Goal: Task Accomplishment & Management: Manage account settings

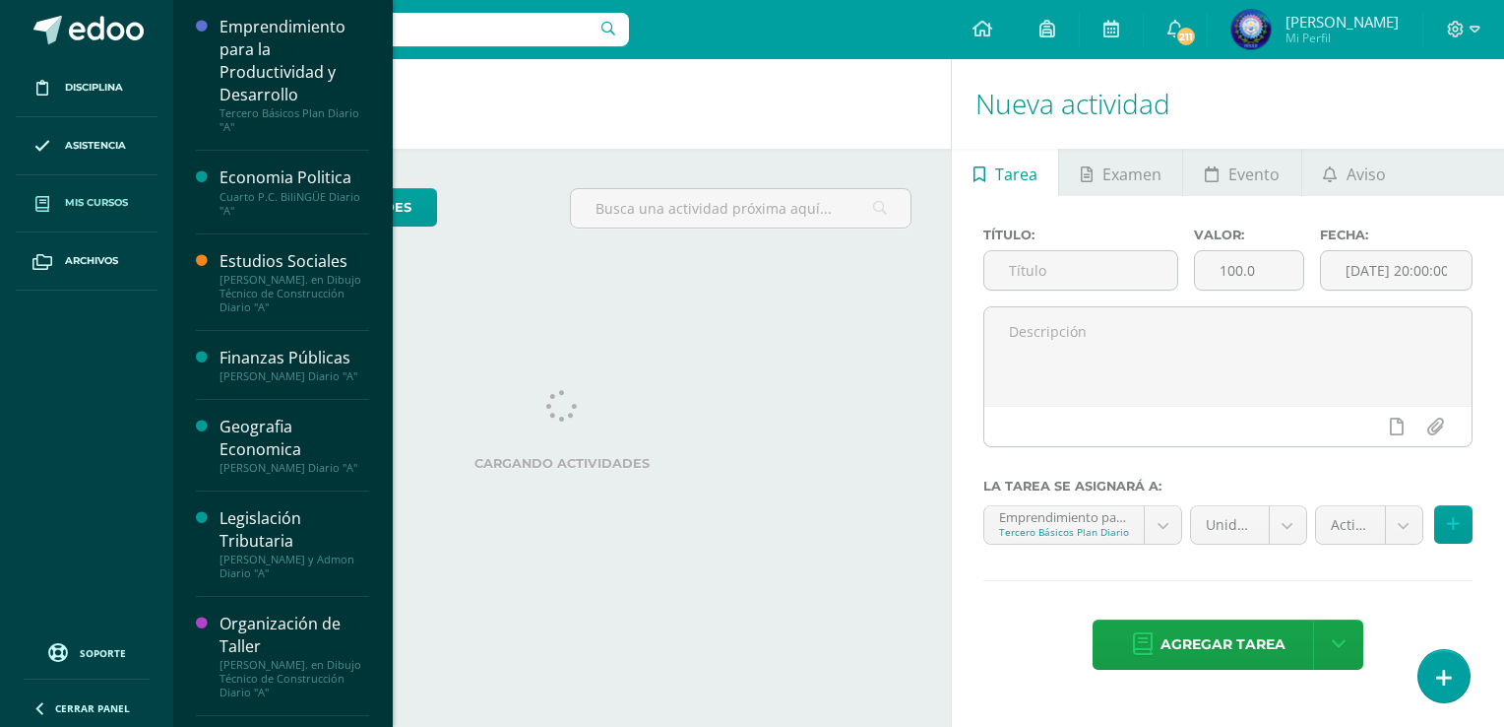
click at [99, 195] on span "Mis cursos" at bounding box center [96, 203] width 63 height 16
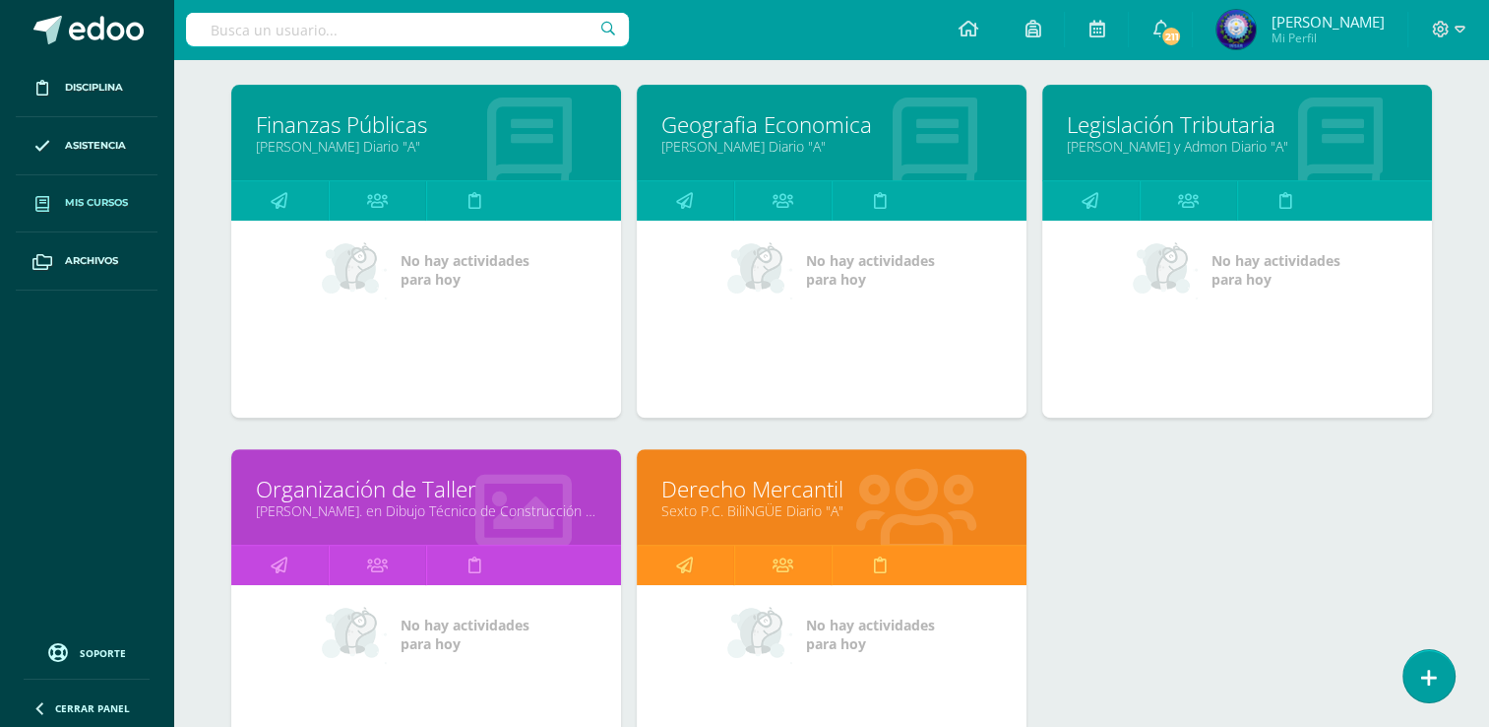
scroll to position [689, 0]
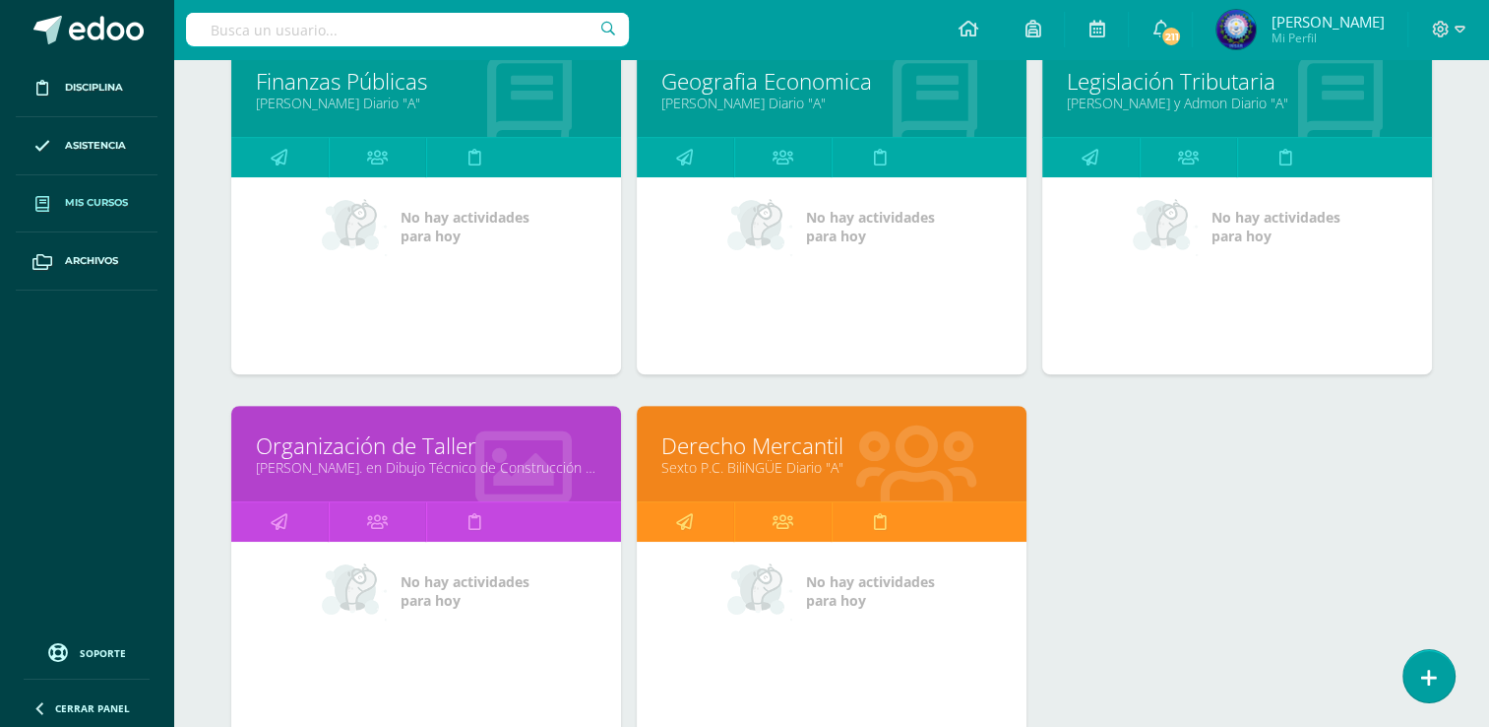
click at [746, 452] on link "Derecho Mercantil" at bounding box center [832, 445] width 341 height 31
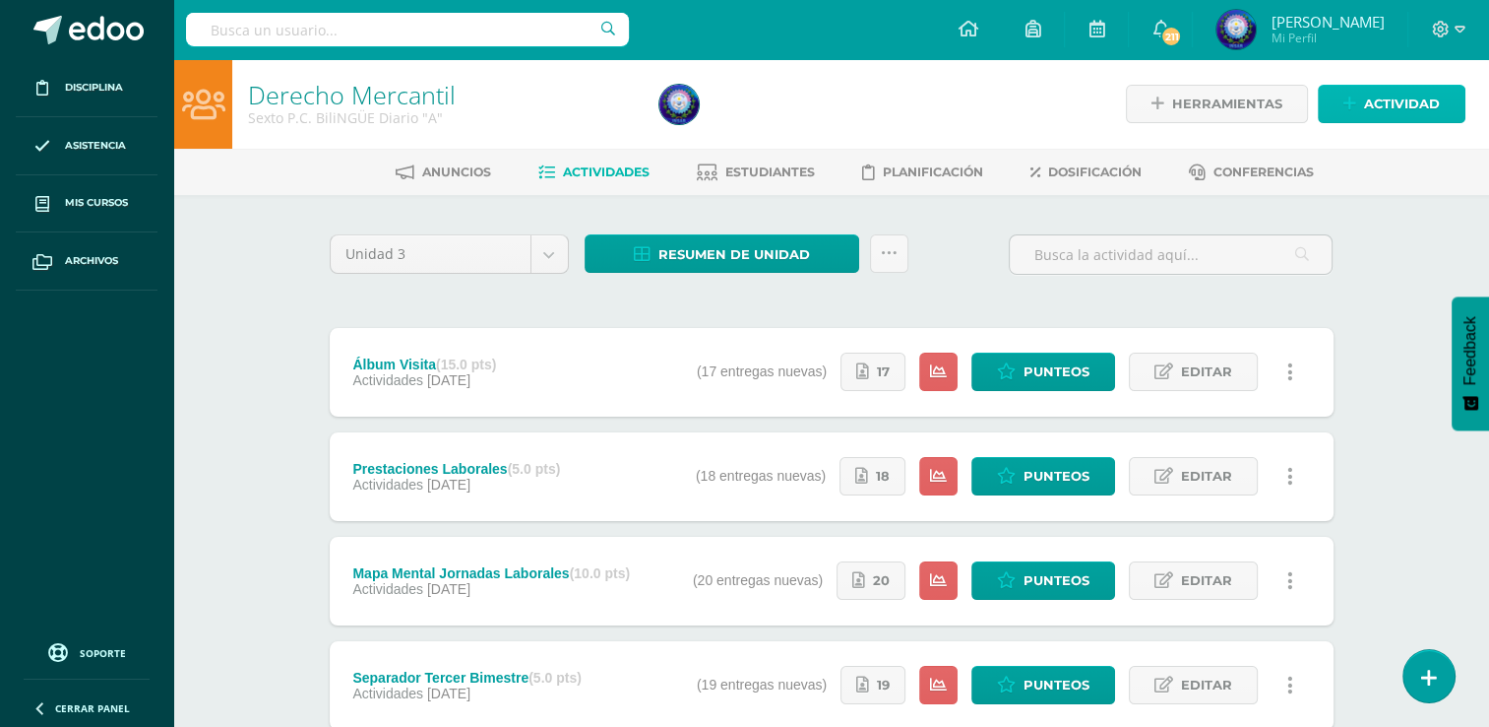
click at [1402, 105] on span "Actividad" at bounding box center [1402, 104] width 76 height 36
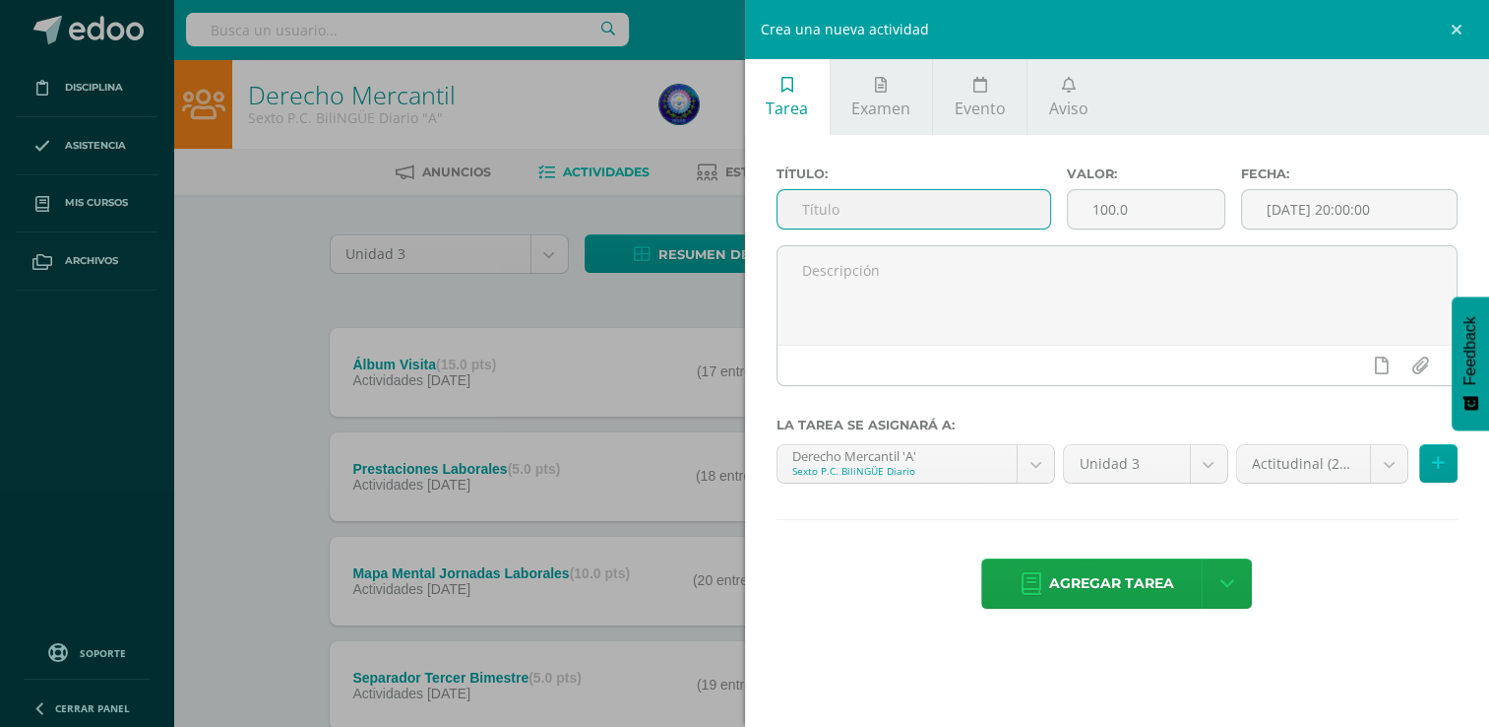
click at [915, 214] on input "text" at bounding box center [914, 209] width 273 height 38
type input "Derechos de los Trabajadores"
drag, startPoint x: 1133, startPoint y: 209, endPoint x: 1097, endPoint y: 198, distance: 38.0
click at [1087, 204] on input "100.0" at bounding box center [1146, 209] width 157 height 38
type input "5"
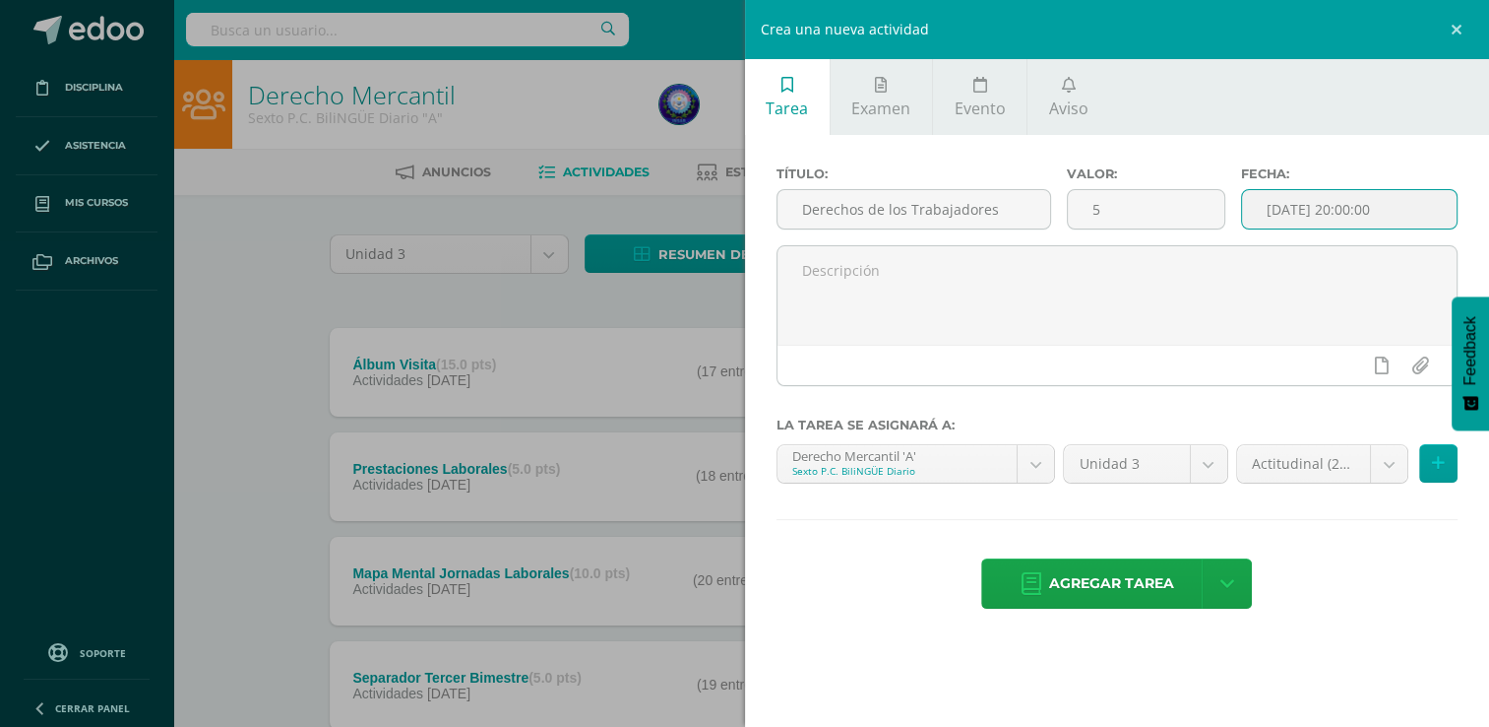
click at [1284, 215] on input "[DATE] 20:00:00" at bounding box center [1349, 209] width 215 height 38
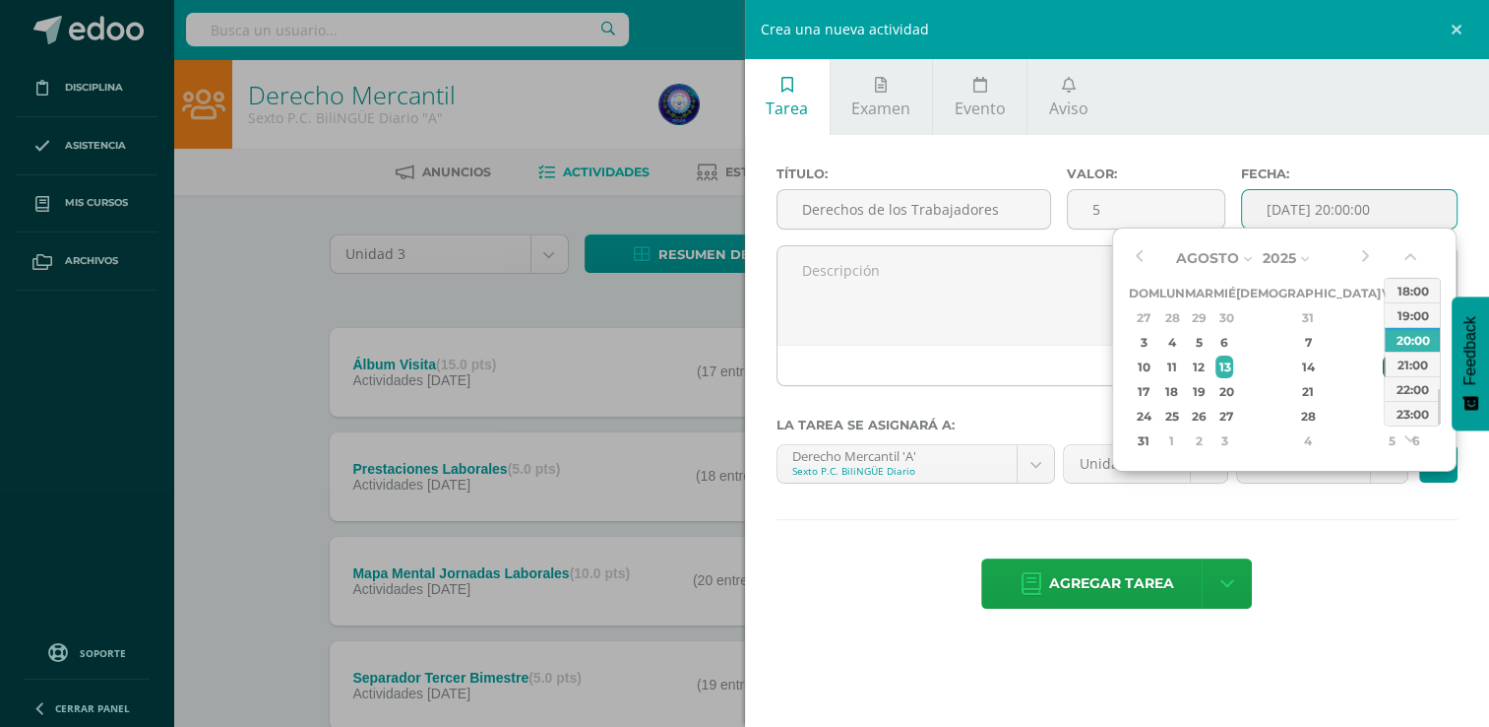
click at [1383, 365] on div "15" at bounding box center [1392, 366] width 18 height 23
click at [1406, 423] on div "23:00" at bounding box center [1412, 413] width 55 height 25
type input "2025-08-15 23:00"
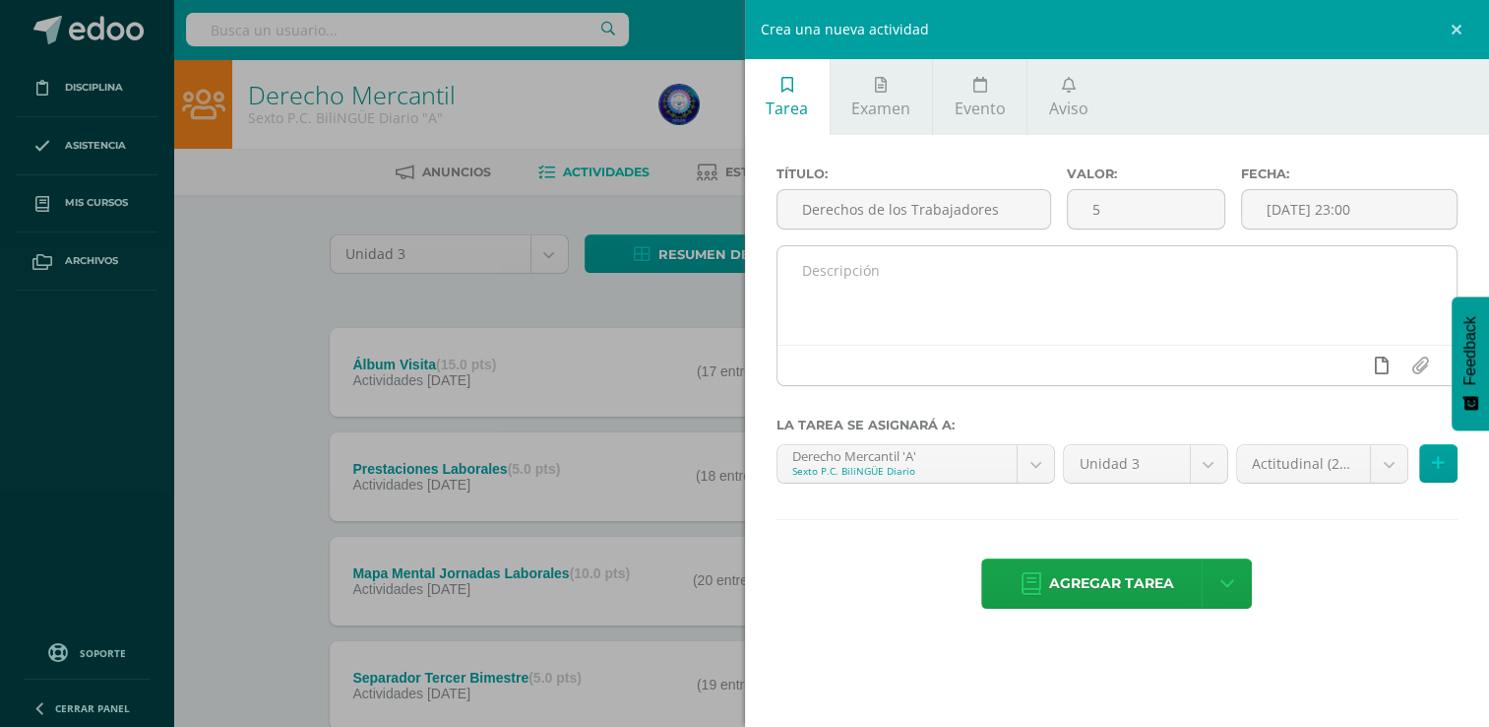
click at [1377, 370] on icon at bounding box center [1382, 365] width 14 height 18
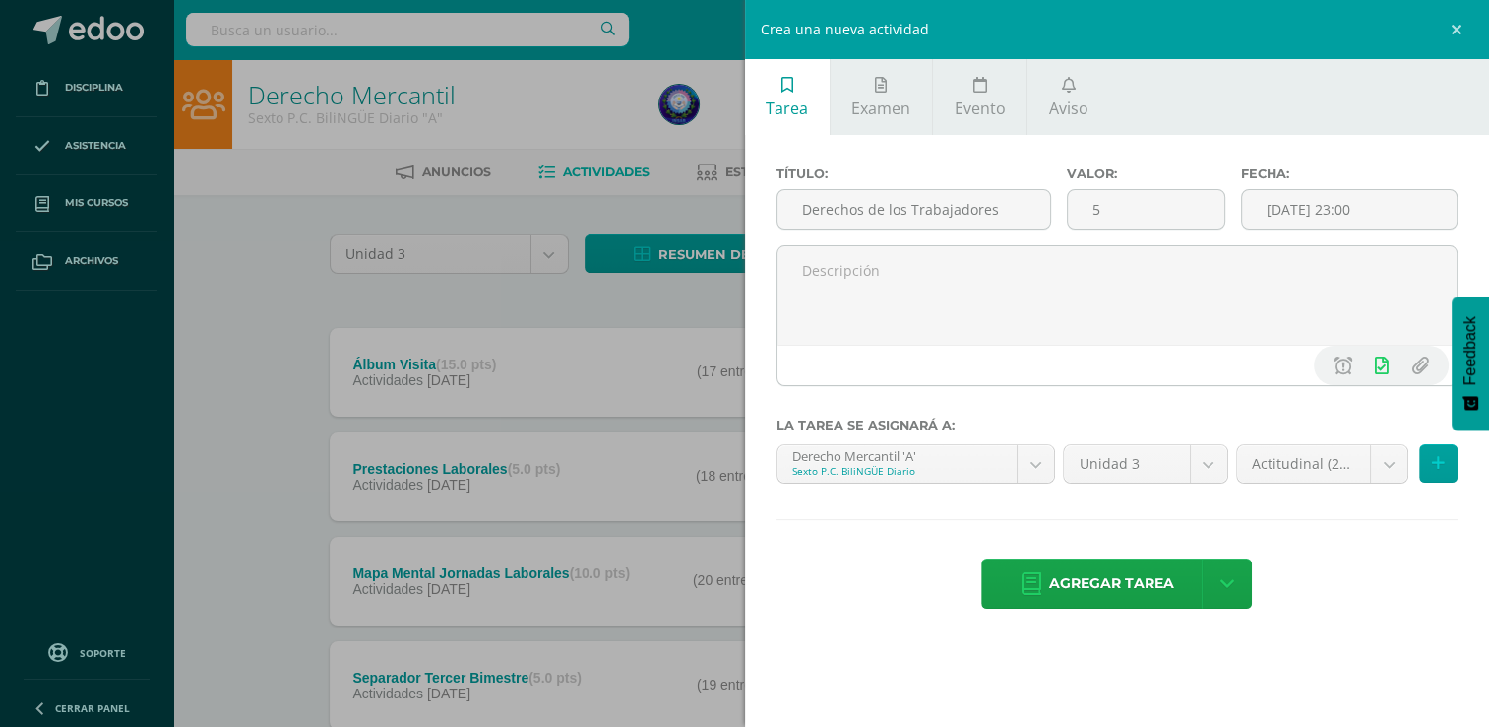
click at [1368, 435] on div "Título: Derechos de los Trabajadores Valor: 5 Fecha: 2025-08-15 23:00 La tarea …" at bounding box center [1117, 389] width 745 height 509
click at [1362, 471] on body "Disciplina Asistencia Mis cursos Archivos Soporte Ayuda Reportar un problema Ce…" at bounding box center [744, 534] width 1489 height 1069
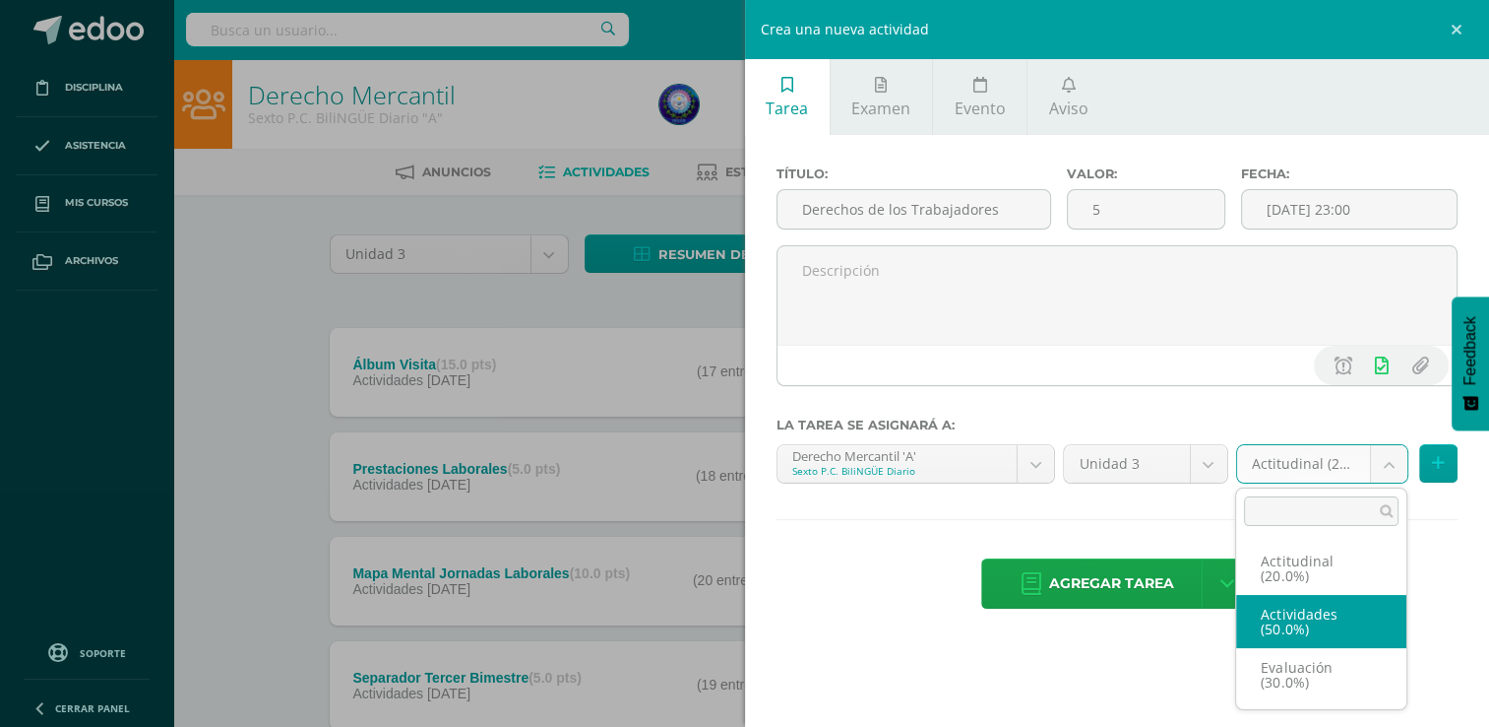
select select "80918"
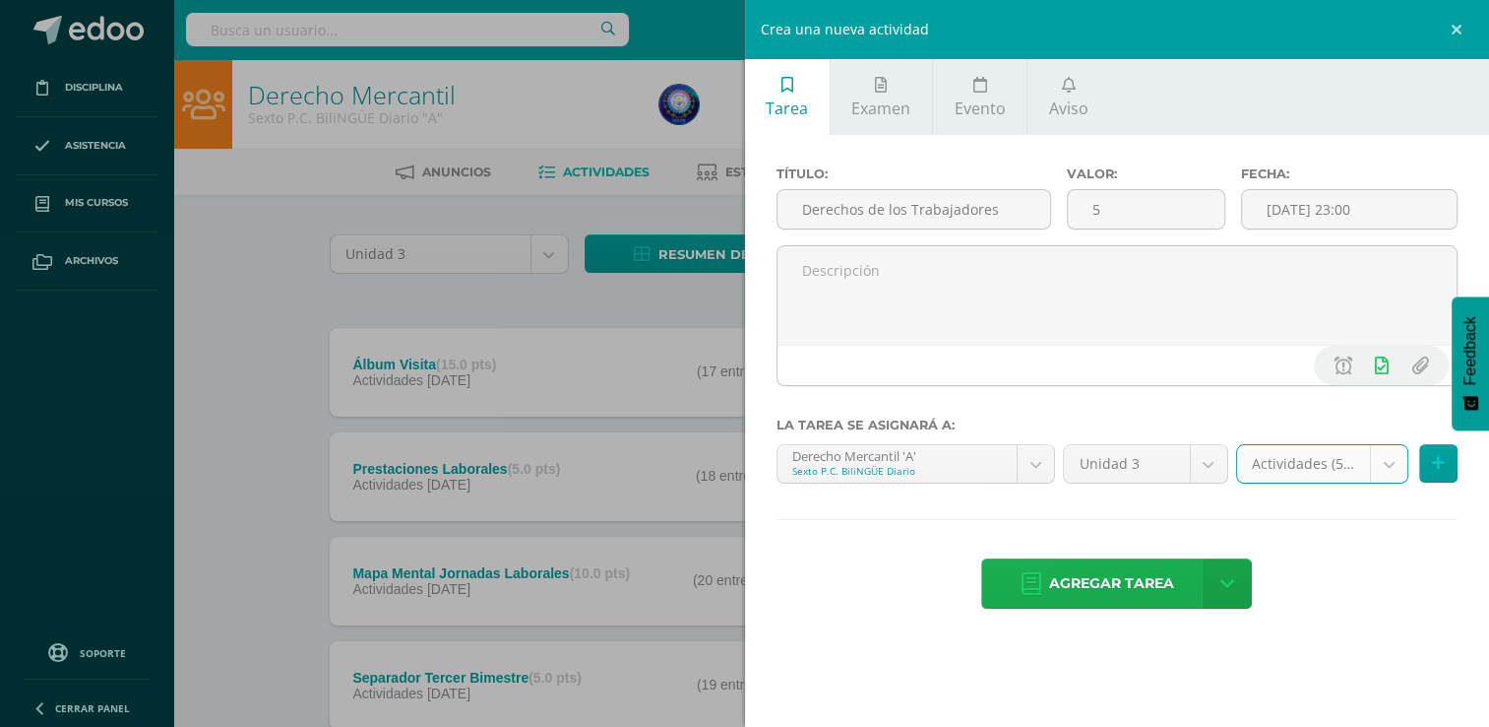
click at [1103, 585] on span "Agregar tarea" at bounding box center [1111, 583] width 125 height 48
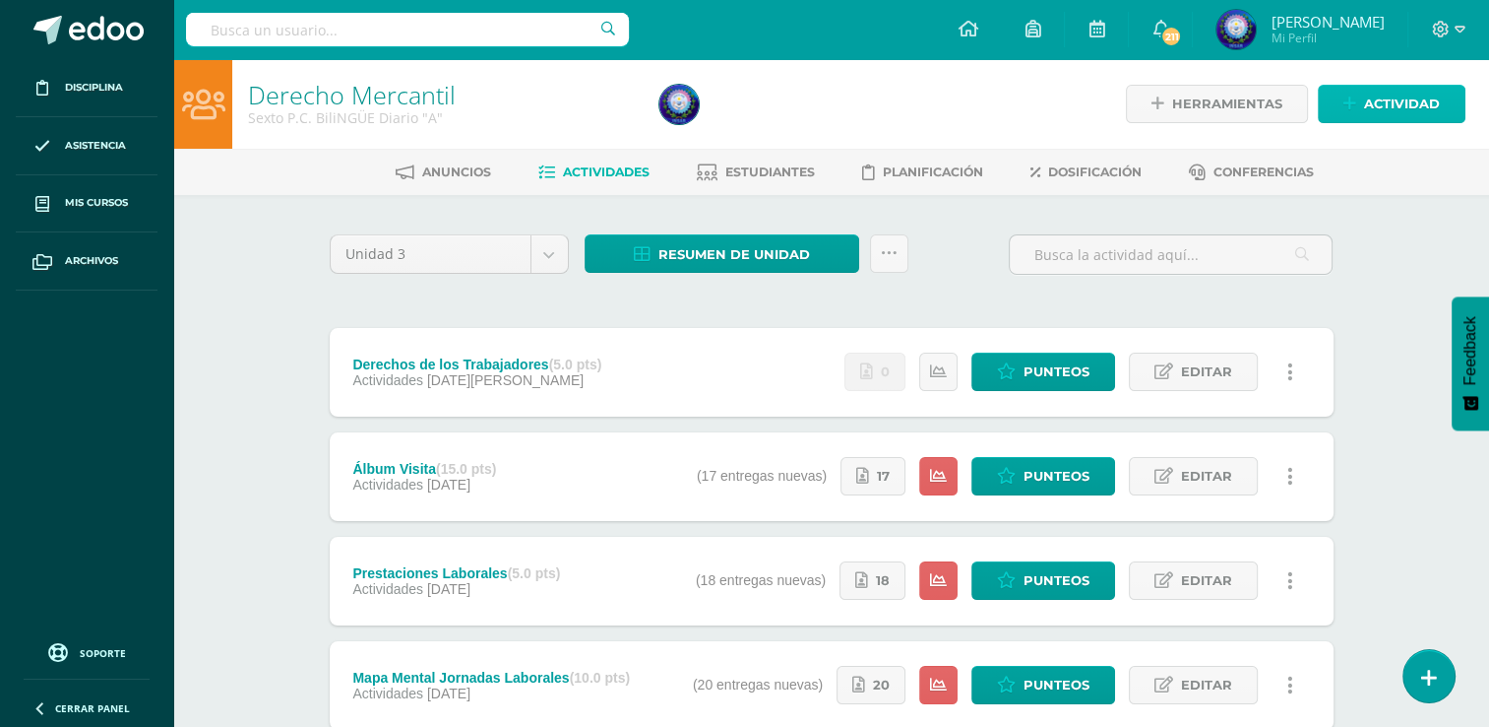
click at [1387, 103] on span "Actividad" at bounding box center [1402, 104] width 76 height 36
click at [0, 0] on input "text" at bounding box center [0, 0] width 0 height 0
type input "Actitudinal"
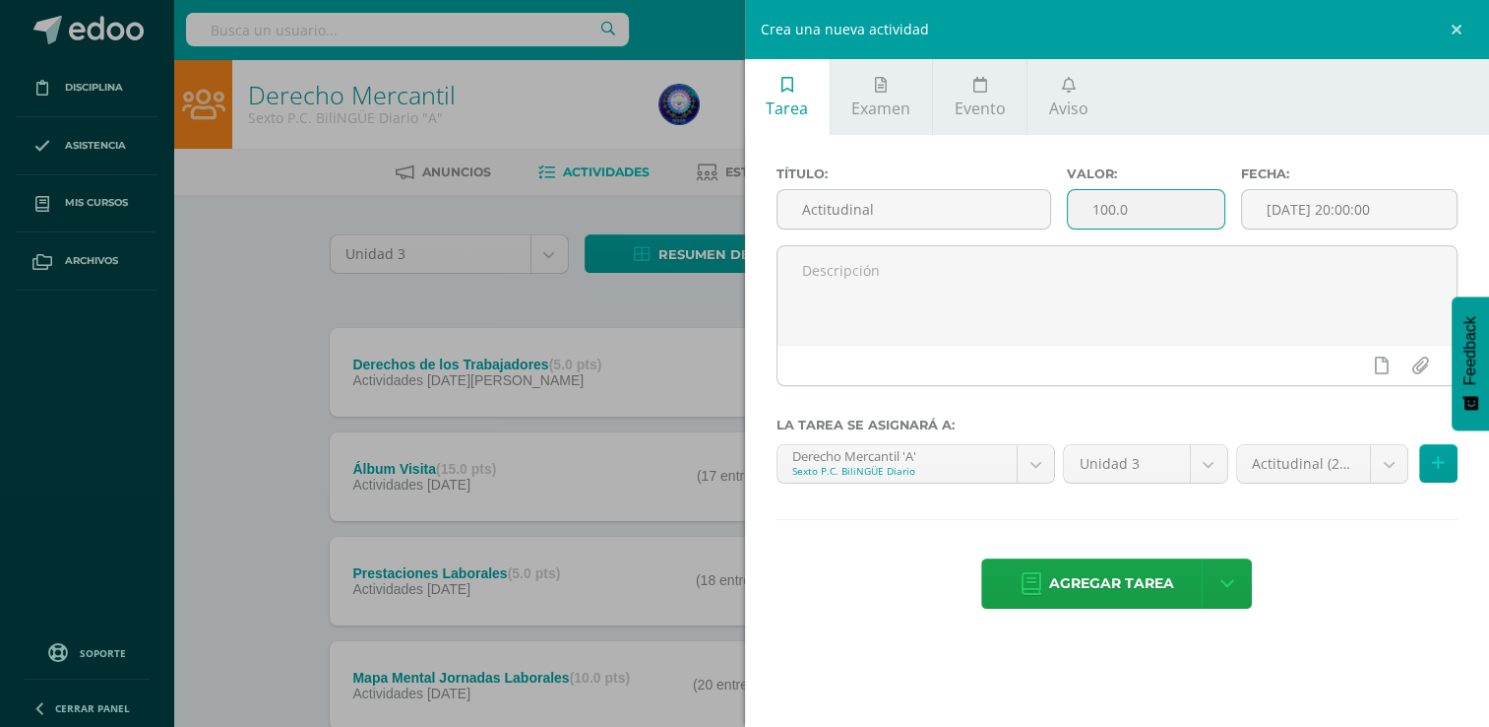
drag, startPoint x: 1150, startPoint y: 217, endPoint x: 1055, endPoint y: 223, distance: 94.8
click at [1055, 223] on div "Título: Actitudinal Valor: 100.0 Fecha: 2025-08-13 20:00:00" at bounding box center [1118, 205] width 698 height 79
type input "20"
click at [1283, 205] on input "[DATE] 20:00:00" at bounding box center [1349, 209] width 215 height 38
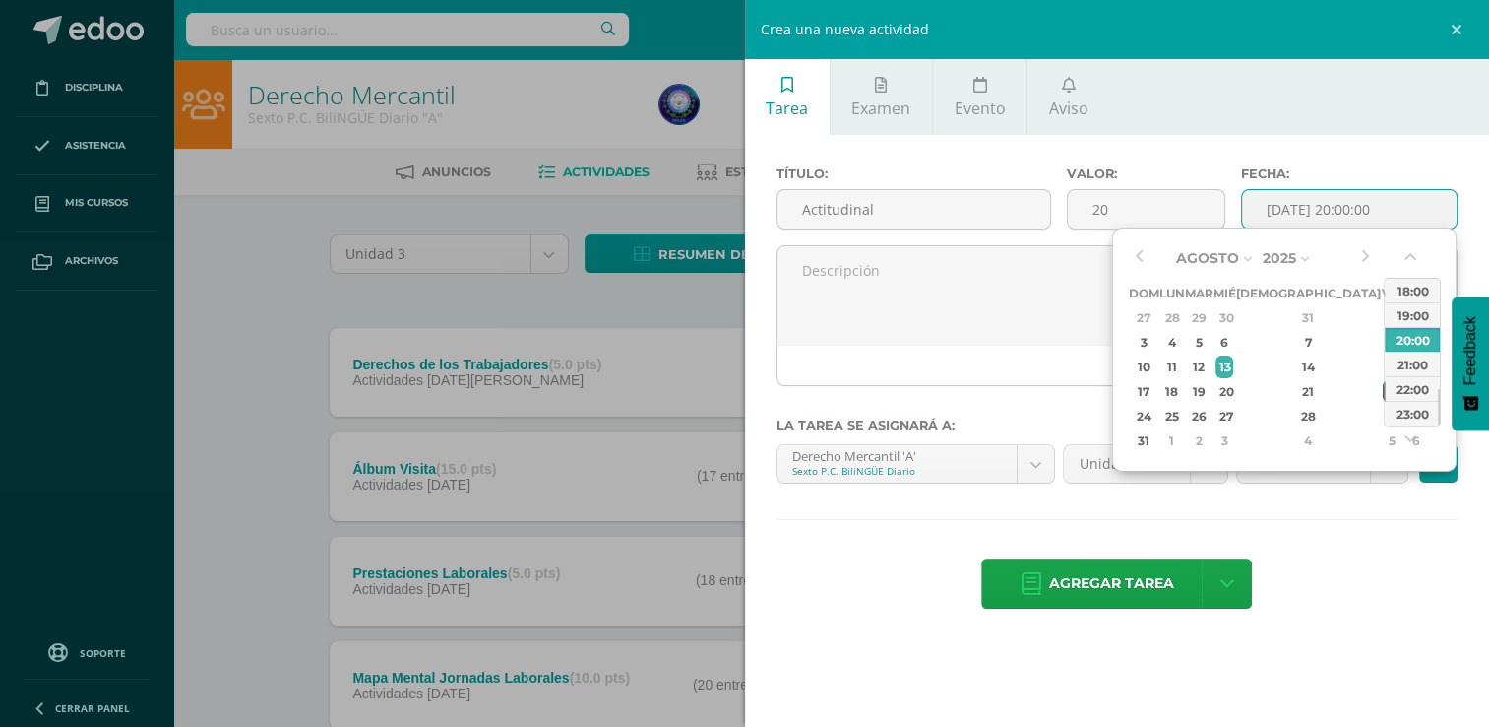
click at [1383, 384] on div "22" at bounding box center [1392, 391] width 18 height 23
click at [1390, 405] on div "23:00" at bounding box center [1412, 413] width 55 height 25
type input "2025-08-22 23:00"
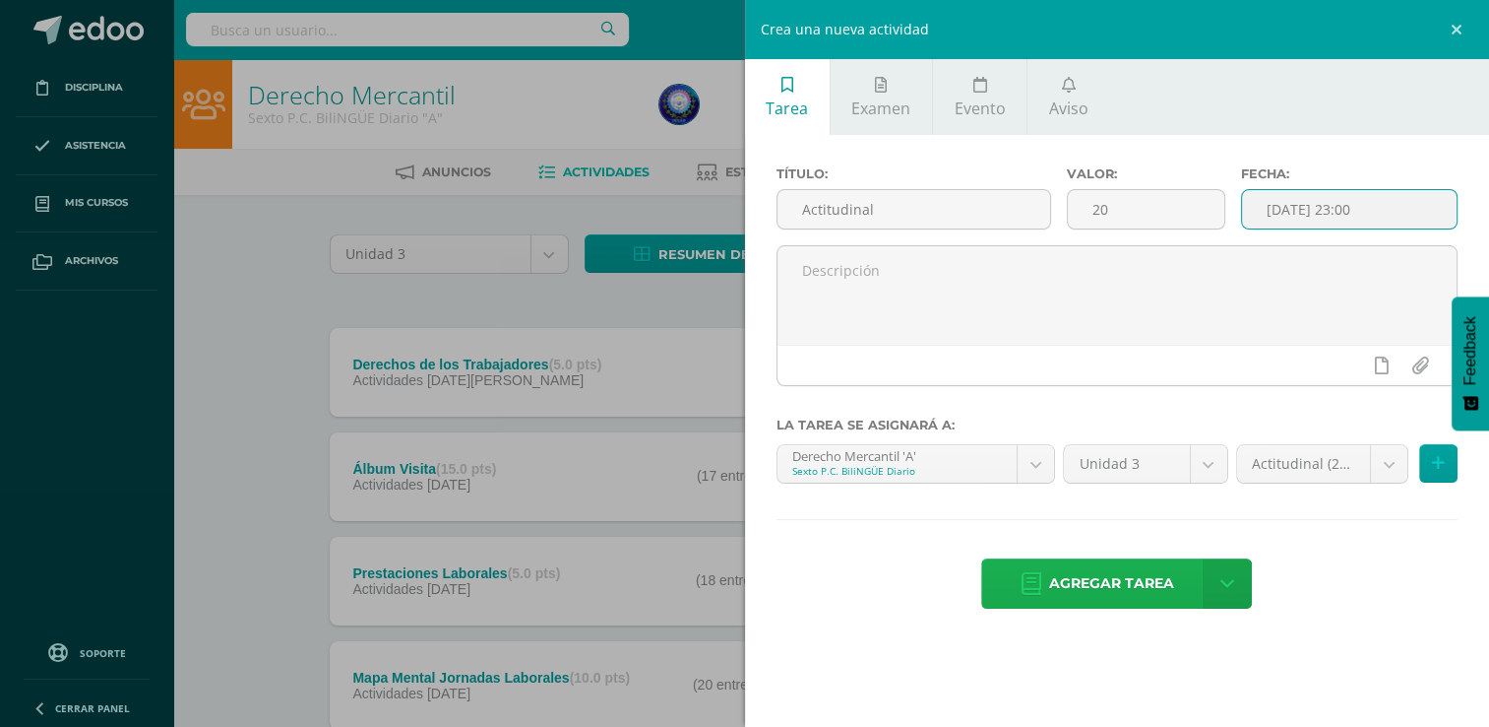
click at [1163, 581] on span "Agregar tarea" at bounding box center [1111, 583] width 125 height 48
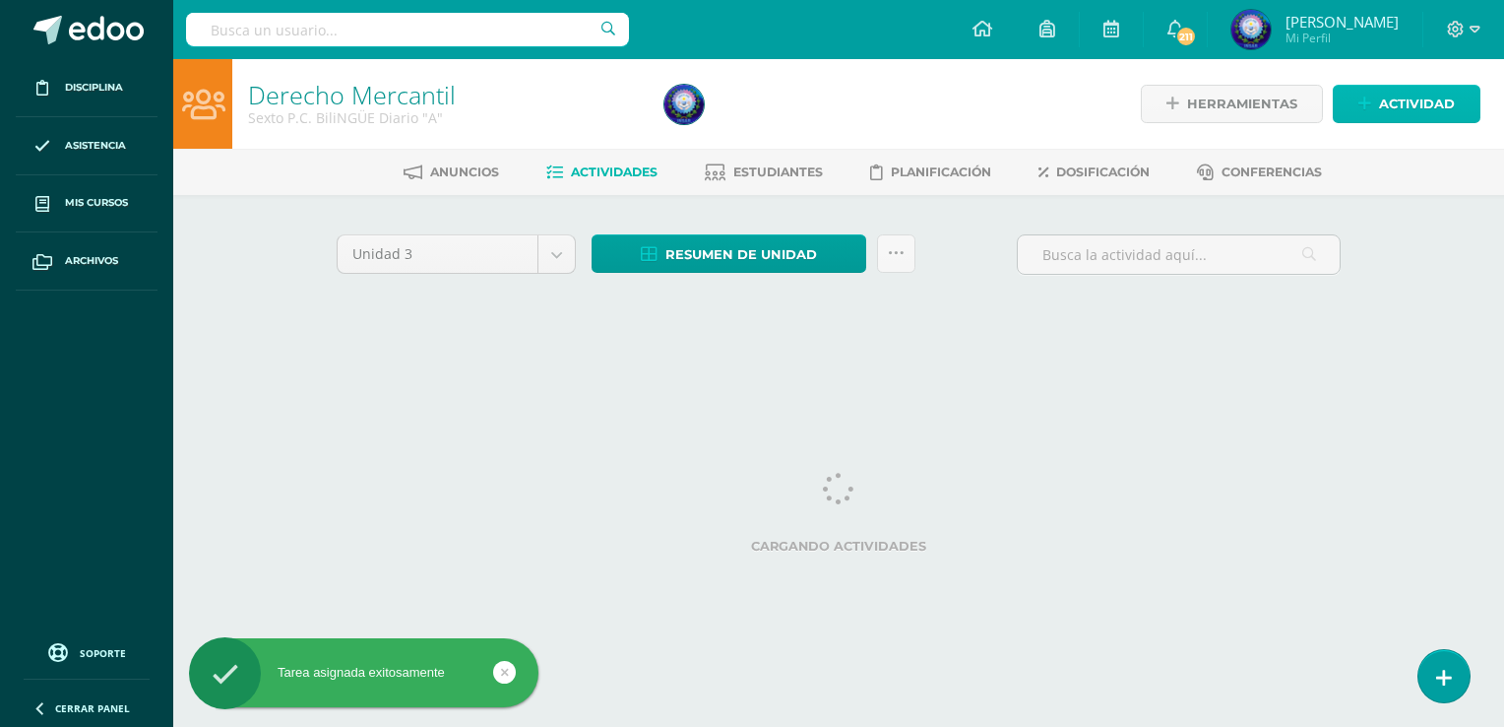
click at [1448, 91] on span "Actividad" at bounding box center [1417, 104] width 76 height 36
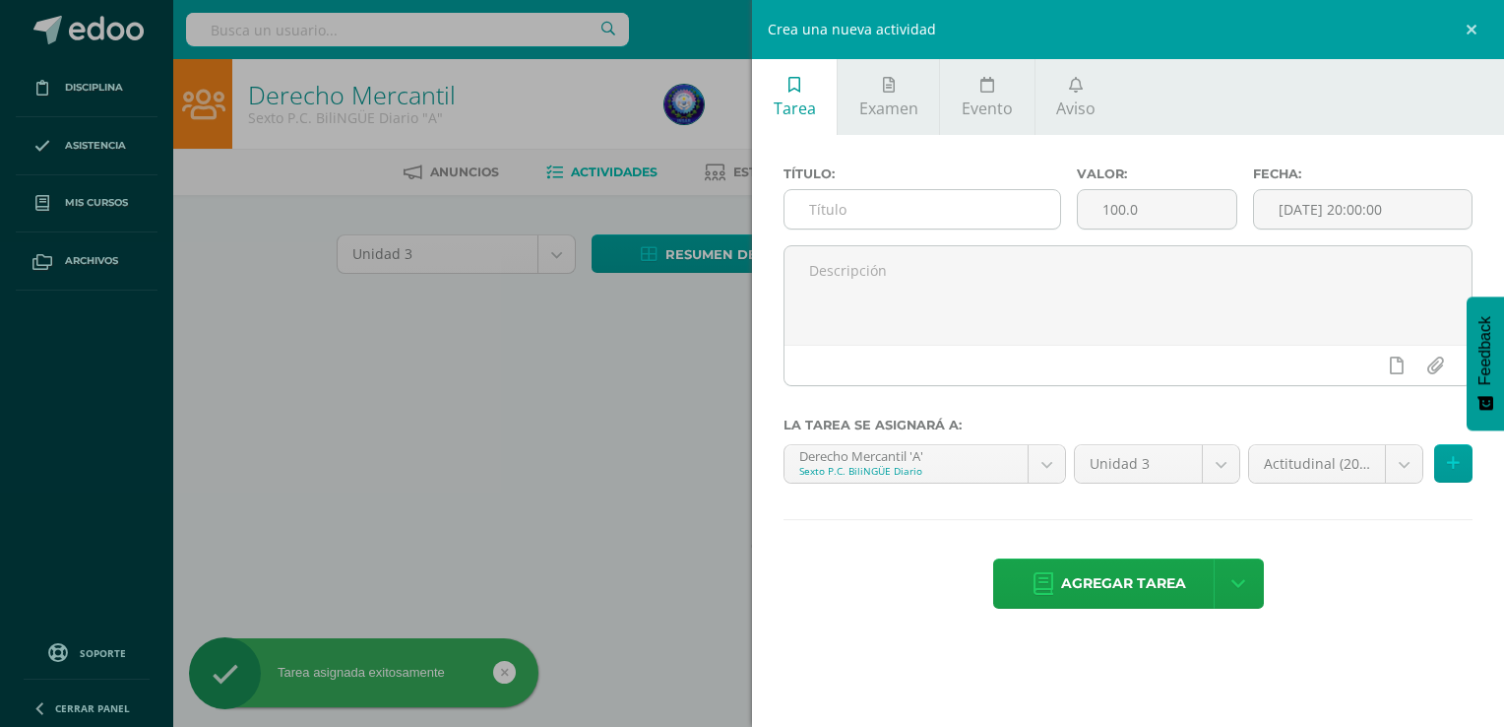
click at [1025, 221] on input "text" at bounding box center [923, 209] width 276 height 38
type input "Evaluación Final"
drag, startPoint x: 1167, startPoint y: 213, endPoint x: 1076, endPoint y: 217, distance: 90.7
click at [1077, 217] on div "100.0" at bounding box center [1157, 209] width 160 height 40
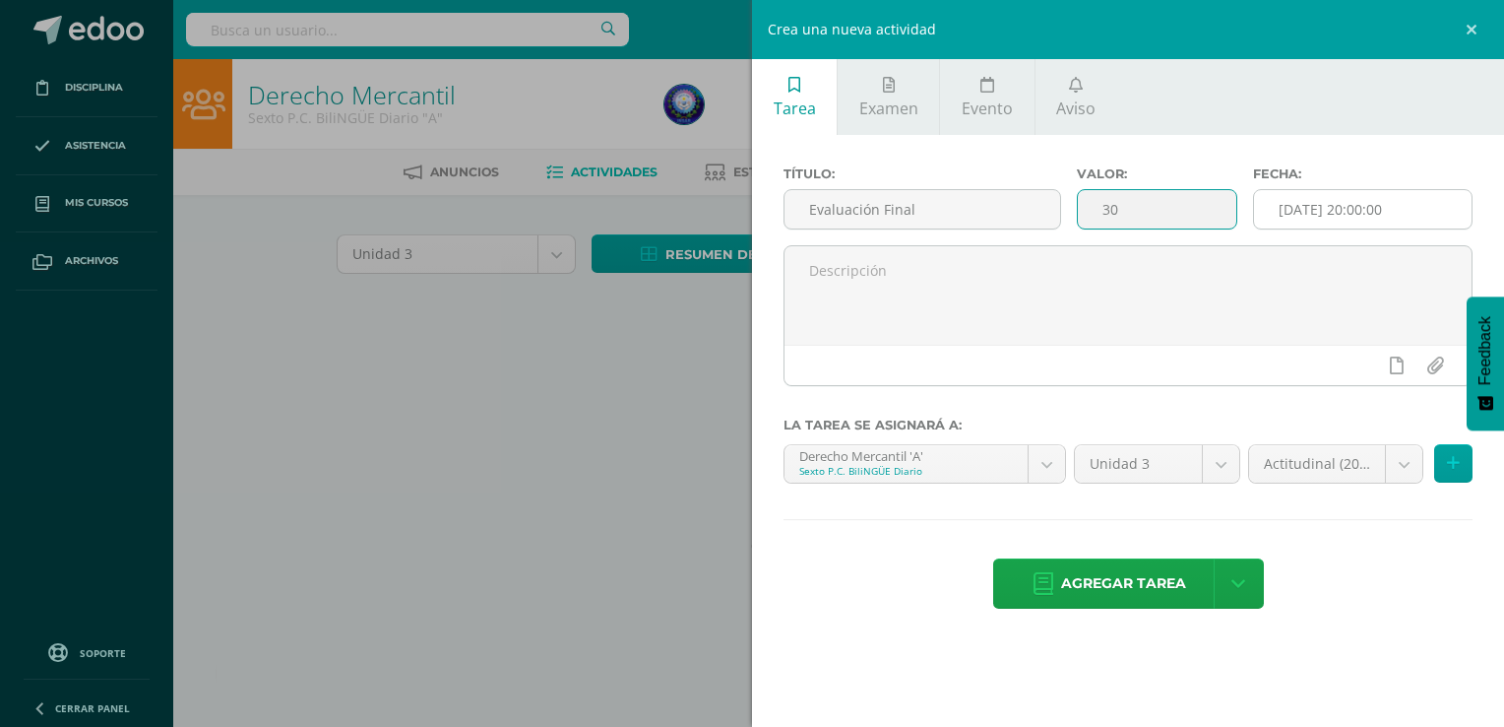
type input "30"
click at [1292, 219] on input "[DATE] 20:00:00" at bounding box center [1363, 209] width 218 height 38
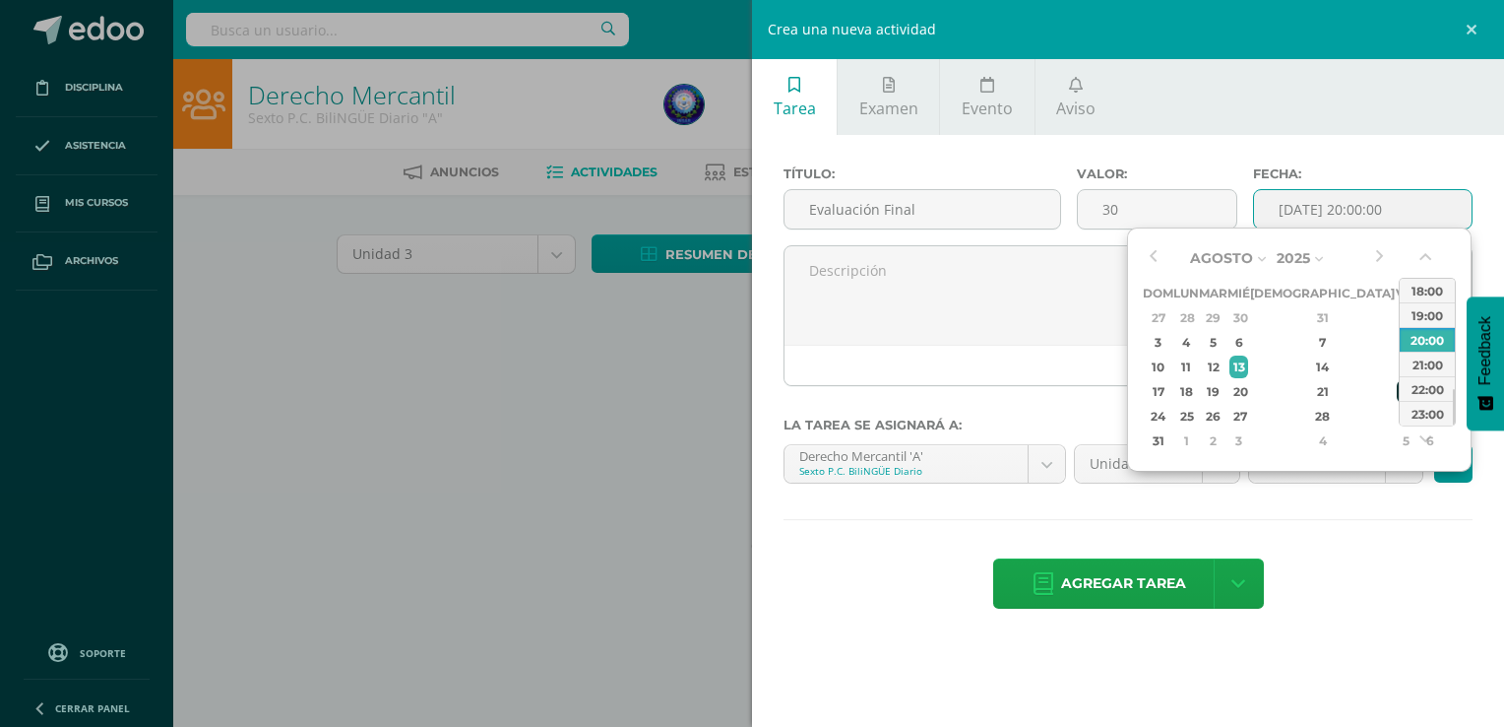
click at [1397, 396] on div "22" at bounding box center [1406, 391] width 18 height 23
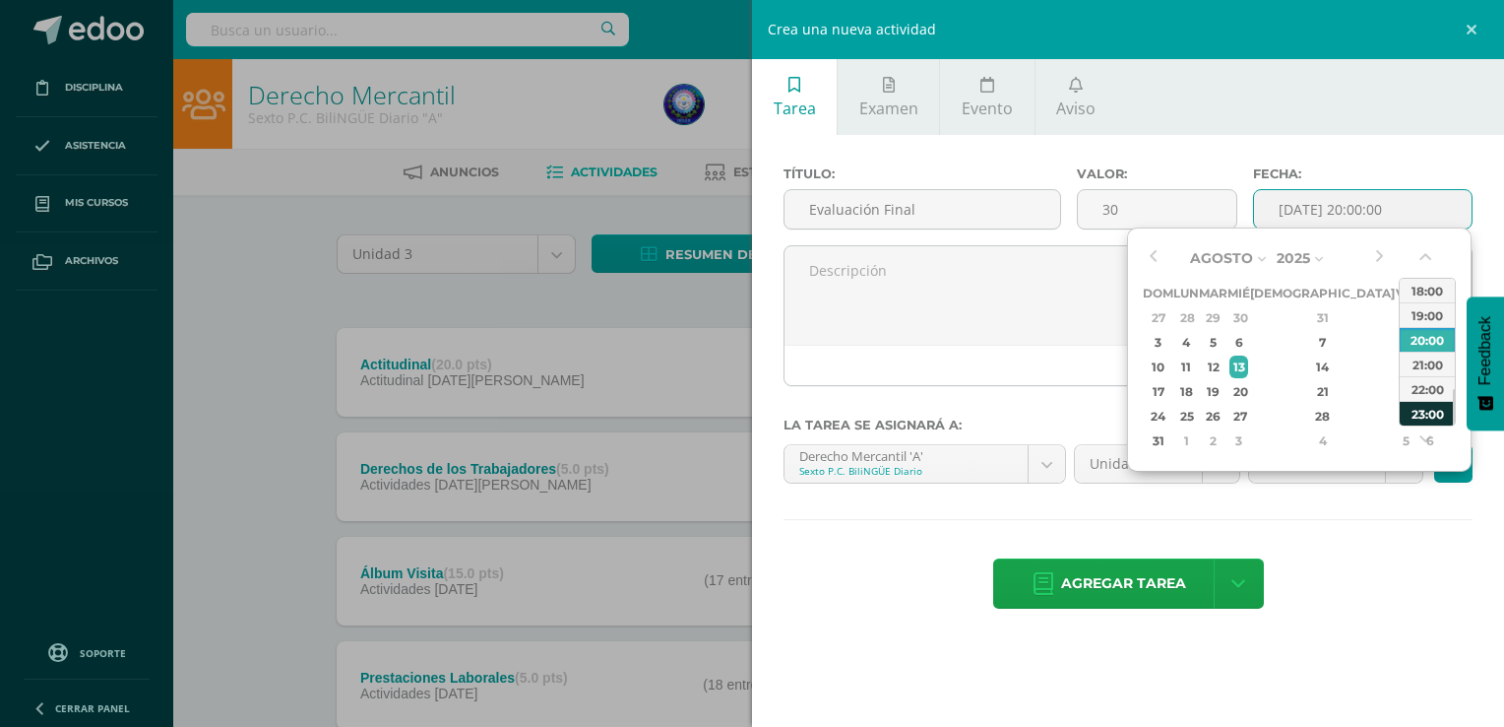
type input "2025-08-22 20:00"
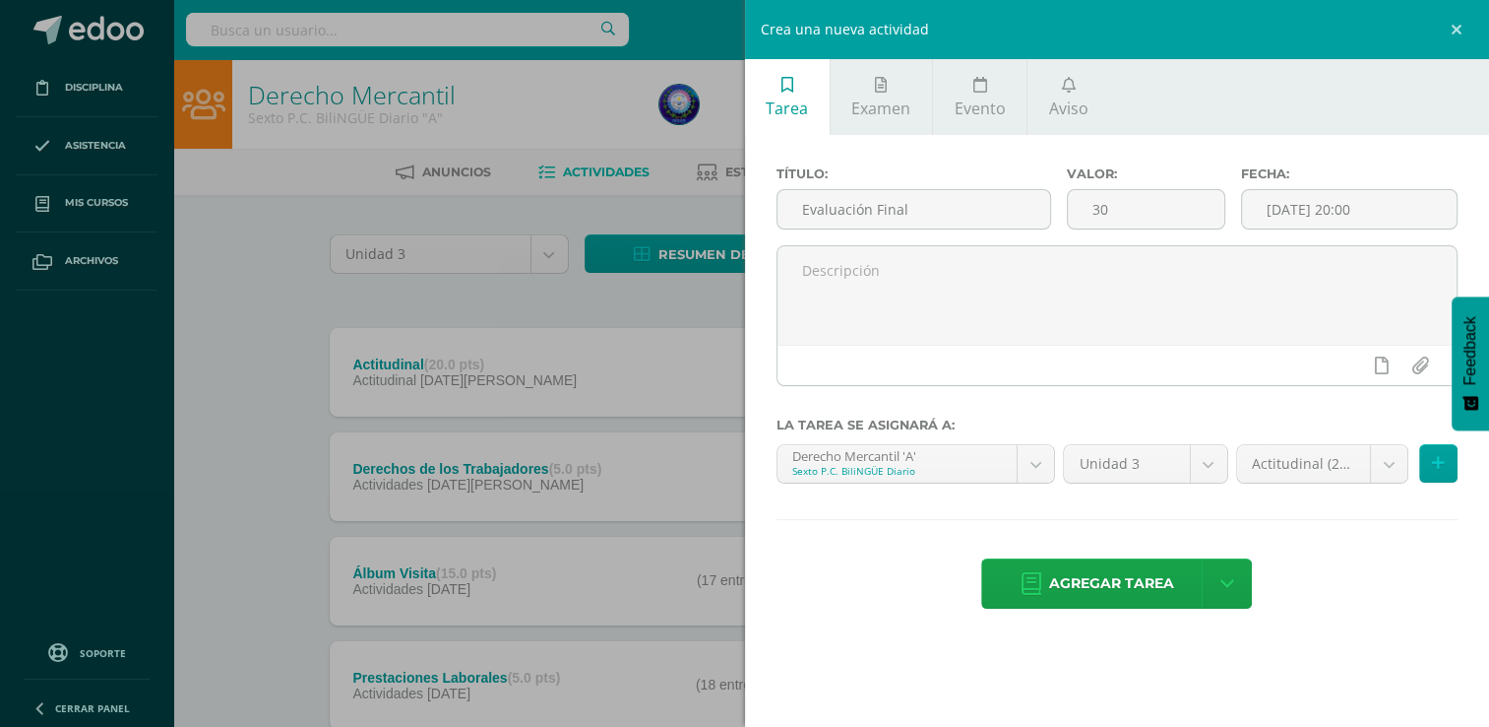
click at [1349, 500] on div "Título: Evaluación Final Valor: 30 Fecha: 2025-08-22 20:00 La tarea se asignará…" at bounding box center [1117, 389] width 745 height 509
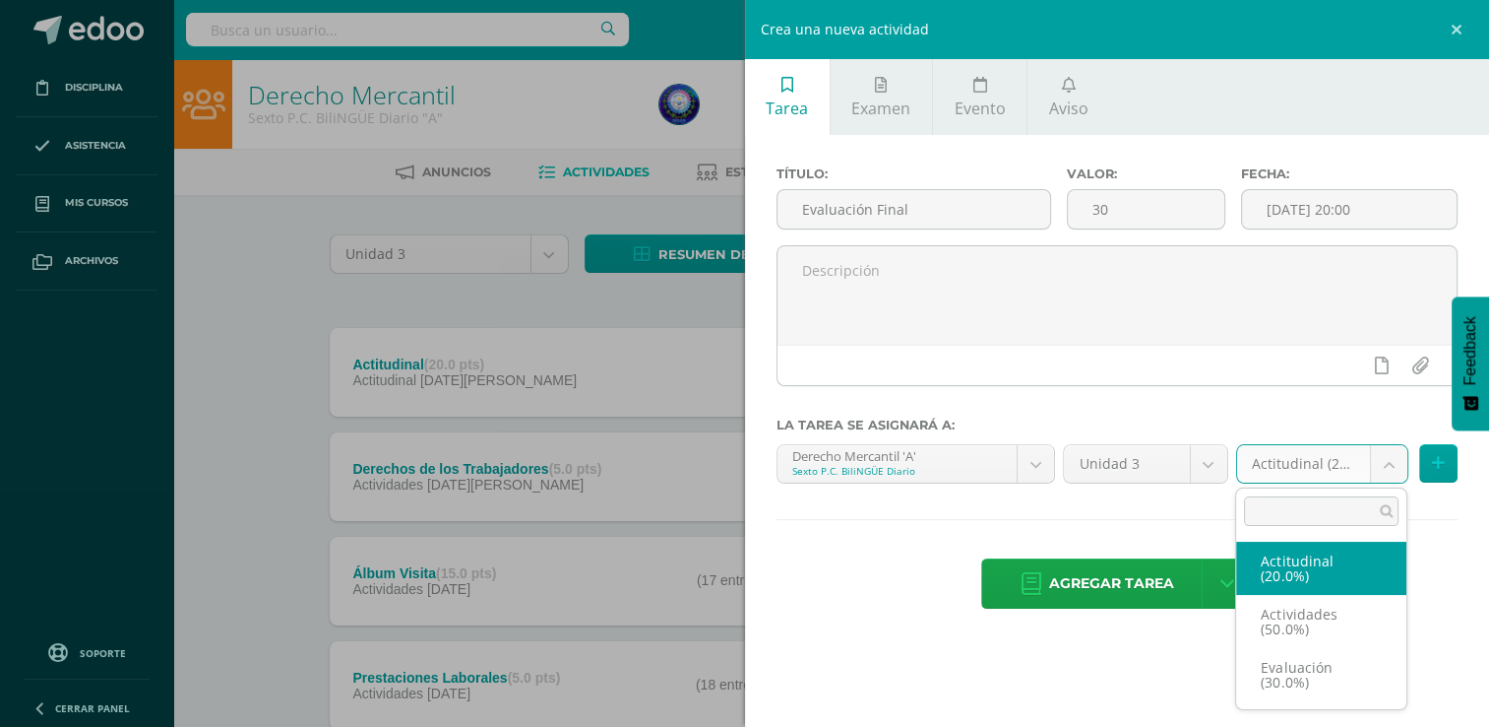
click at [1330, 461] on body "Tarea asignada exitosamente Disciplina Asistencia Mis cursos Archivos Soporte A…" at bounding box center [744, 639] width 1489 height 1278
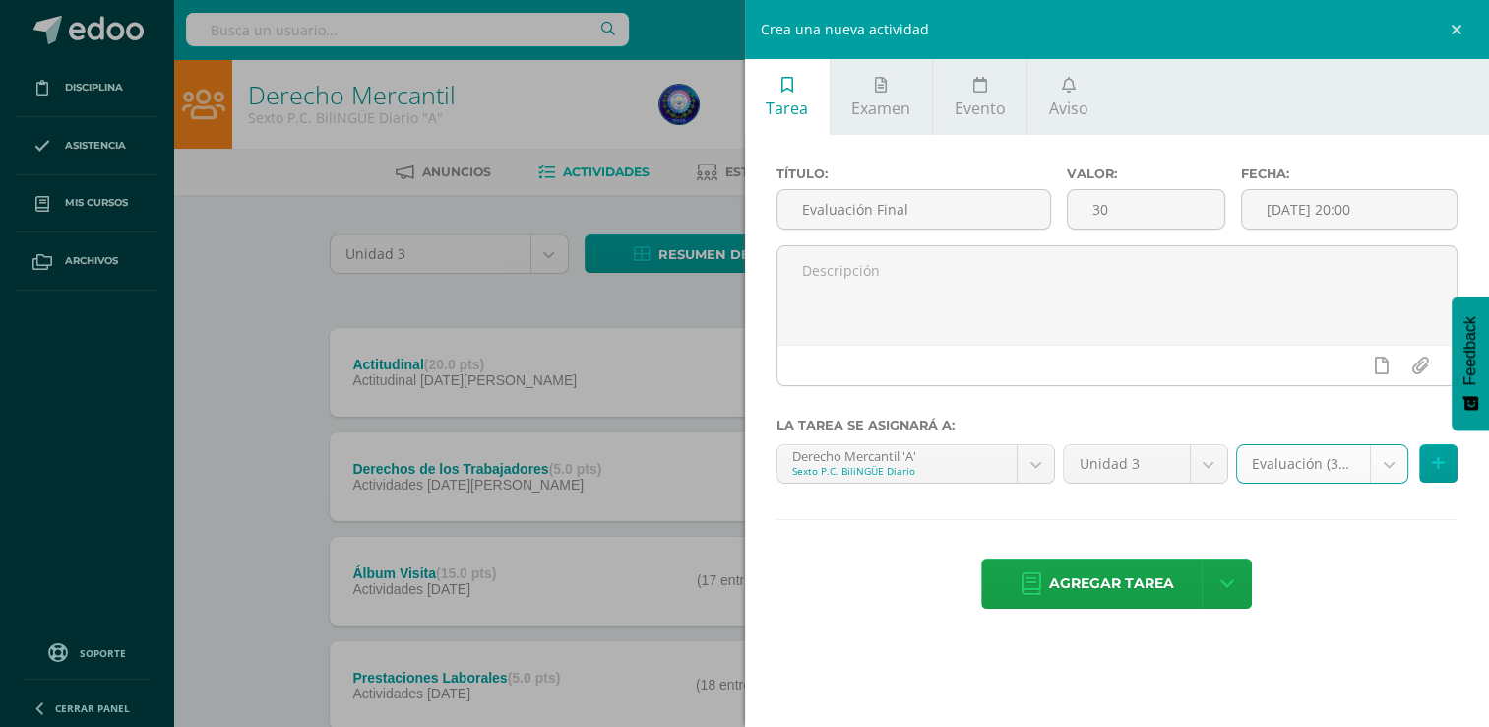
select select "80919"
click at [1148, 580] on span "Agregar tarea" at bounding box center [1111, 583] width 125 height 48
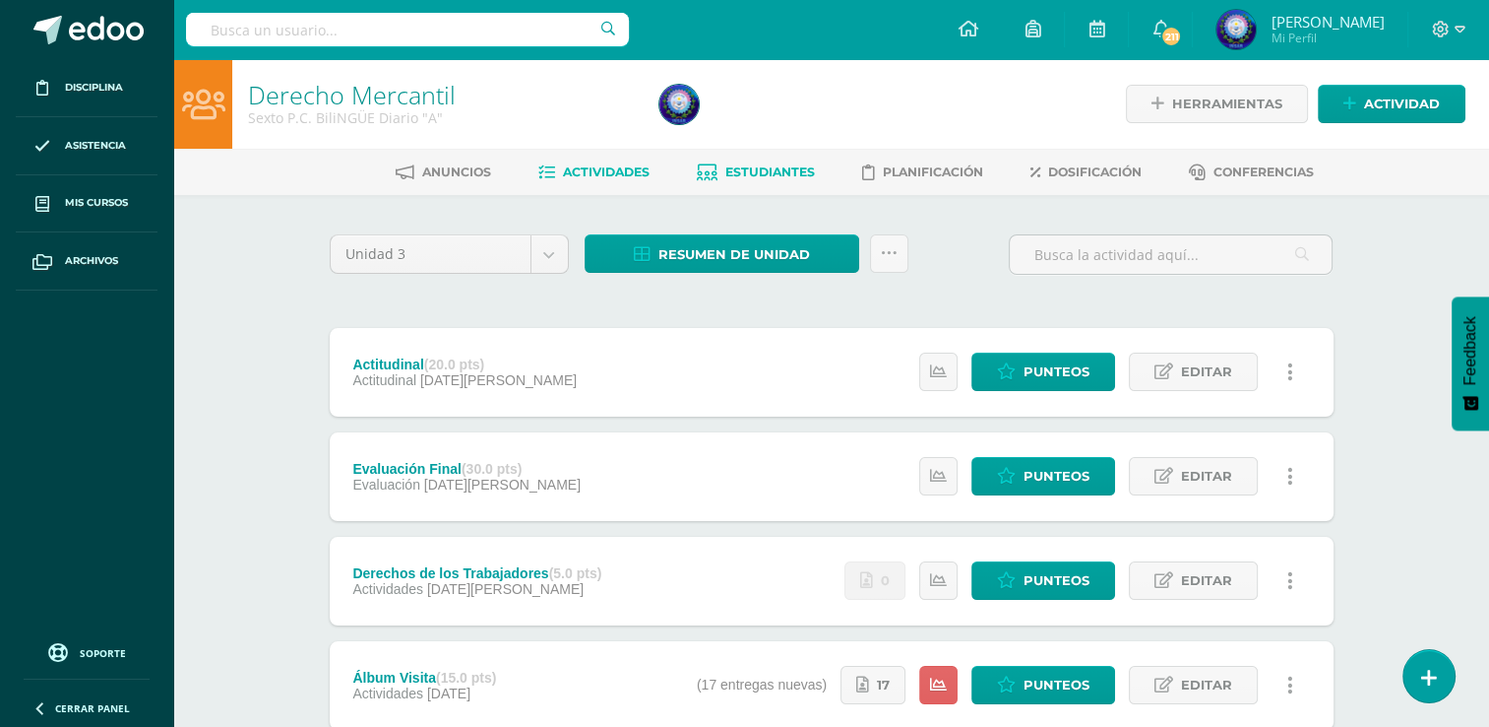
click at [774, 175] on span "Estudiantes" at bounding box center [771, 171] width 90 height 15
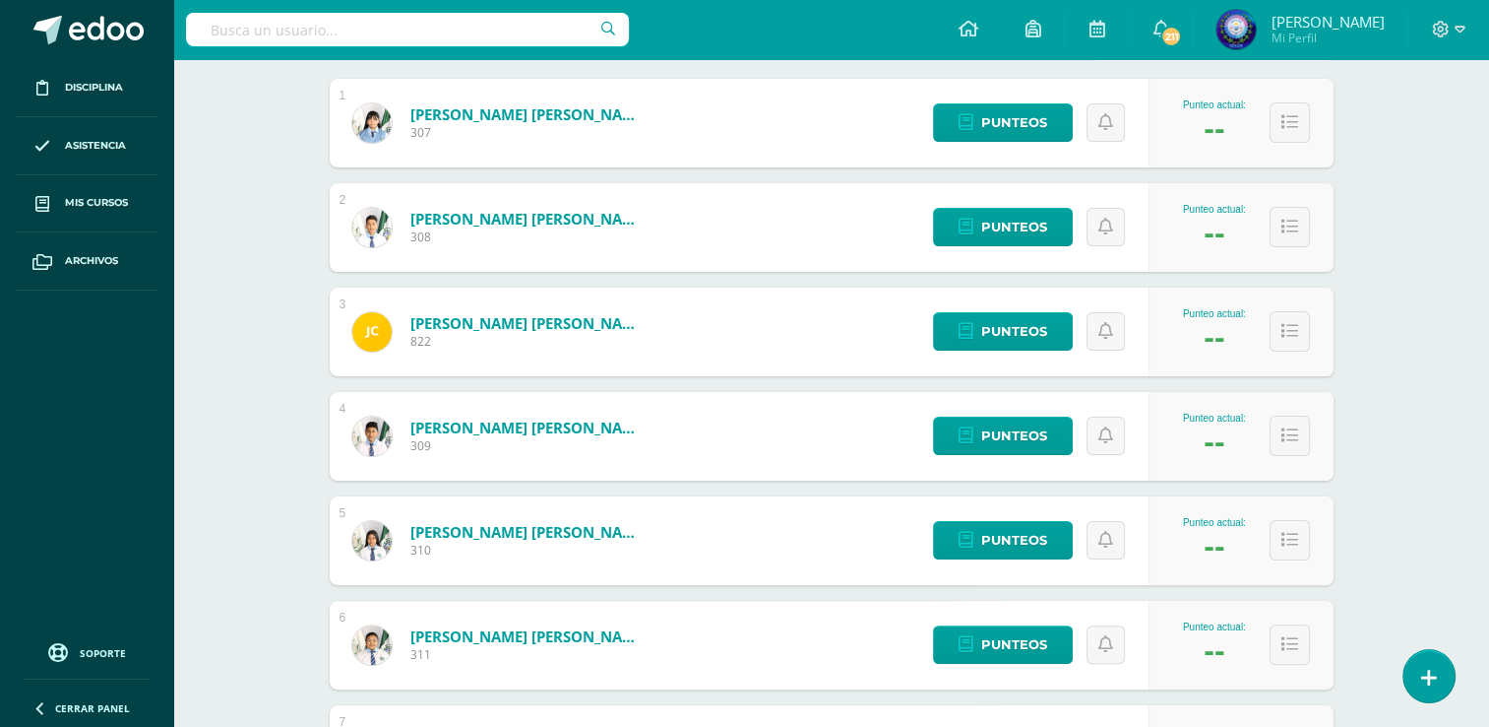
scroll to position [197, 0]
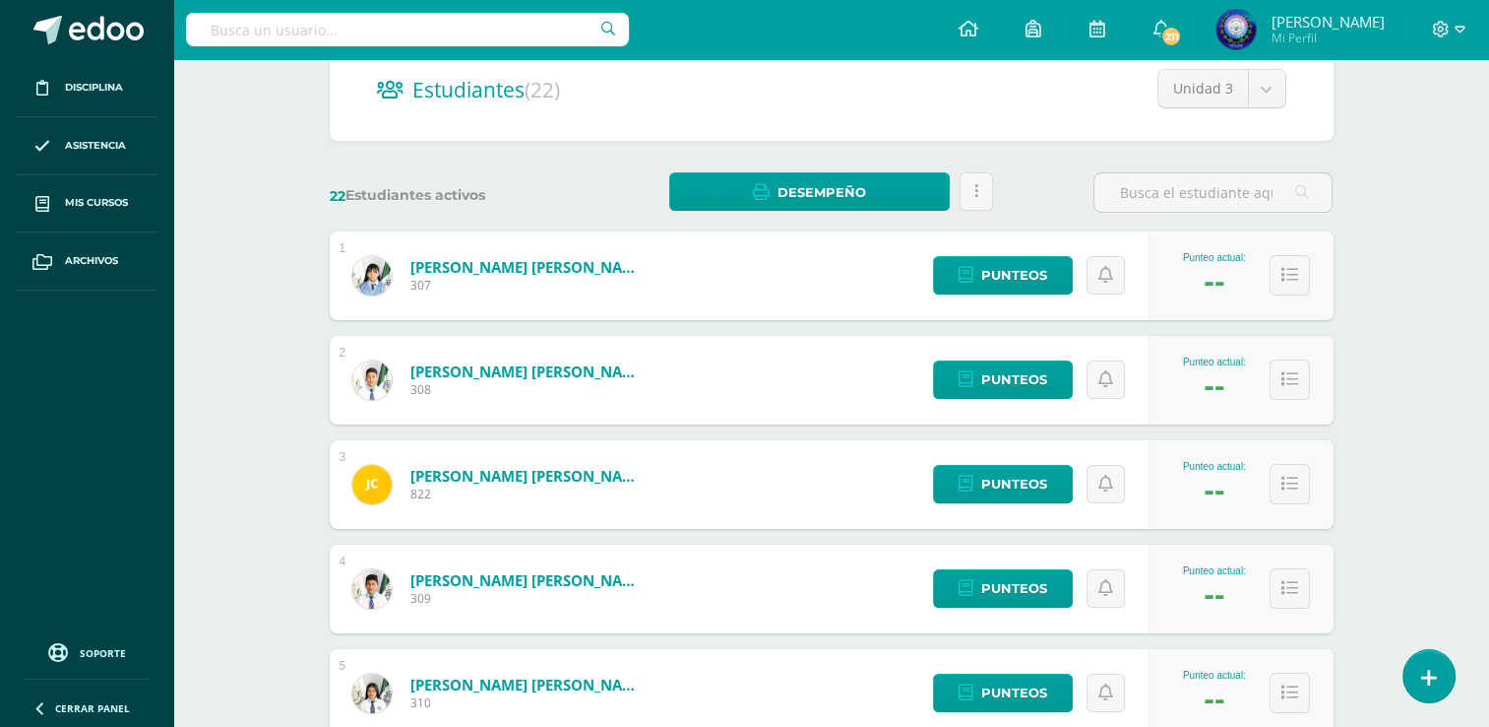
click at [538, 271] on link "[PERSON_NAME] [PERSON_NAME]" at bounding box center [529, 267] width 236 height 20
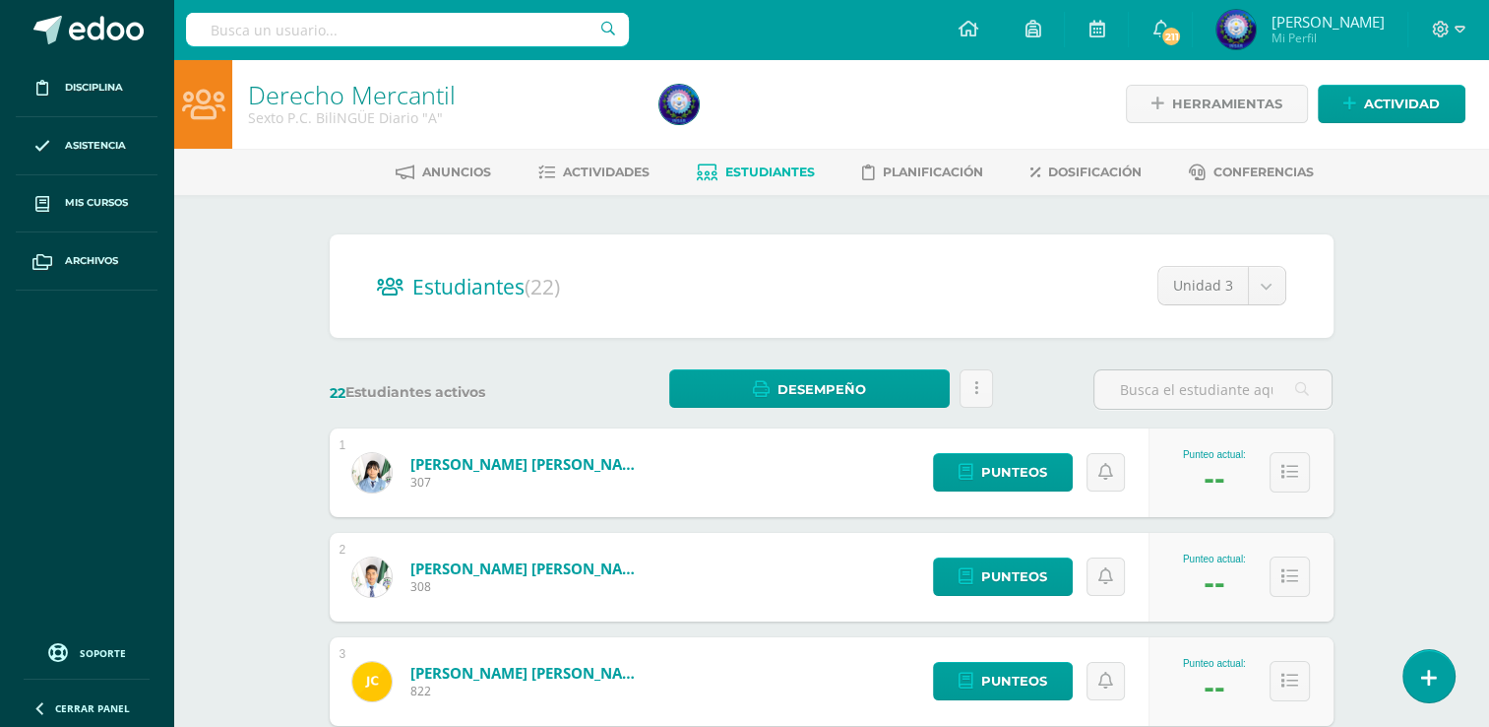
click at [958, 451] on div "Punteos" at bounding box center [1035, 472] width 225 height 89
click at [969, 469] on icon at bounding box center [966, 472] width 15 height 17
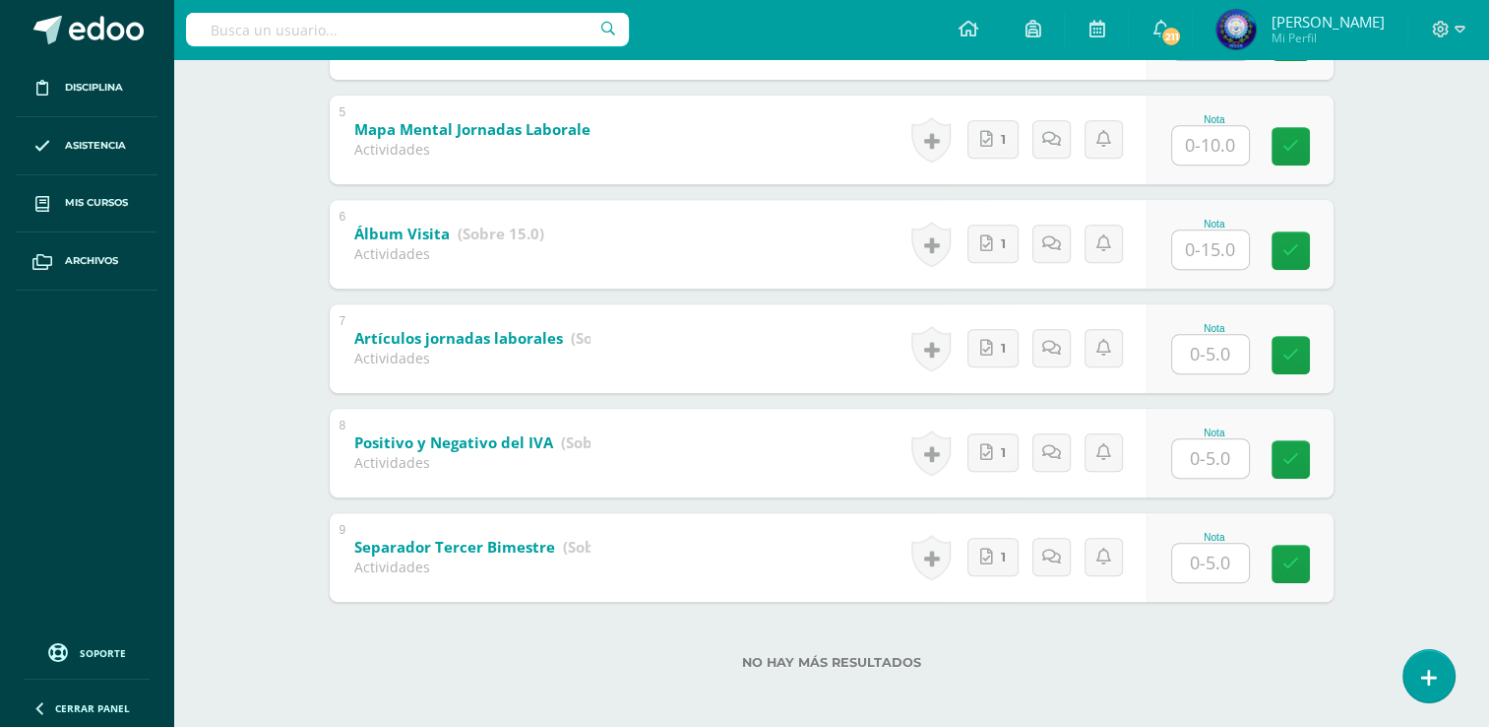
scroll to position [818, 0]
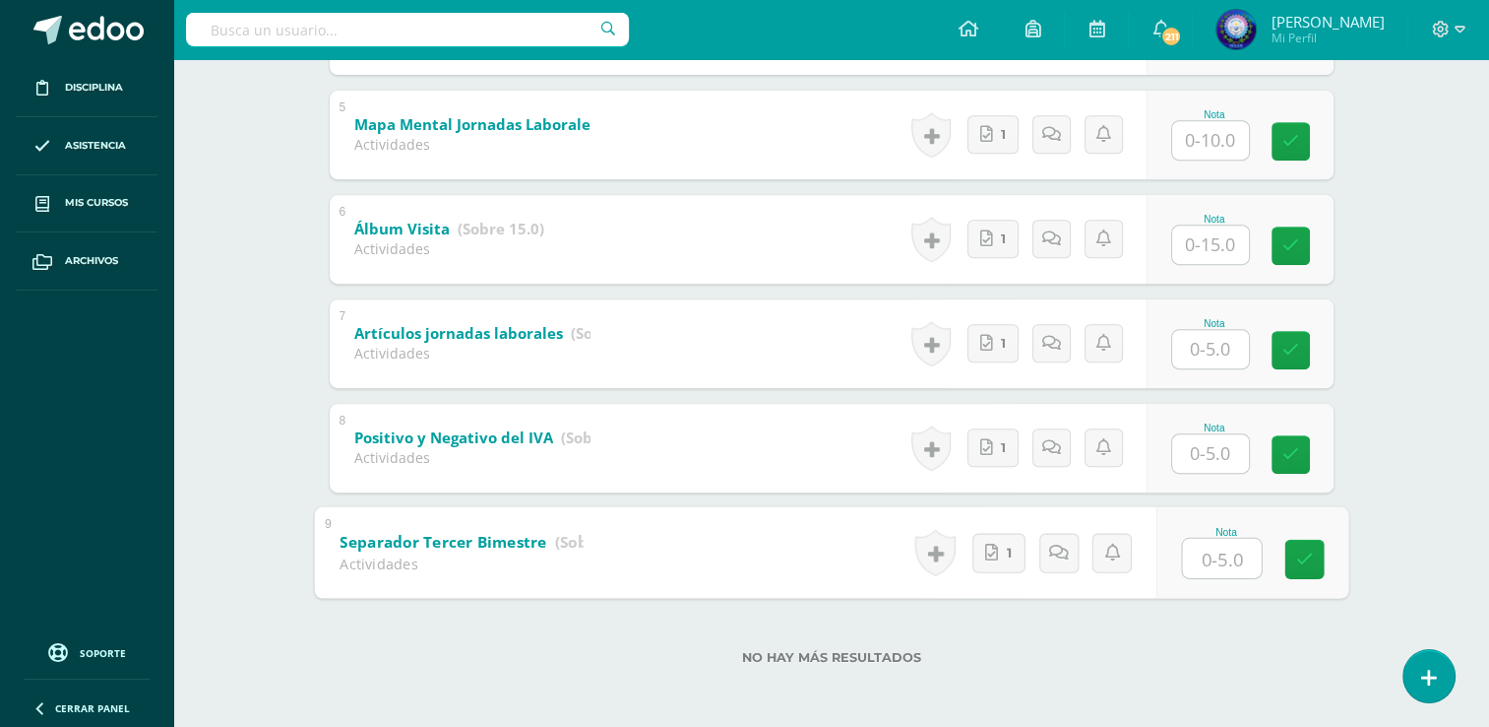
click at [1193, 556] on input "text" at bounding box center [1221, 557] width 79 height 39
type input "5"
drag, startPoint x: 281, startPoint y: 575, endPoint x: 315, endPoint y: 593, distance: 38.7
click at [1215, 455] on input "text" at bounding box center [1210, 453] width 77 height 38
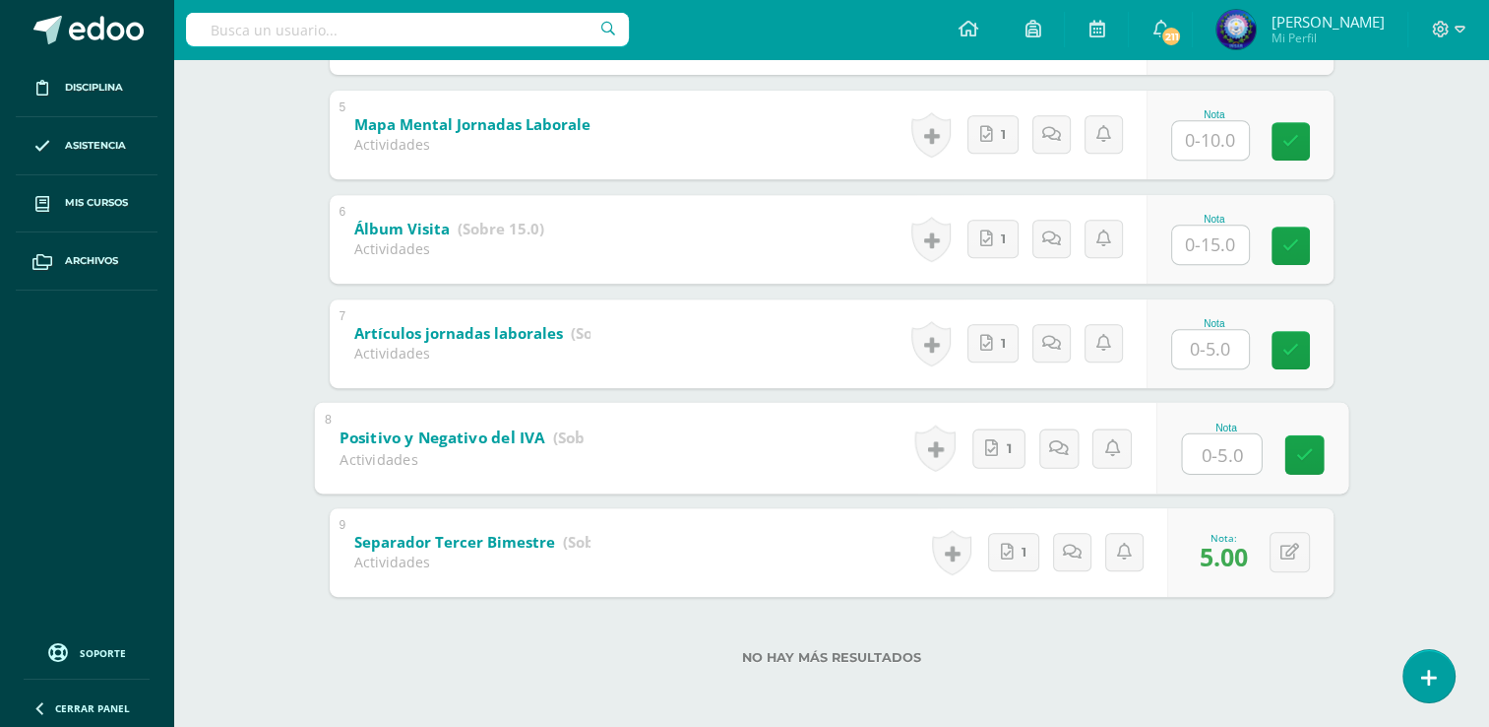
type input "5"
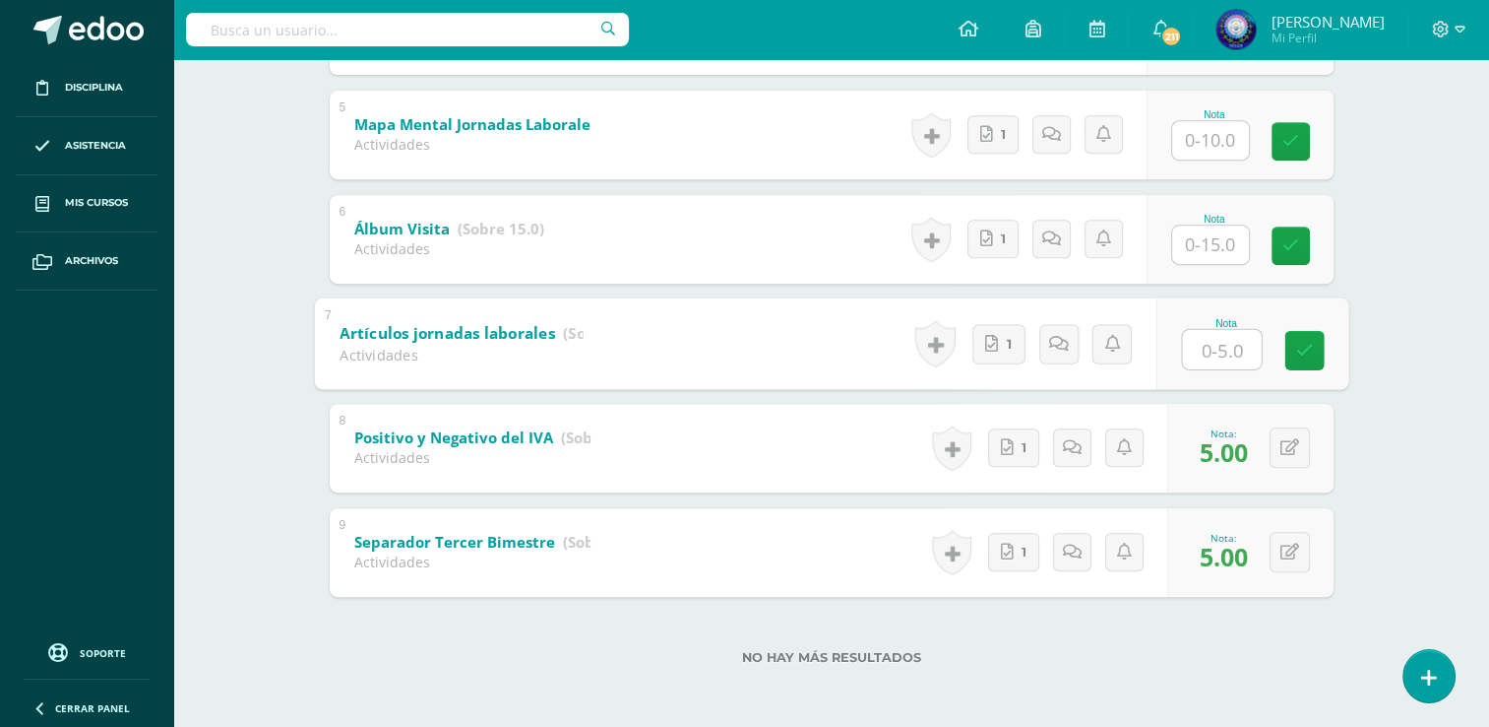
click at [1175, 359] on div "Nota" at bounding box center [1252, 343] width 192 height 92
type input "5"
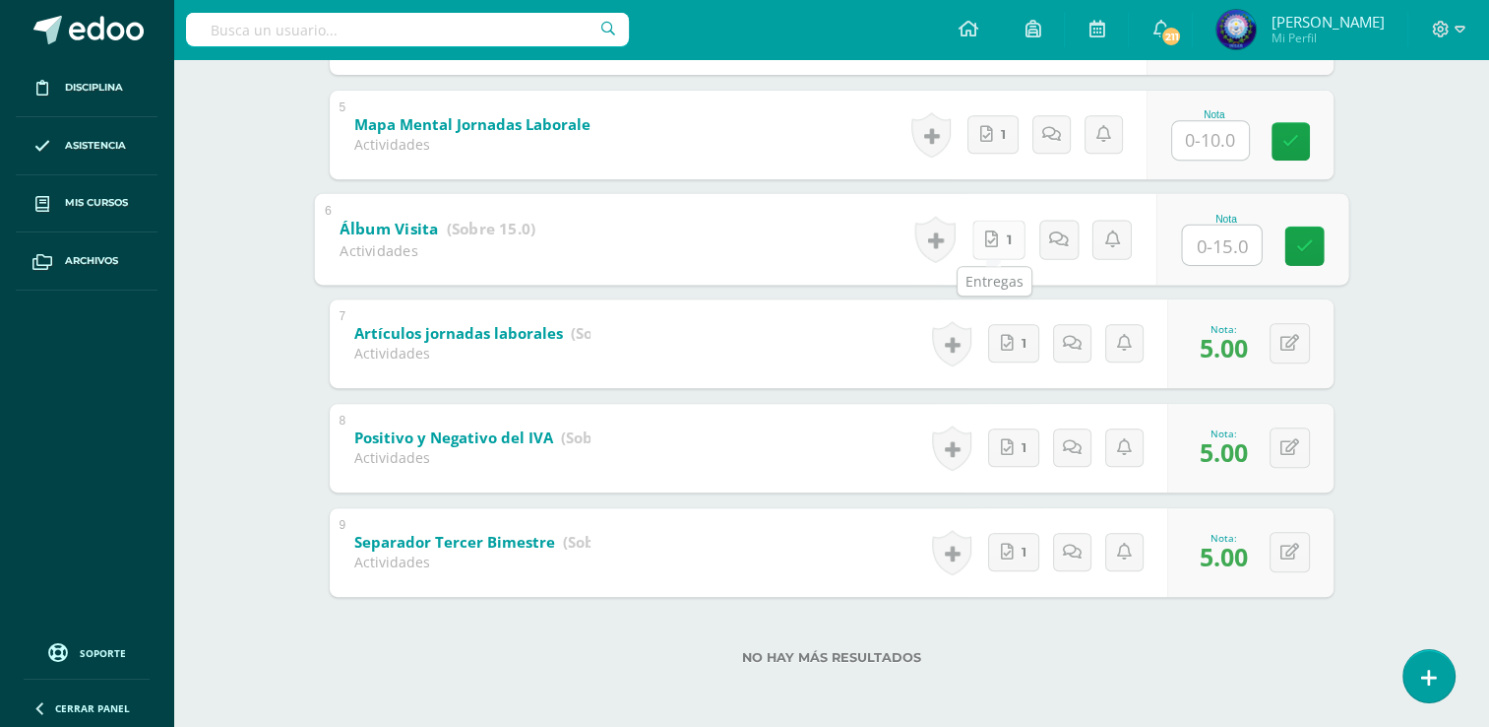
click at [1006, 249] on link "1" at bounding box center [998, 239] width 53 height 39
click at [1229, 250] on input "text" at bounding box center [1221, 243] width 79 height 39
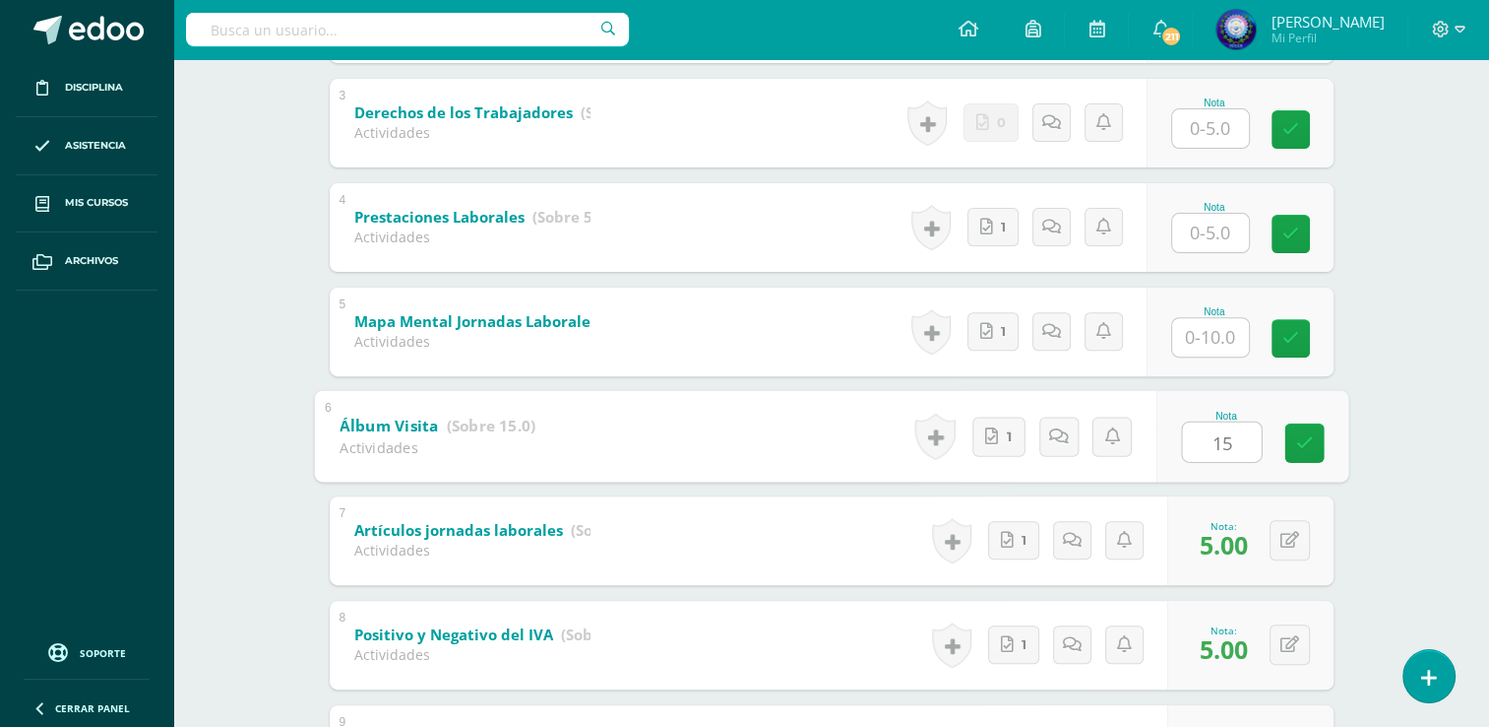
type input "15"
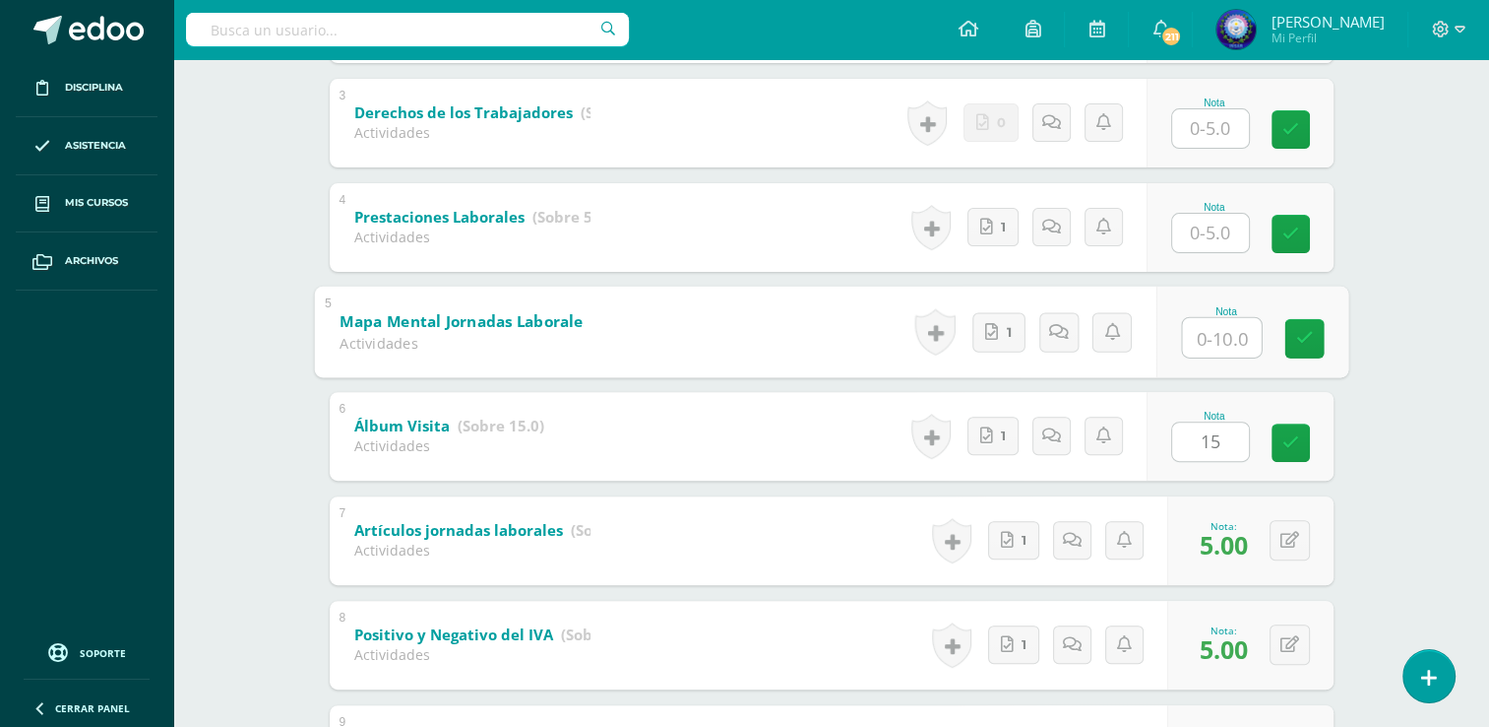
click at [1222, 336] on input "text" at bounding box center [1221, 336] width 79 height 39
type input "10"
click at [1217, 237] on input "text" at bounding box center [1210, 233] width 77 height 38
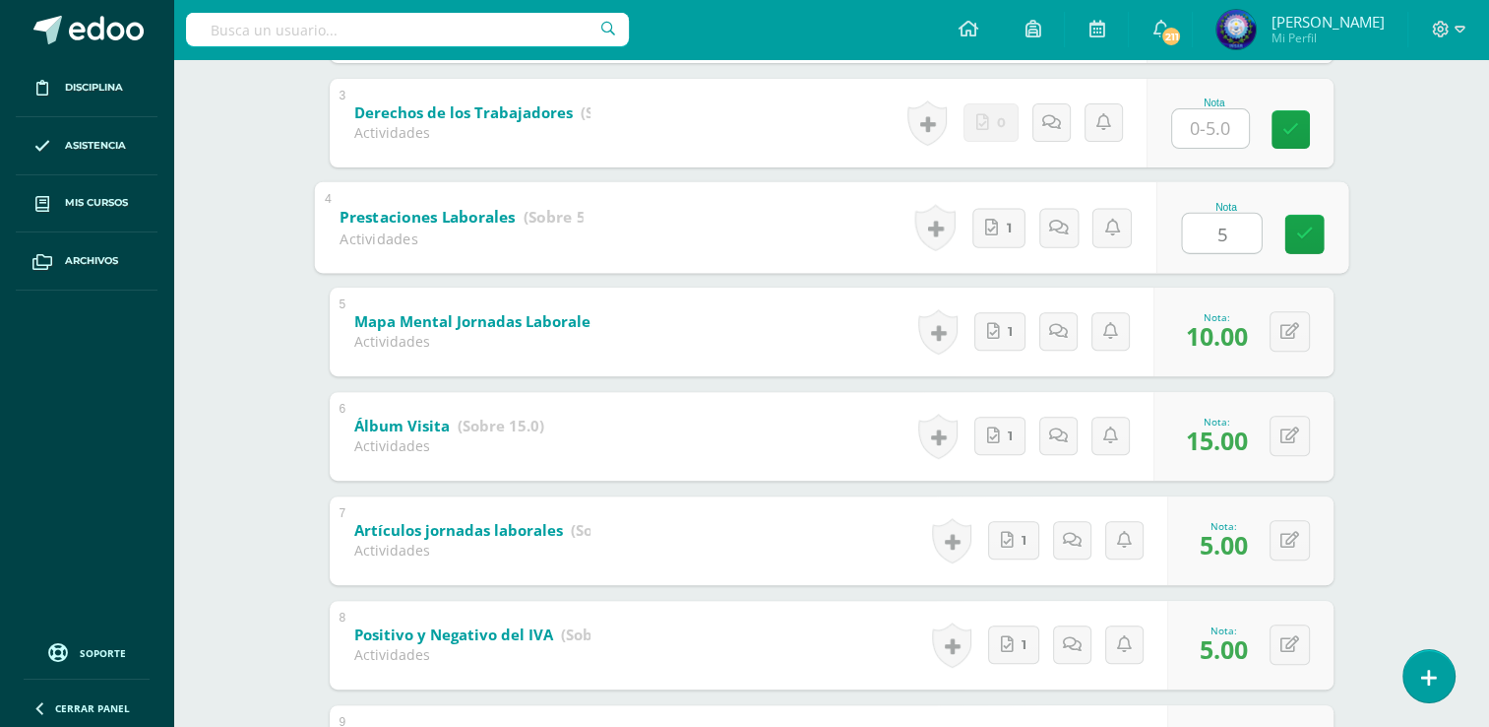
type input "5"
click at [1220, 136] on input "text" at bounding box center [1210, 128] width 77 height 38
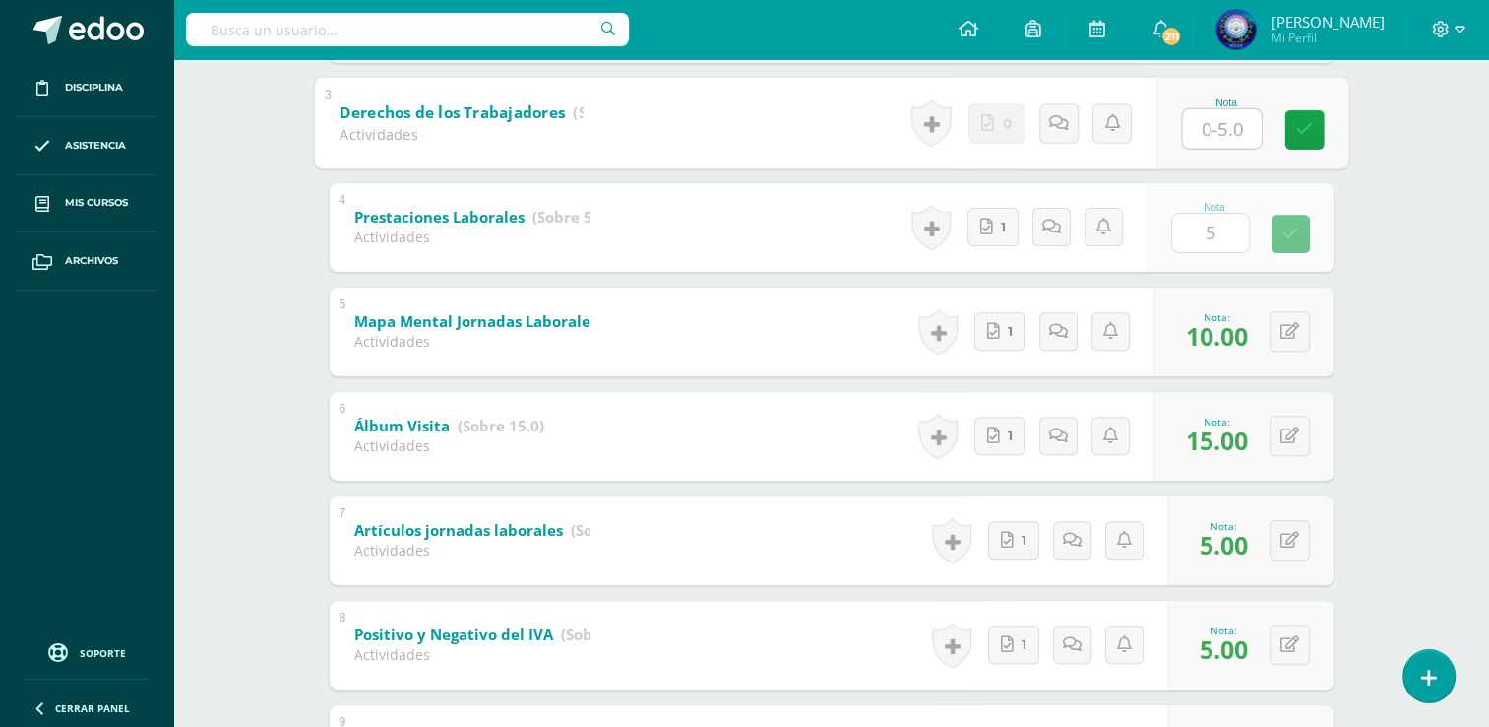
type input "5"
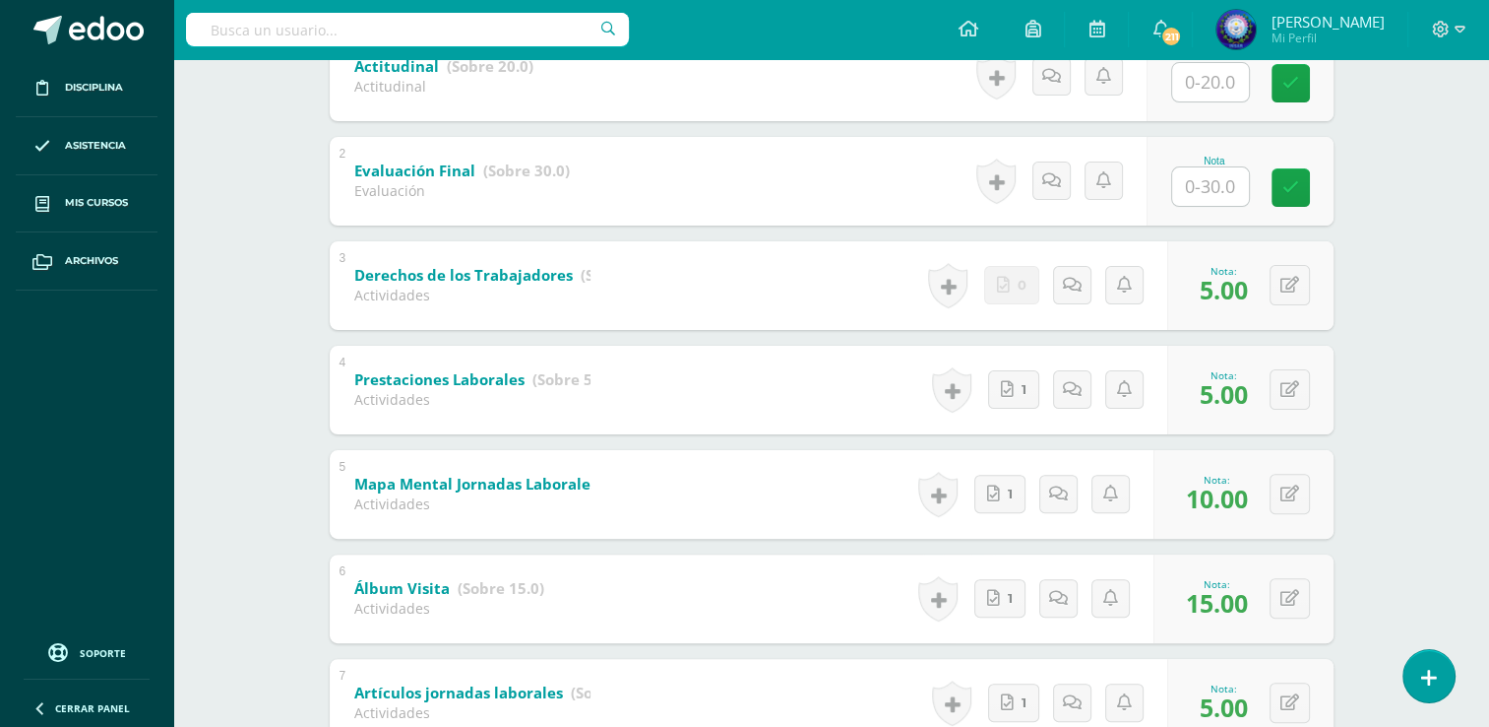
scroll to position [424, 0]
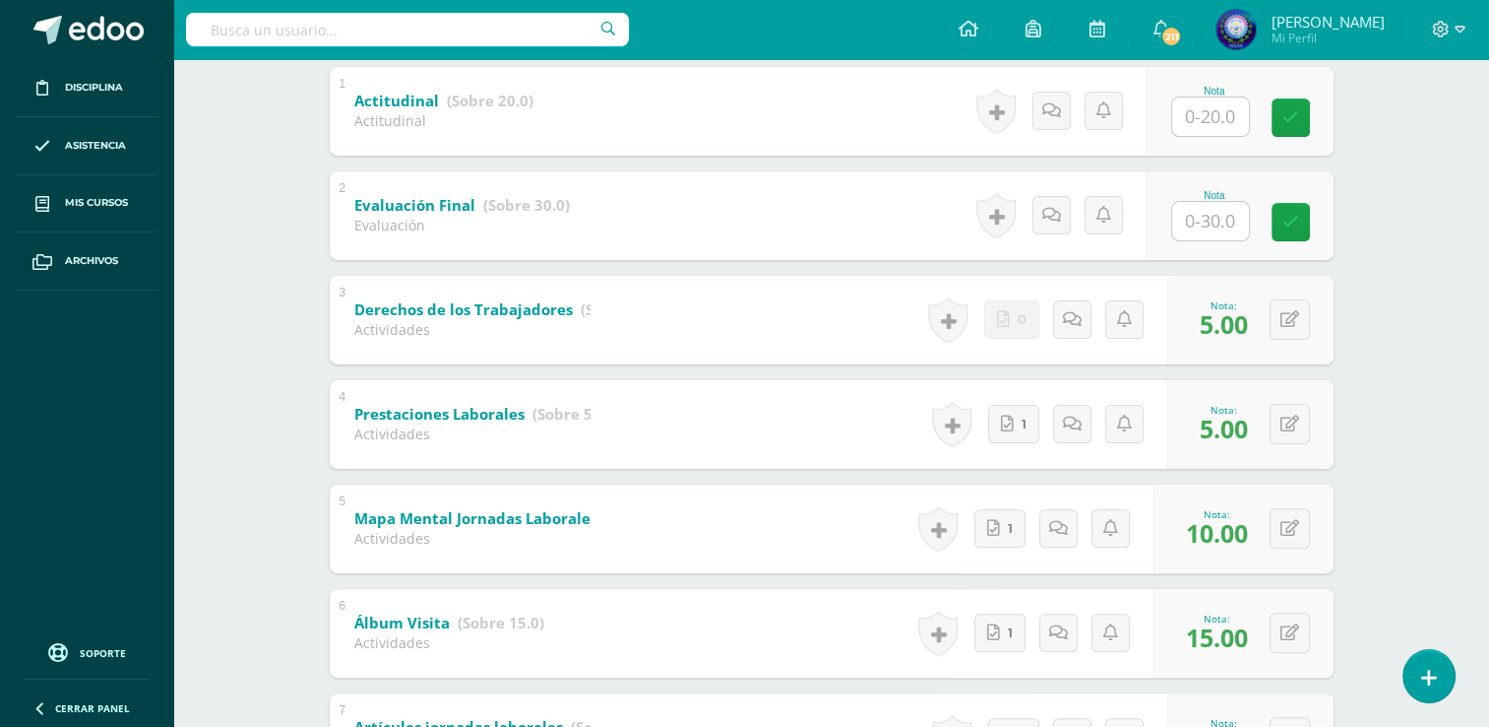
click at [1198, 130] on input "text" at bounding box center [1210, 116] width 77 height 38
type input "20"
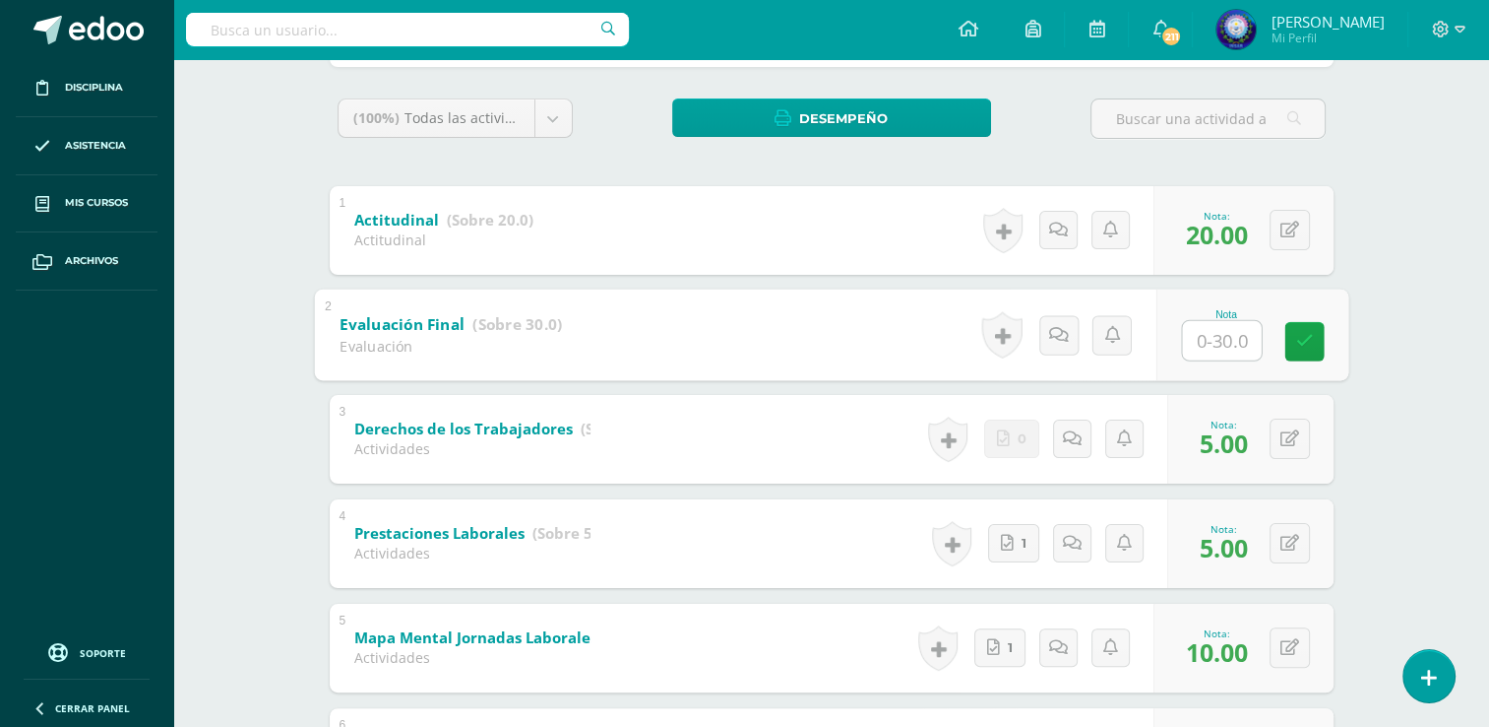
scroll to position [0, 0]
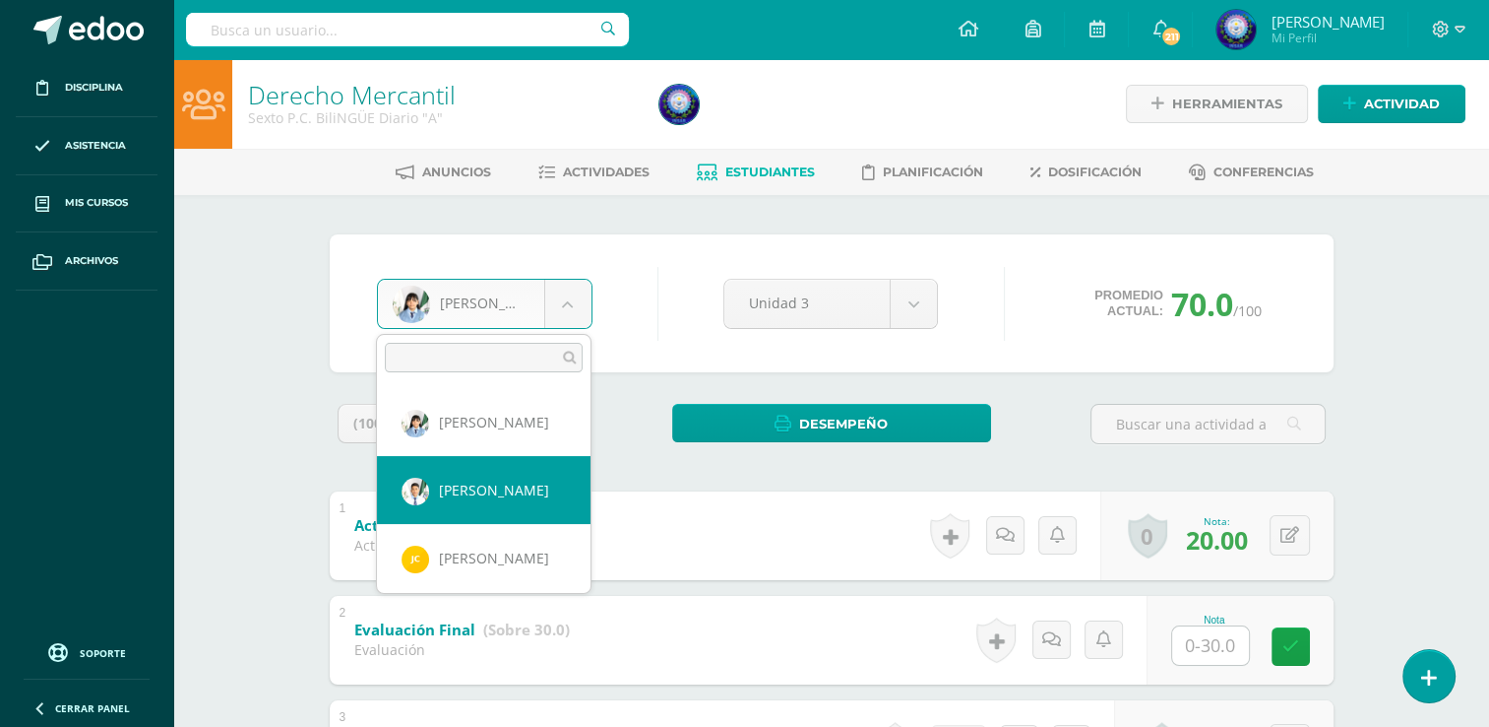
select select "7598"
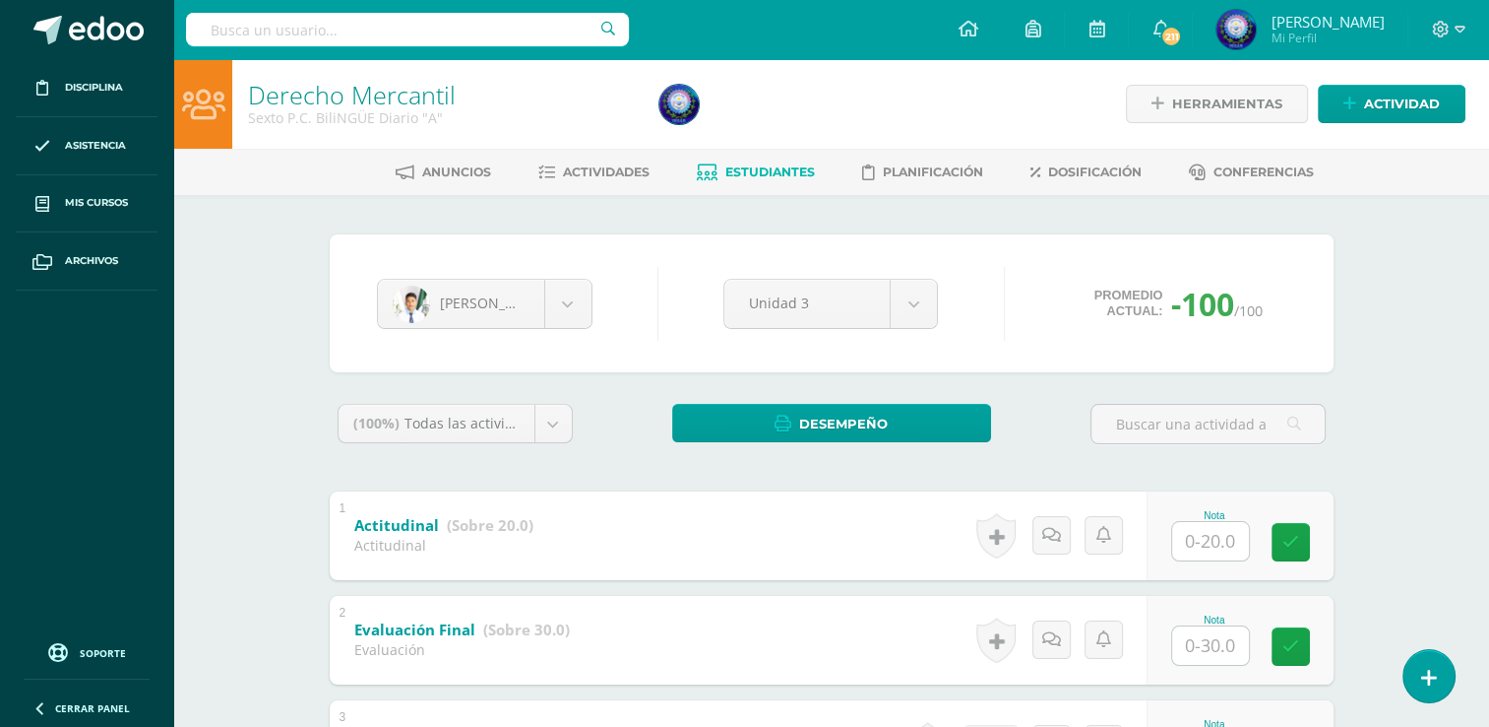
click at [599, 312] on div "Esvin Ballinas Diana Alistún Esvin Ballinas Juan Chamalé Harold Chávez Elsa Cor…" at bounding box center [484, 304] width 231 height 50
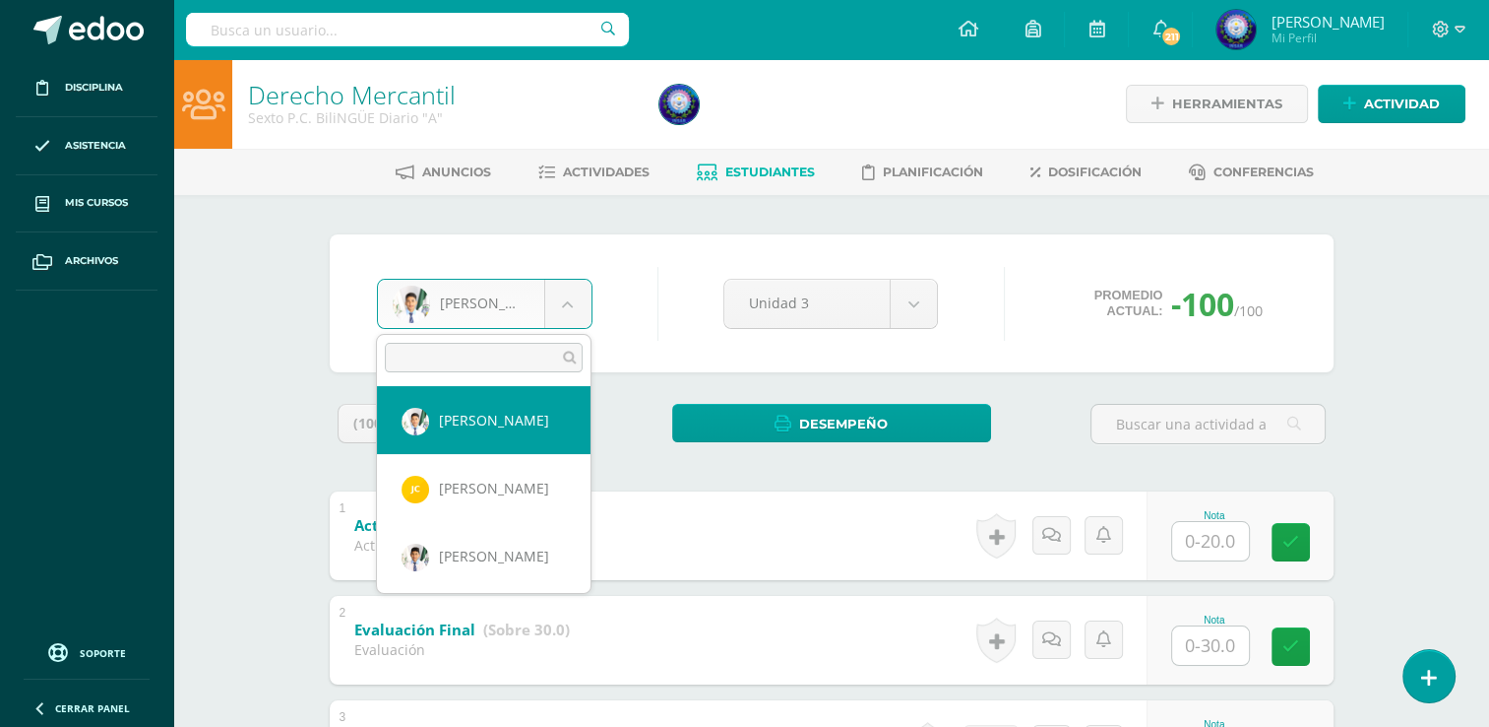
scroll to position [98, 0]
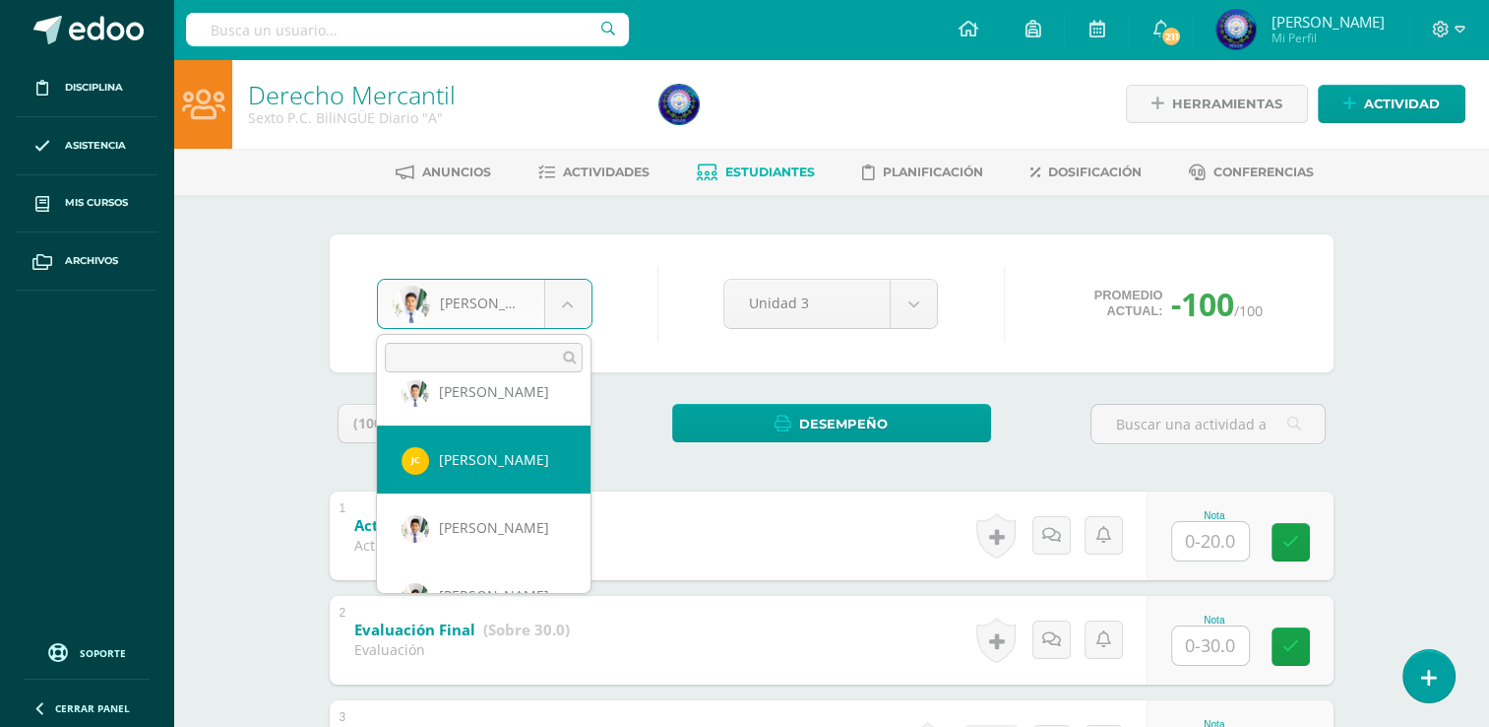
select select "8117"
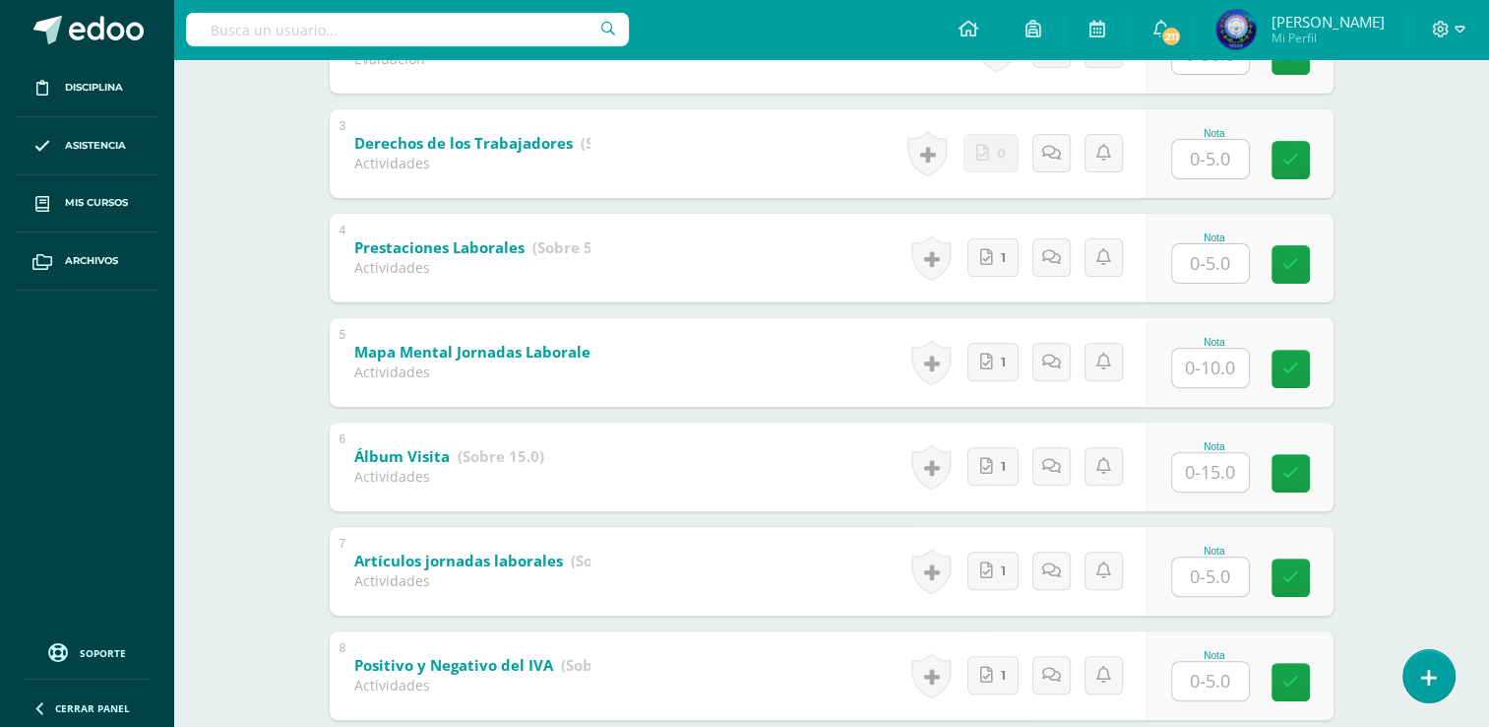
scroll to position [818, 0]
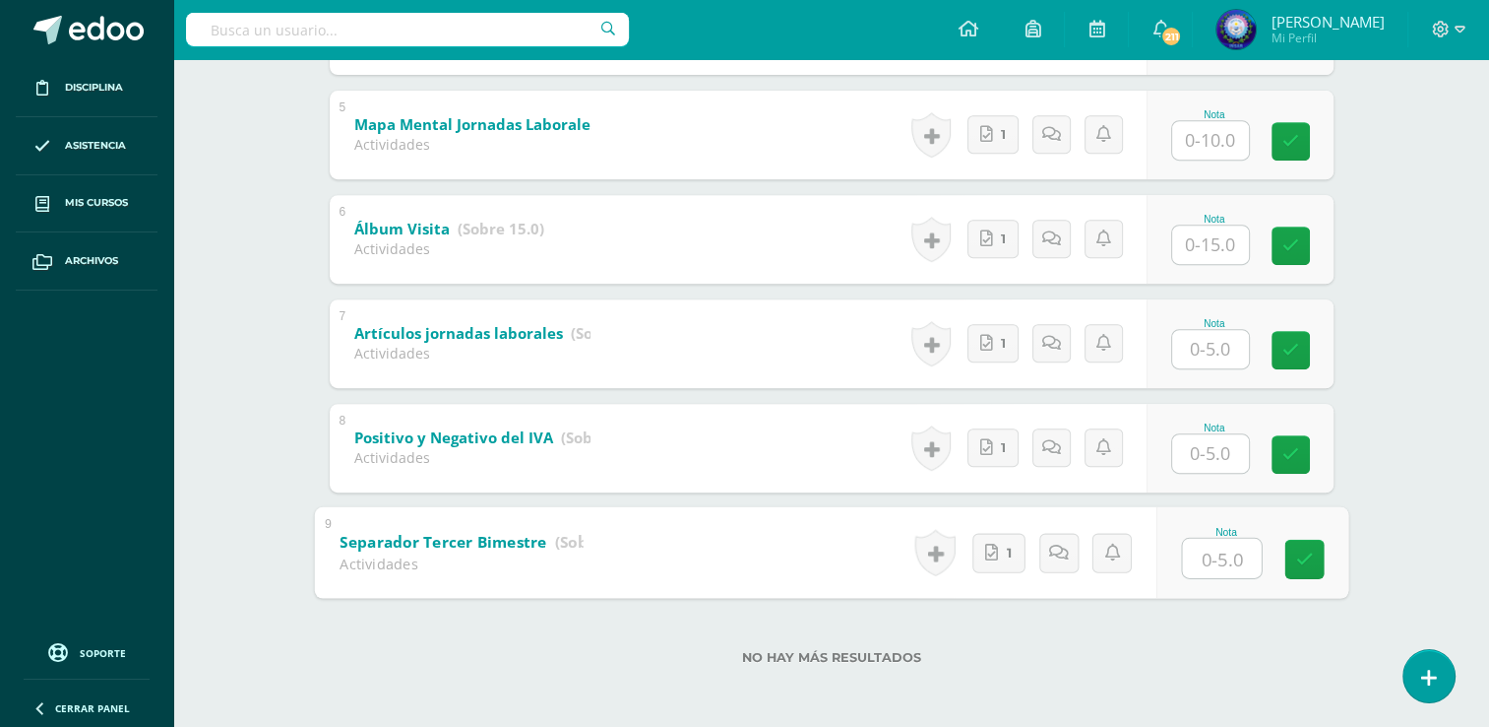
click at [1200, 553] on input "text" at bounding box center [1221, 557] width 79 height 39
type input "5"
click at [1217, 444] on input "text" at bounding box center [1210, 453] width 77 height 38
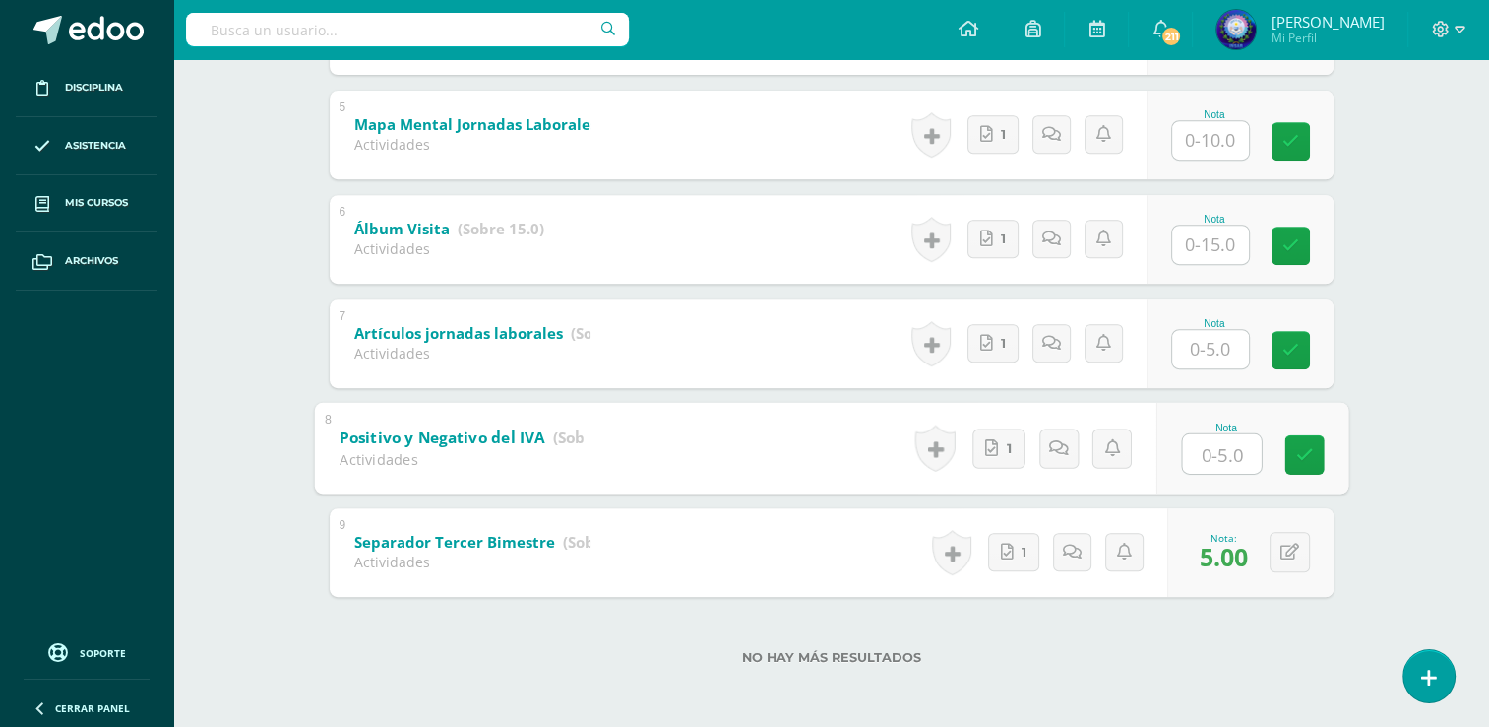
type input "5"
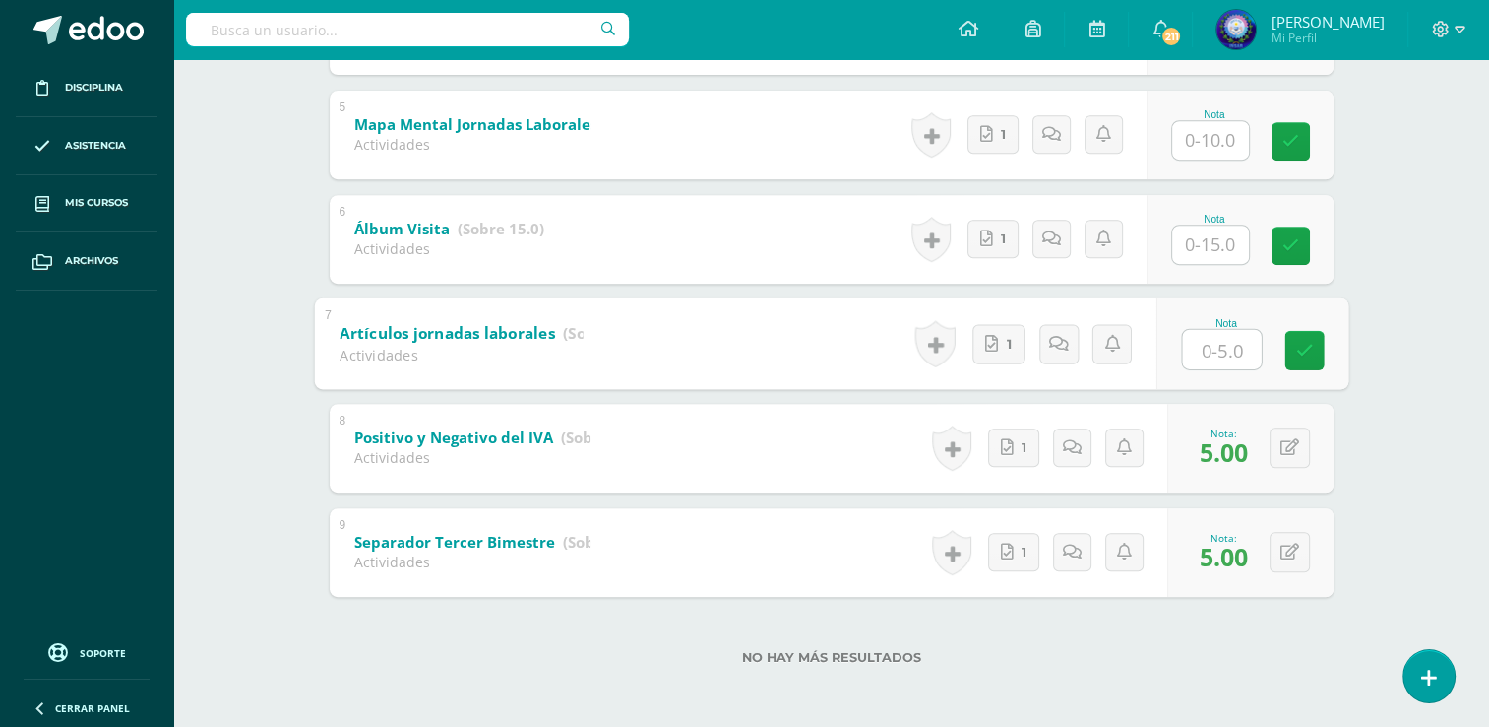
click at [1201, 355] on input "text" at bounding box center [1221, 348] width 79 height 39
type input "5"
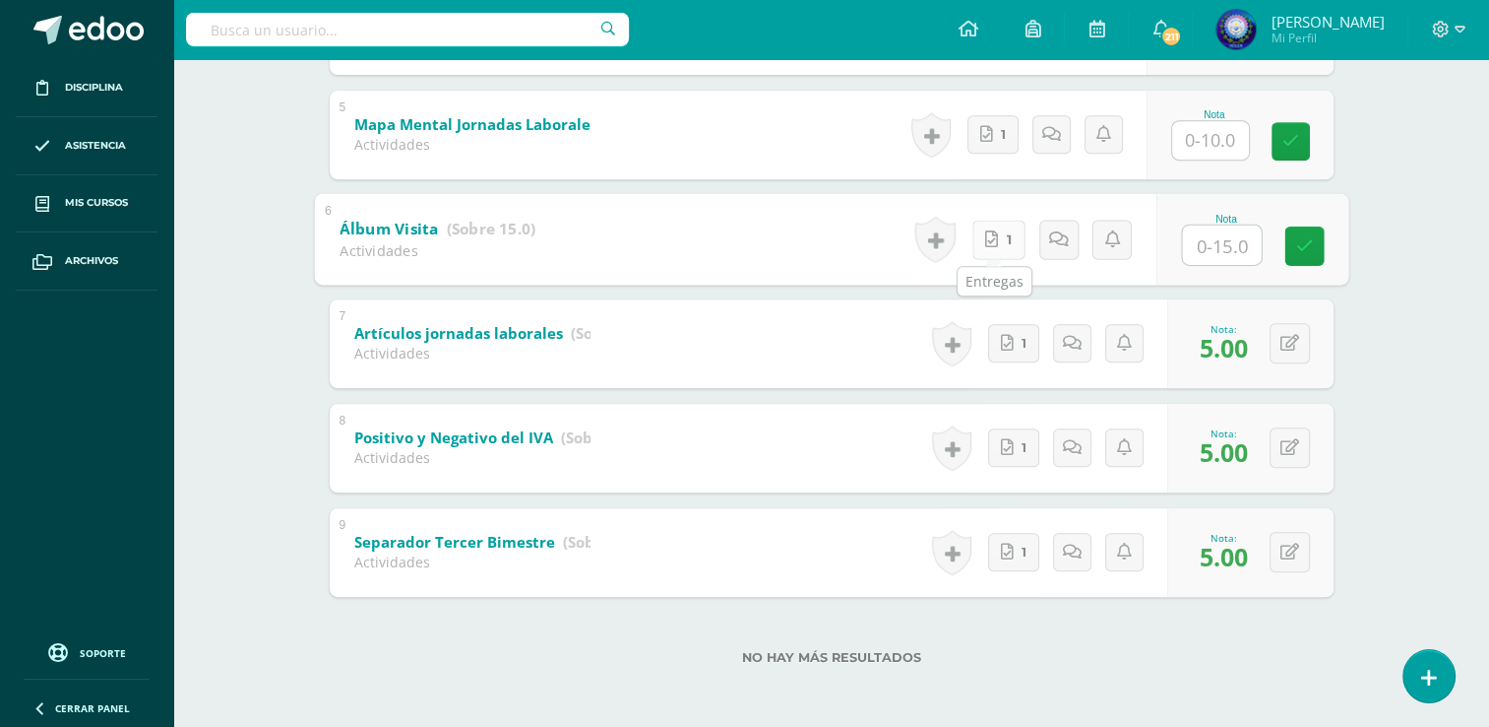
click at [981, 240] on link "1" at bounding box center [998, 239] width 53 height 39
click at [1214, 246] on input "text" at bounding box center [1221, 243] width 79 height 39
type input "15"
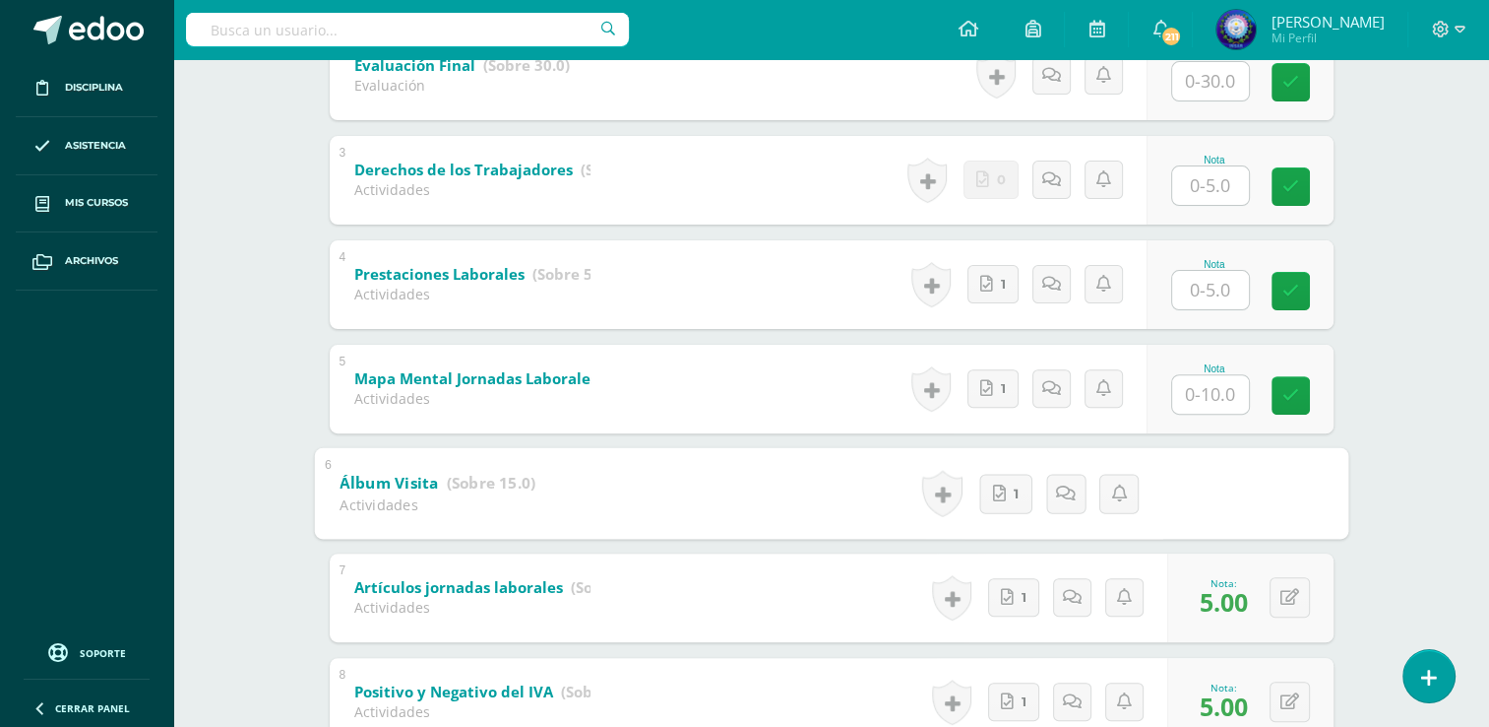
scroll to position [523, 0]
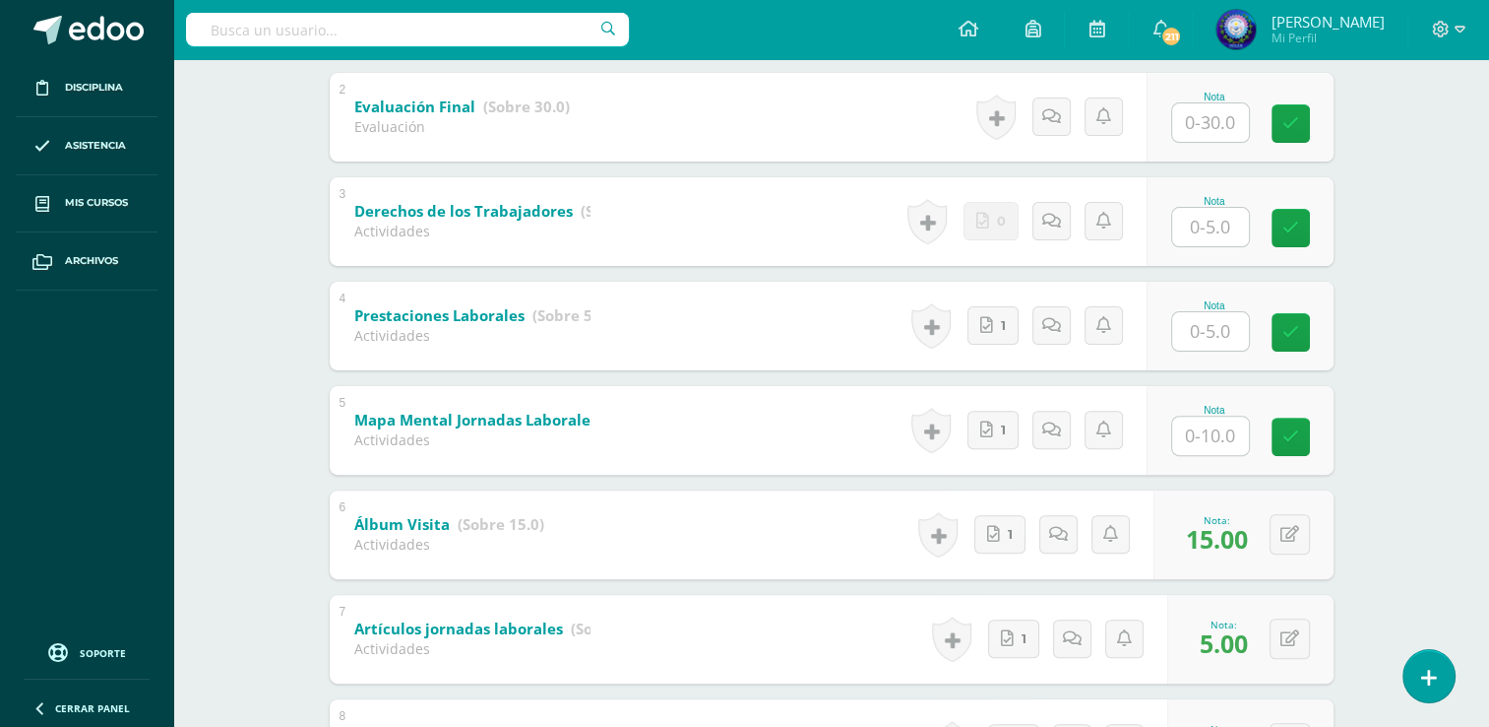
click at [1234, 455] on div "Nota" at bounding box center [1240, 430] width 187 height 89
click at [1233, 444] on input "text" at bounding box center [1210, 435] width 77 height 38
type input "8"
click at [1217, 325] on input "text" at bounding box center [1210, 331] width 77 height 38
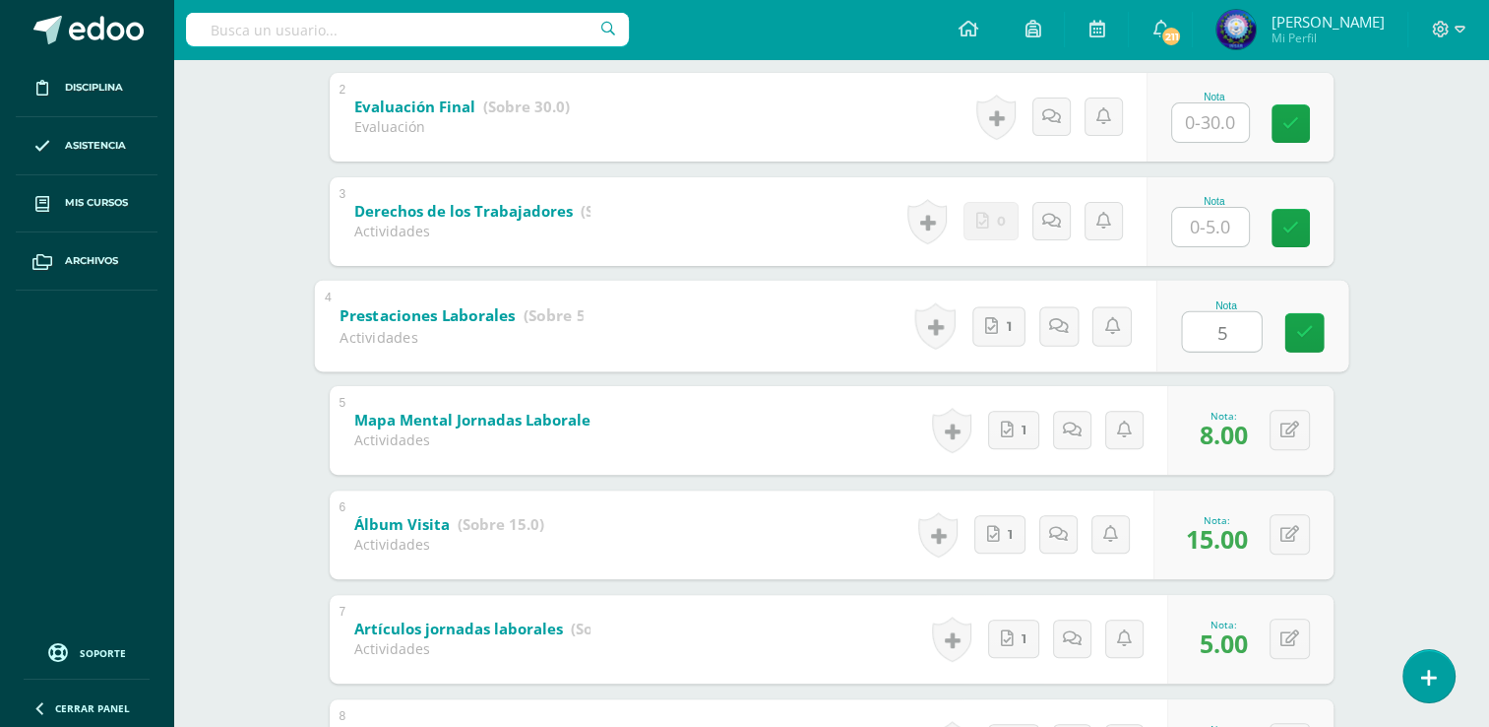
type input "5"
click at [1233, 227] on input "text" at bounding box center [1210, 227] width 77 height 38
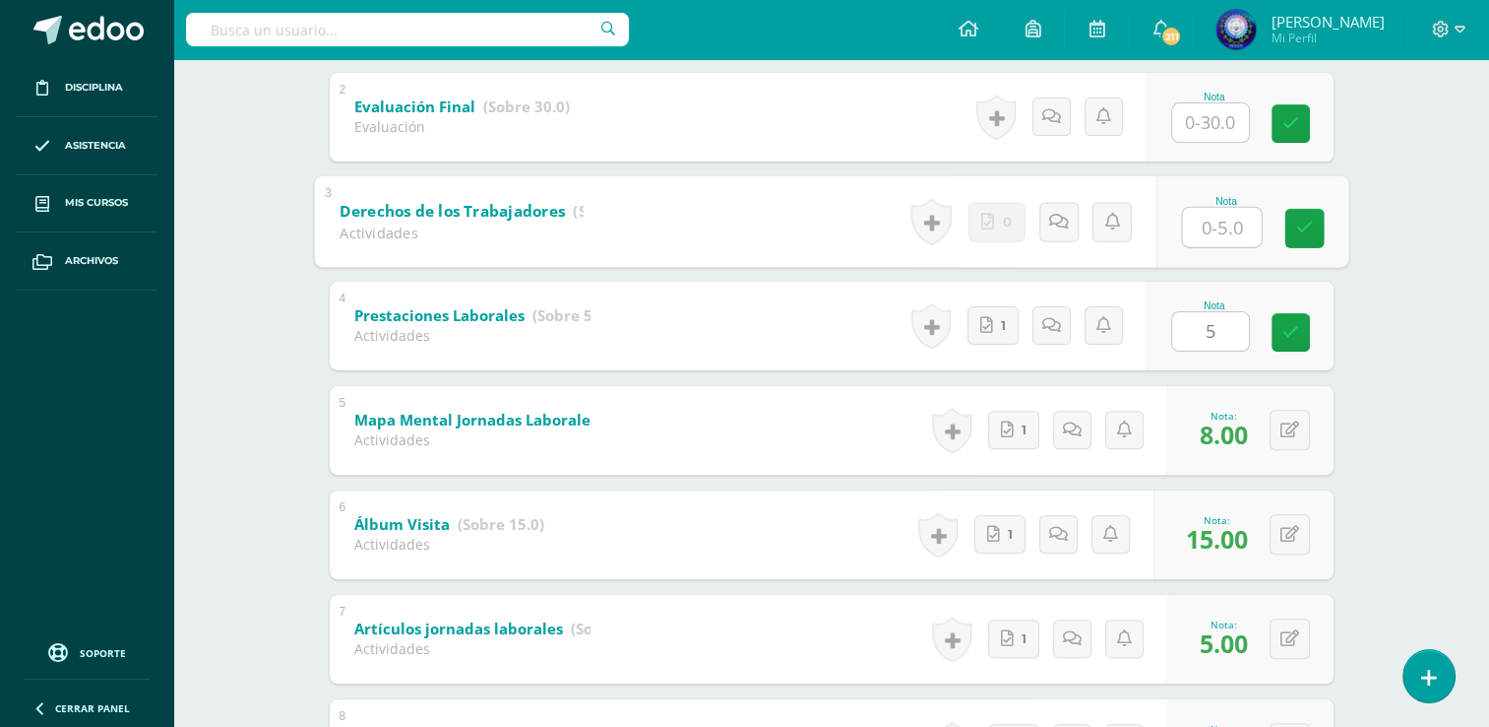
type input "4"
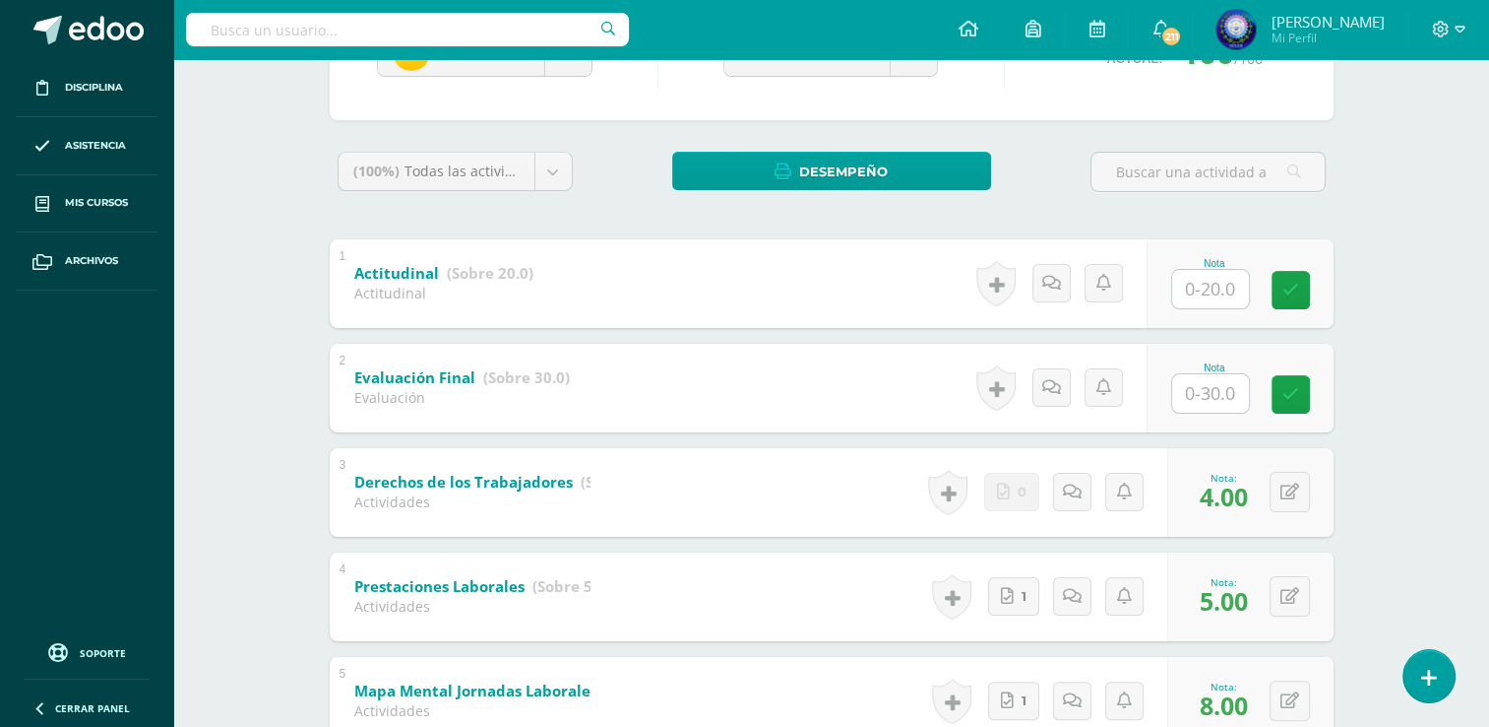
scroll to position [227, 0]
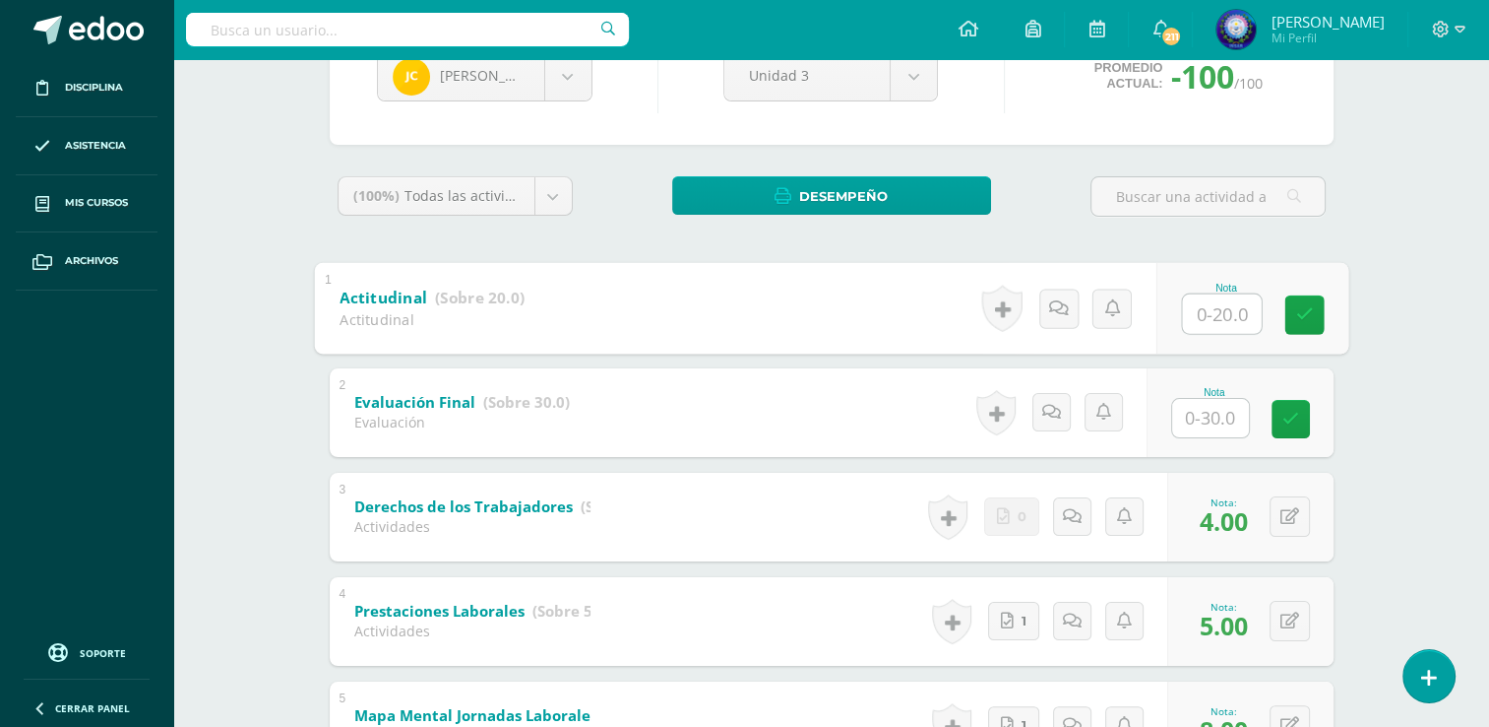
click at [1229, 295] on input "text" at bounding box center [1221, 312] width 79 height 39
type input "15"
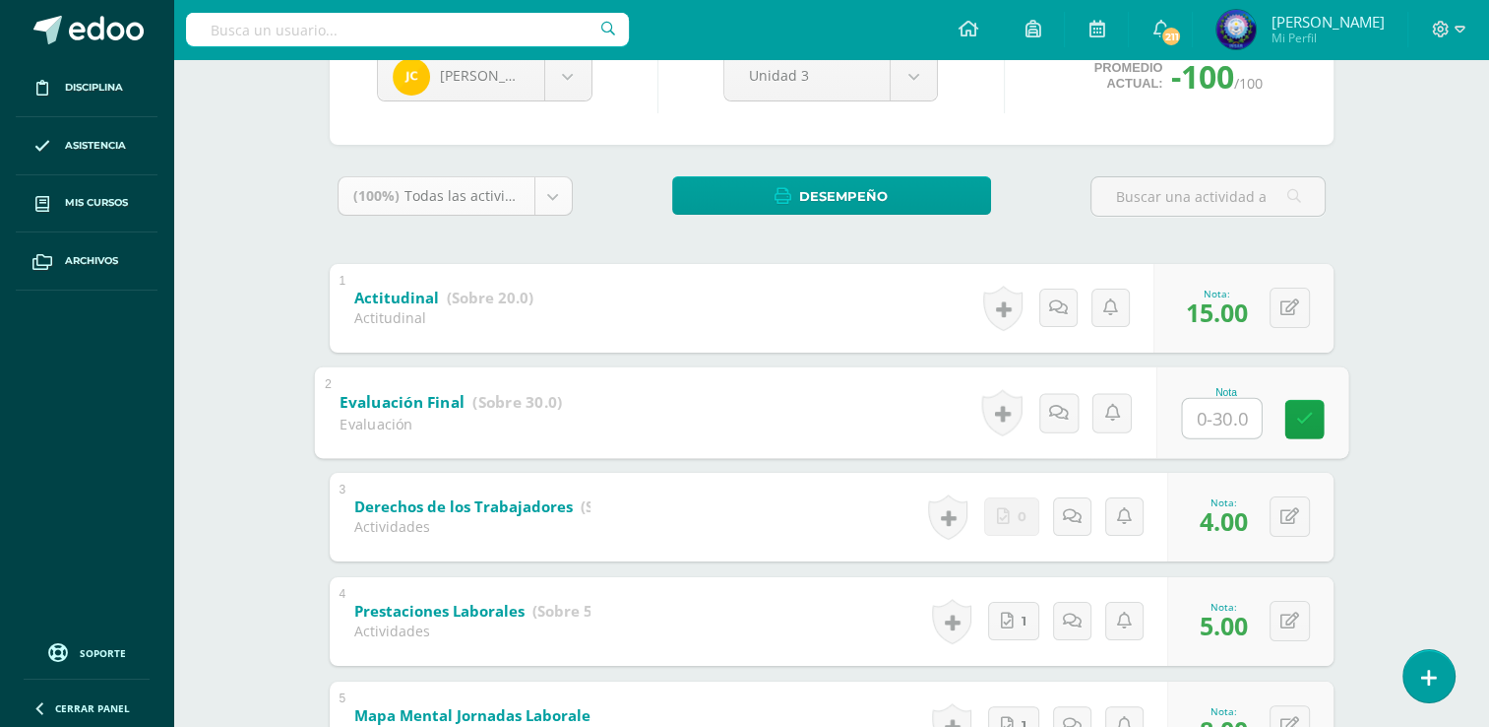
click at [545, 195] on body "Disciplina Asistencia Mis cursos Archivos Soporte Ayuda Reportar un problema Ce…" at bounding box center [744, 546] width 1489 height 1546
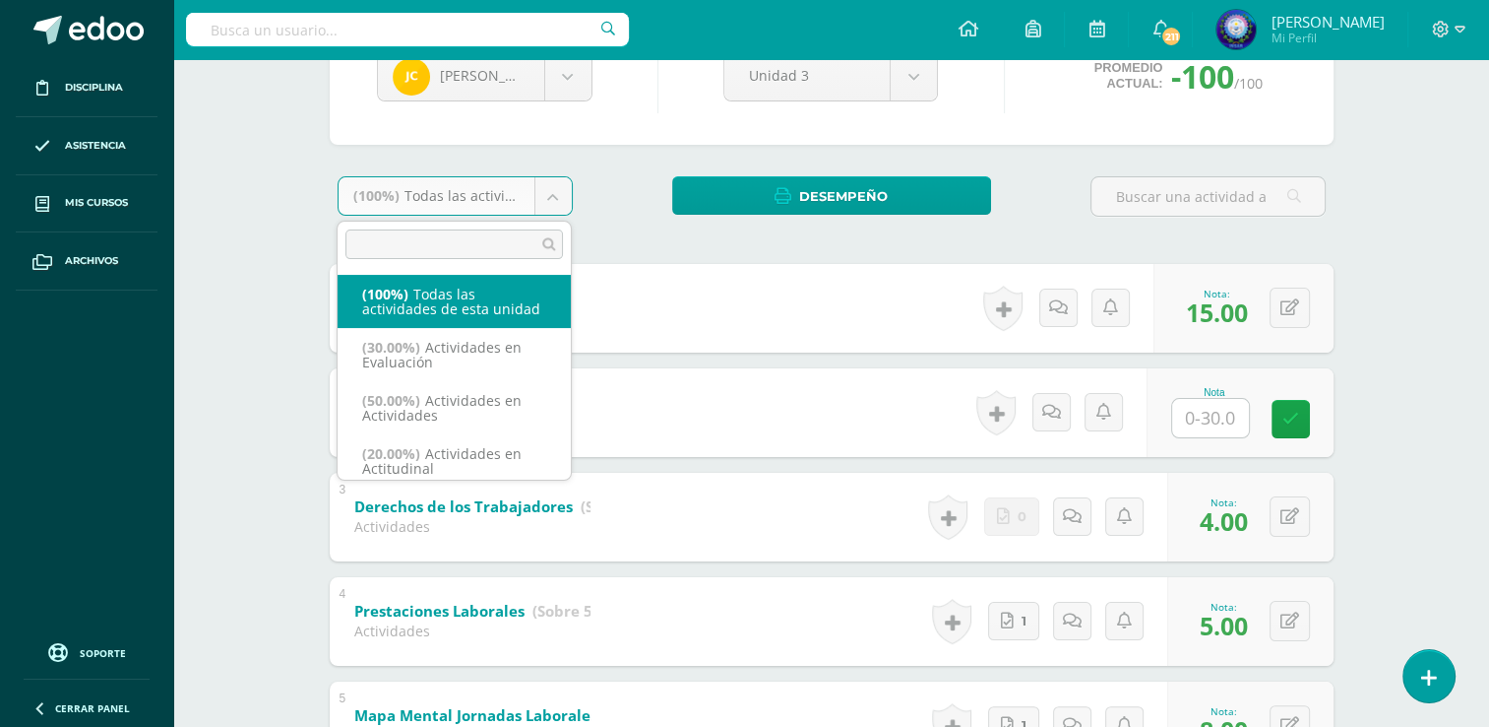
click at [576, 157] on body "Disciplina Asistencia Mis cursos Archivos Soporte Ayuda Reportar un problema Ce…" at bounding box center [744, 546] width 1489 height 1546
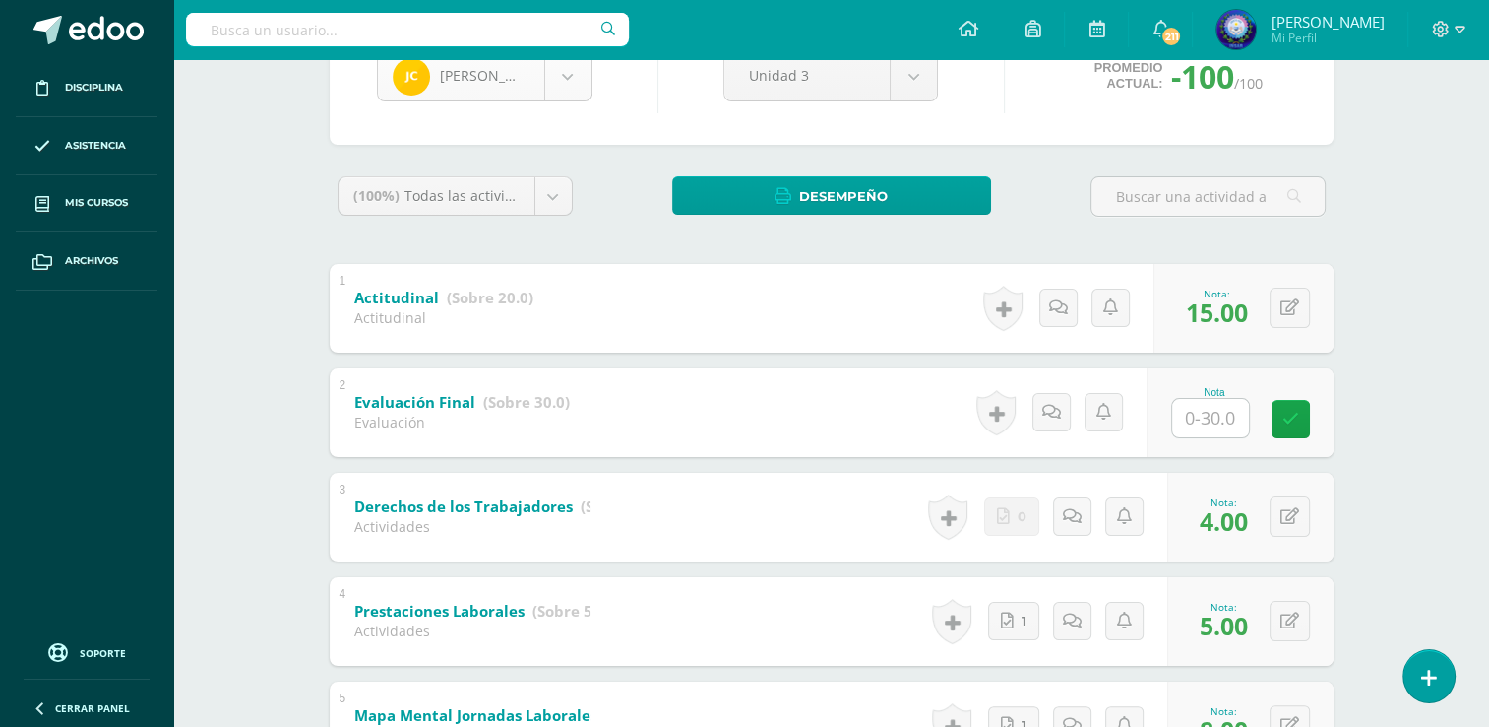
click at [587, 99] on div "[PERSON_NAME]" at bounding box center [485, 76] width 216 height 50
click at [583, 96] on body "Disciplina Asistencia Mis cursos Archivos Soporte Ayuda Reportar un problema Ce…" at bounding box center [744, 546] width 1489 height 1546
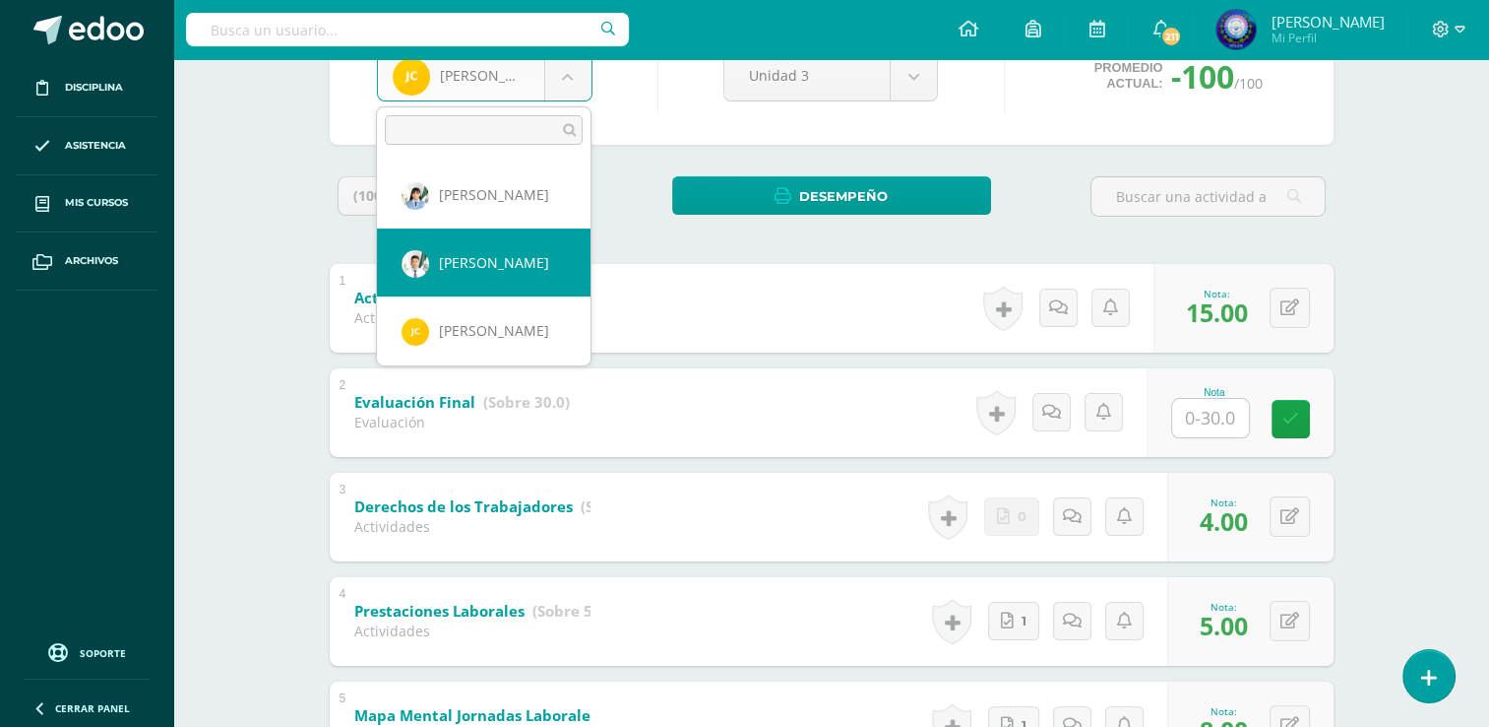
scroll to position [98, 0]
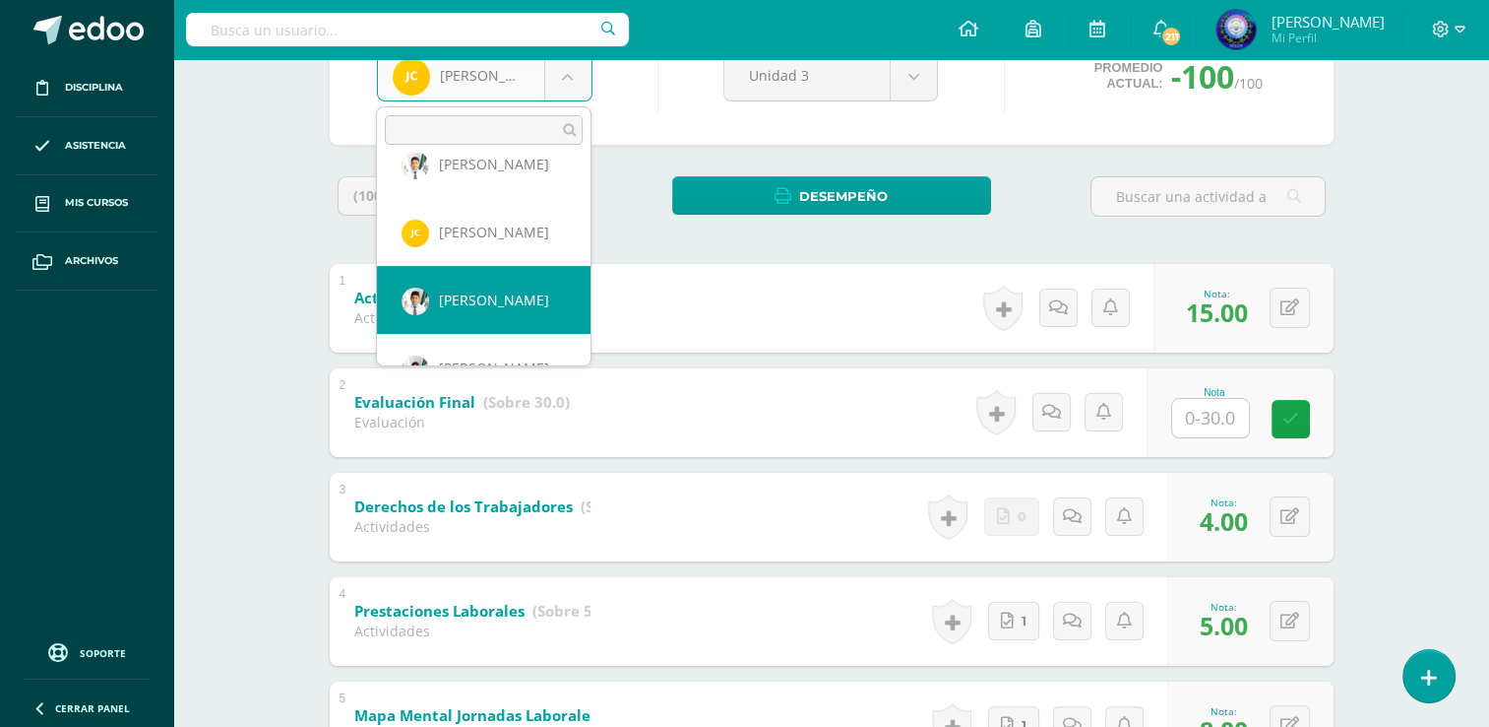
select select "7599"
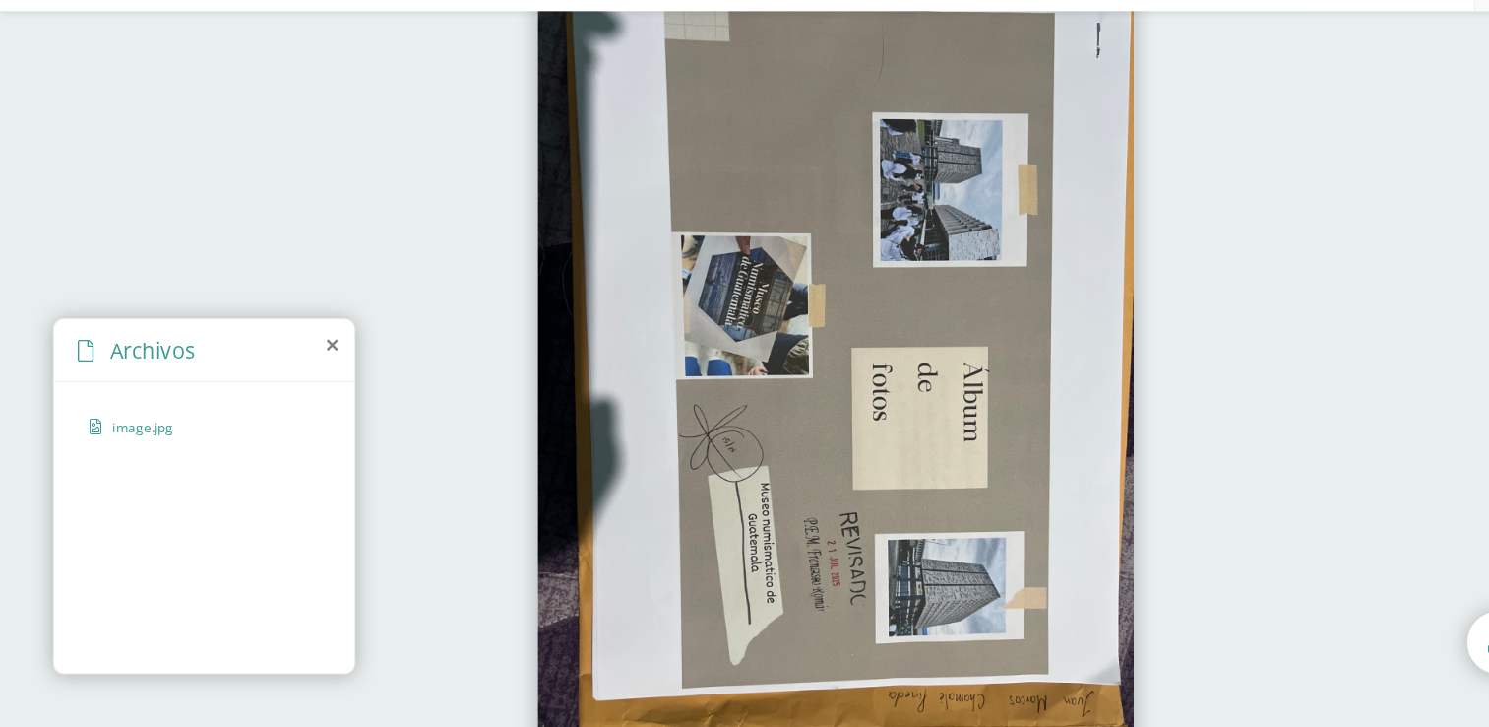
scroll to position [1, 0]
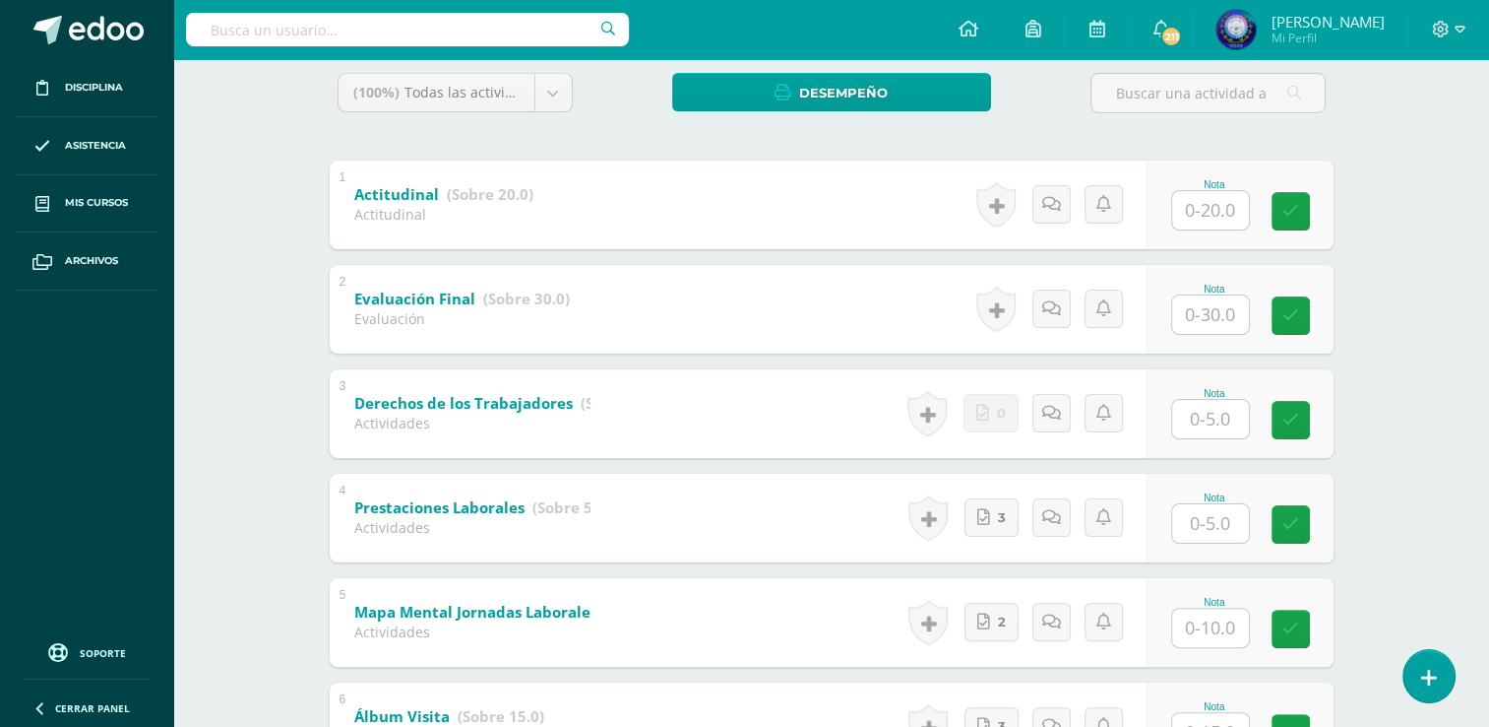
scroll to position [326, 0]
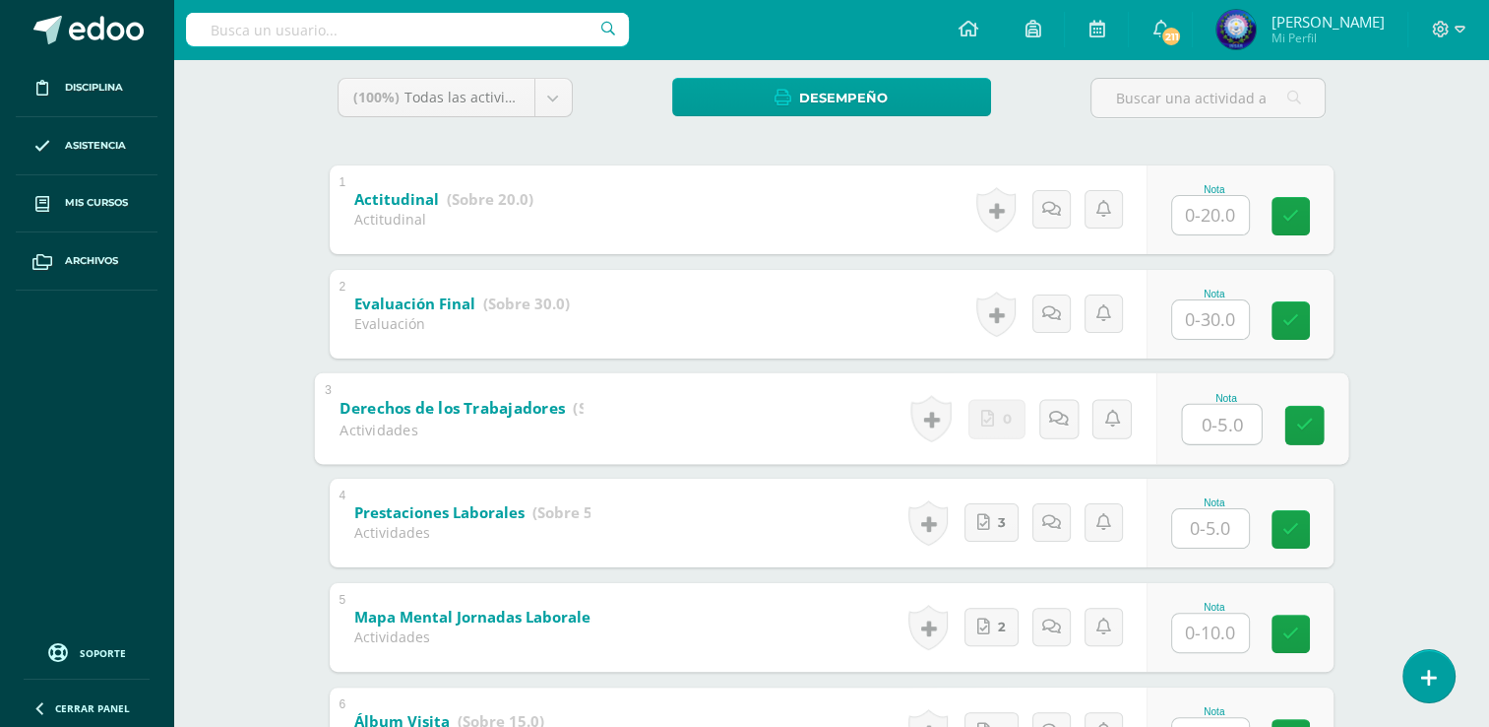
click at [1191, 435] on input "text" at bounding box center [1221, 423] width 79 height 39
type input "5"
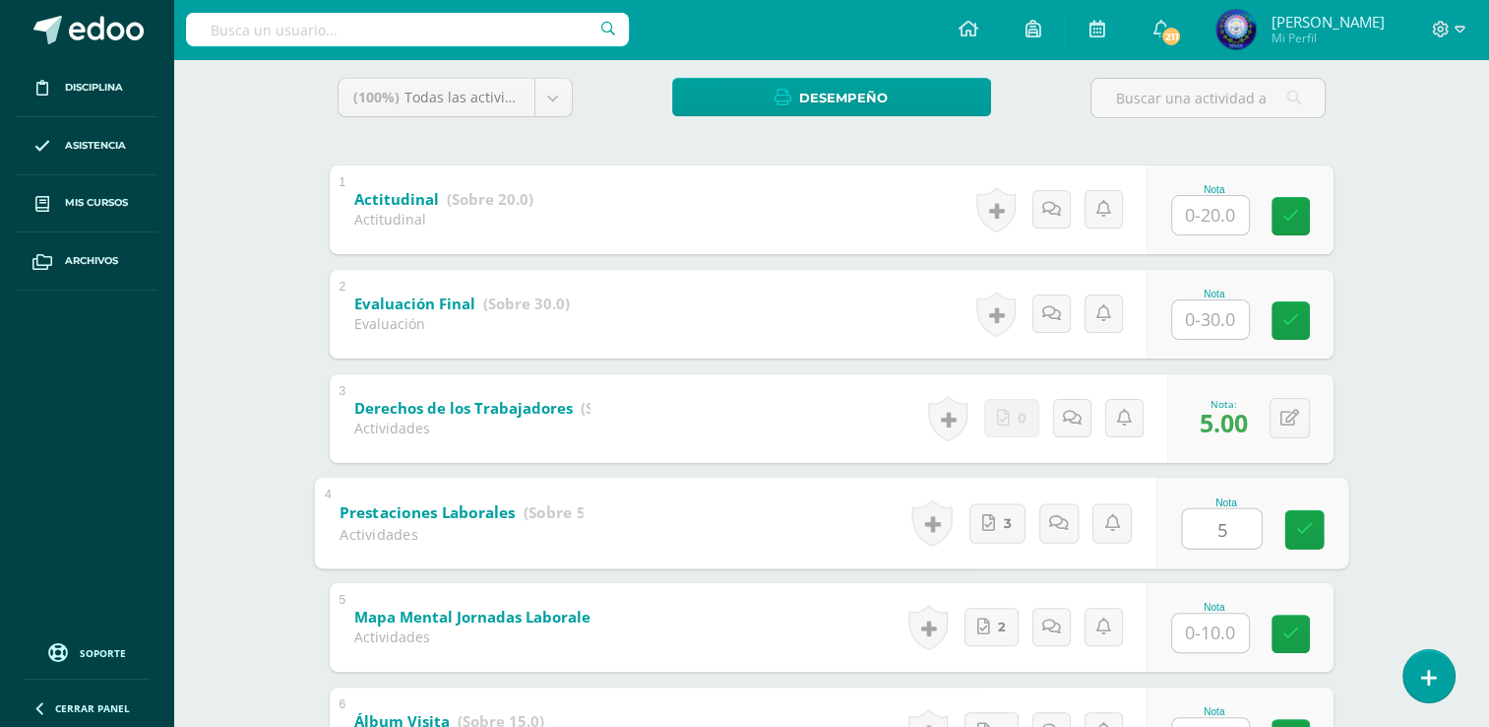
type input "5"
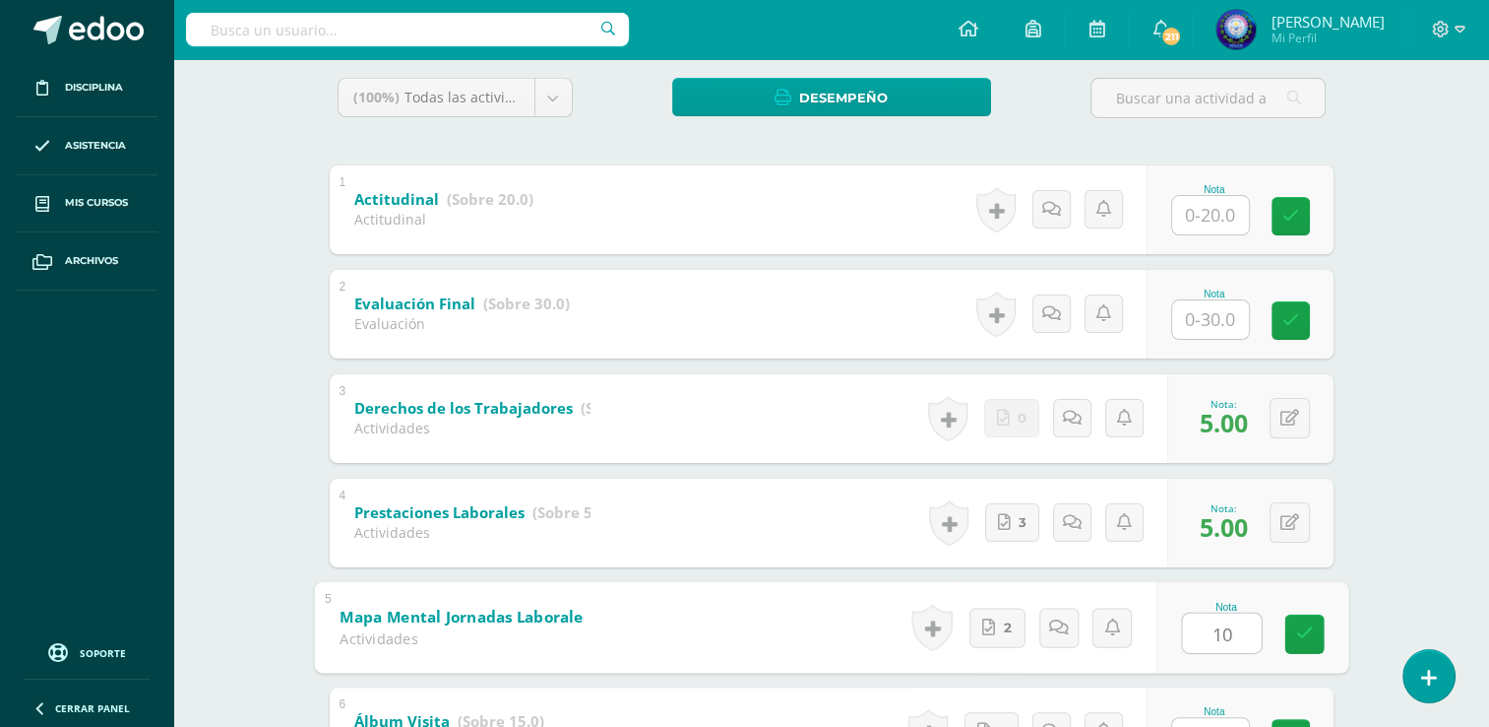
type input "10"
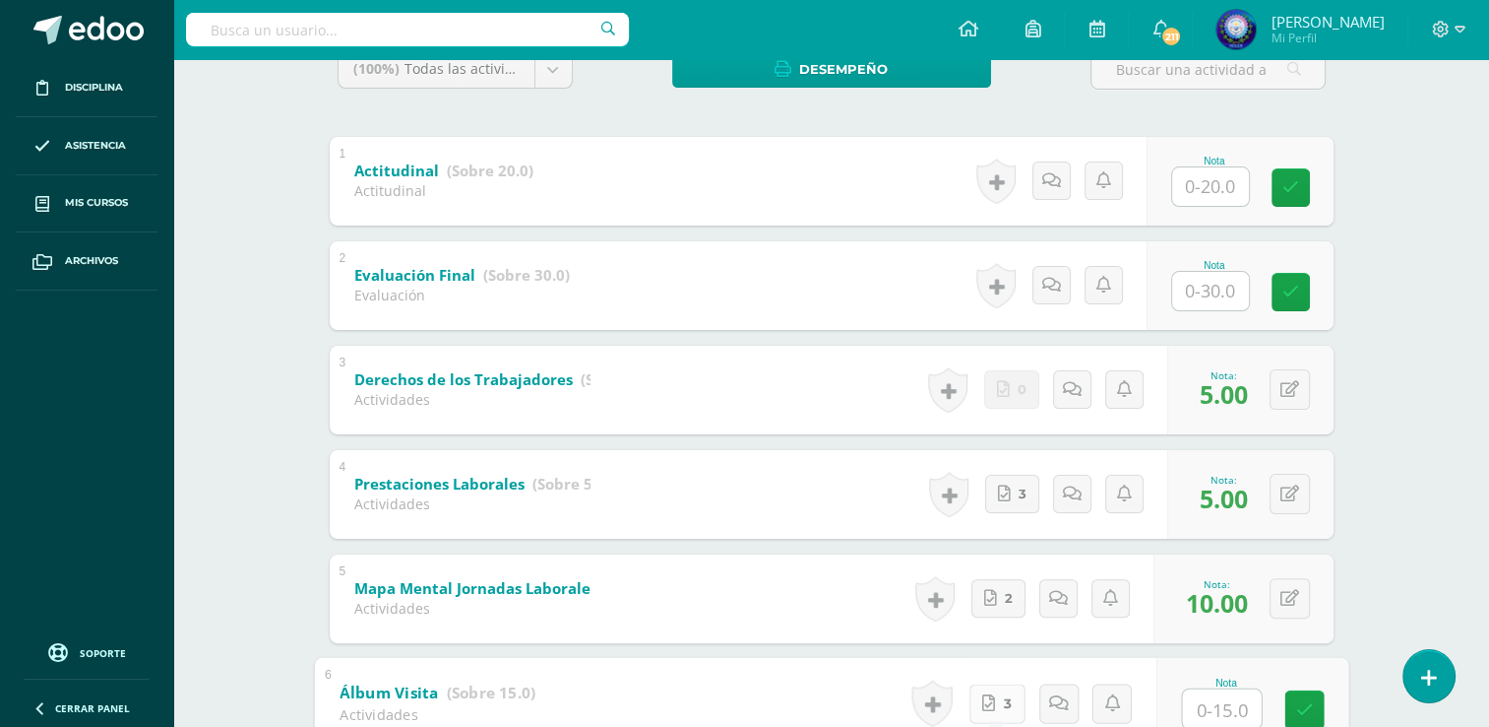
click at [1011, 703] on span "3" at bounding box center [1007, 702] width 8 height 37
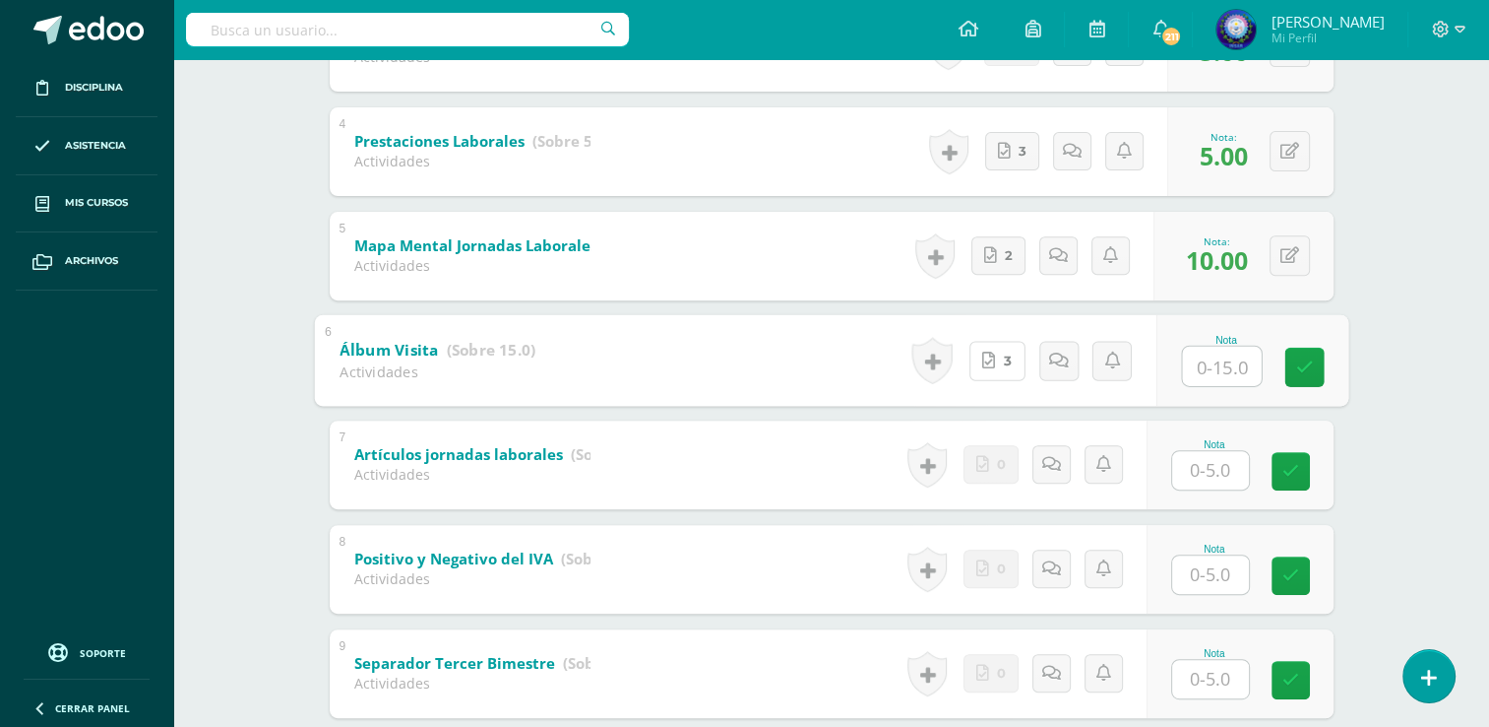
scroll to position [748, 0]
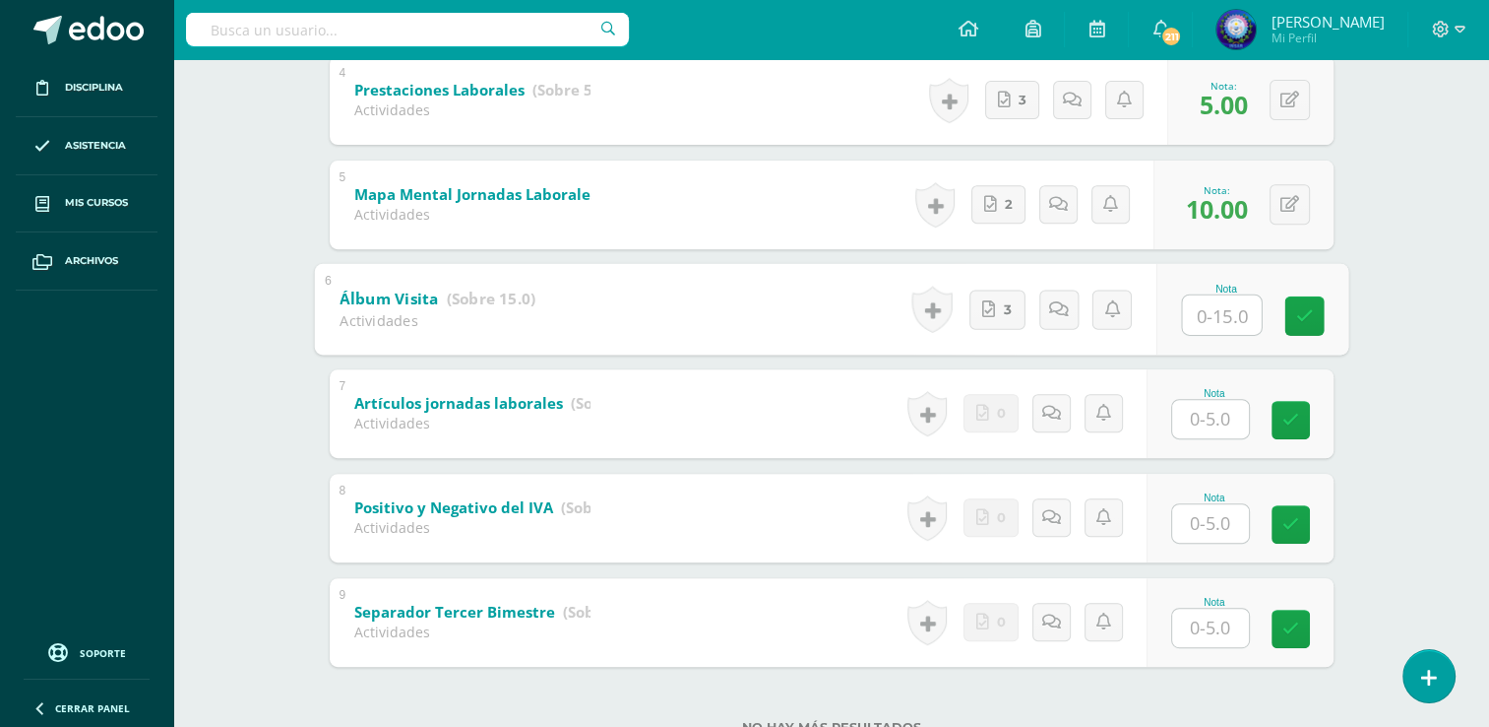
click at [1217, 332] on input "text" at bounding box center [1221, 313] width 79 height 39
type input "15"
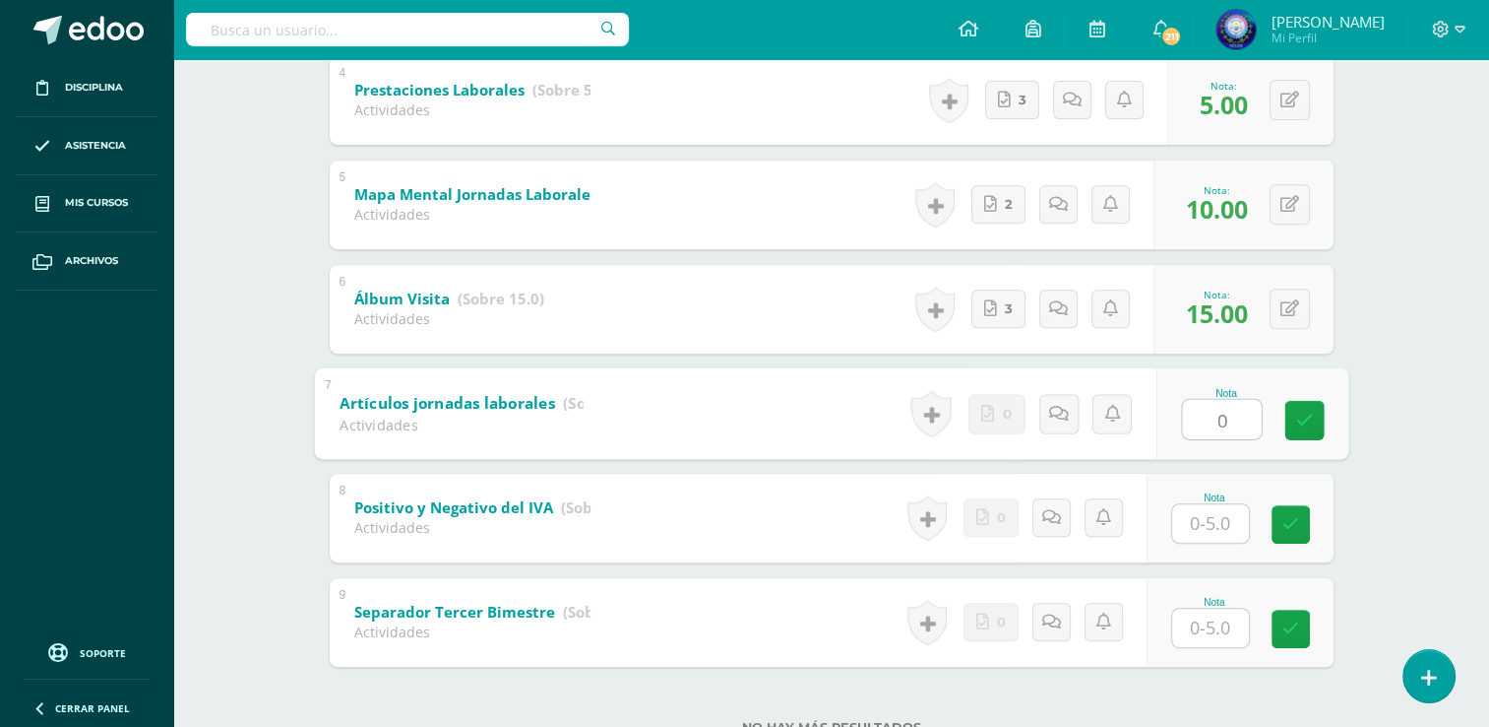
type input "0"
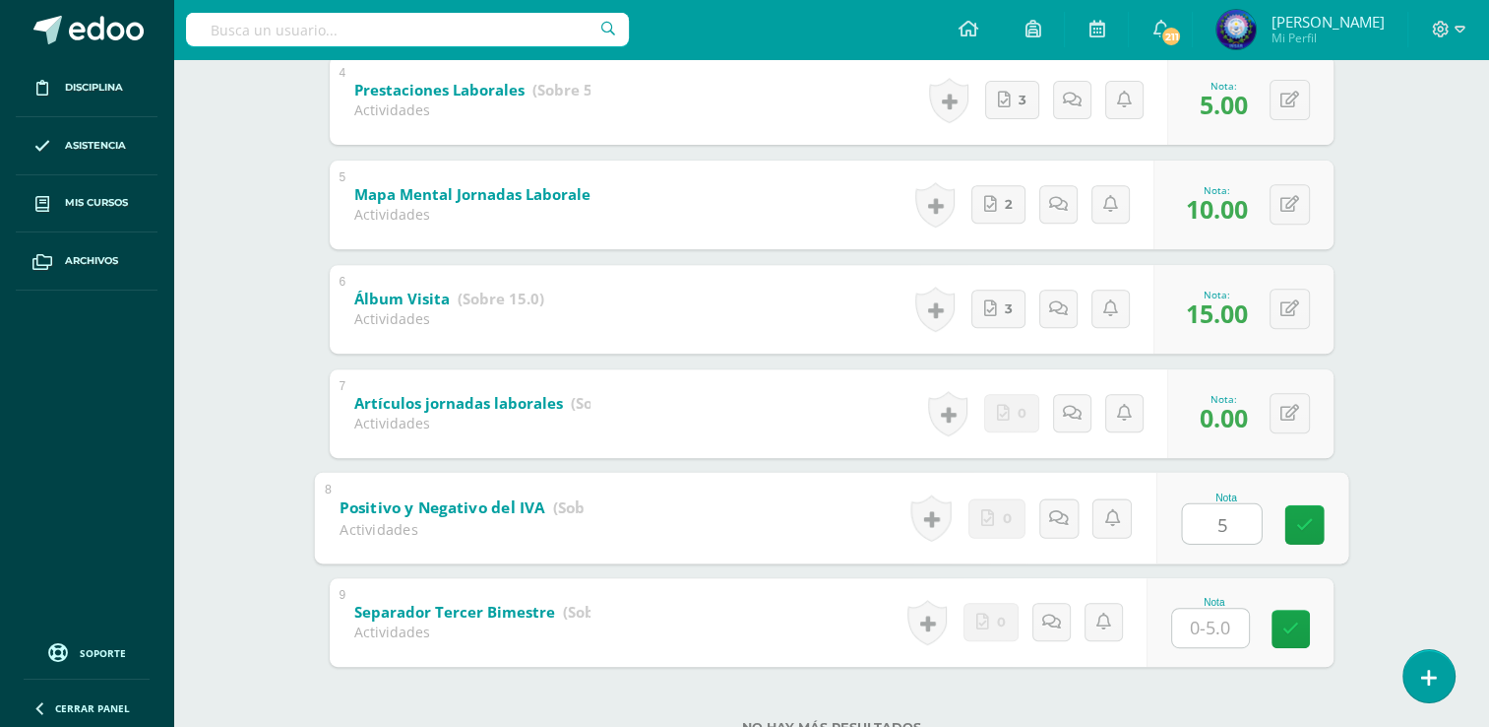
type input "5"
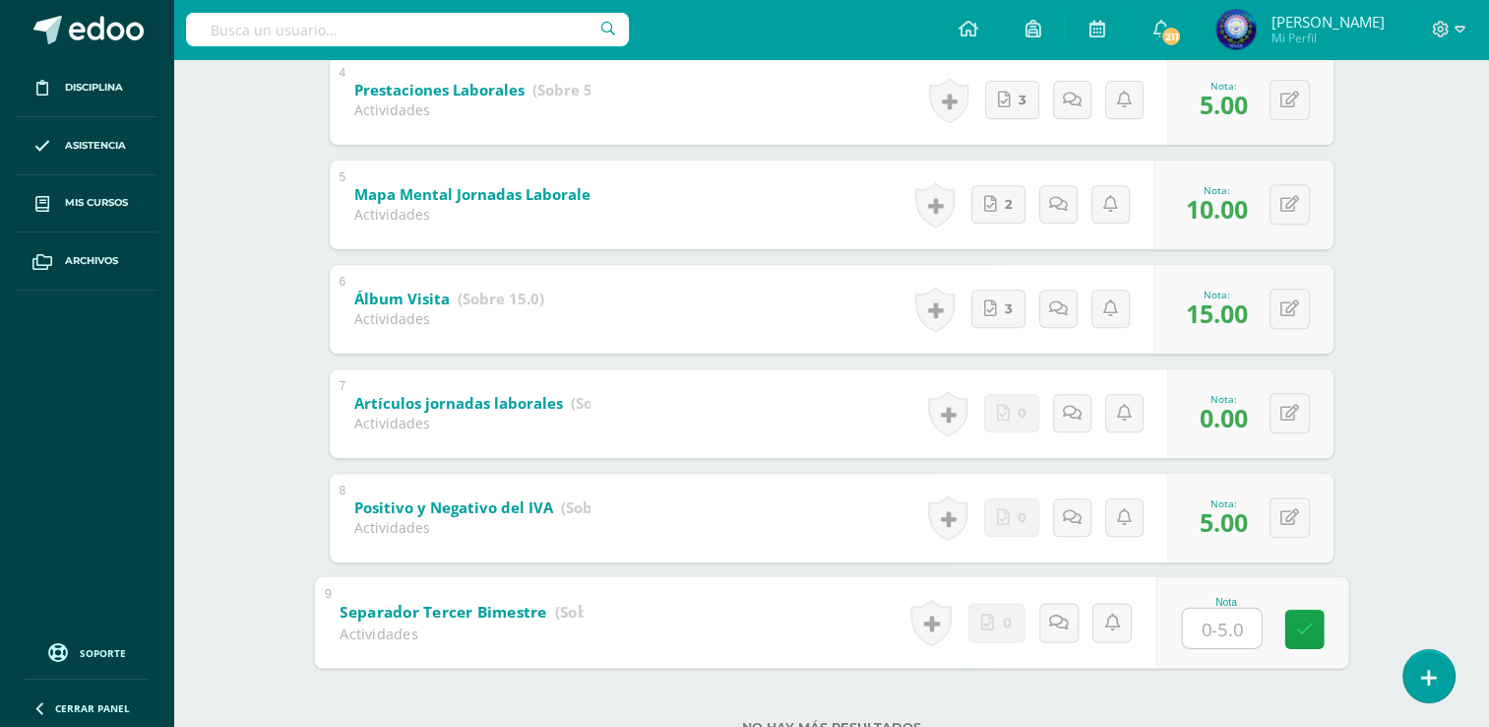
type input "5"
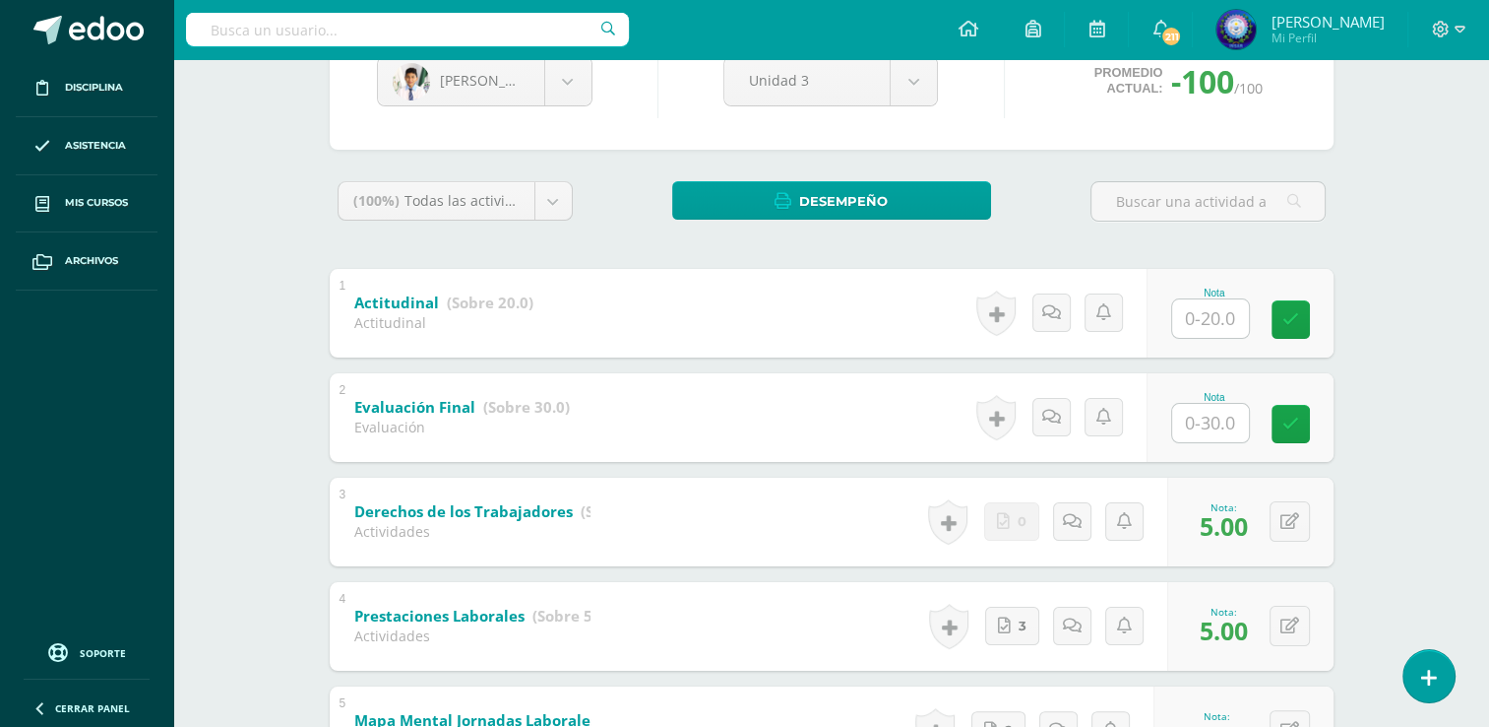
scroll to position [354, 0]
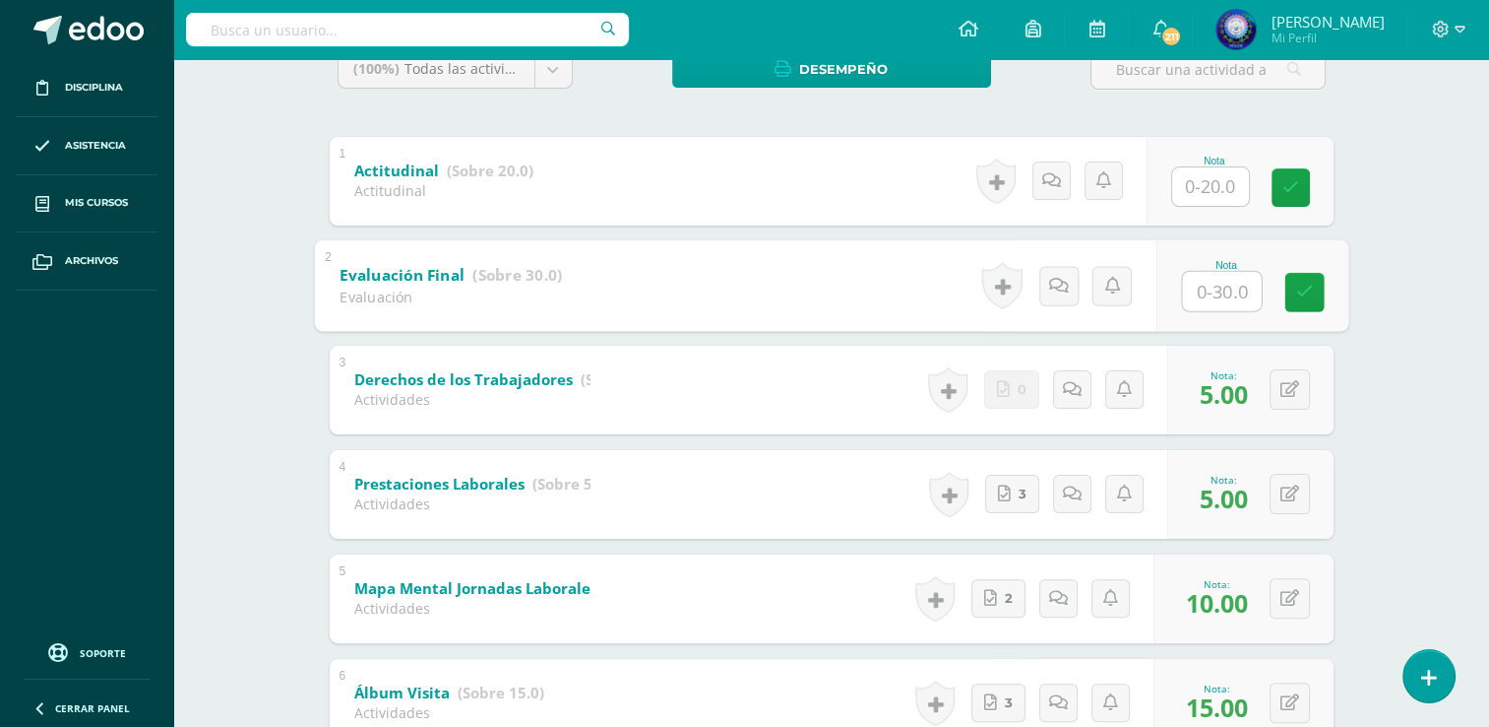
click at [1228, 297] on input "text" at bounding box center [1221, 290] width 79 height 39
type input "14"
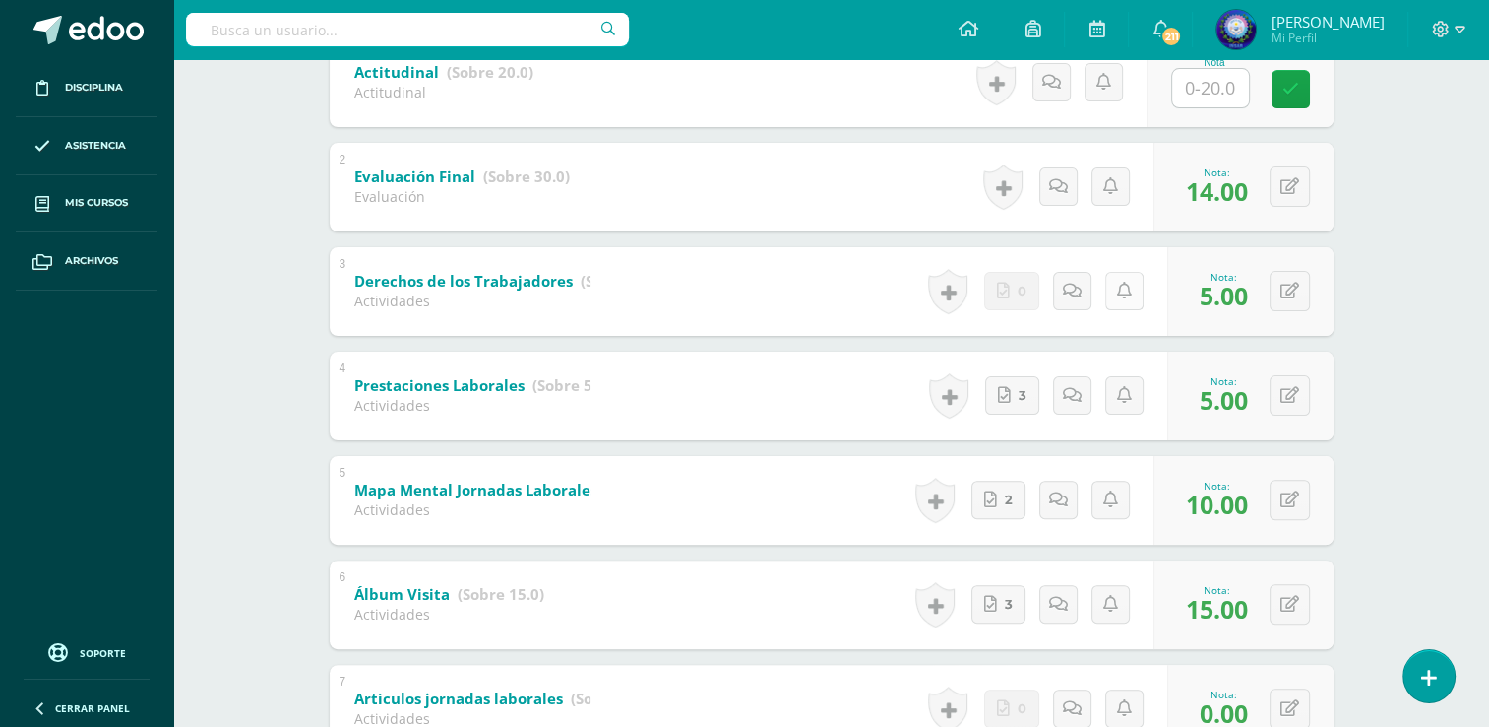
scroll to position [158, 0]
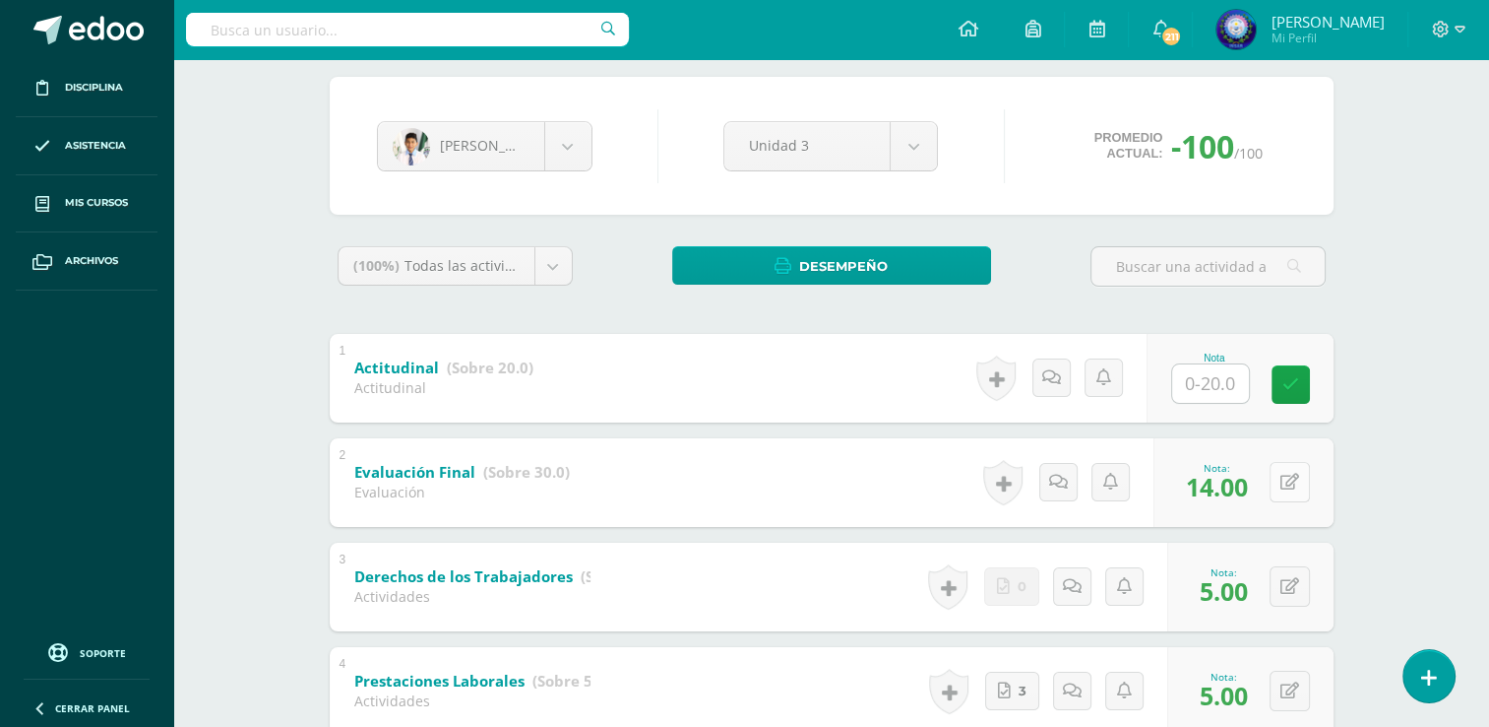
click at [1274, 482] on div "0 [GEOGRAPHIC_DATA] Logros obtenidos Aún no hay logros agregados Nota: 14.00" at bounding box center [1244, 482] width 180 height 89
click at [1289, 482] on button at bounding box center [1303, 482] width 41 height 41
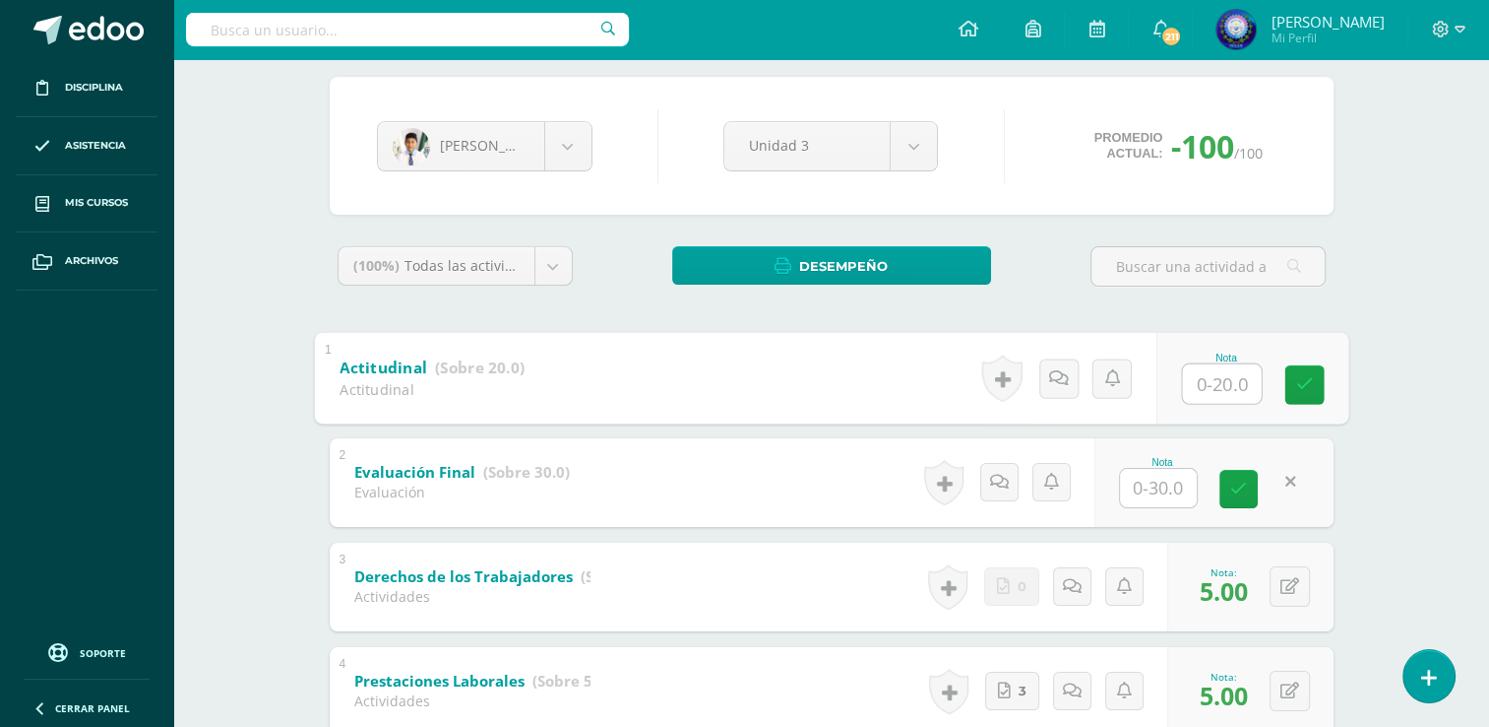
click at [1207, 384] on input "text" at bounding box center [1221, 382] width 79 height 39
type input "14"
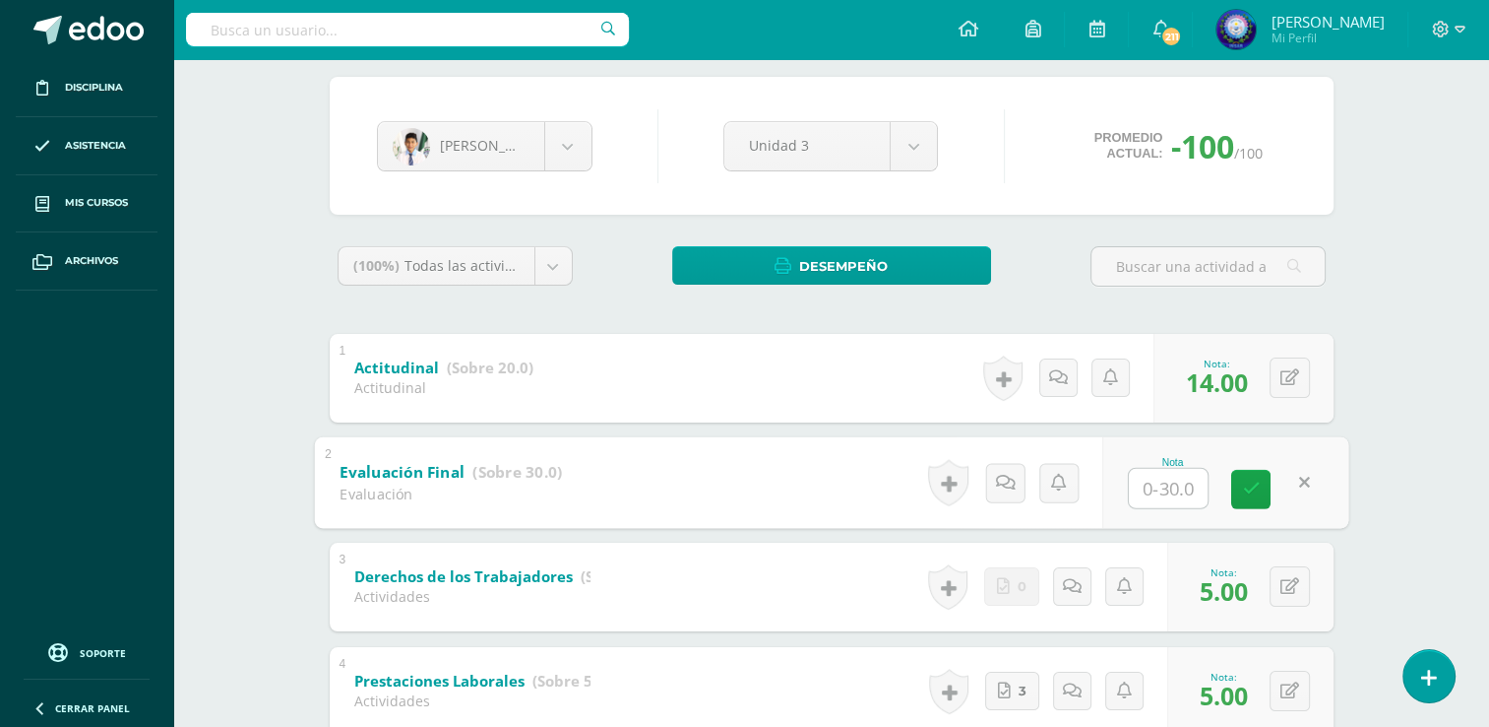
click at [1437, 489] on div "Derecho Mercantil Sexto P.C. BiliNGÜE Diario "A" Herramientas Detalle de asiste…" at bounding box center [831, 645] width 1316 height 1486
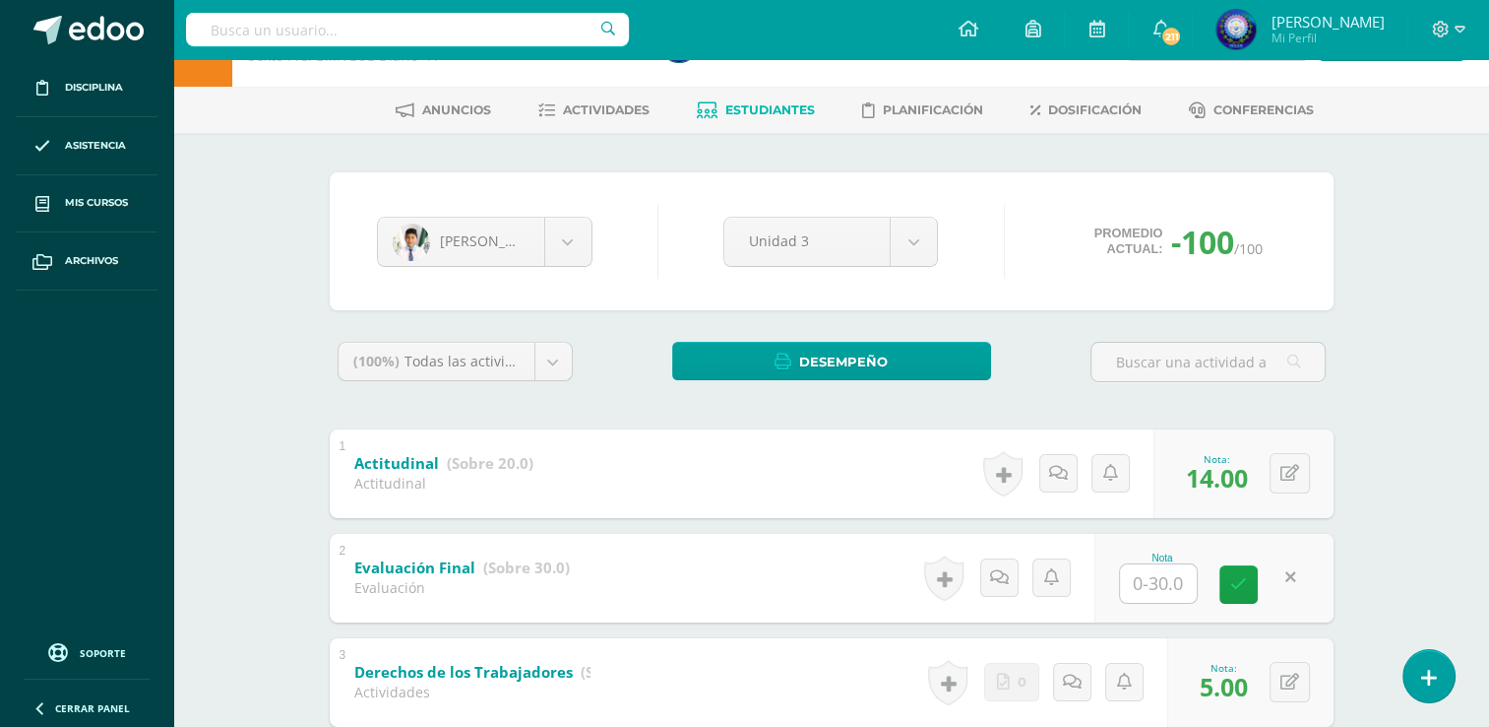
scroll to position [0, 0]
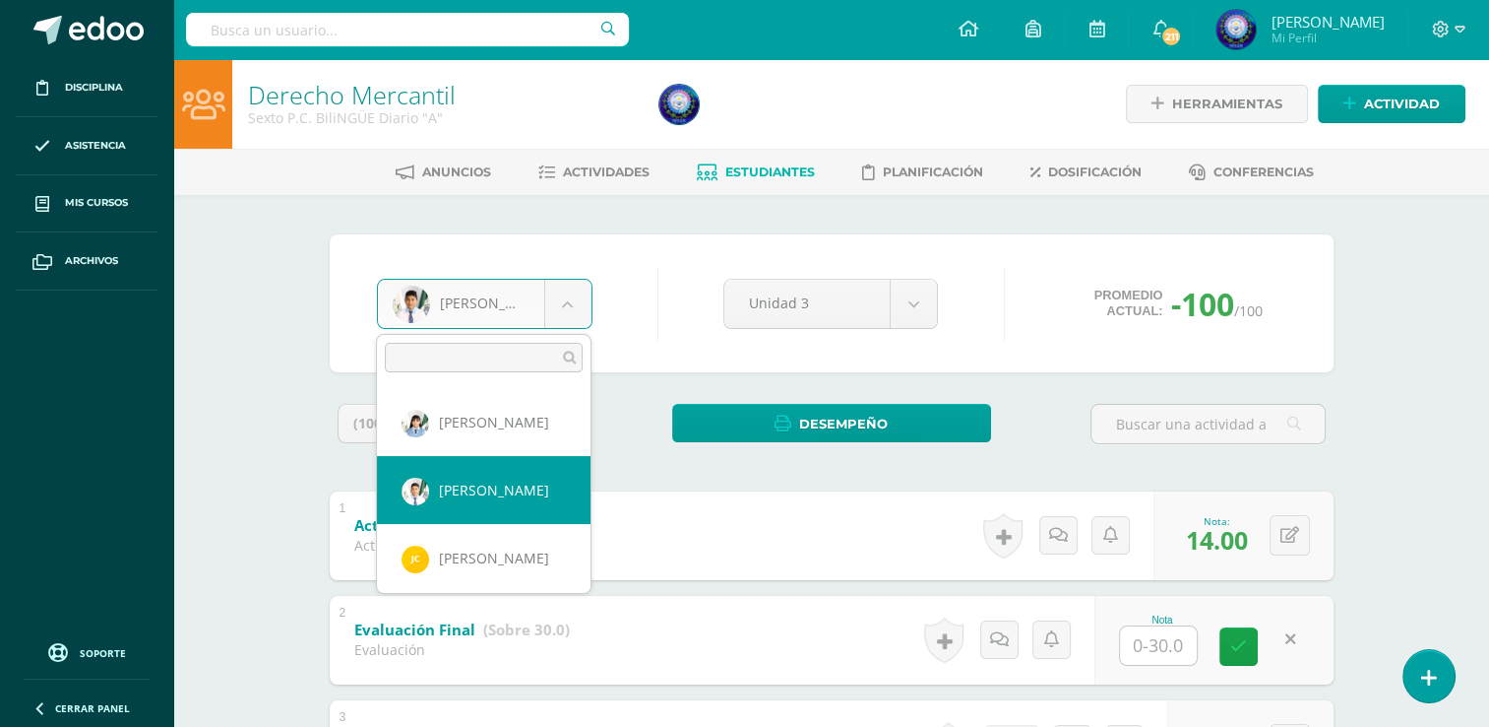
select select "7598"
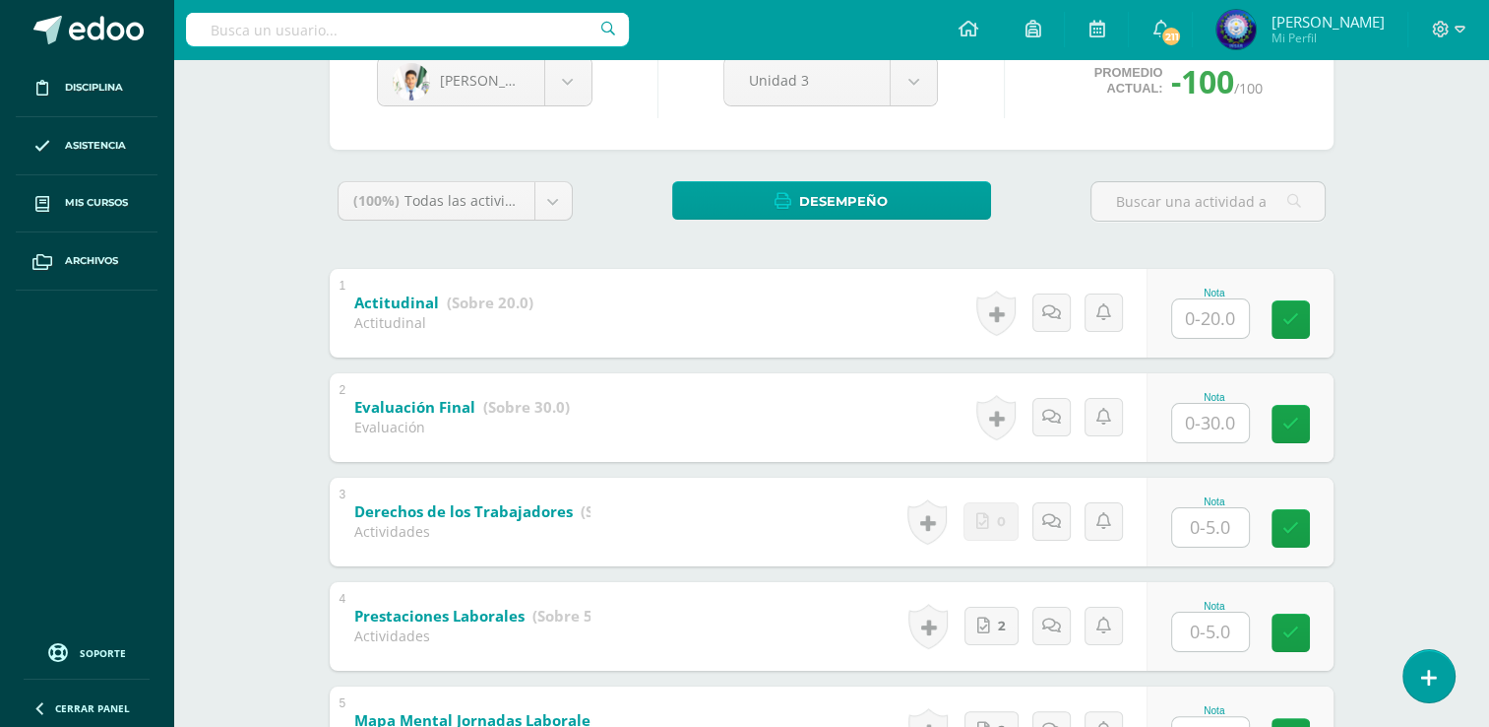
scroll to position [818, 0]
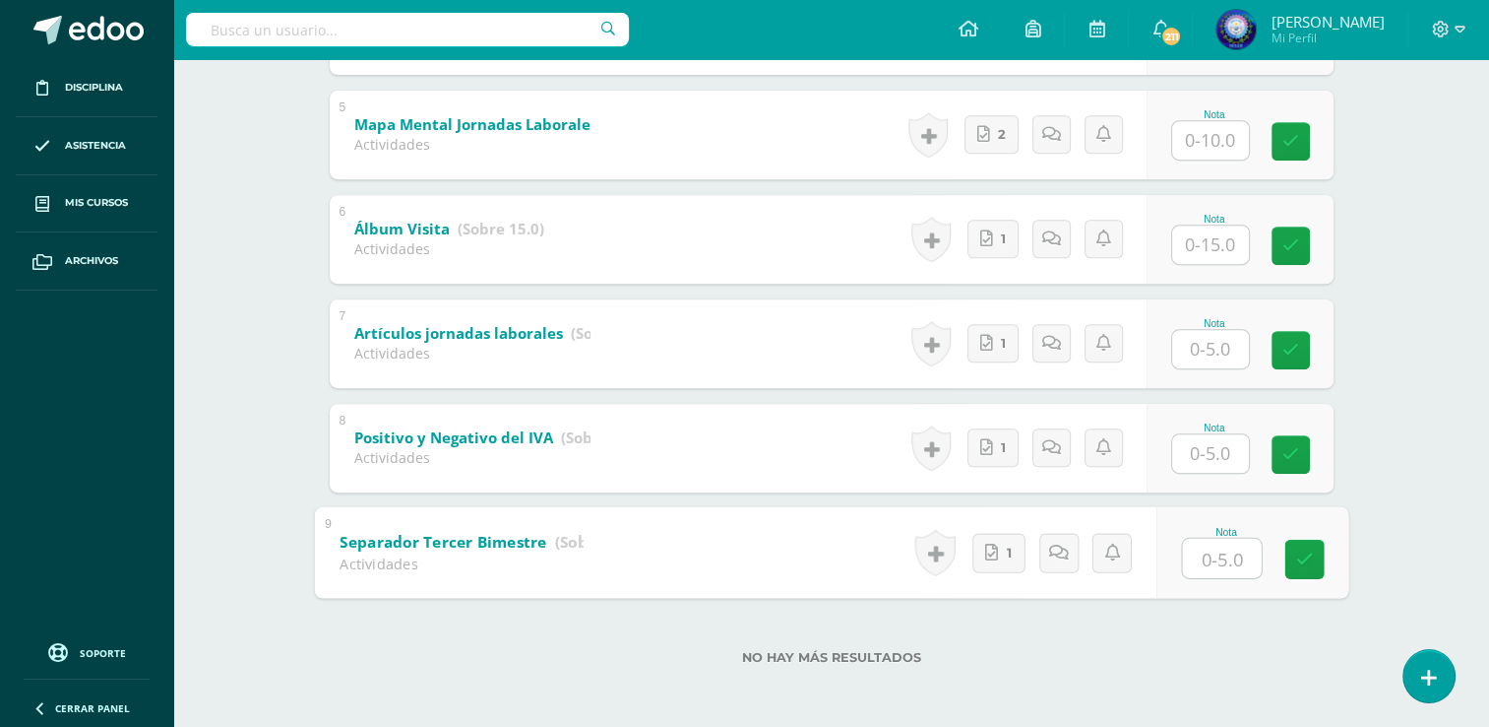
click at [1182, 549] on input "text" at bounding box center [1221, 557] width 79 height 39
type input "5"
click at [1230, 455] on input "text" at bounding box center [1210, 453] width 77 height 38
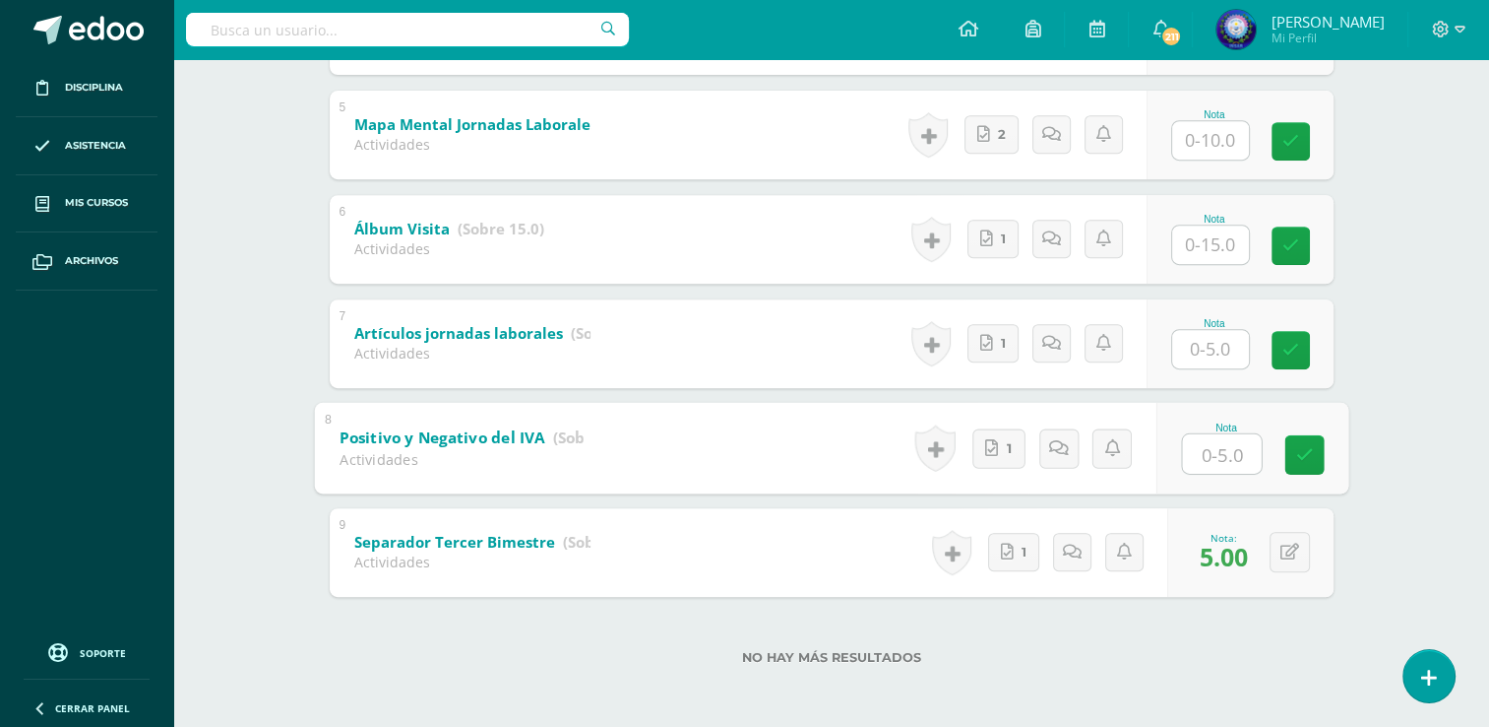
type input "5"
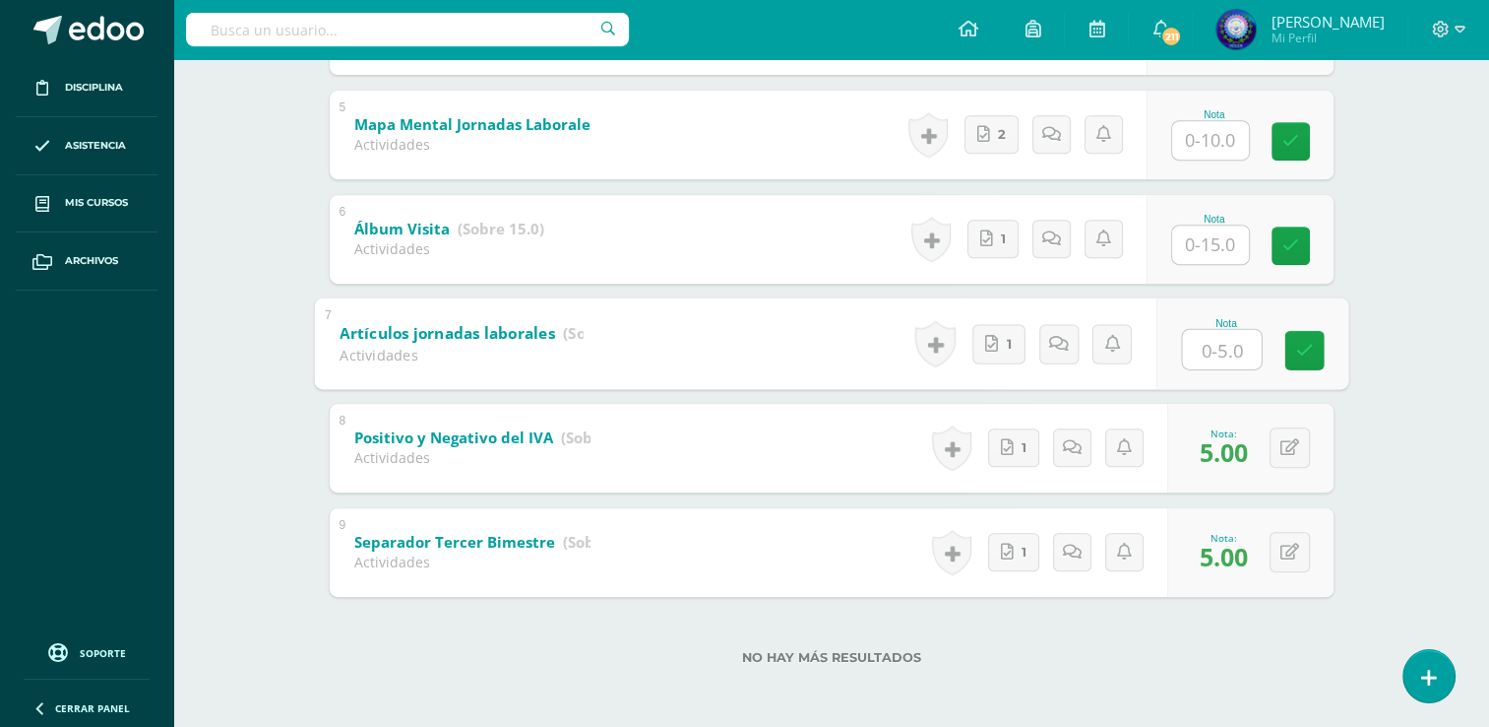
click at [1231, 342] on input "text" at bounding box center [1221, 348] width 79 height 39
type input "5"
click at [1195, 259] on input "text" at bounding box center [1210, 244] width 77 height 38
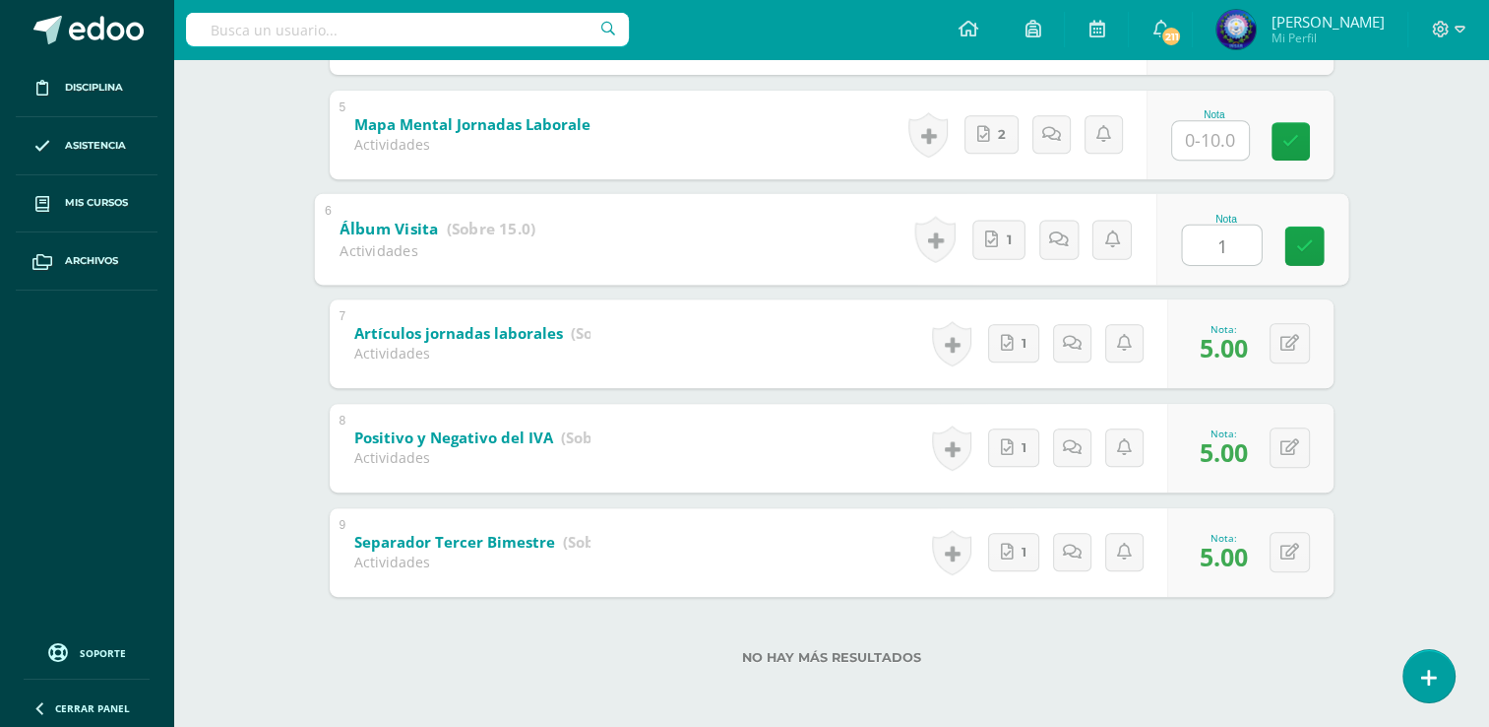
type input "10"
click at [1209, 151] on input "text" at bounding box center [1210, 140] width 77 height 38
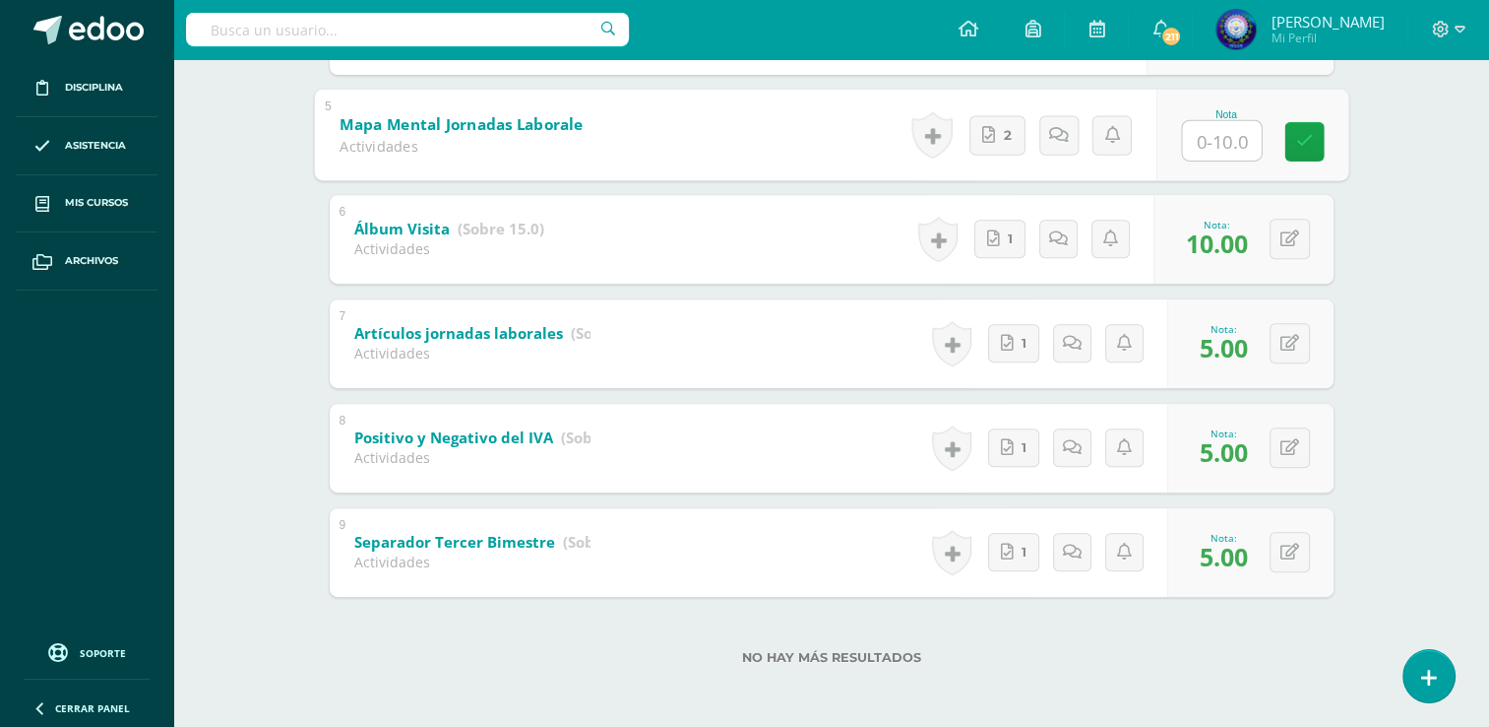
scroll to position [621, 0]
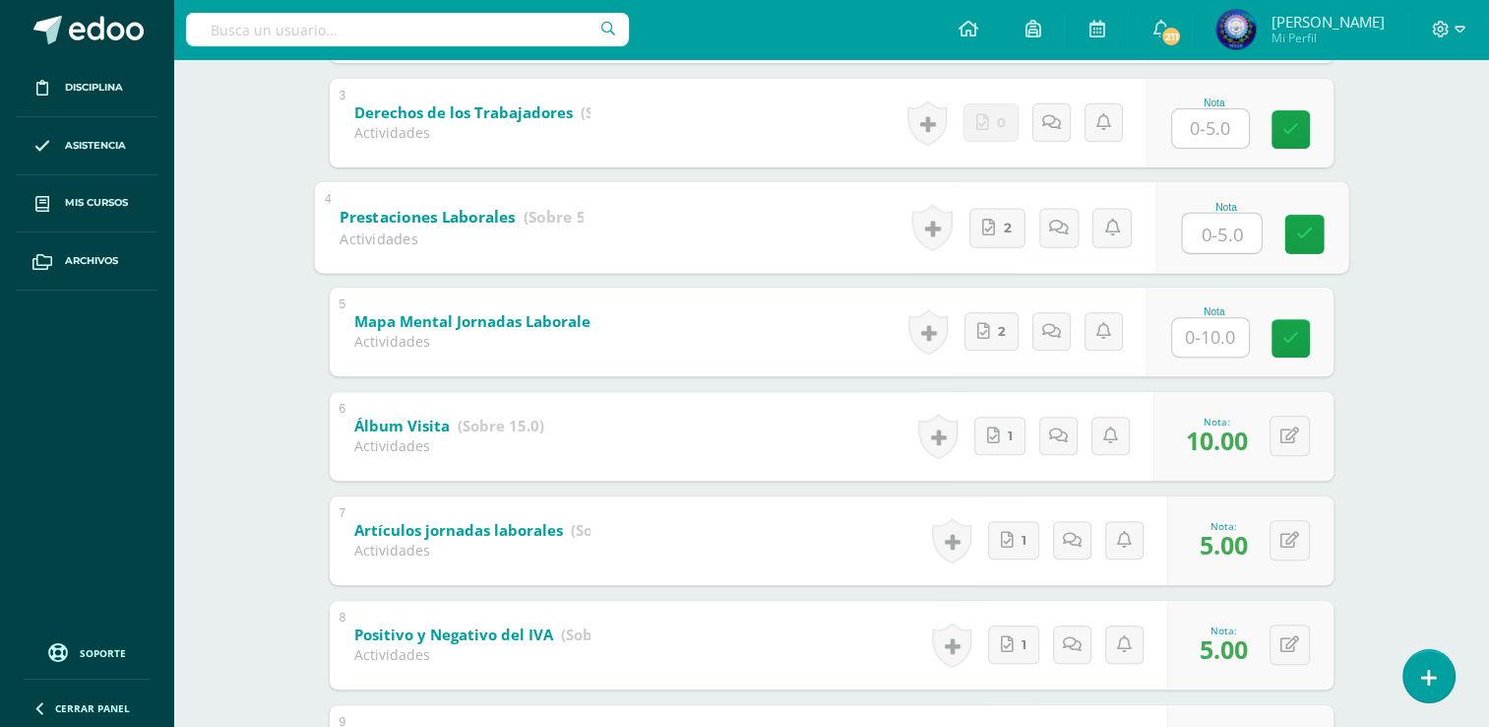
click at [1198, 231] on input "text" at bounding box center [1221, 232] width 79 height 39
type input "5"
click at [1284, 437] on button at bounding box center [1290, 435] width 40 height 40
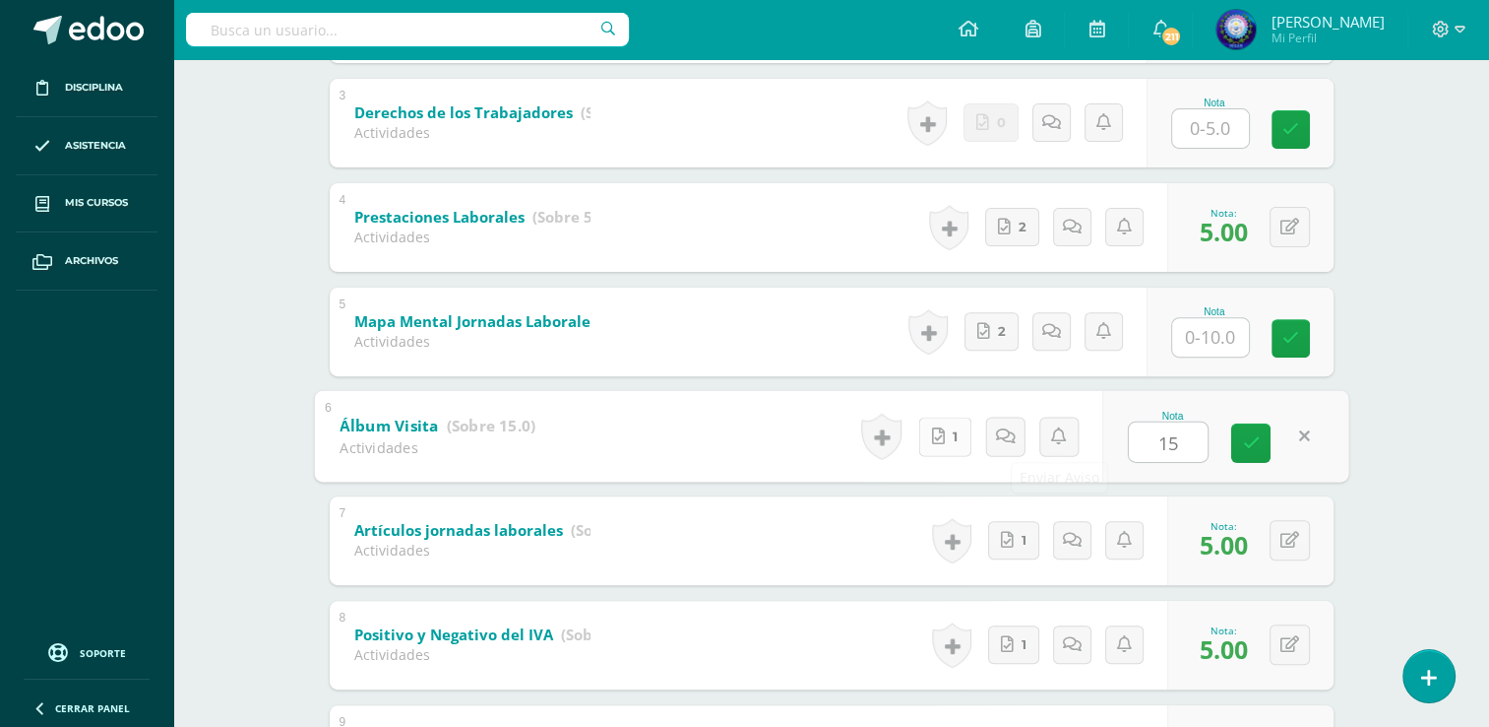
type input "15"
click at [961, 435] on link "1" at bounding box center [944, 435] width 53 height 39
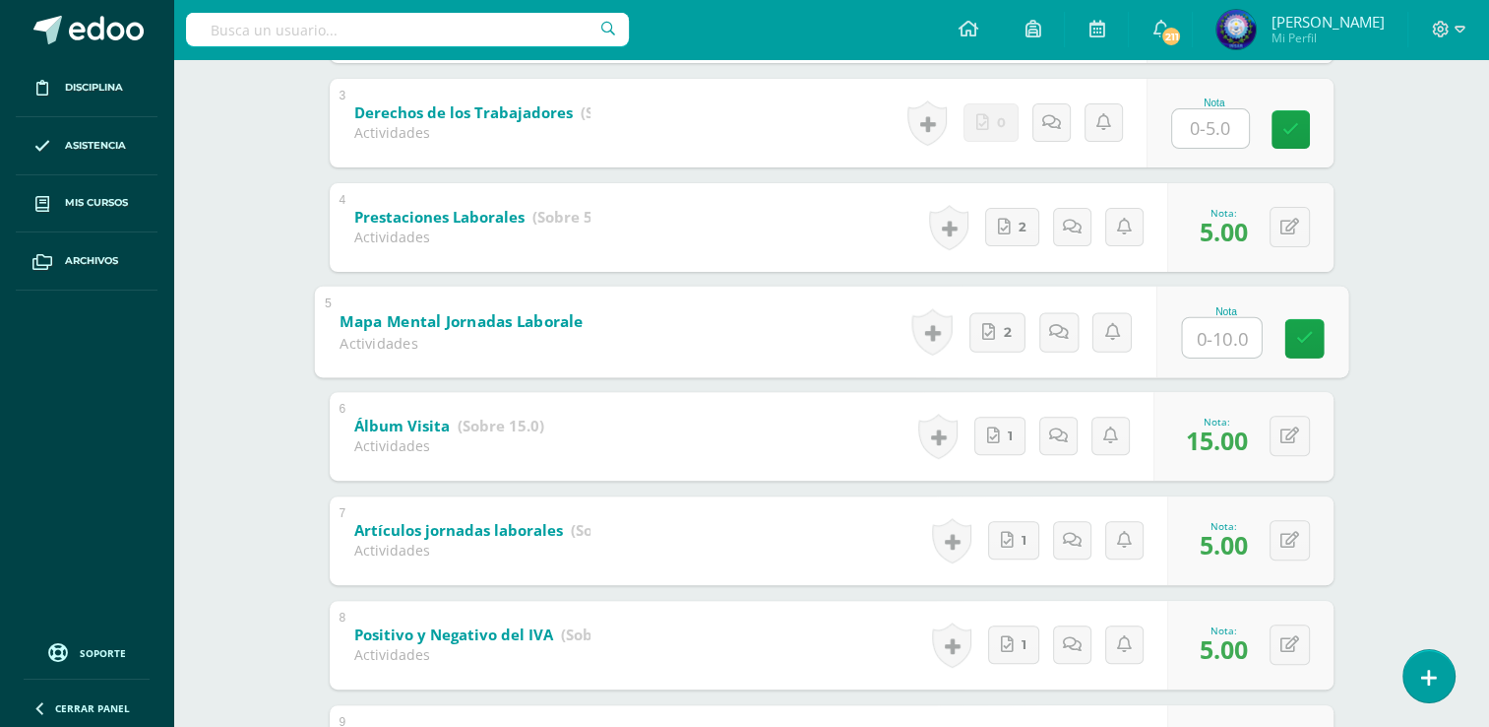
click at [1209, 328] on input "text" at bounding box center [1221, 336] width 79 height 39
type input "10"
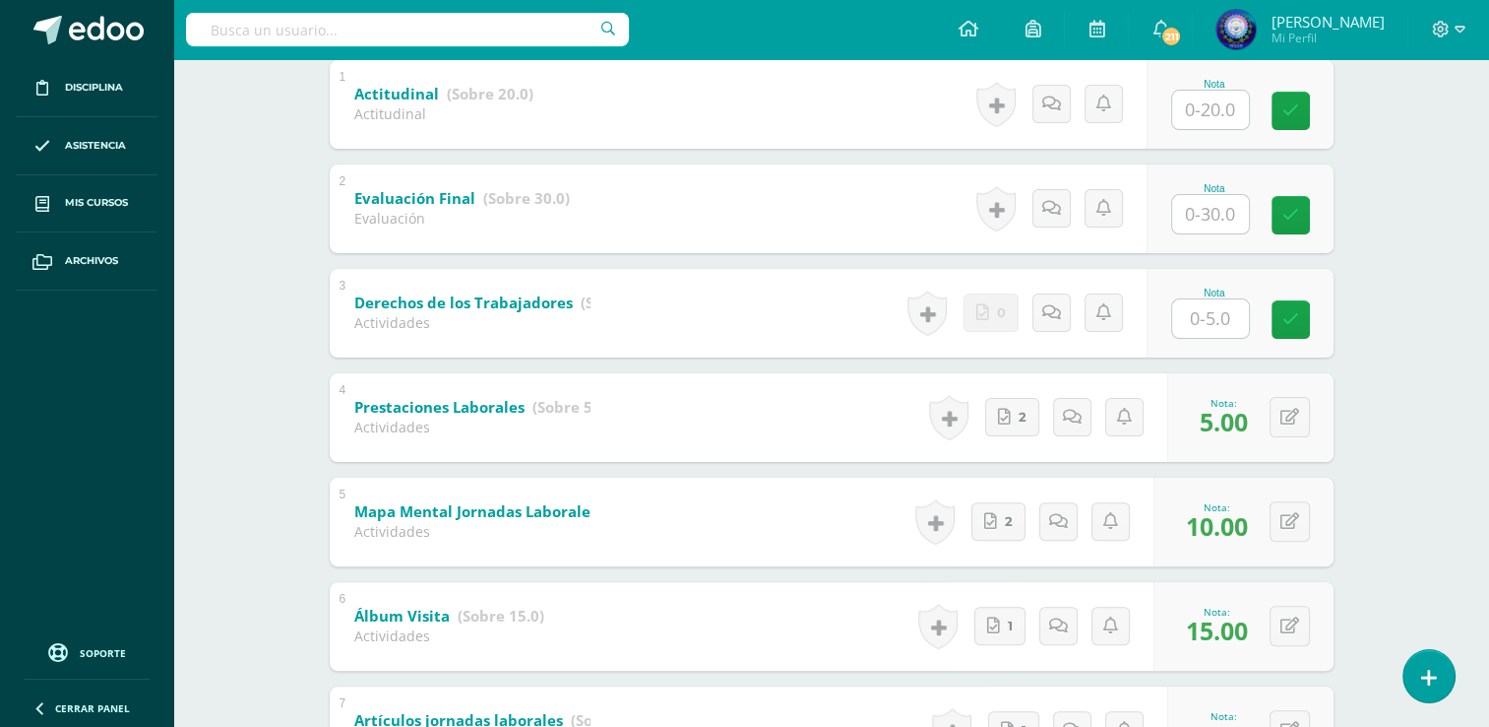
scroll to position [424, 0]
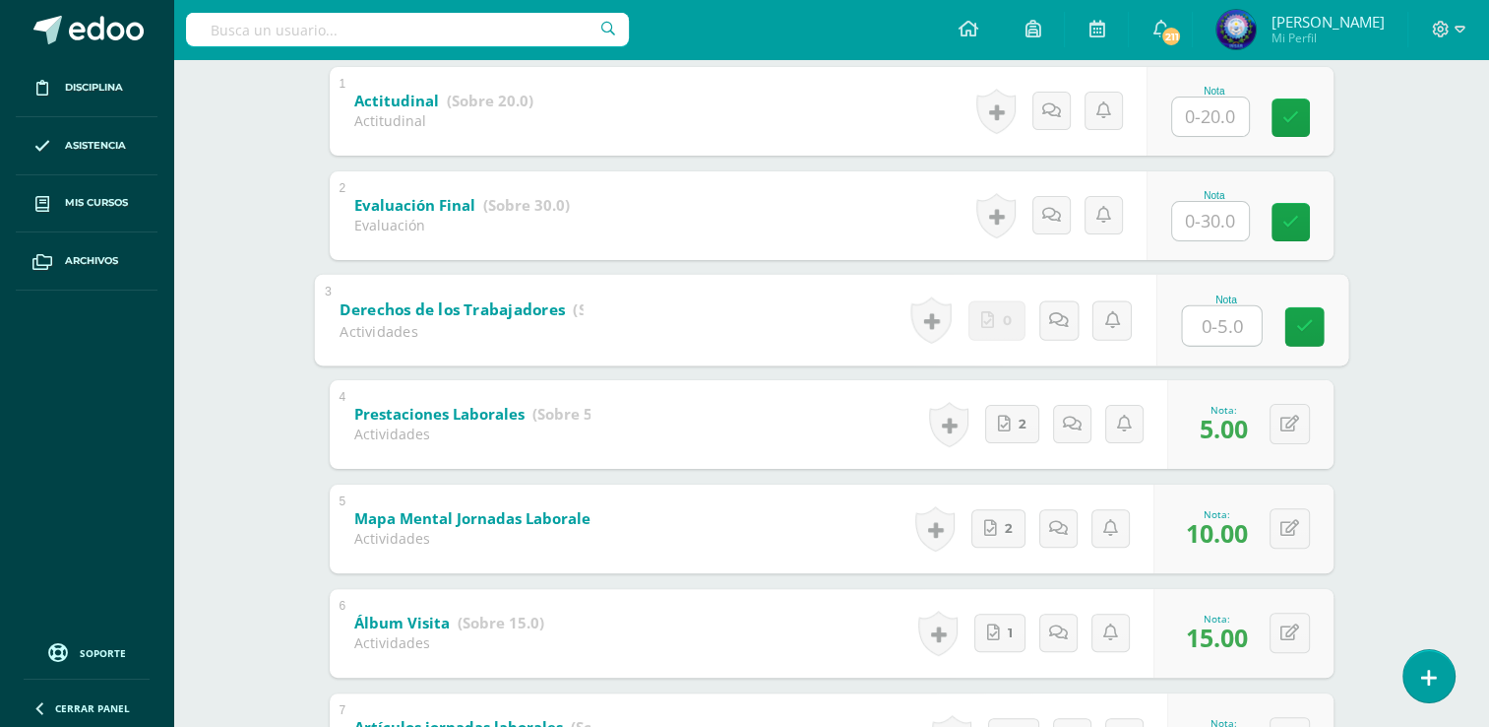
click at [1218, 318] on input "text" at bounding box center [1221, 324] width 79 height 39
type input "5"
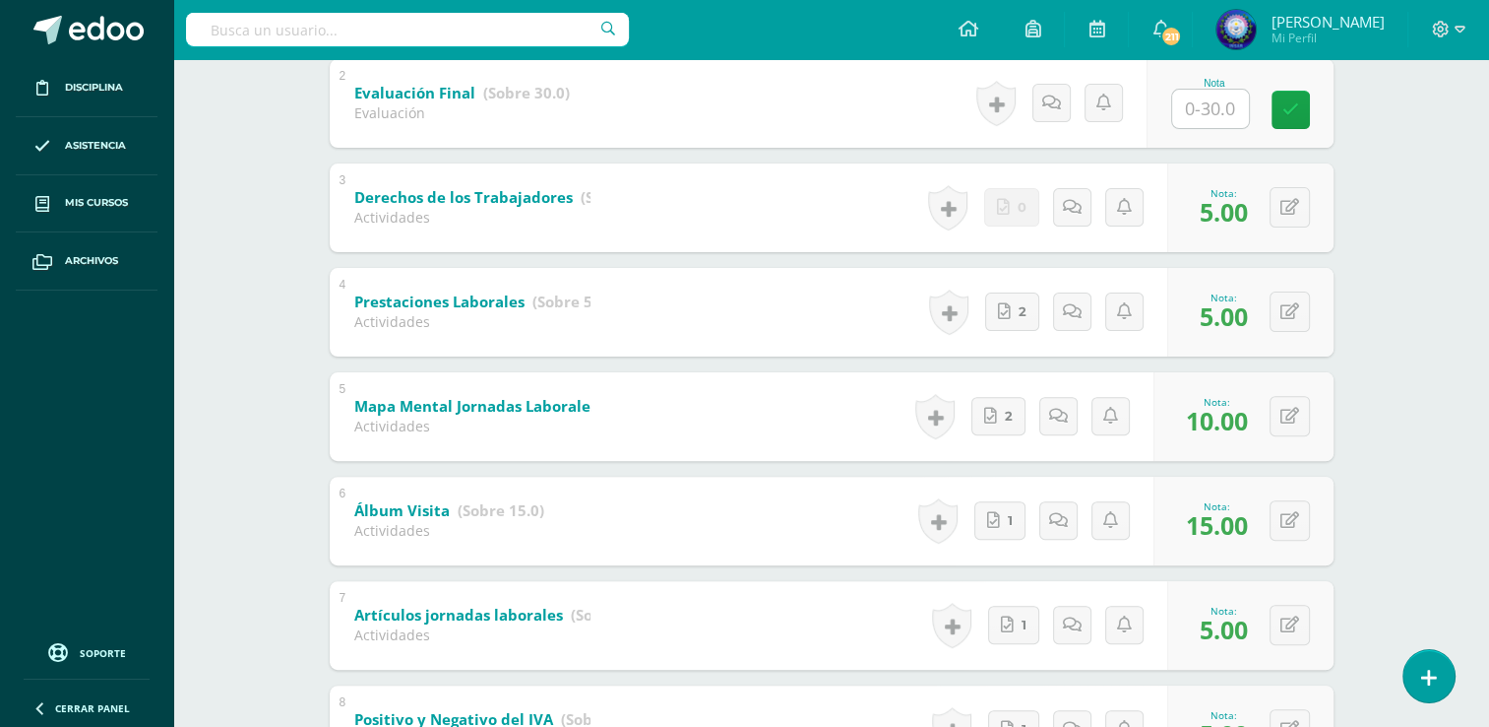
scroll to position [227, 0]
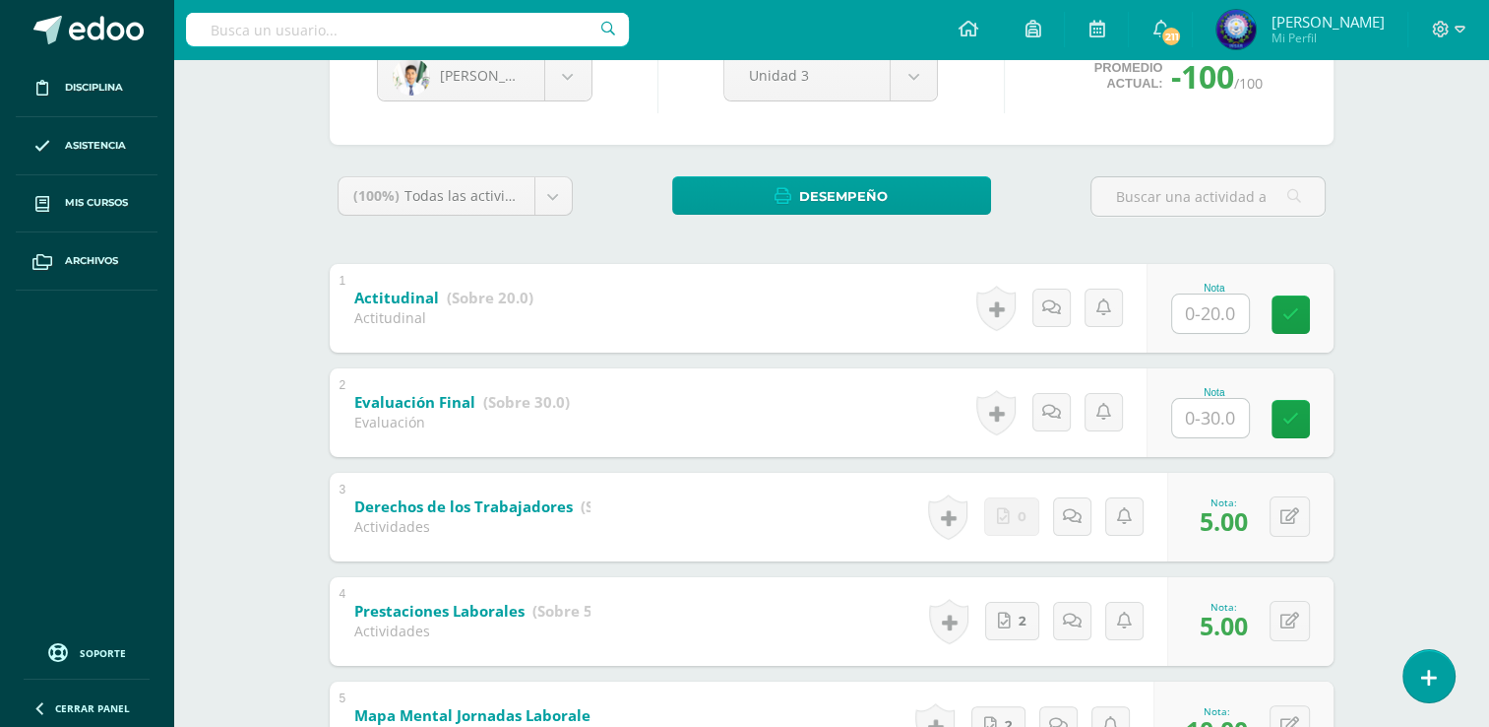
click at [1210, 299] on input "text" at bounding box center [1210, 313] width 77 height 38
type input "16"
click at [567, 95] on body "Disciplina Asistencia Mis cursos Archivos Soporte Ayuda Reportar un problema Ce…" at bounding box center [744, 546] width 1489 height 1546
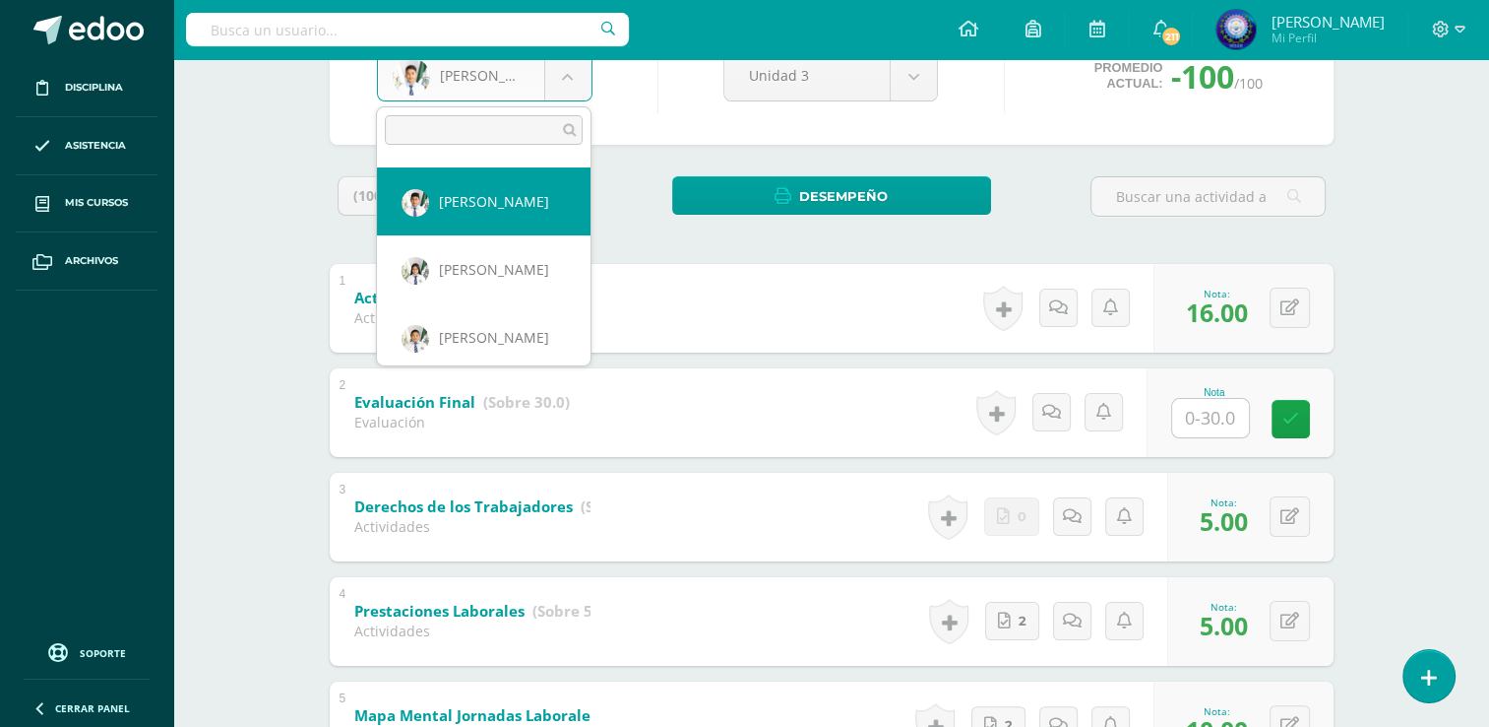
scroll to position [203, 0]
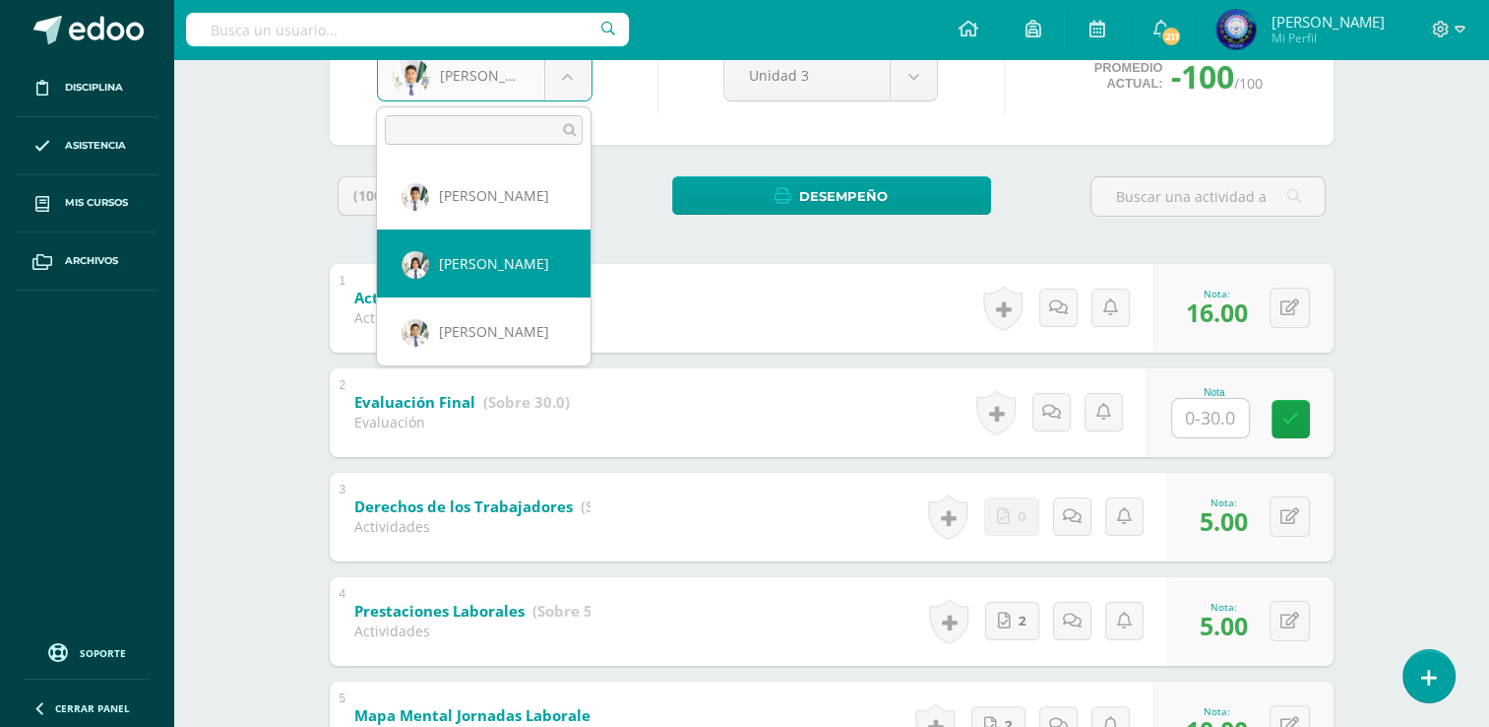
select select "7600"
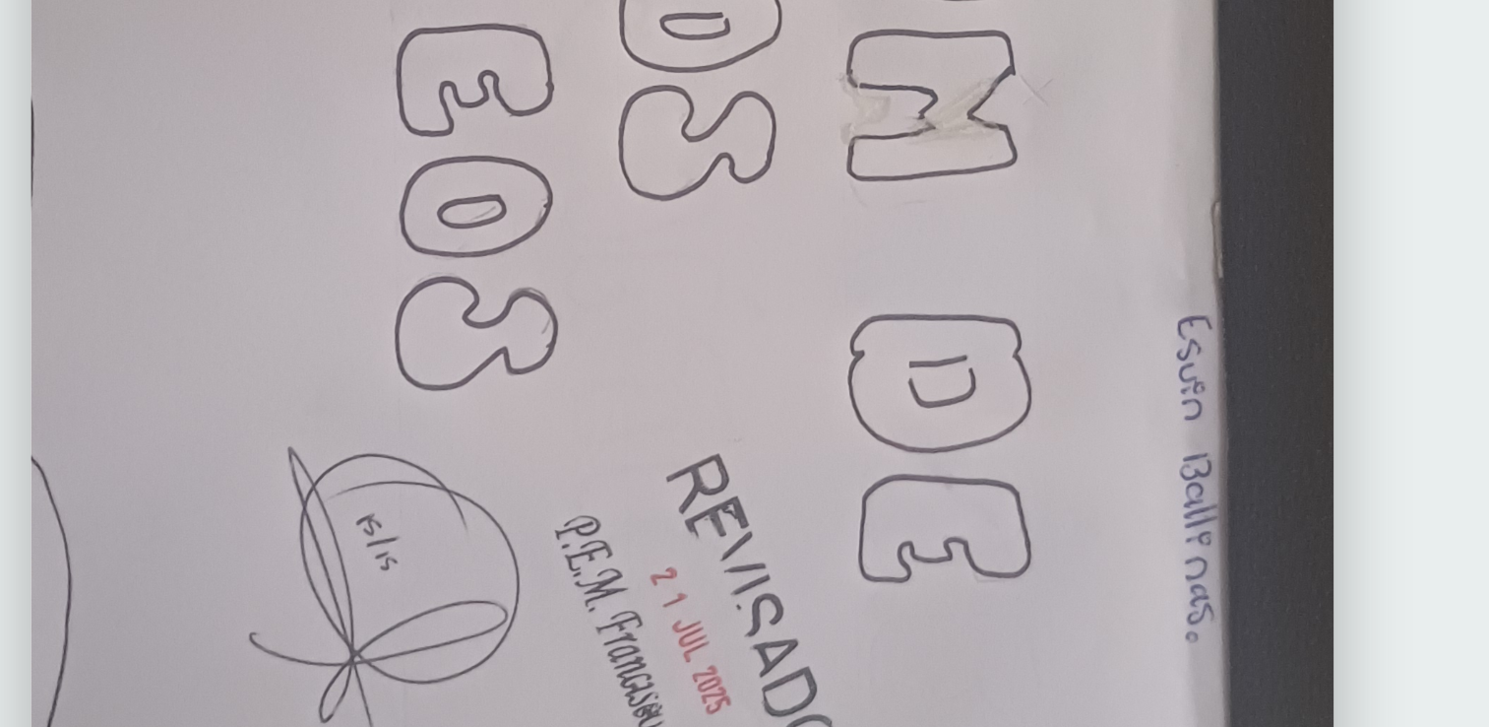
scroll to position [12, 0]
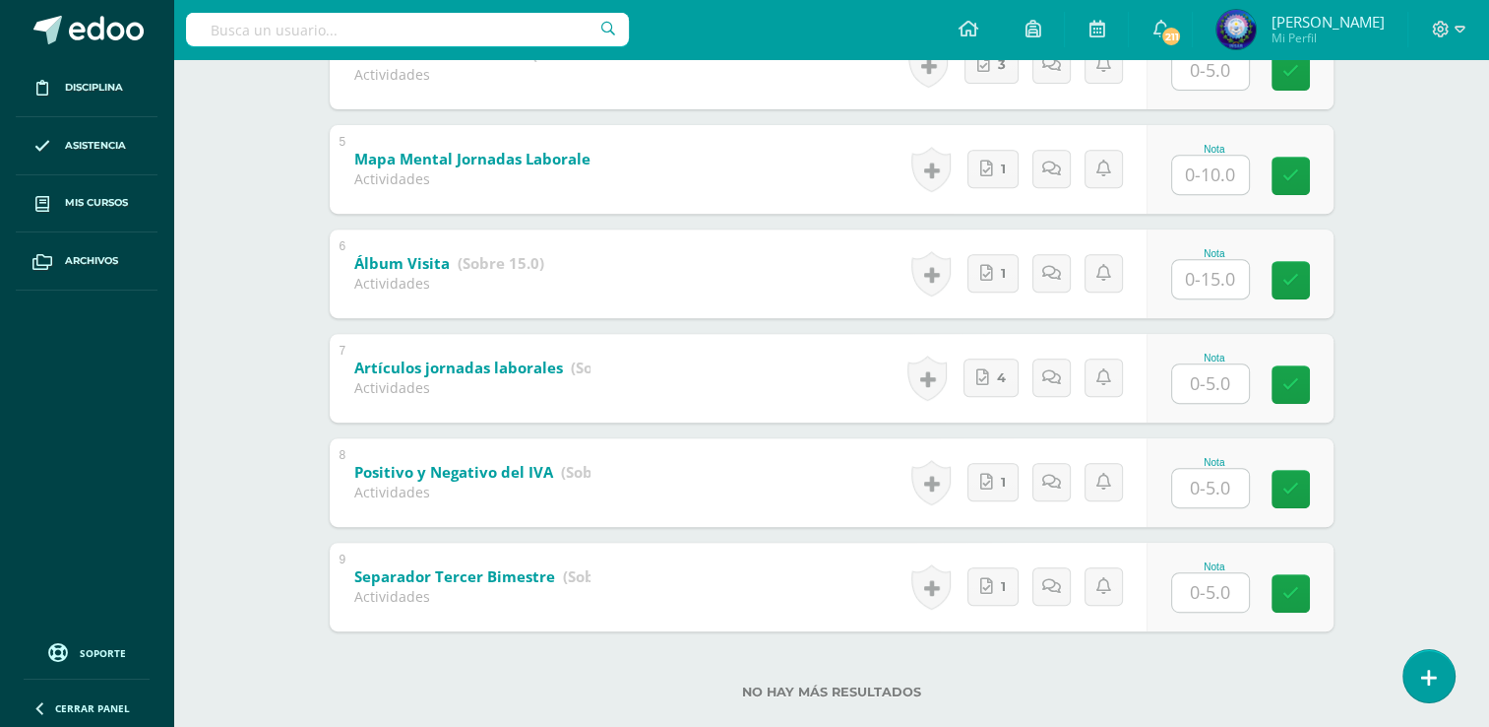
scroll to position [818, 0]
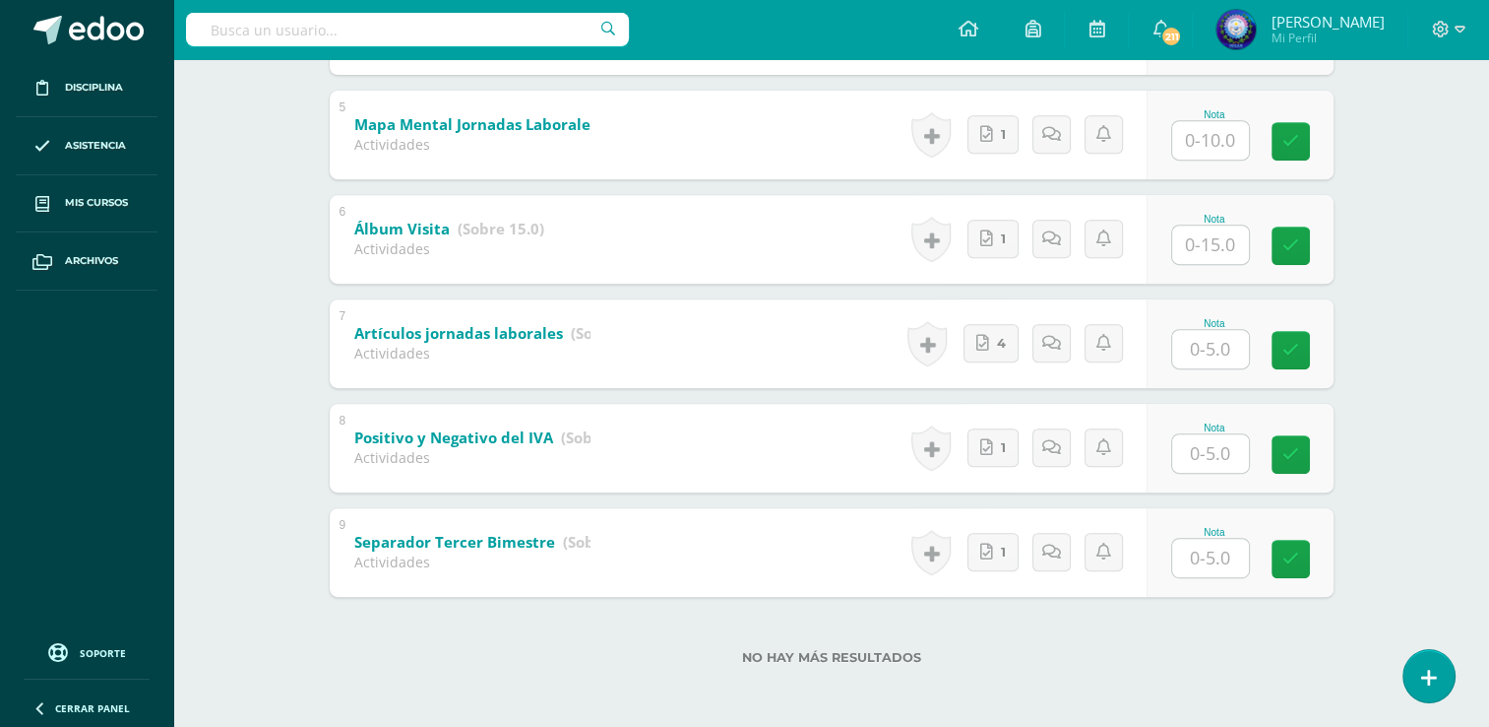
click at [1201, 539] on input "text" at bounding box center [1210, 557] width 77 height 38
type input "5"
click at [1243, 445] on input "text" at bounding box center [1210, 453] width 77 height 38
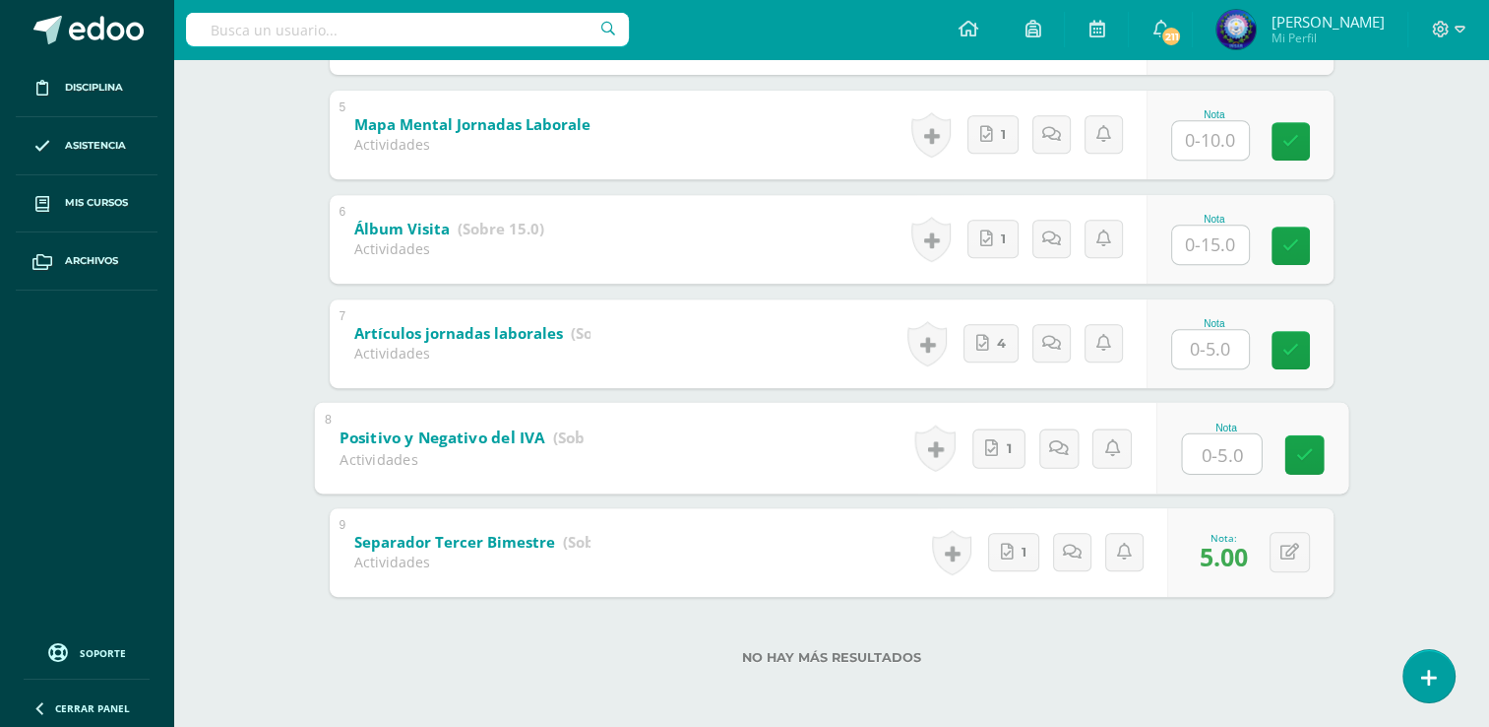
type input "5"
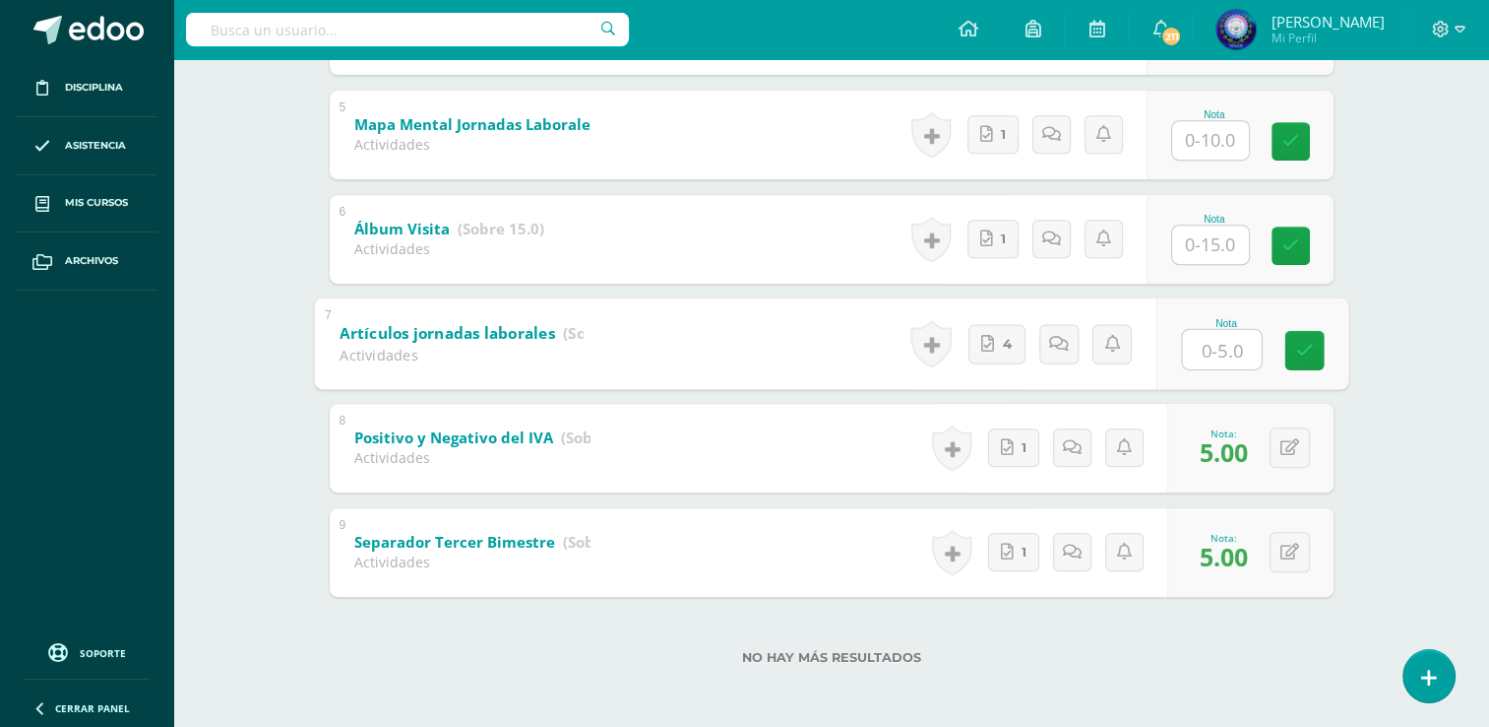
click at [1205, 357] on input "text" at bounding box center [1221, 348] width 79 height 39
type input "5"
click at [1001, 242] on link "1" at bounding box center [993, 239] width 51 height 38
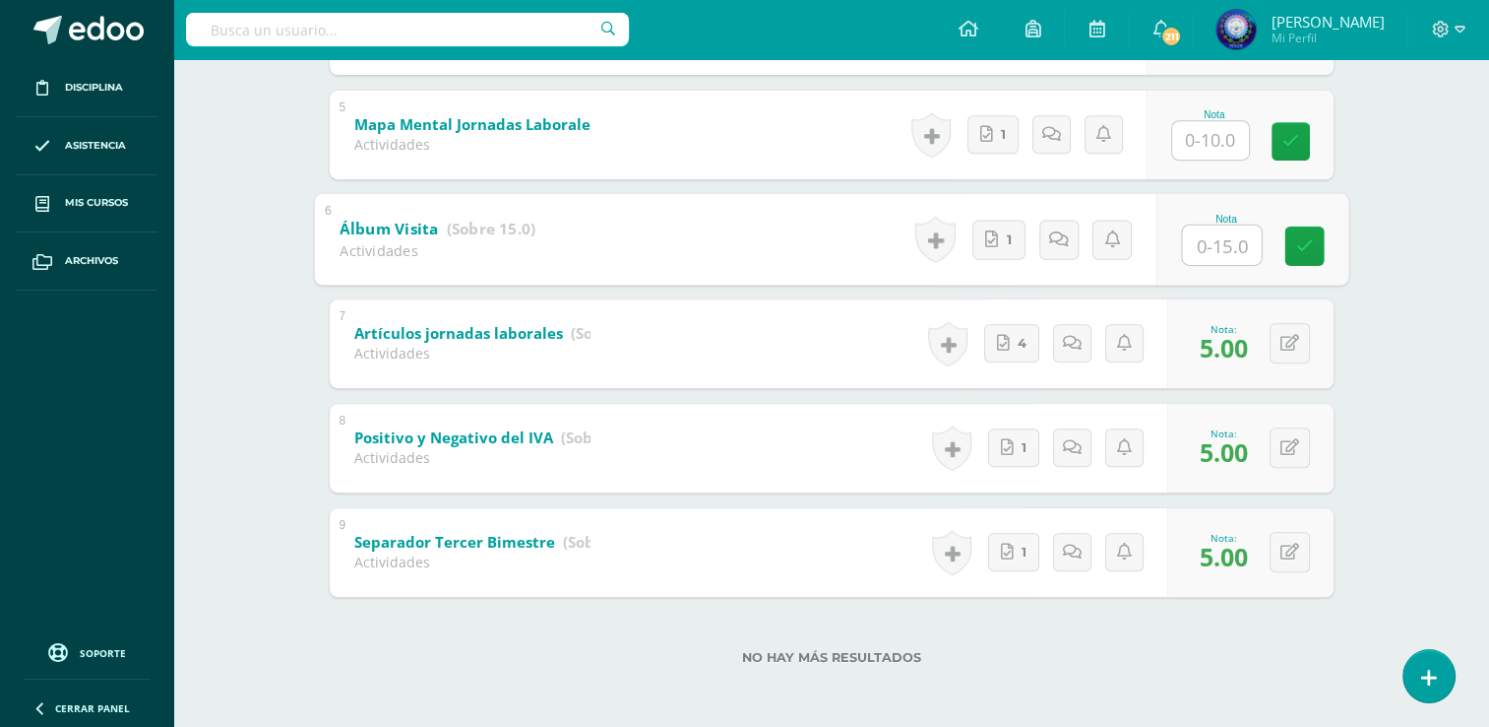
click at [1208, 232] on input "text" at bounding box center [1221, 243] width 79 height 39
type input "15"
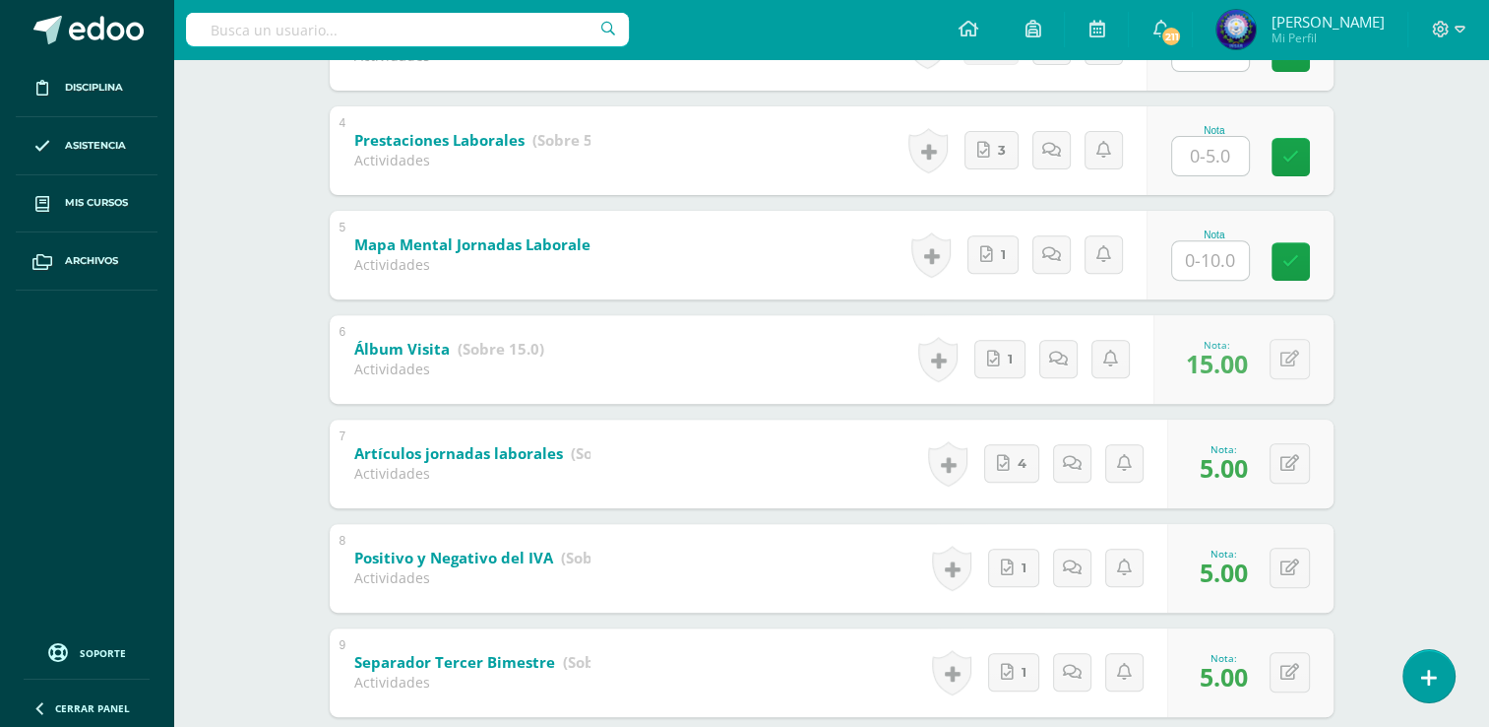
scroll to position [523, 0]
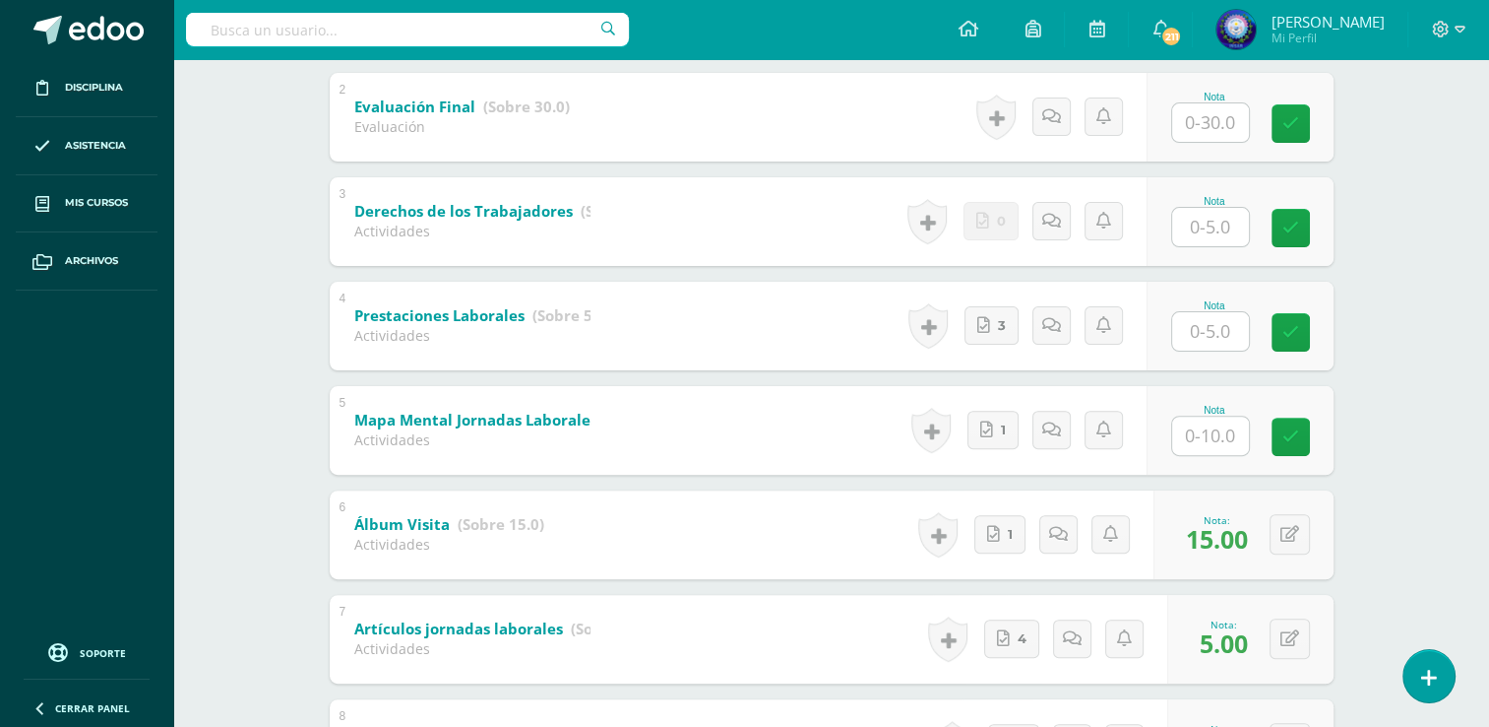
click at [1228, 431] on input "text" at bounding box center [1210, 435] width 77 height 38
type input "10"
click at [1207, 326] on input "text" at bounding box center [1210, 331] width 77 height 38
type input "5"
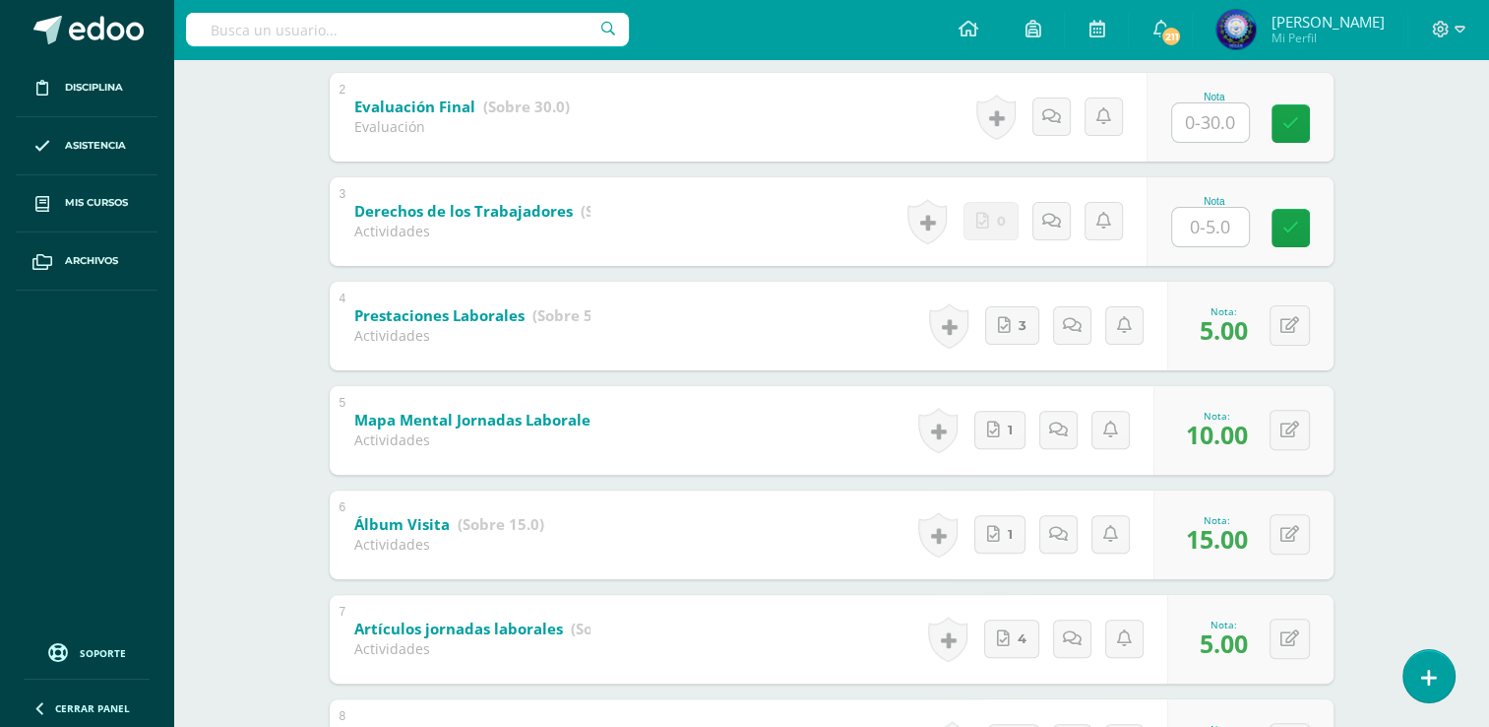
click at [1217, 231] on input "text" at bounding box center [1210, 227] width 77 height 38
type input "5"
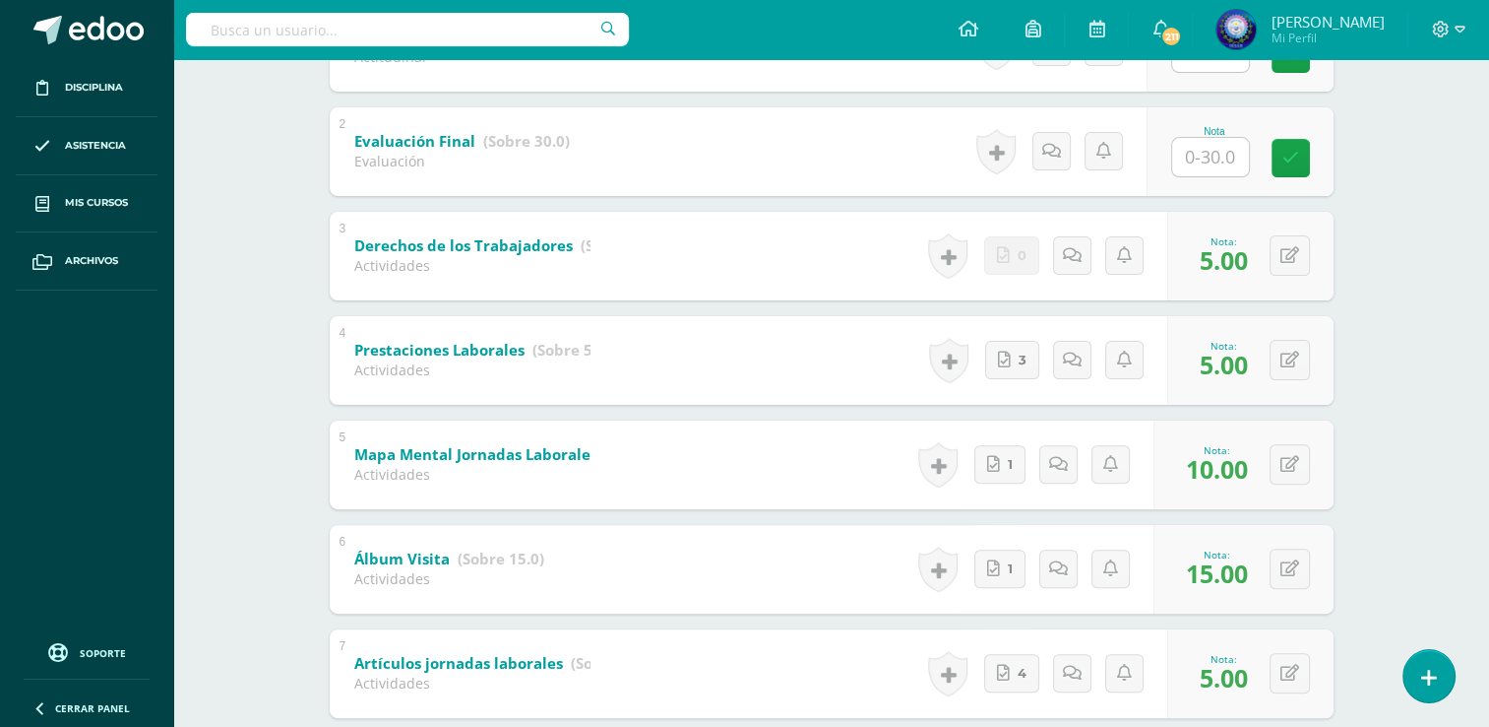
scroll to position [227, 0]
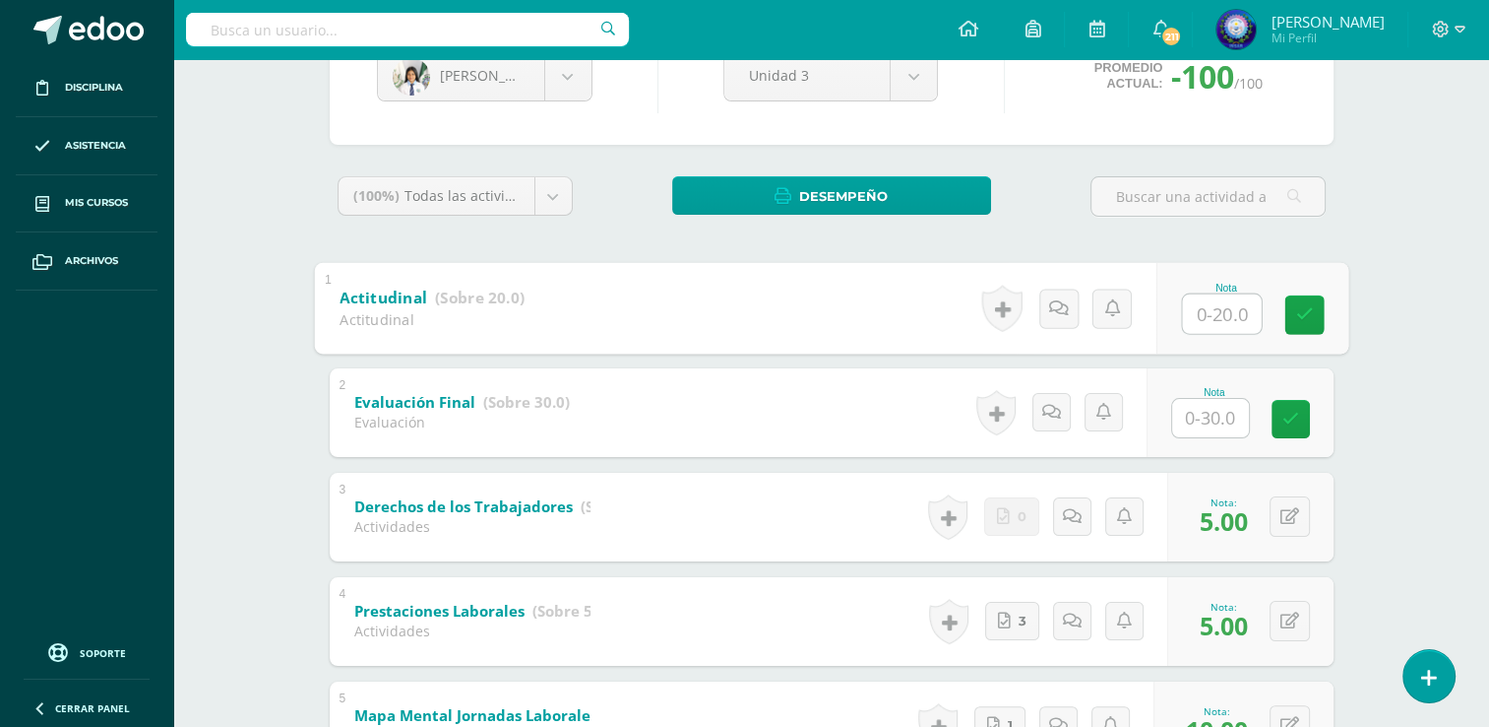
click at [1219, 309] on input "text" at bounding box center [1221, 312] width 79 height 39
type input "18"
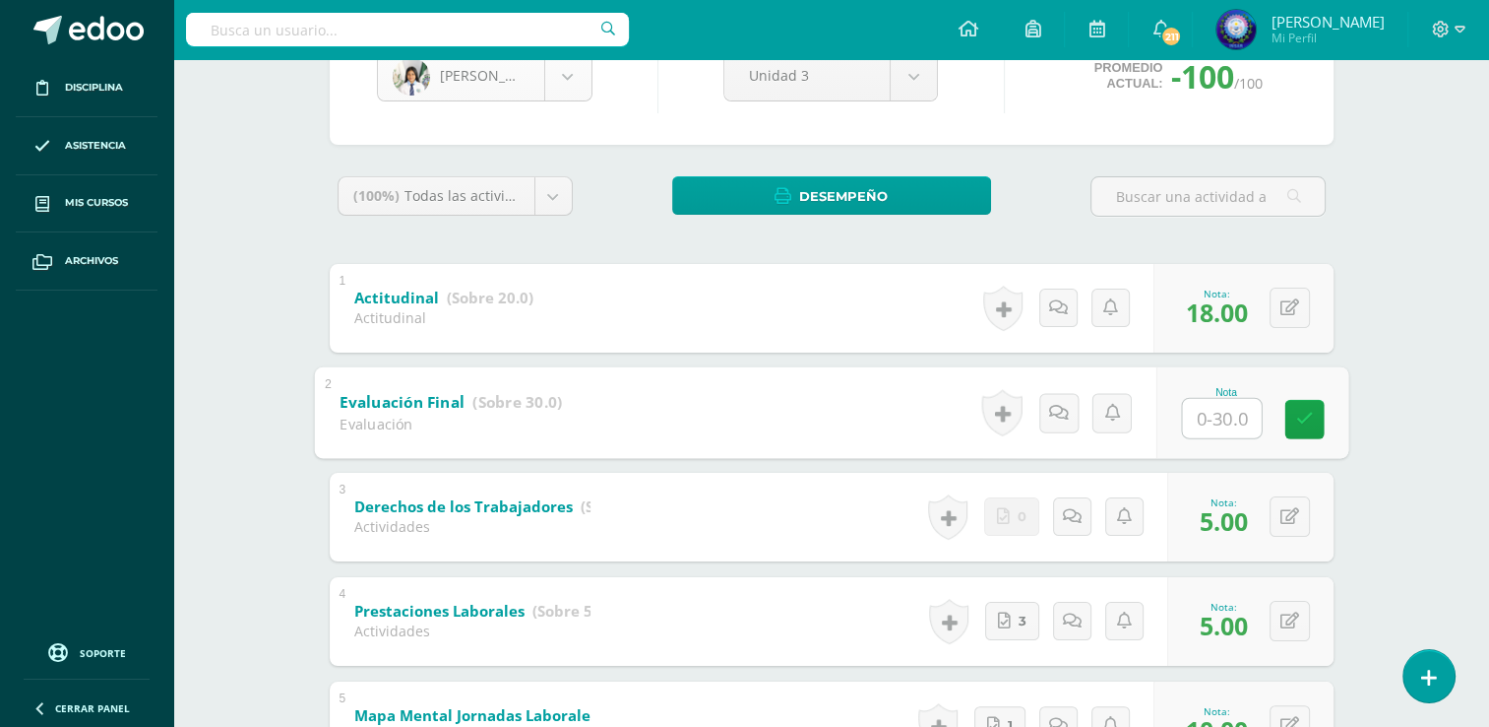
click at [567, 80] on body "Disciplina Asistencia Mis cursos Archivos Soporte Ayuda Reportar un problema Ce…" at bounding box center [744, 546] width 1489 height 1546
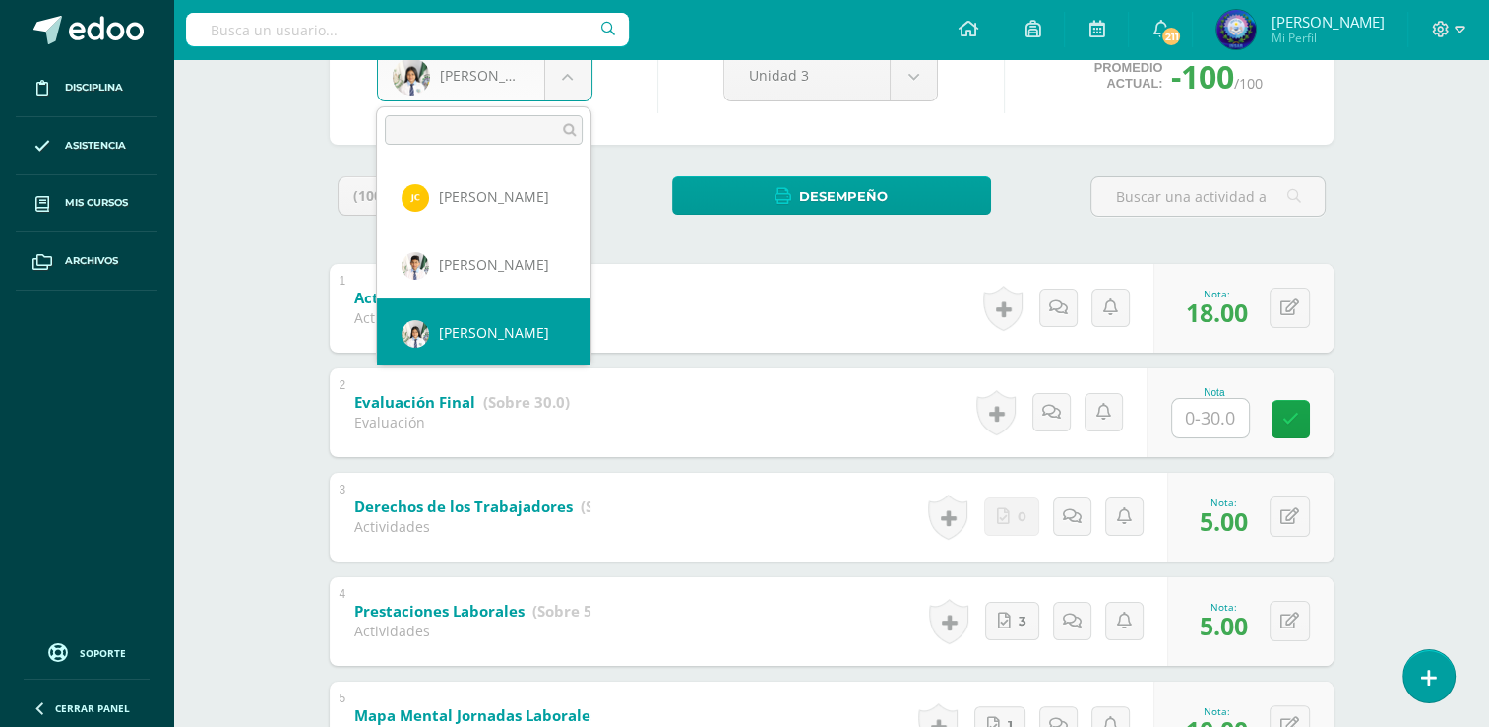
scroll to position [232, 0]
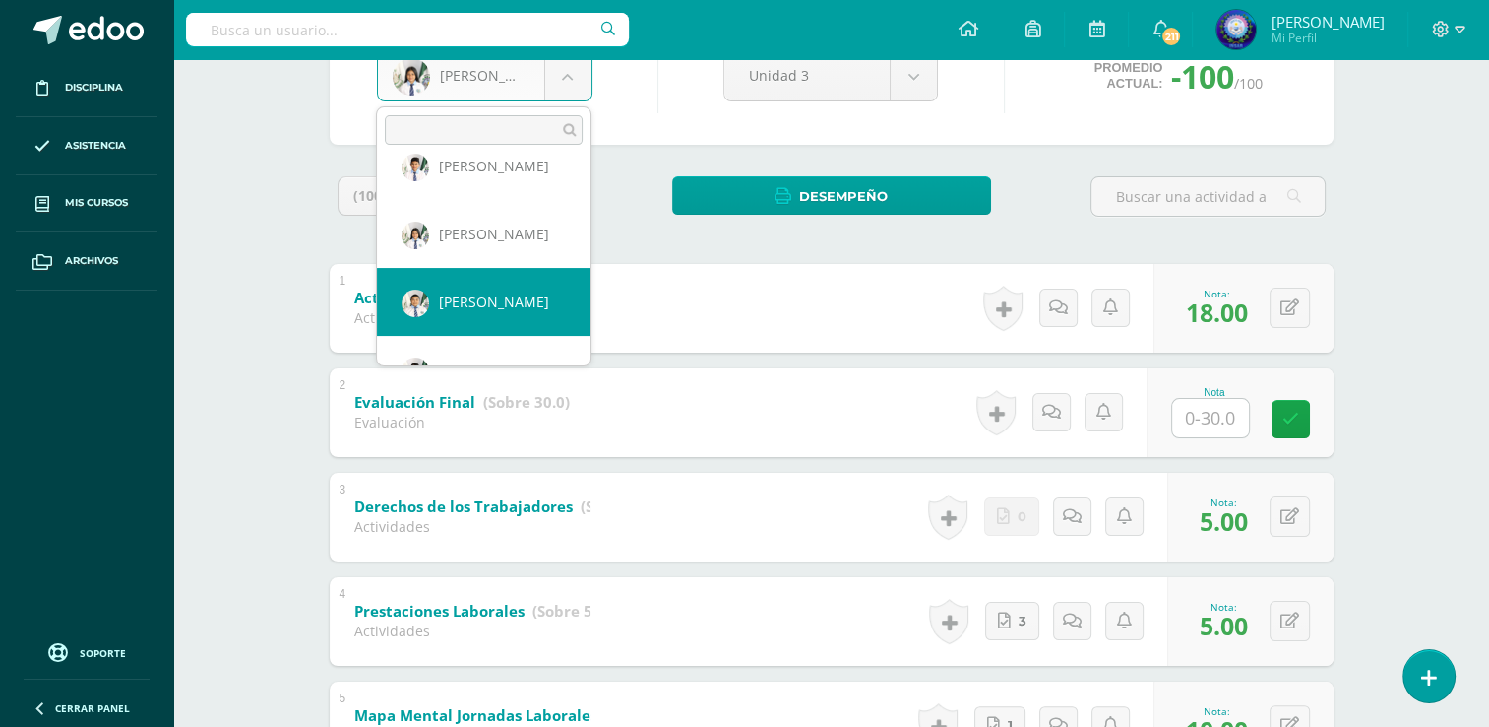
select select "7601"
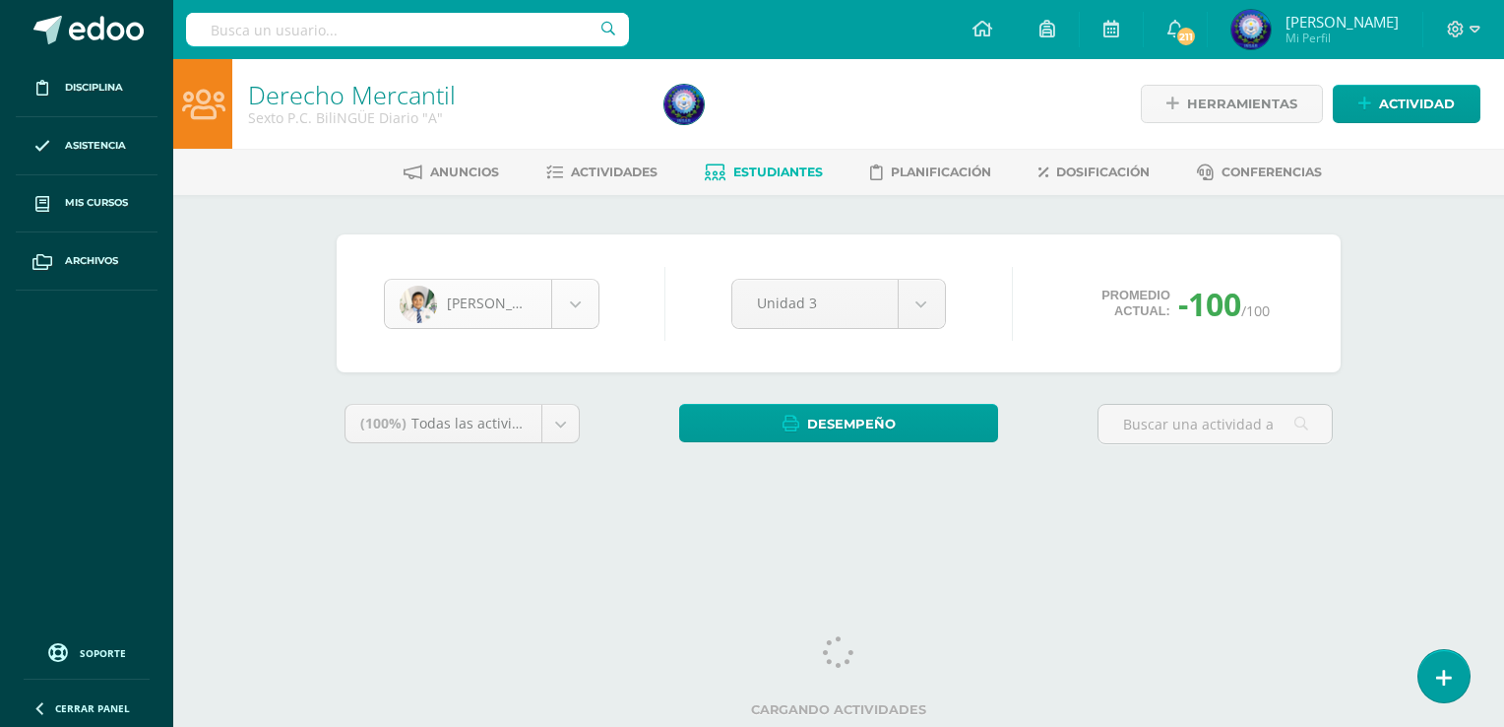
click at [578, 316] on body "Disciplina Asistencia Mis cursos Archivos Soporte Ayuda Reportar un problema Ce…" at bounding box center [752, 265] width 1504 height 531
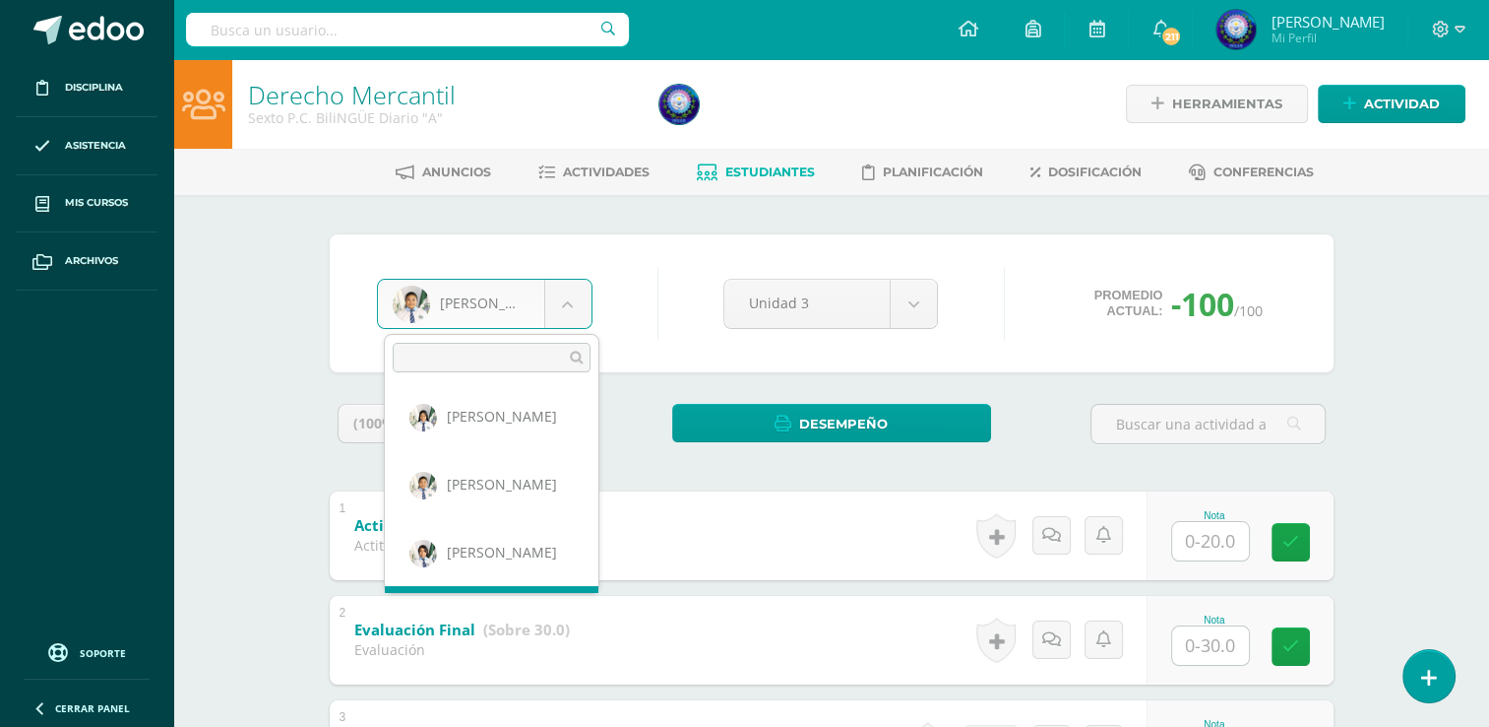
scroll to position [339, 0]
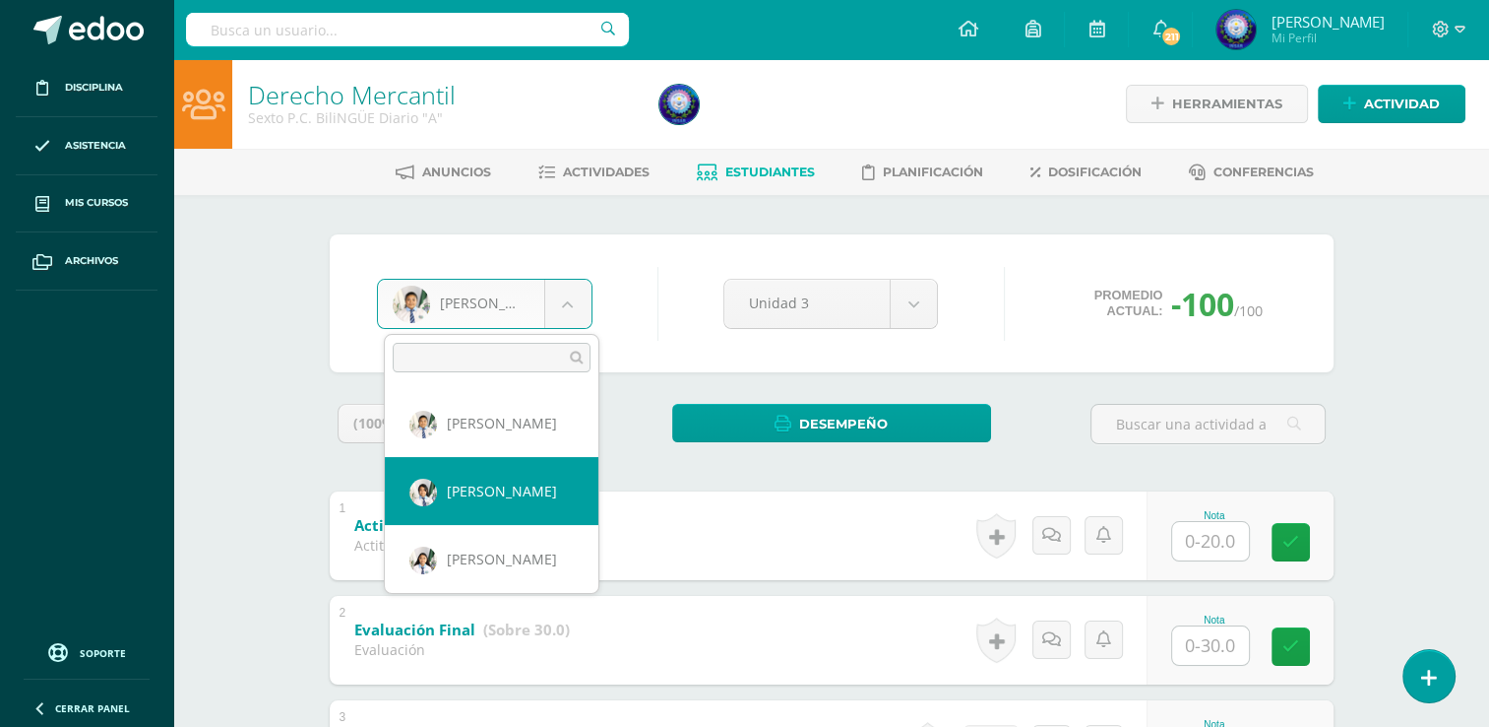
select select "7602"
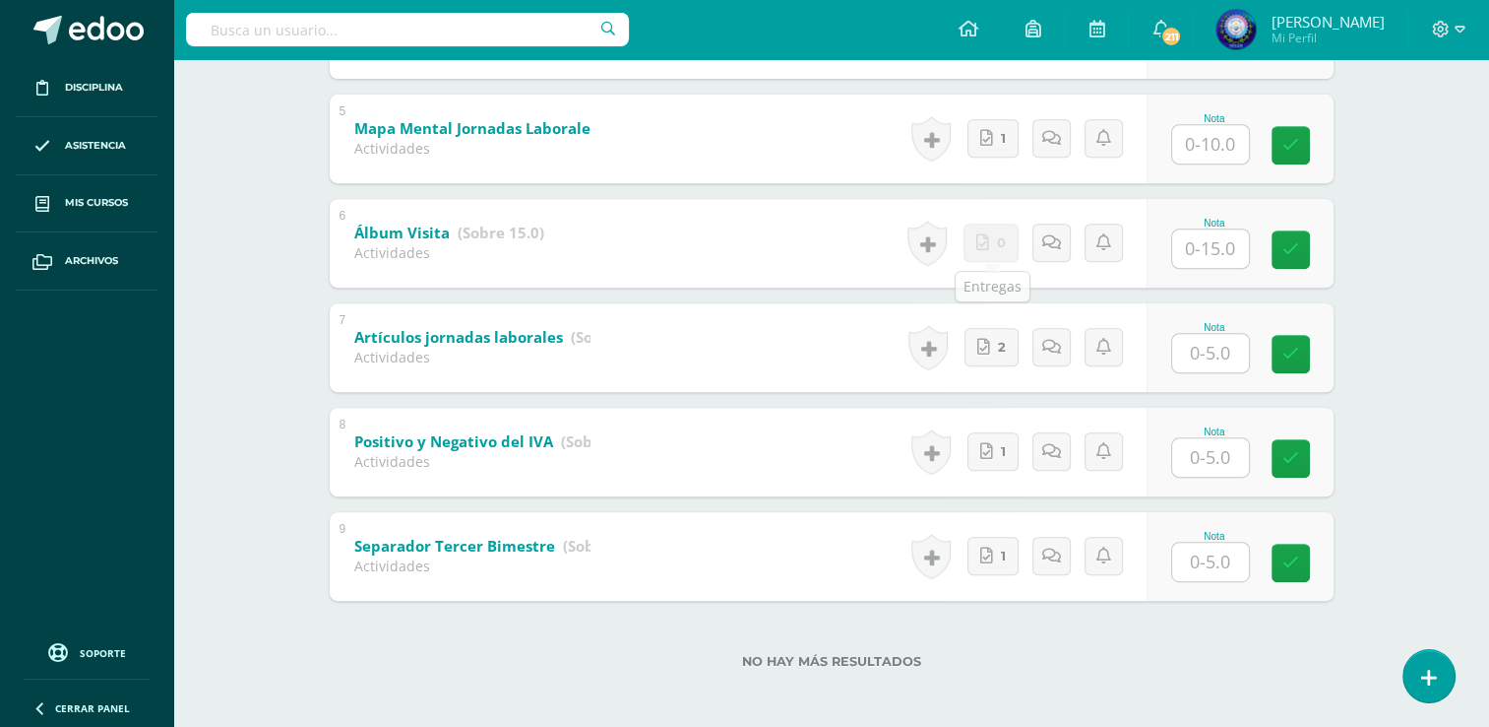
scroll to position [818, 0]
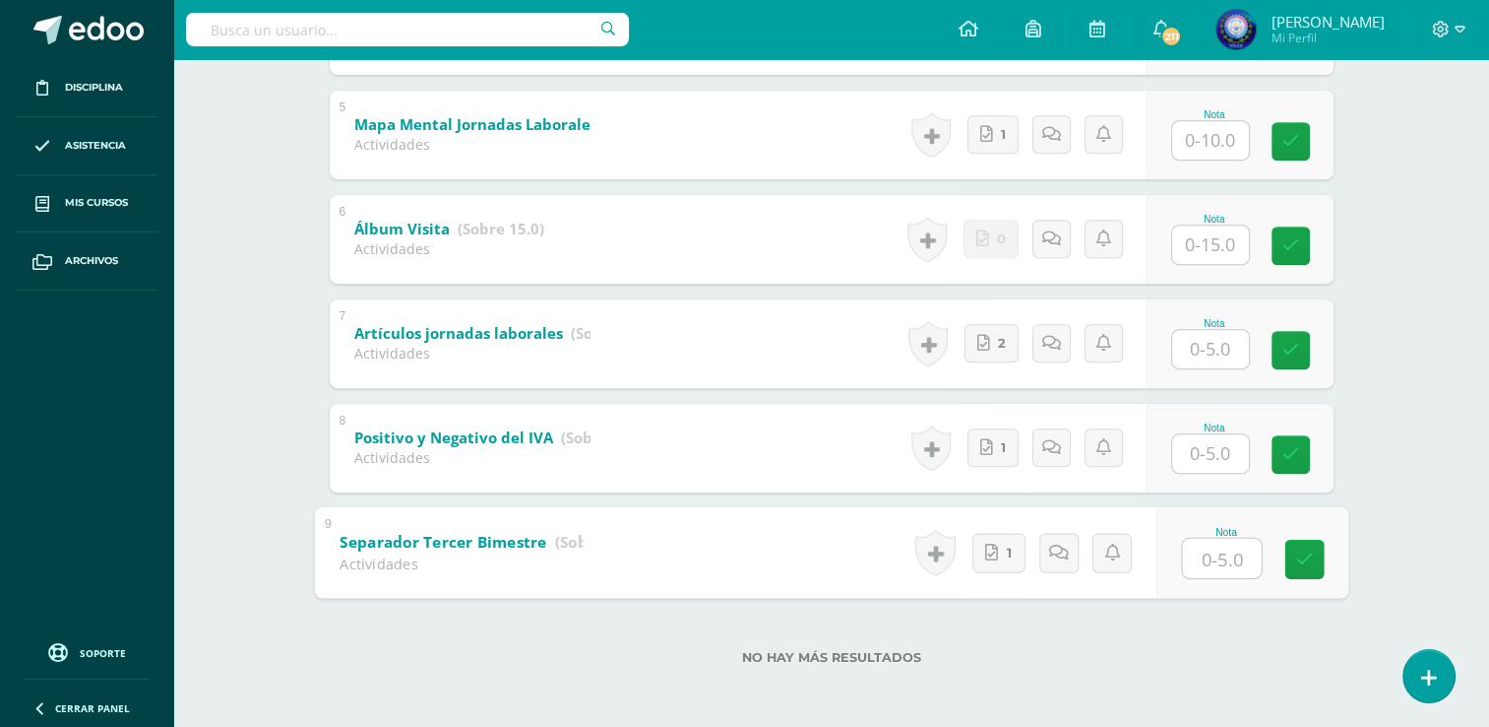
click at [1210, 555] on input "text" at bounding box center [1221, 557] width 79 height 39
type input "5"
click at [1205, 462] on input "text" at bounding box center [1210, 453] width 77 height 38
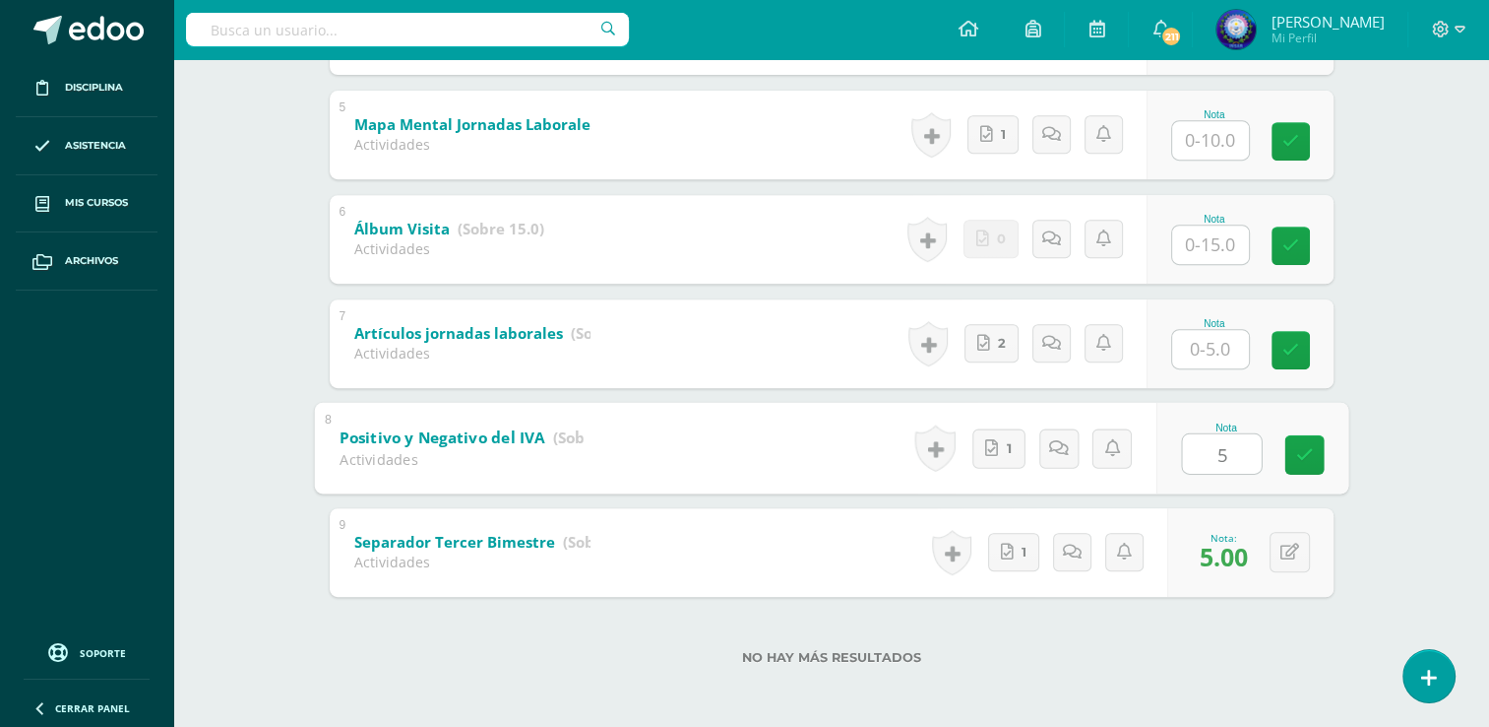
type input "5"
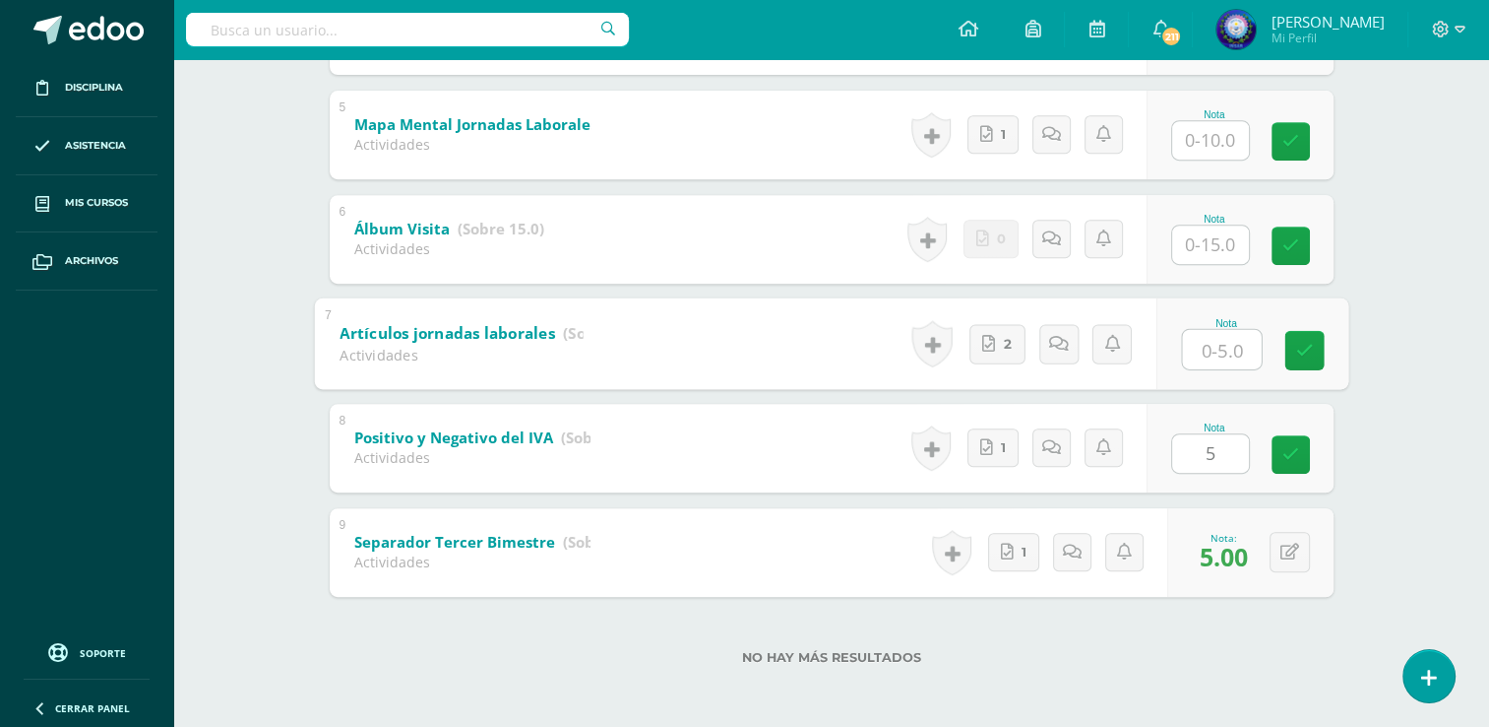
click at [1232, 347] on input "text" at bounding box center [1221, 348] width 79 height 39
type input "5"
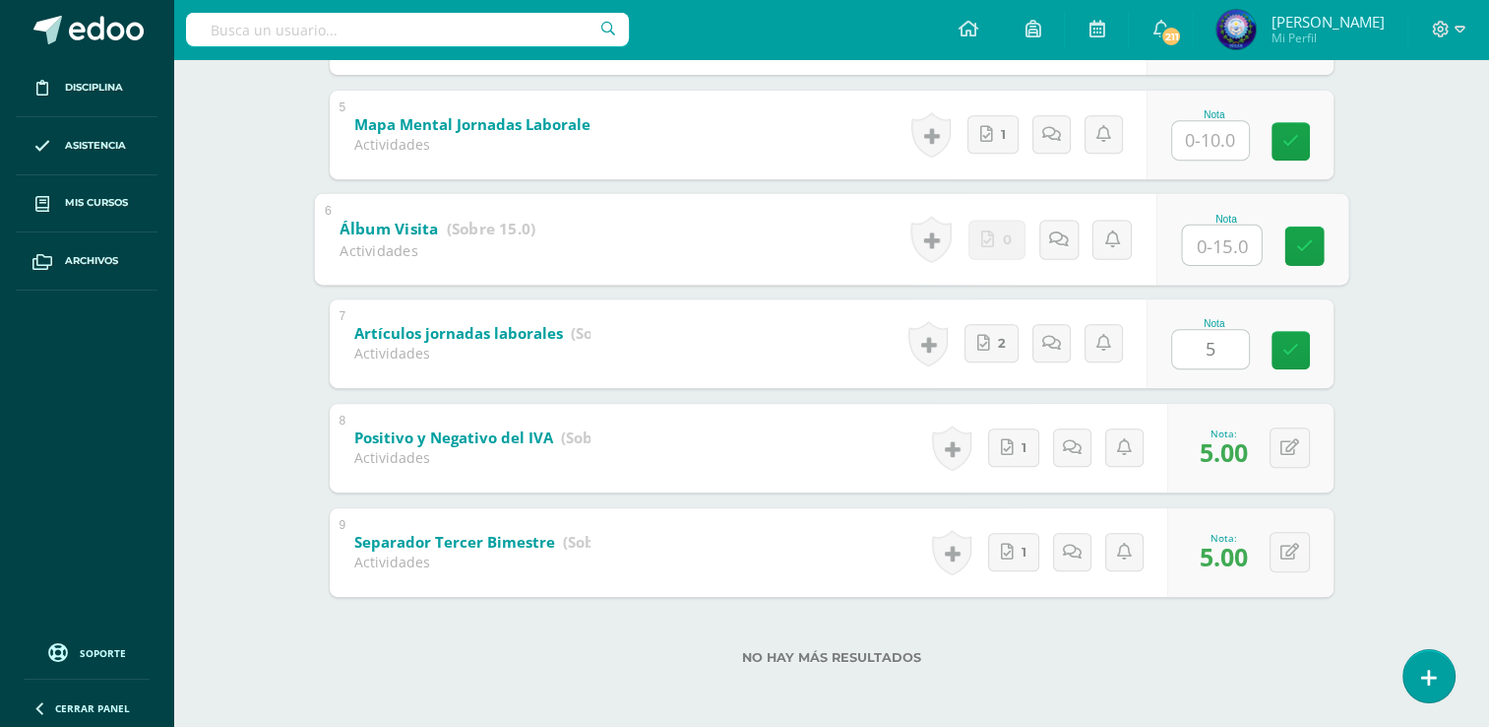
click at [1227, 249] on input "text" at bounding box center [1221, 243] width 79 height 39
type input "15"
click at [1201, 148] on input "text" at bounding box center [1210, 140] width 77 height 38
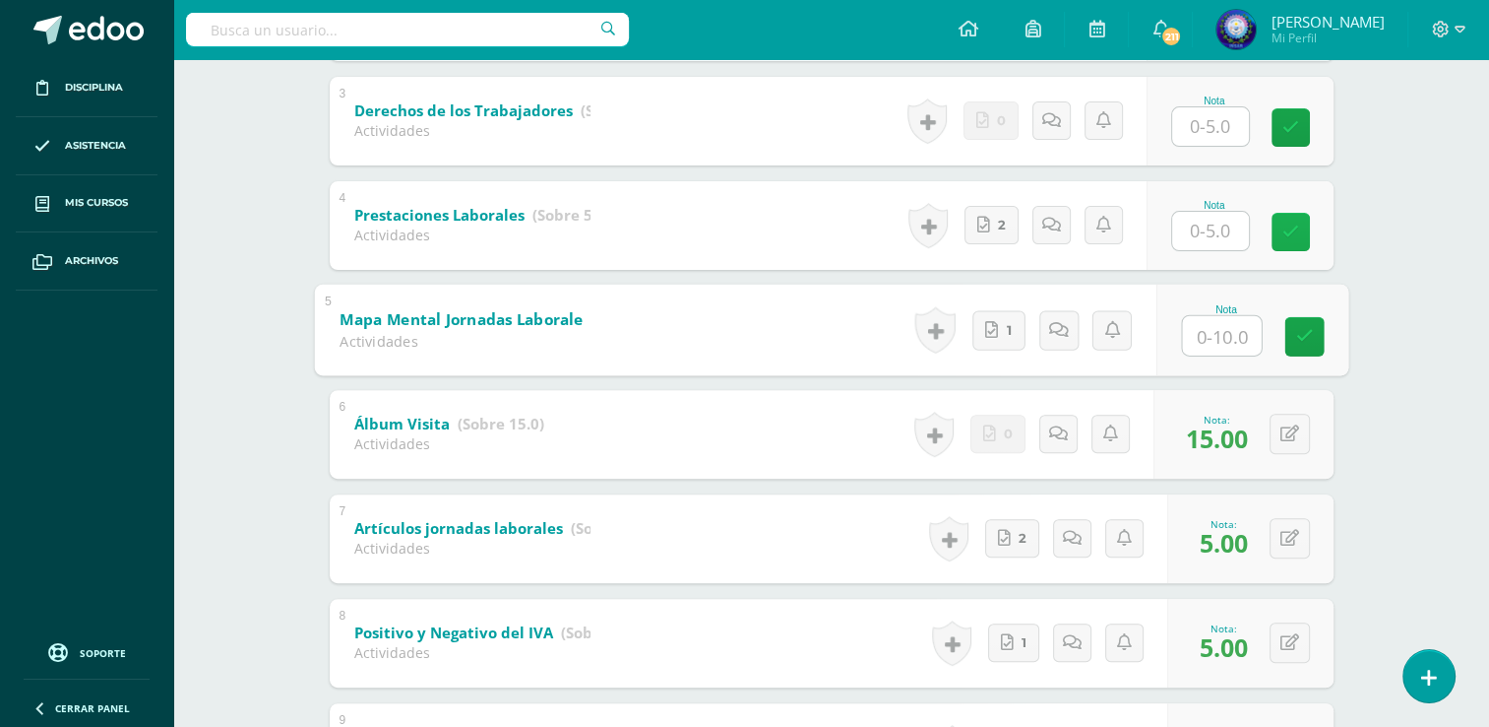
scroll to position [621, 0]
type input "10"
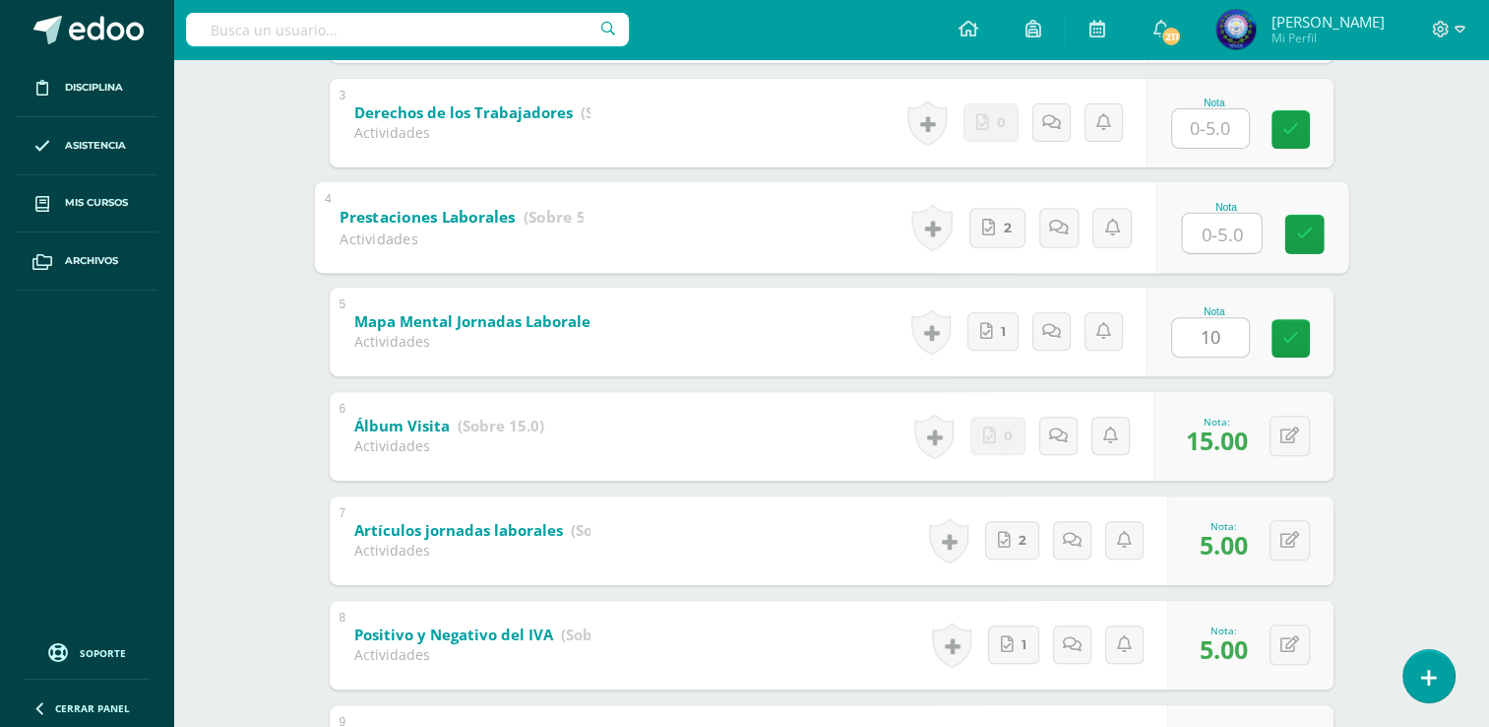
click at [1193, 237] on input "text" at bounding box center [1221, 232] width 79 height 39
type input "5"
click at [1201, 121] on input "text" at bounding box center [1210, 128] width 77 height 38
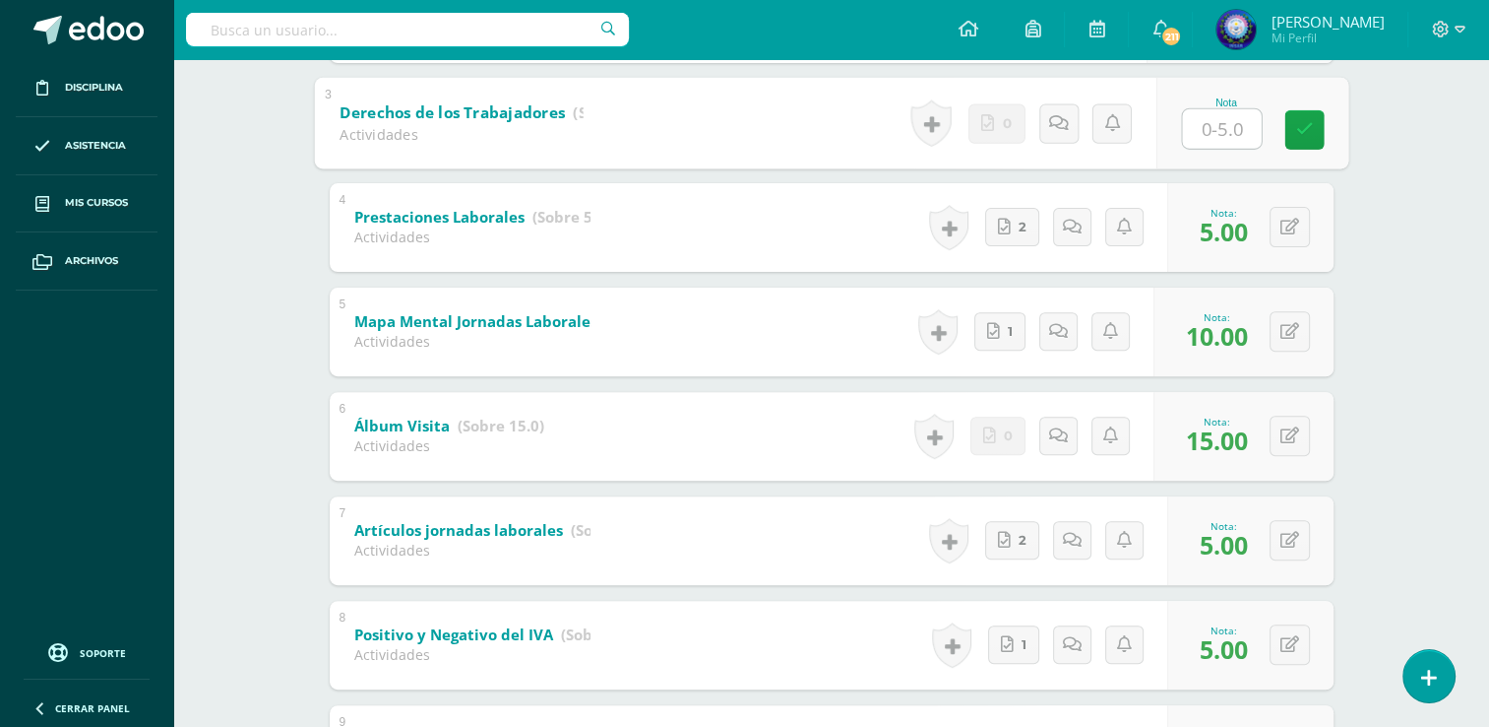
type input "5"
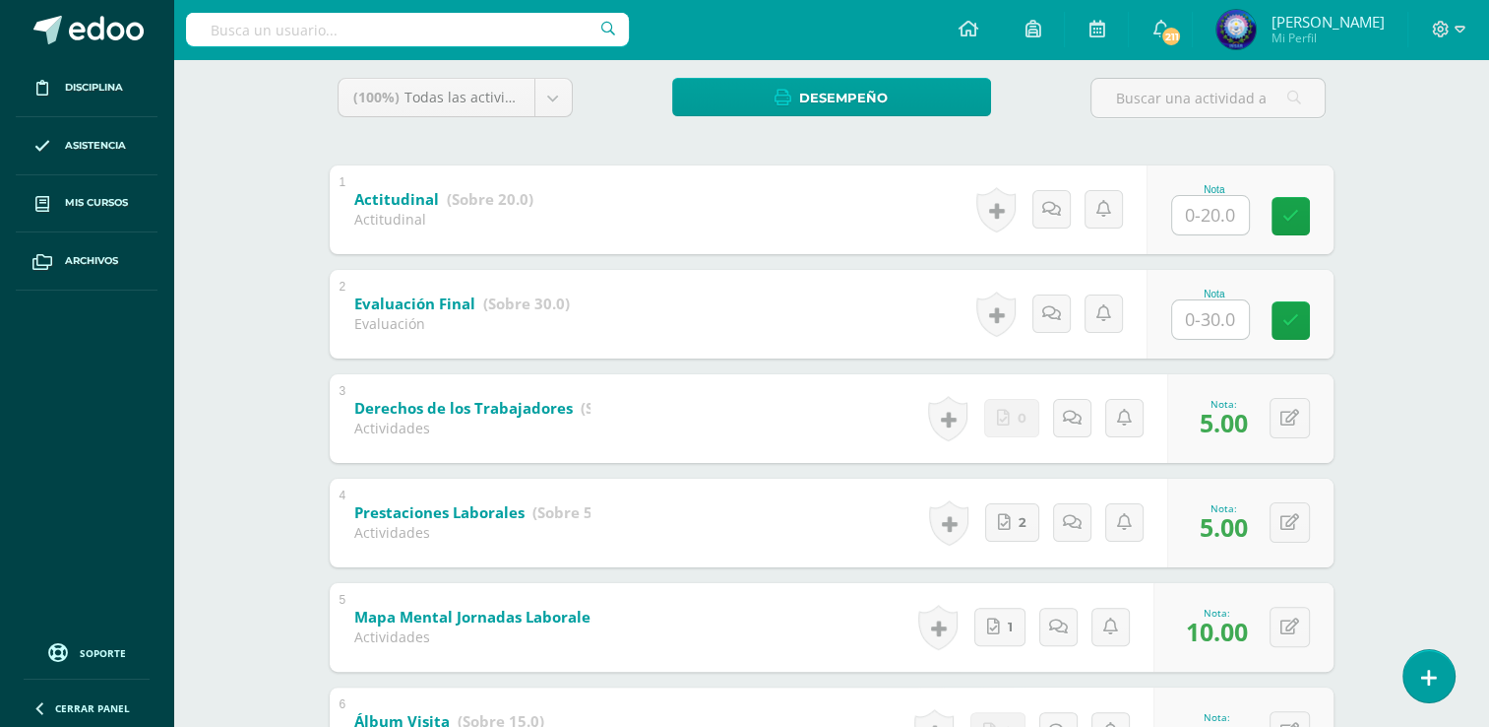
click at [1233, 199] on input "text" at bounding box center [1210, 215] width 77 height 38
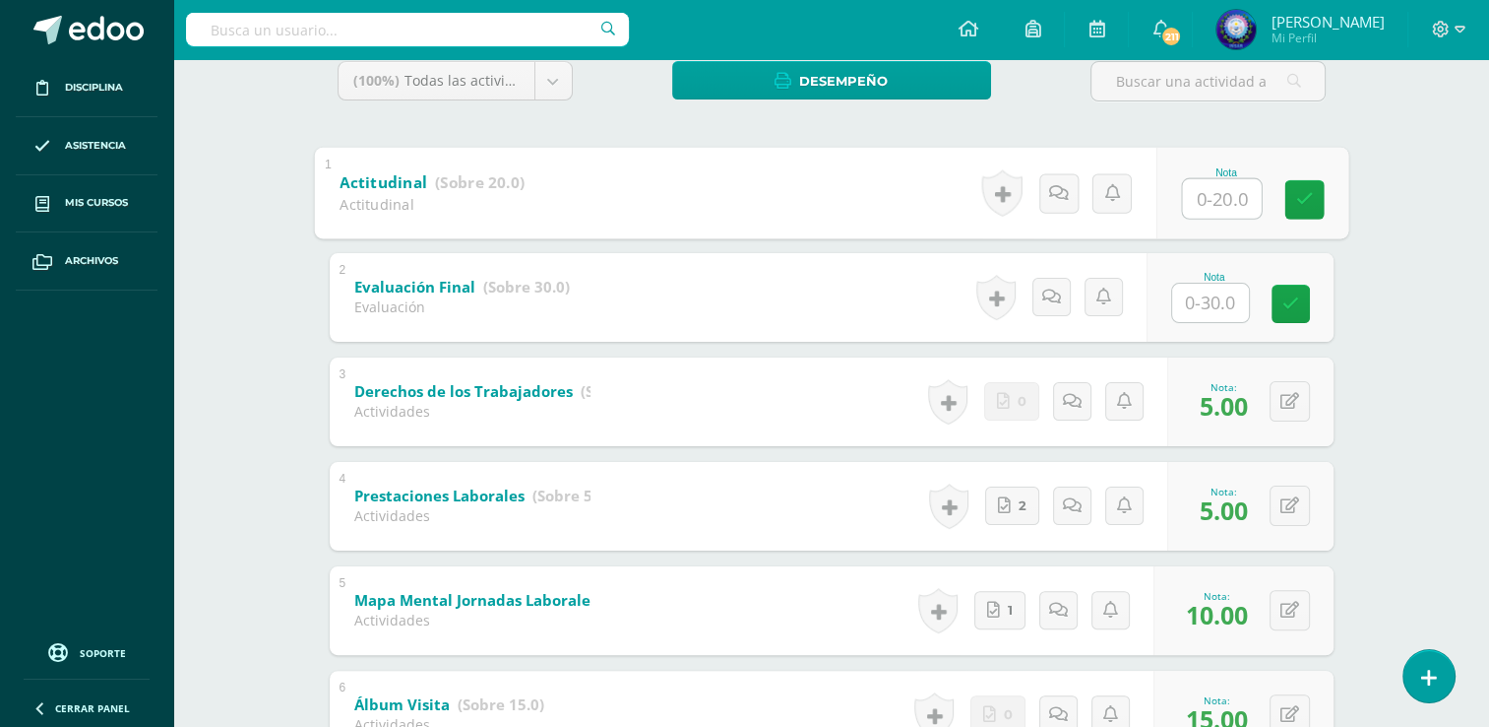
scroll to position [326, 0]
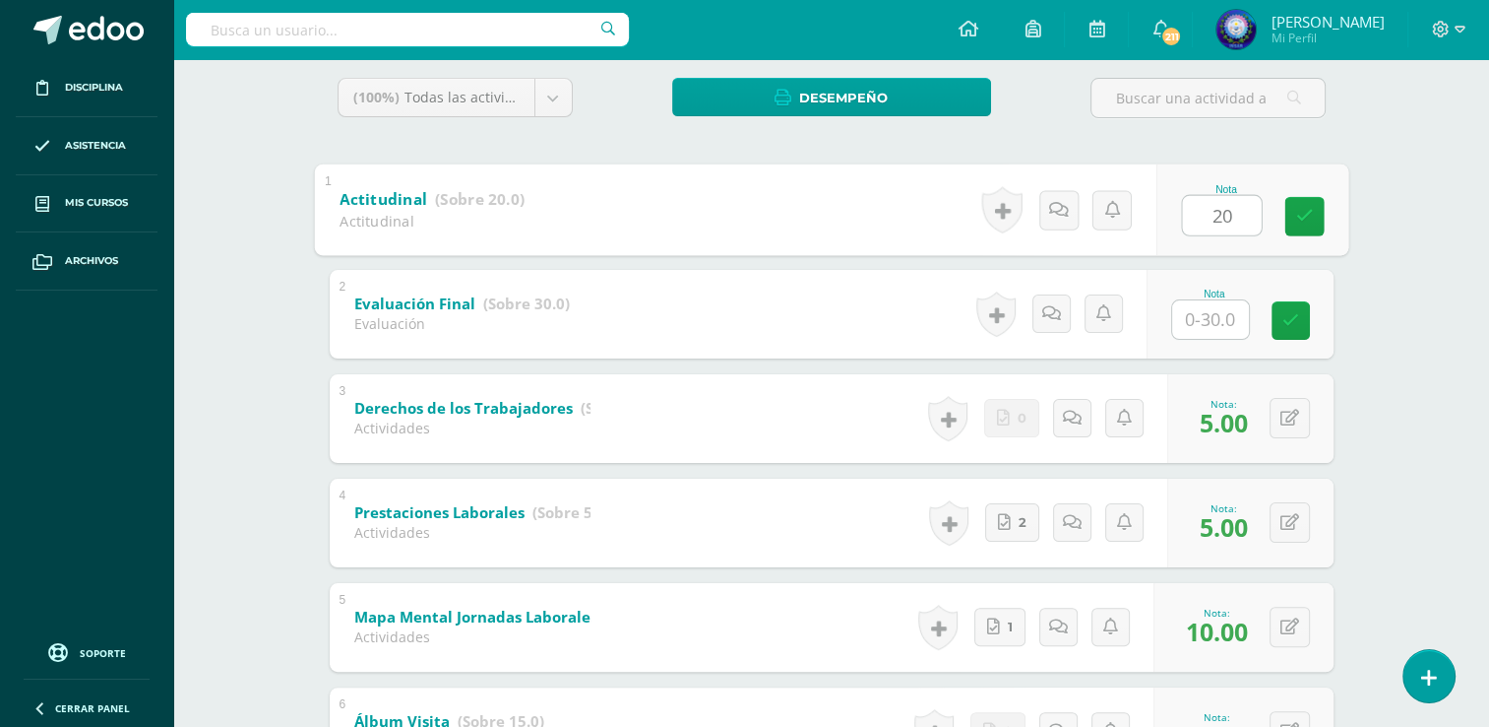
type input "20"
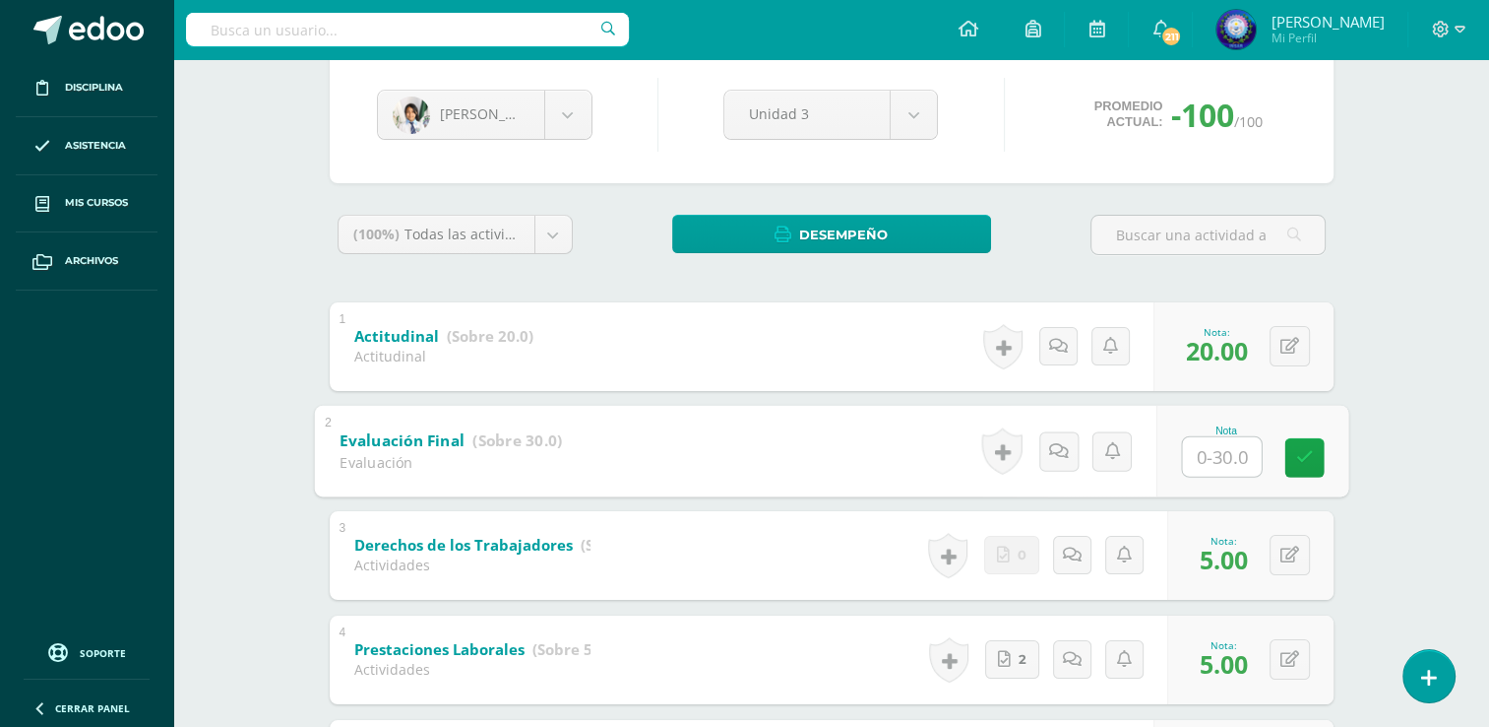
scroll to position [31, 0]
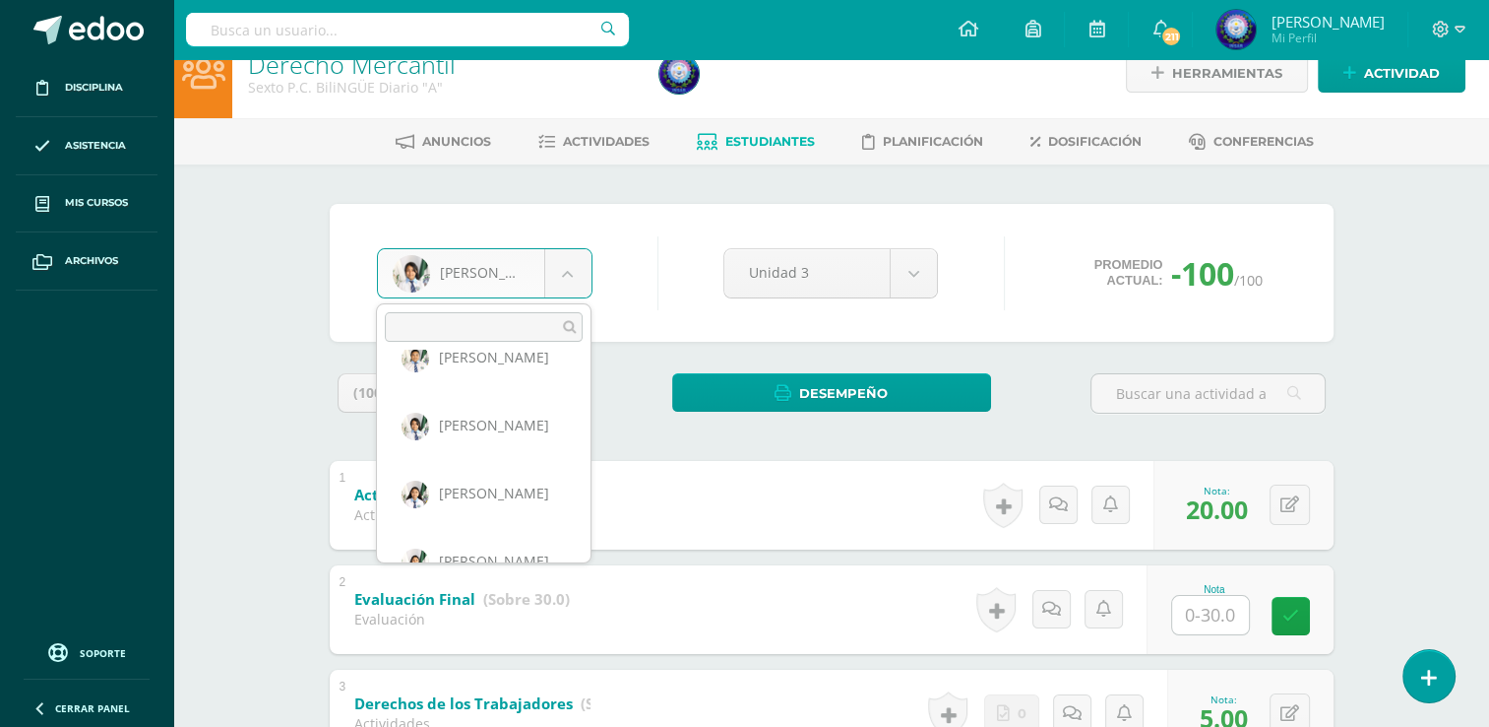
scroll to position [409, 0]
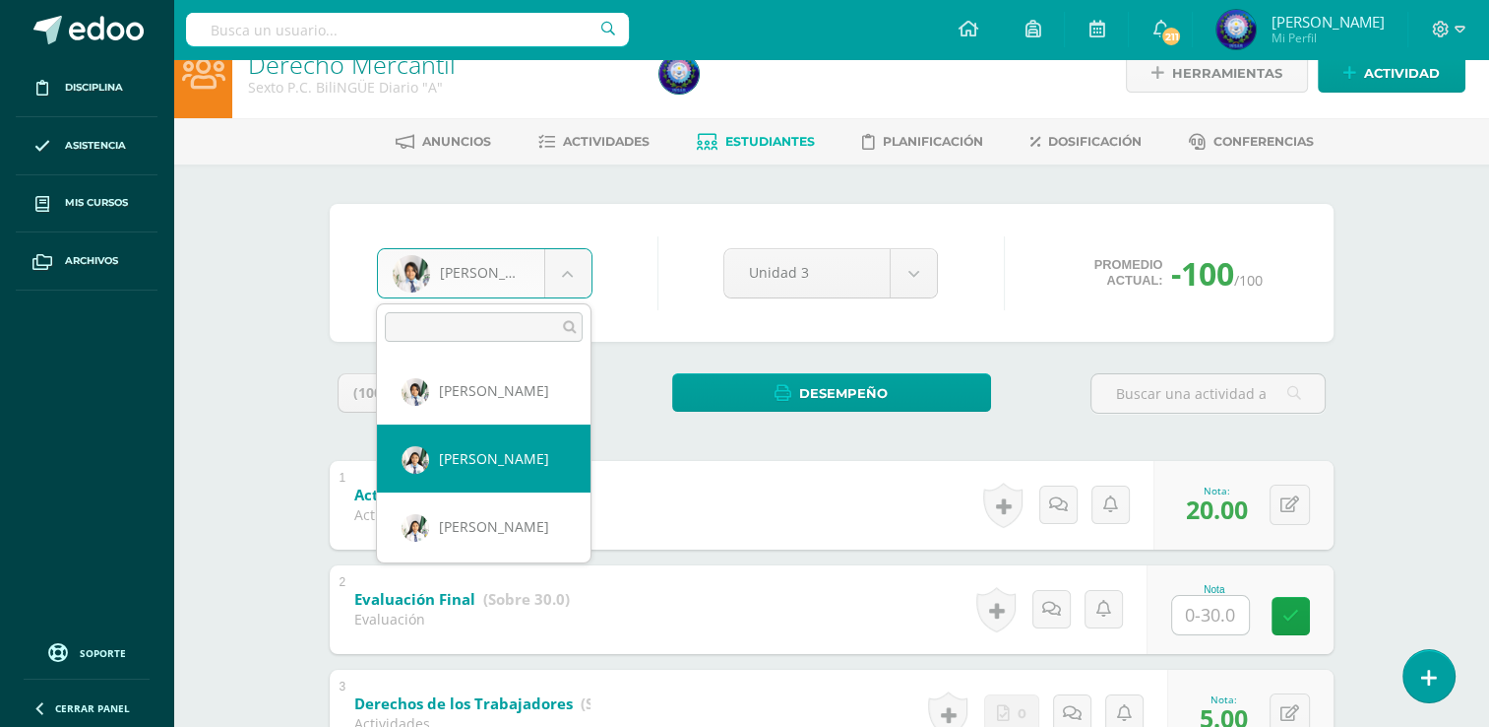
select select "7603"
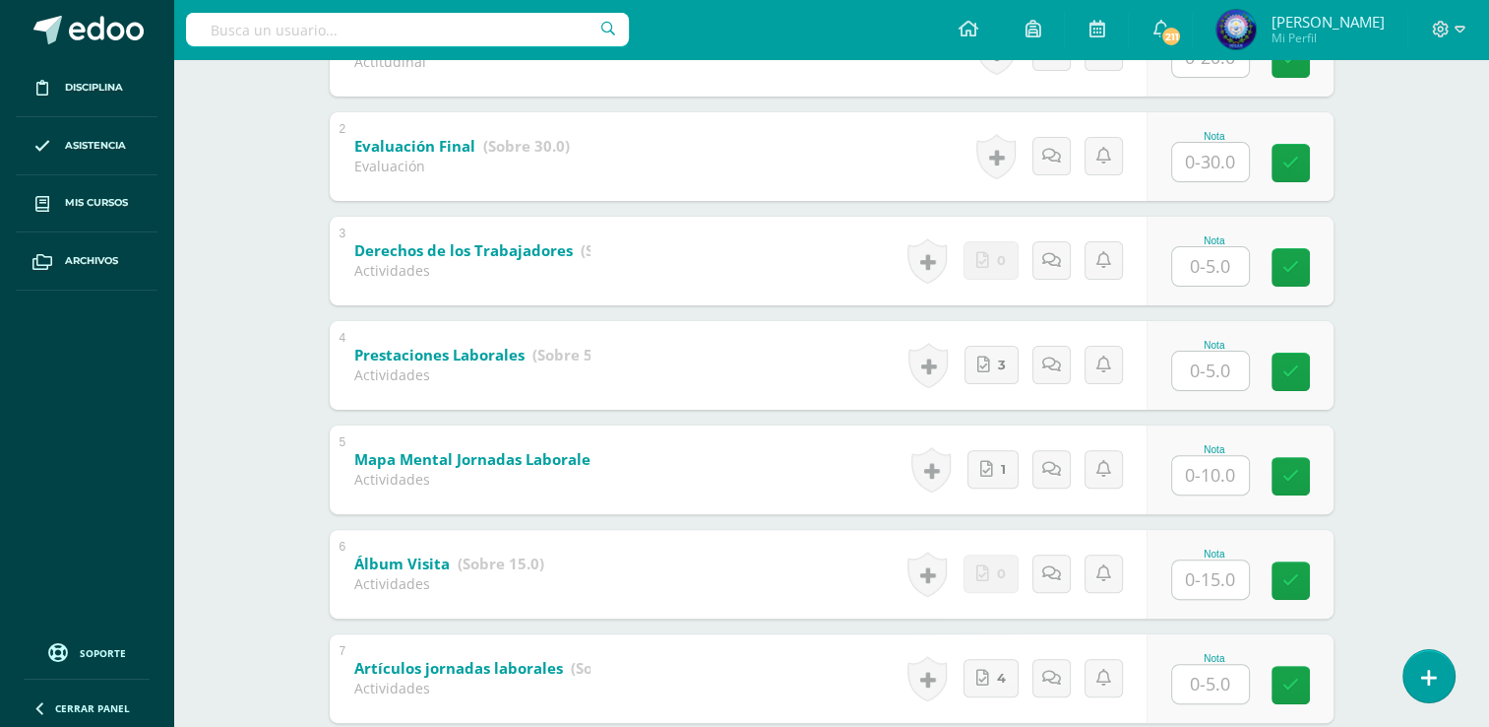
scroll to position [818, 0]
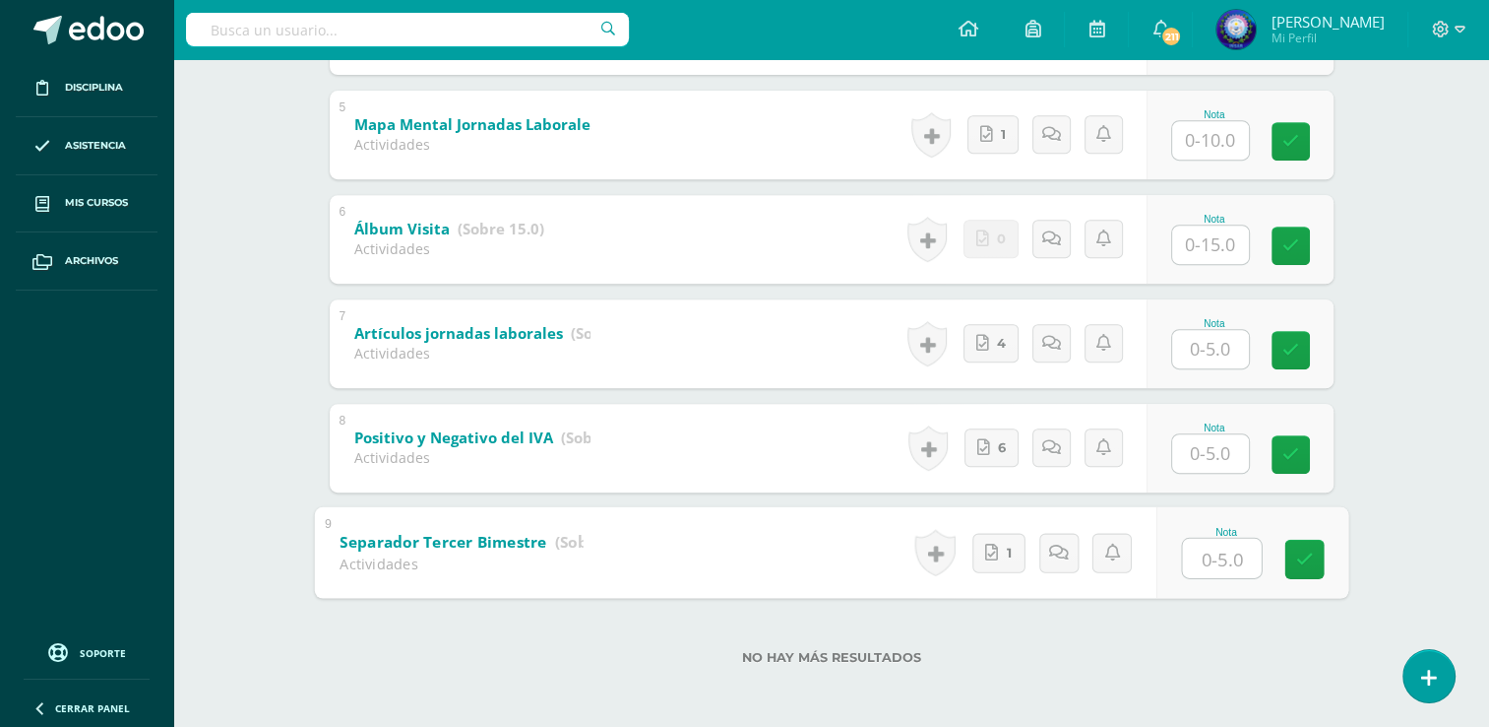
click at [1216, 543] on input "text" at bounding box center [1221, 557] width 79 height 39
type input "5"
click at [1228, 452] on input "text" at bounding box center [1210, 453] width 77 height 38
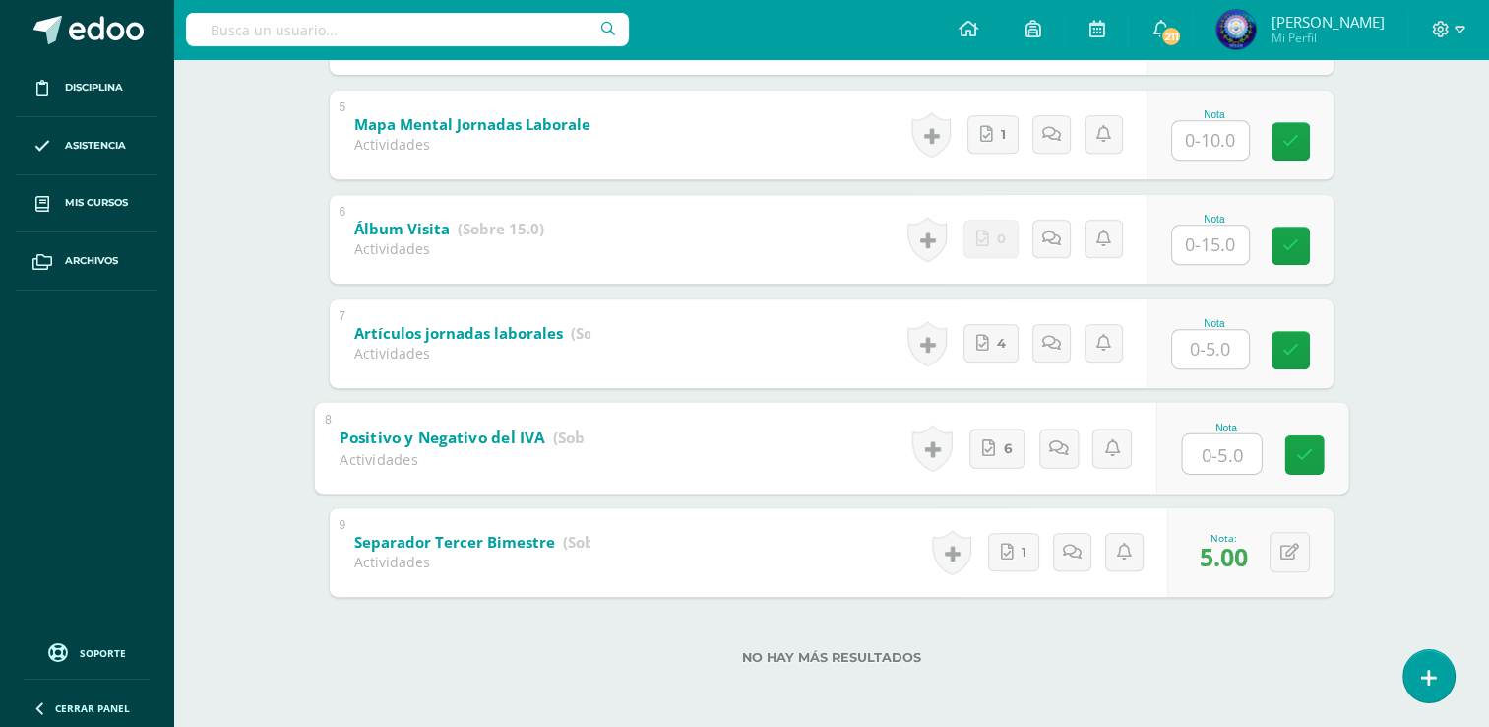
type input "5"
click at [1229, 358] on input "text" at bounding box center [1210, 349] width 77 height 38
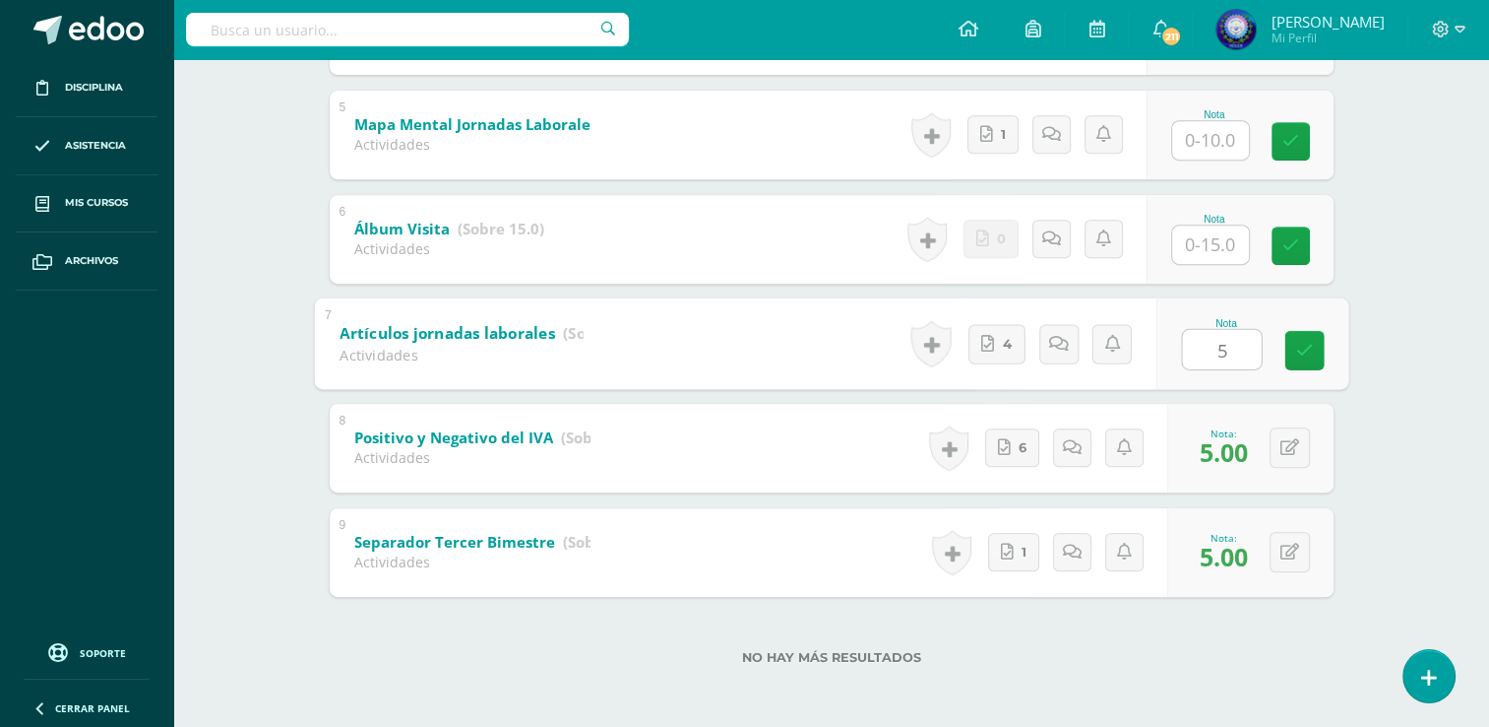
type input "5"
click at [1203, 238] on input "text" at bounding box center [1210, 244] width 77 height 38
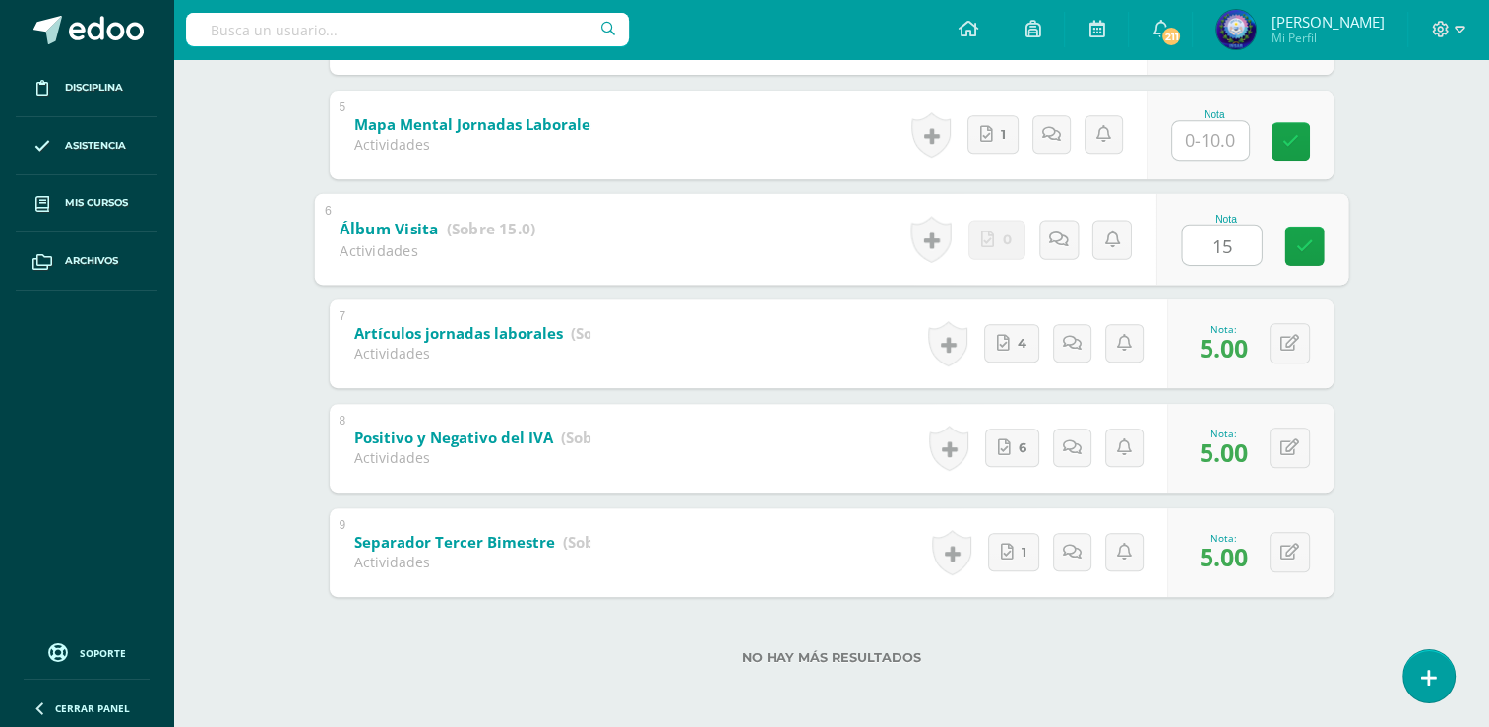
type input "15"
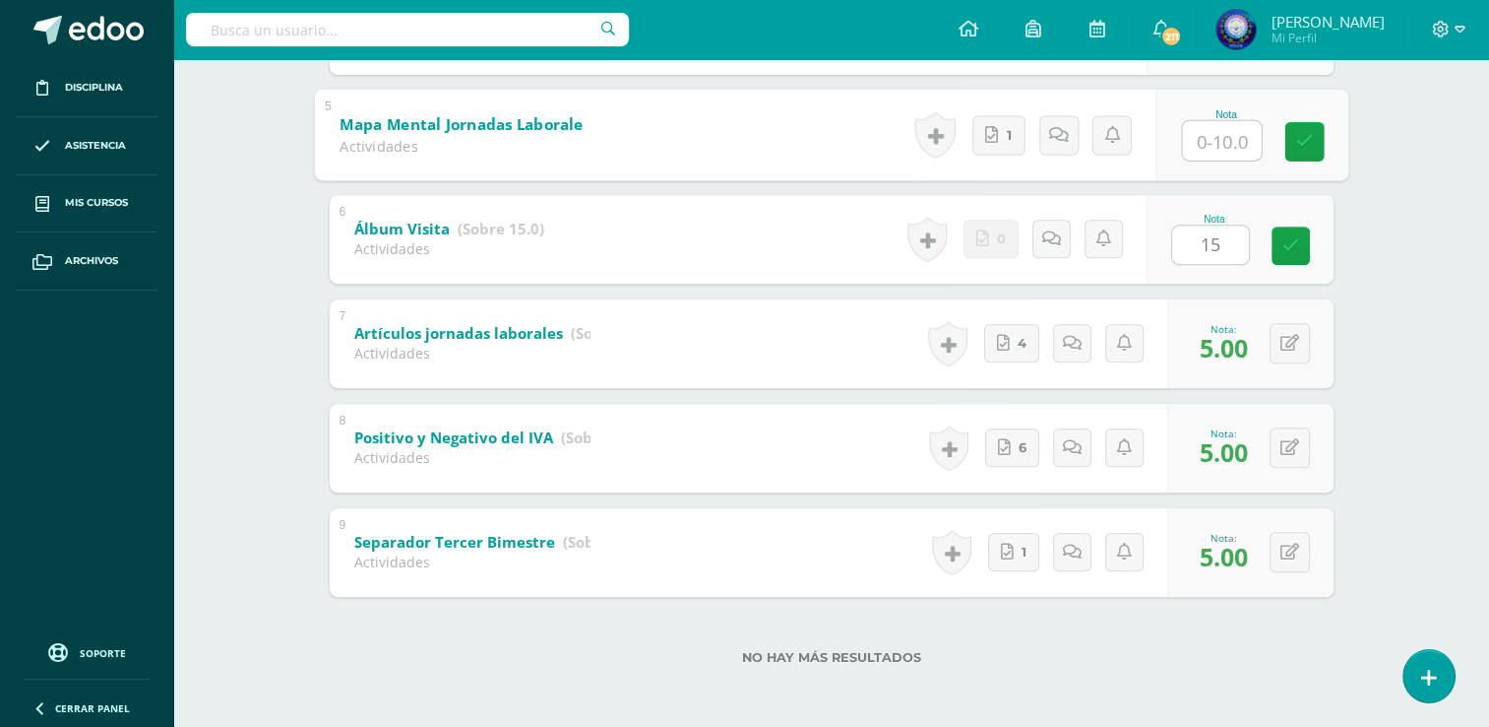
click at [1225, 148] on input "text" at bounding box center [1221, 139] width 79 height 39
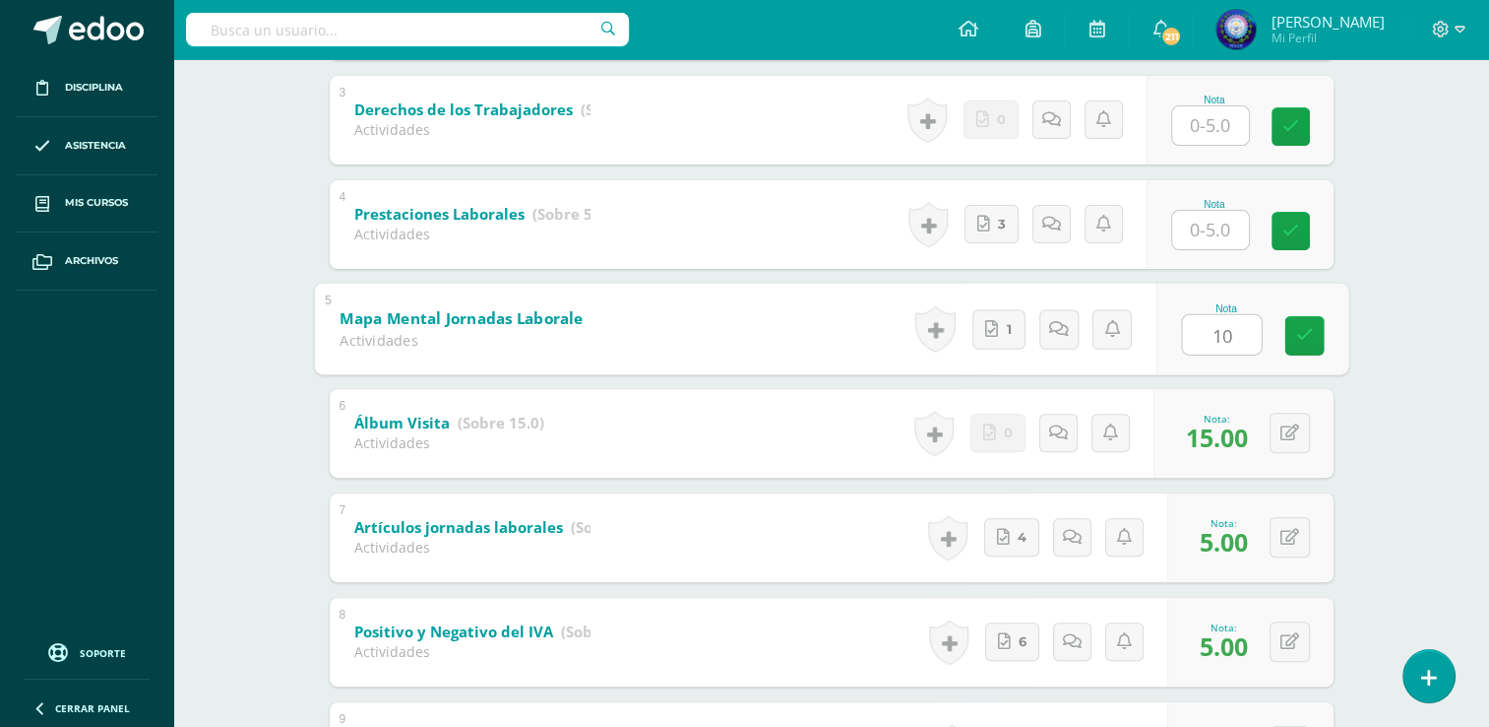
scroll to position [621, 0]
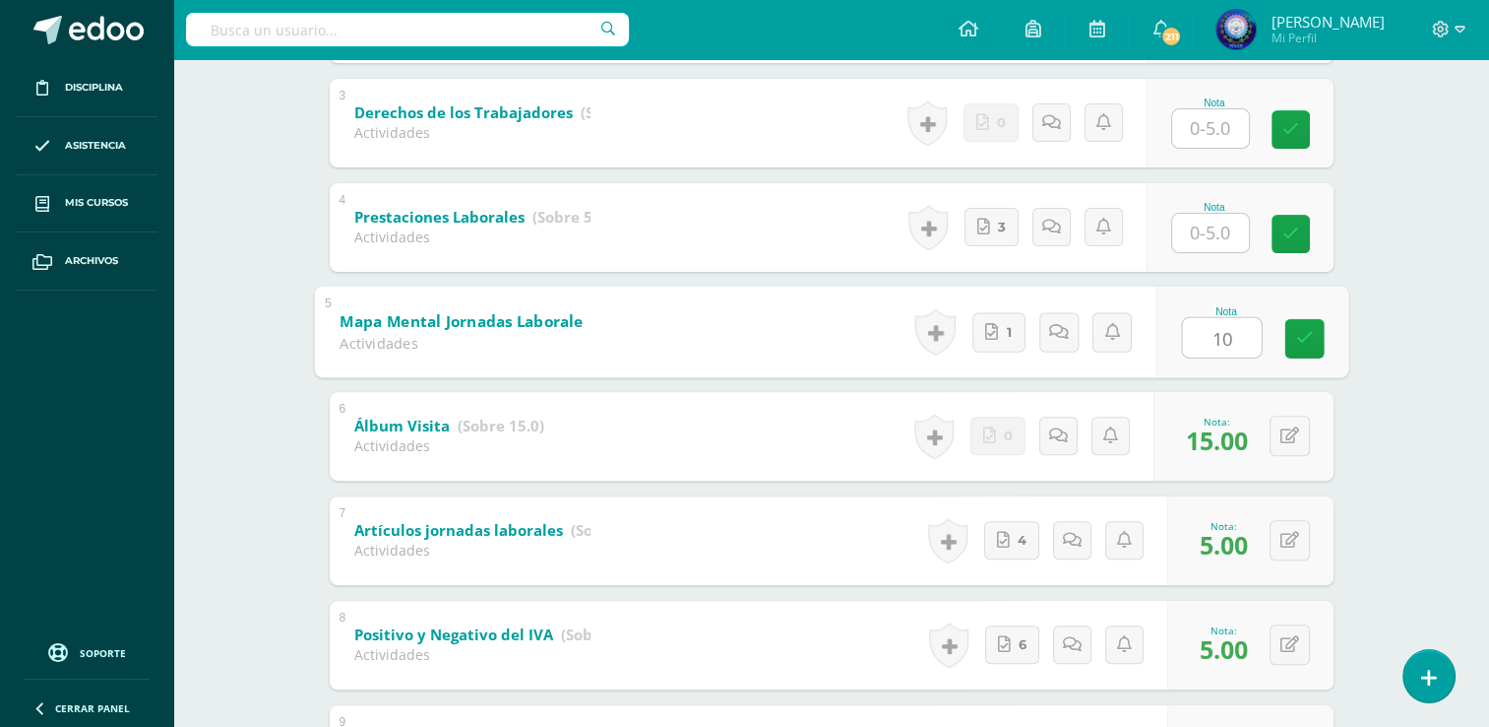
type input "10"
click at [1237, 219] on input "text" at bounding box center [1210, 233] width 77 height 38
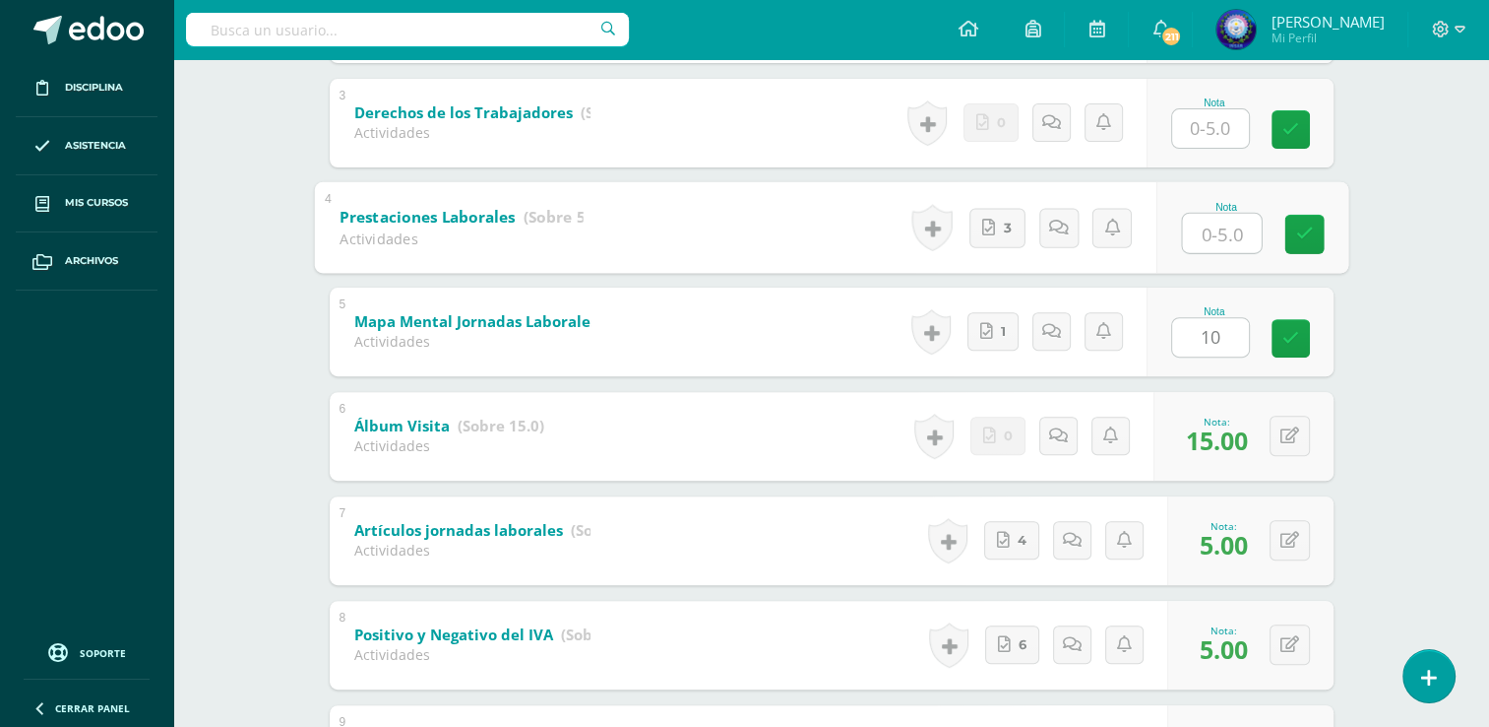
type input "5"
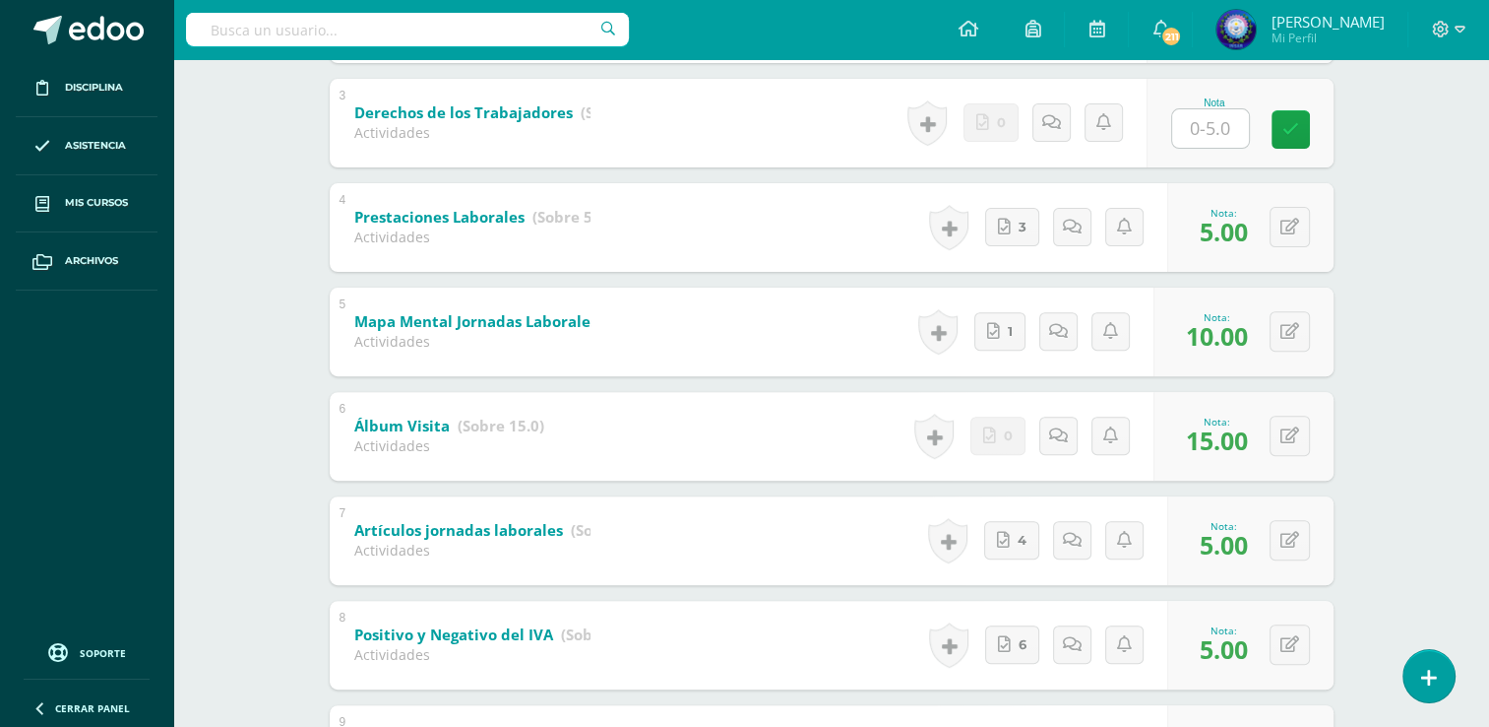
click at [1235, 121] on input "text" at bounding box center [1210, 128] width 77 height 38
type input "5"
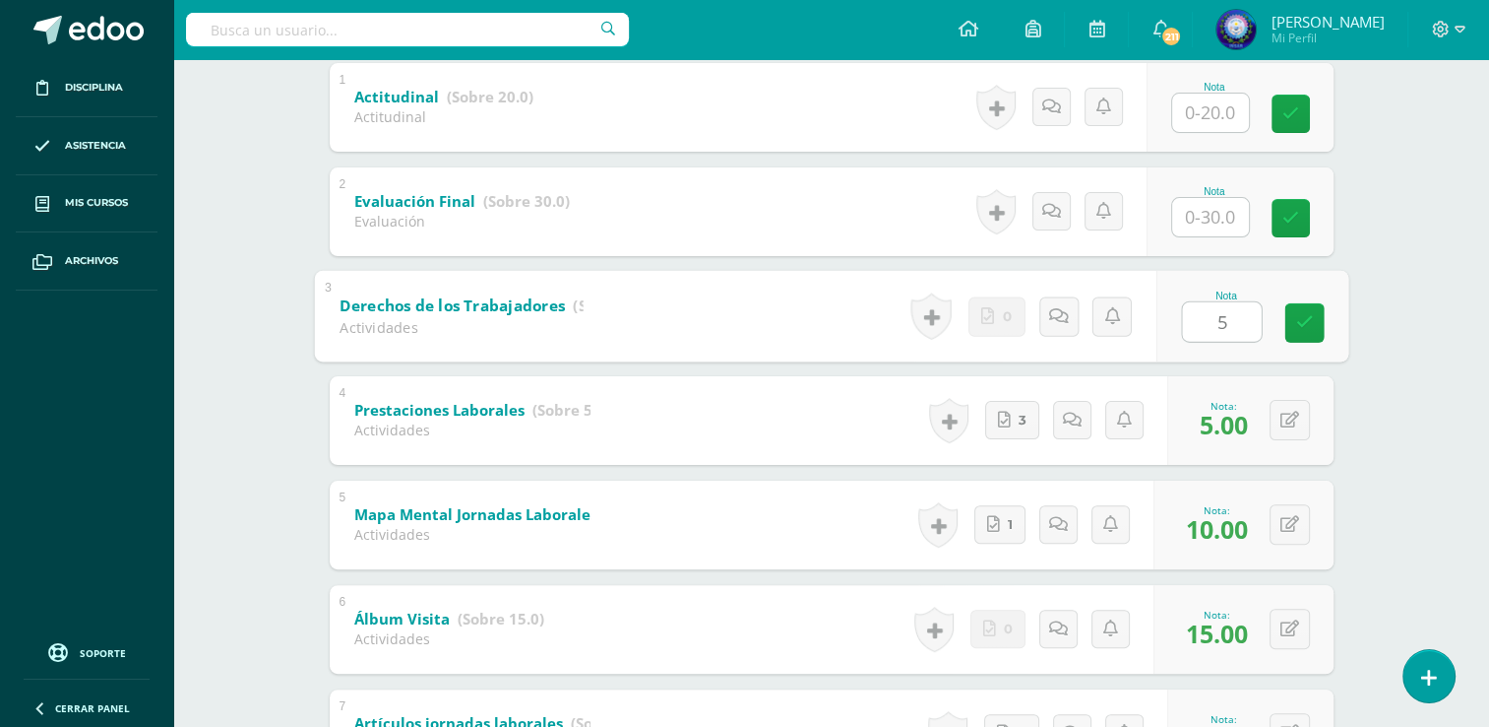
scroll to position [424, 0]
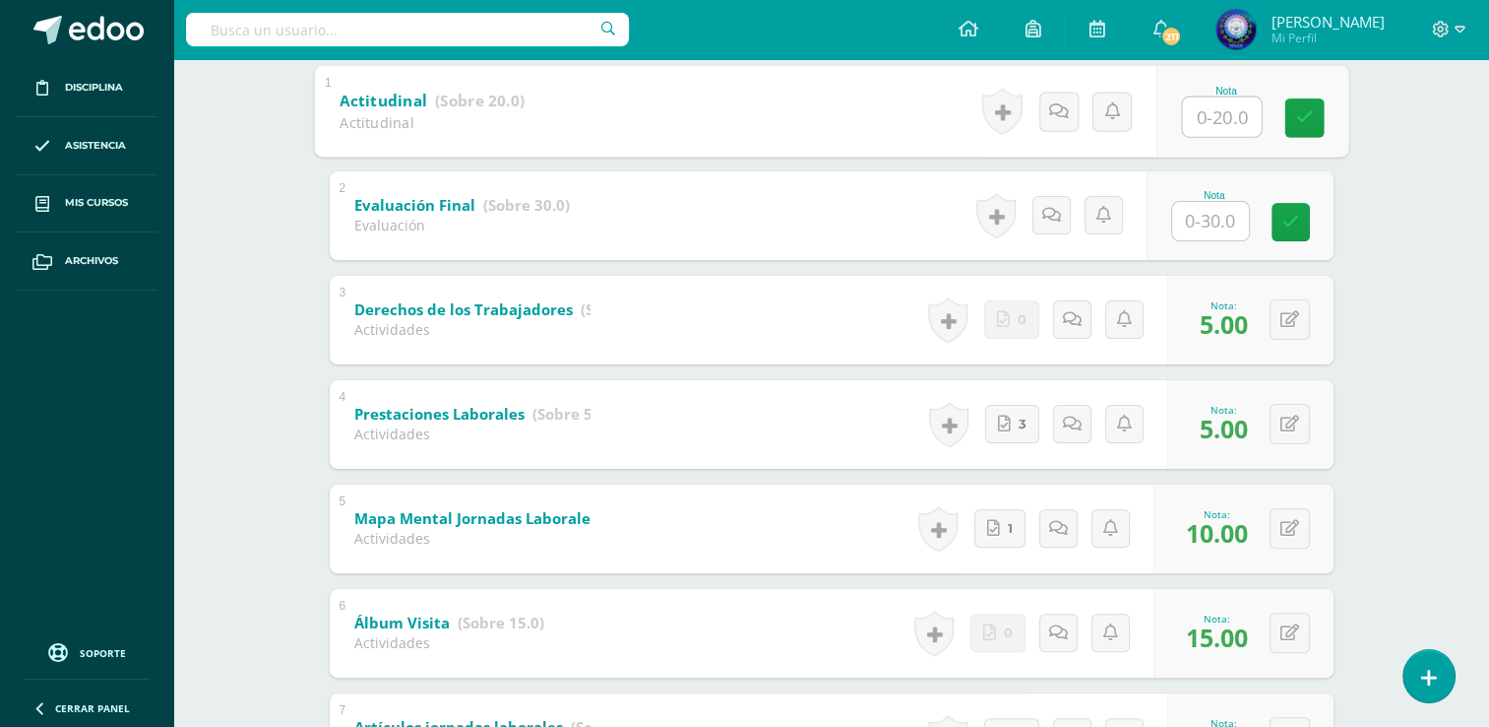
drag, startPoint x: 1199, startPoint y: 96, endPoint x: 1199, endPoint y: 108, distance: 11.8
click at [1198, 108] on input "text" at bounding box center [1221, 115] width 79 height 39
type input "20"
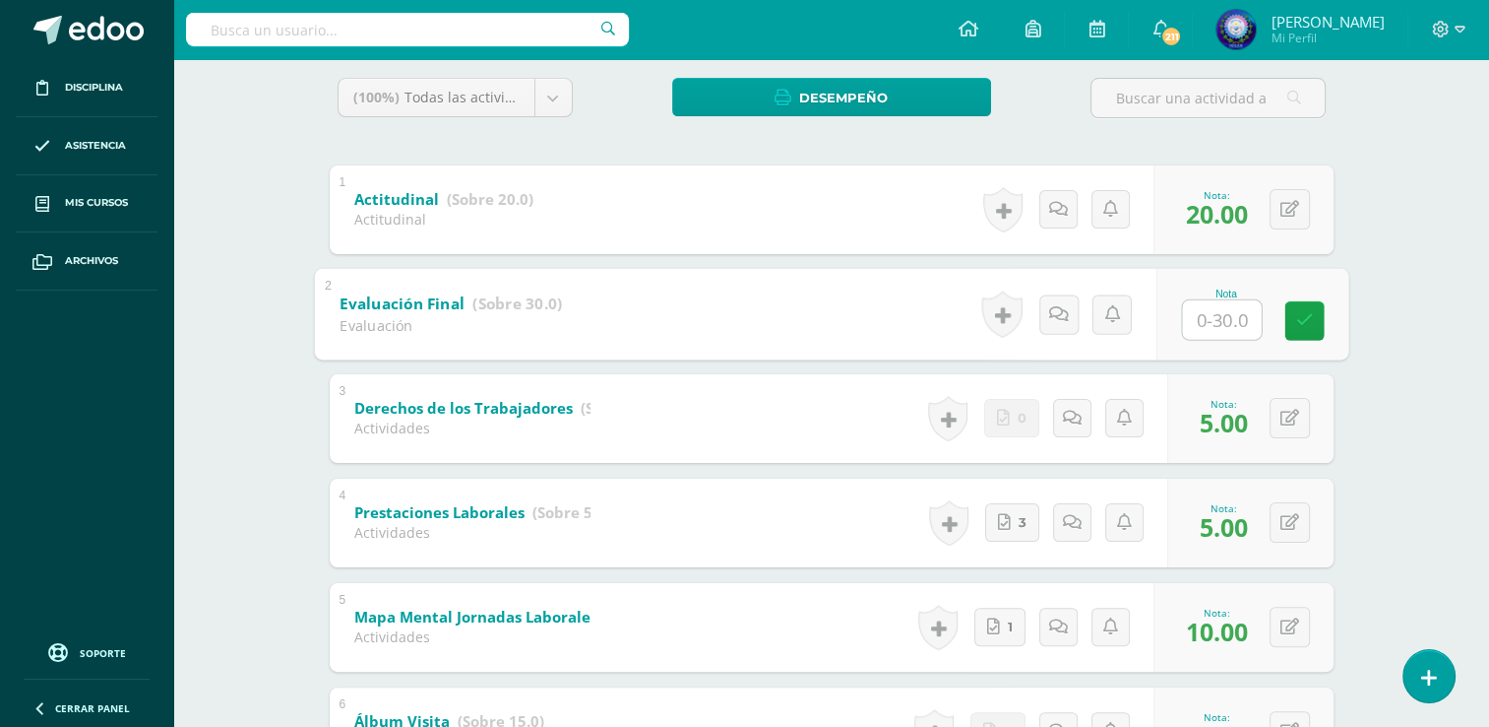
scroll to position [31, 0]
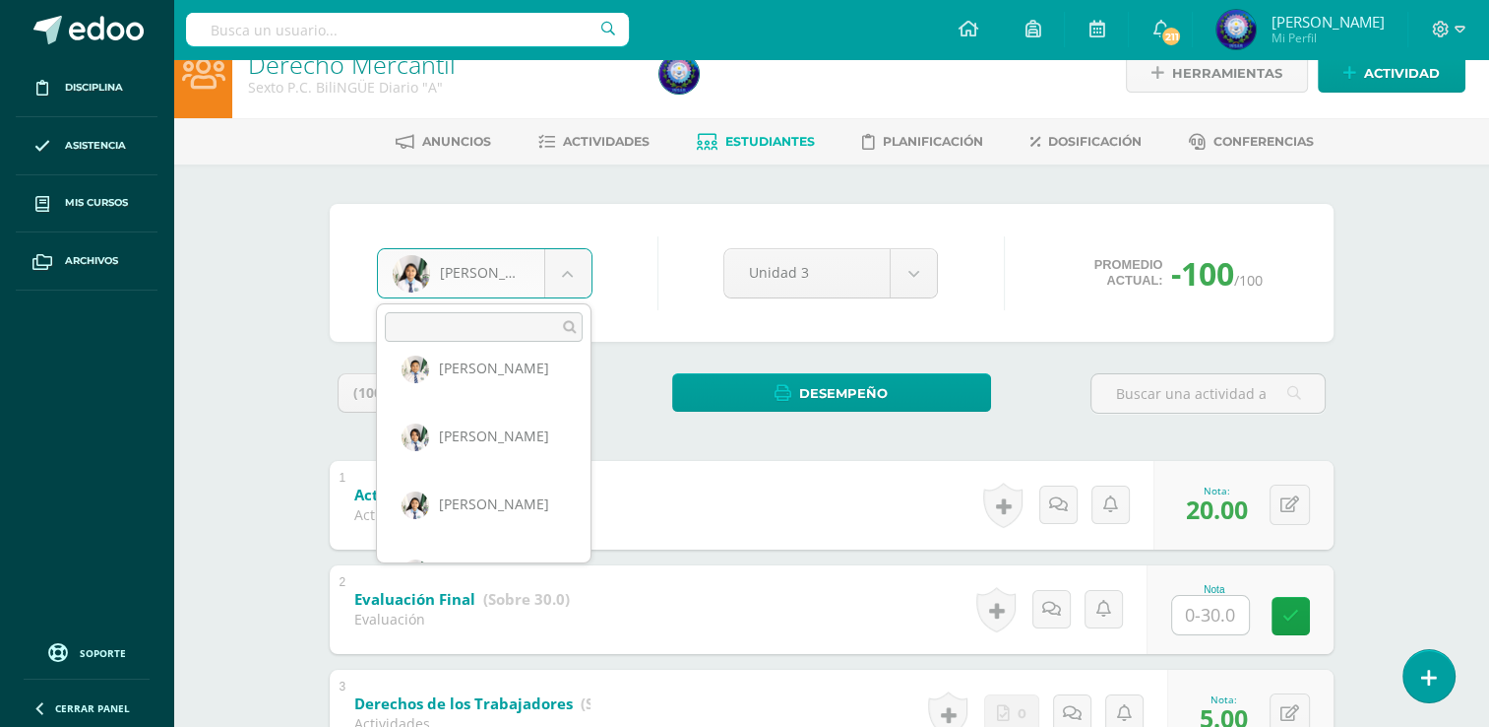
scroll to position [476, 0]
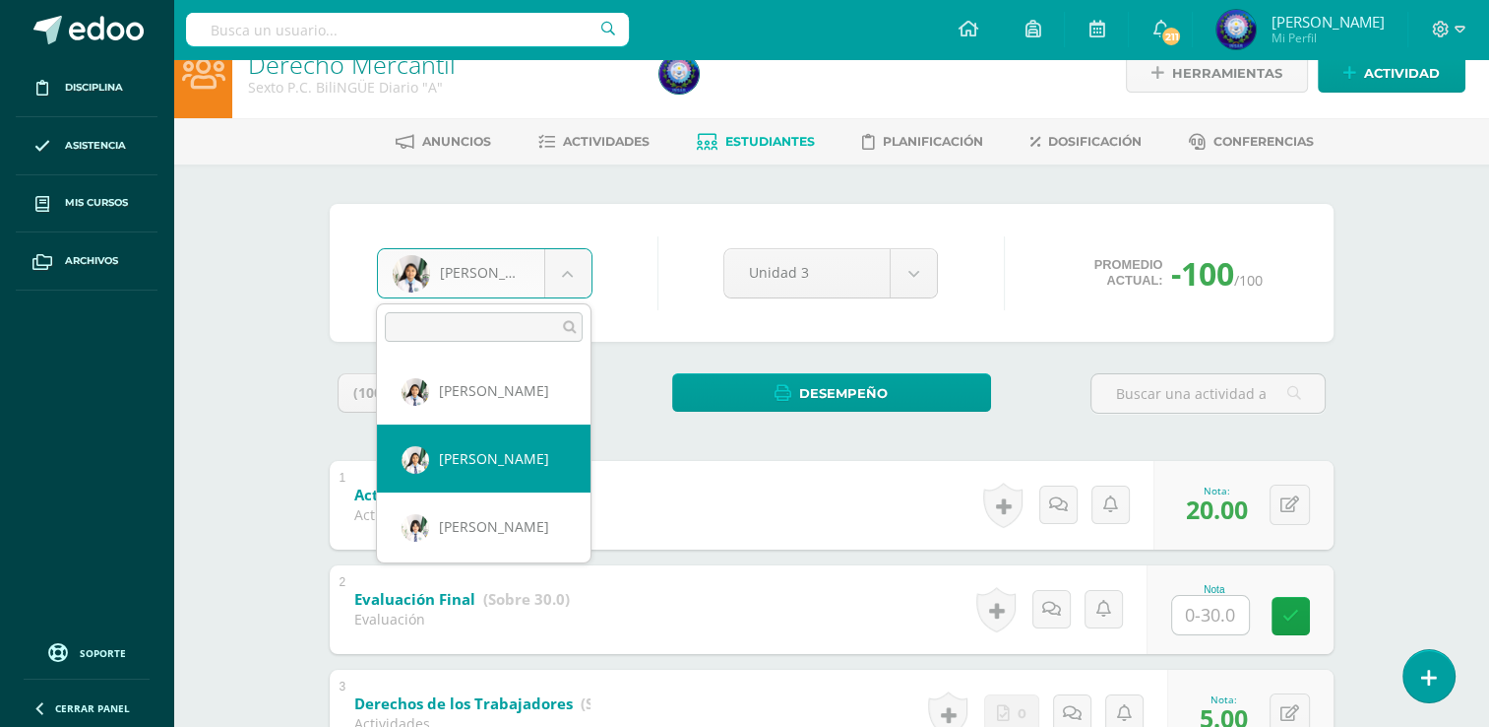
select select "7604"
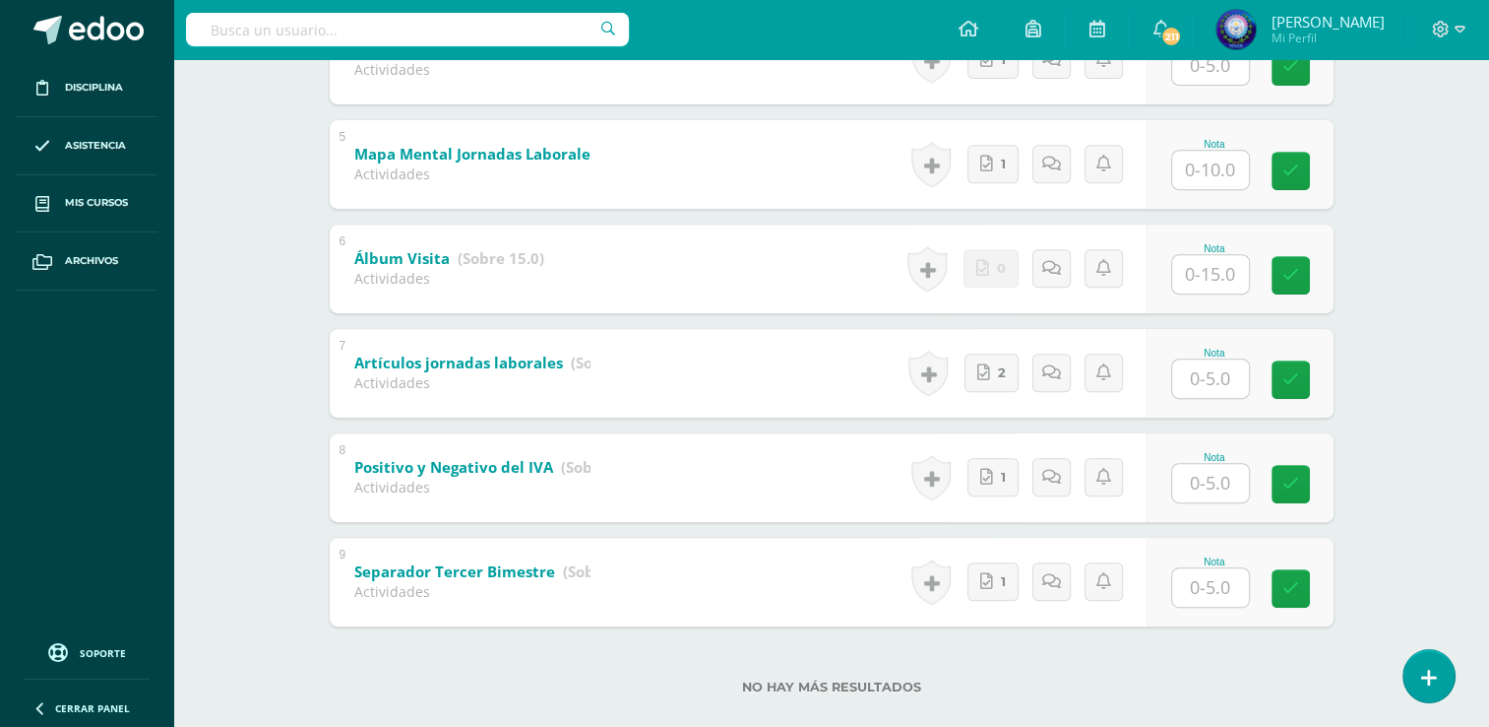
scroll to position [818, 0]
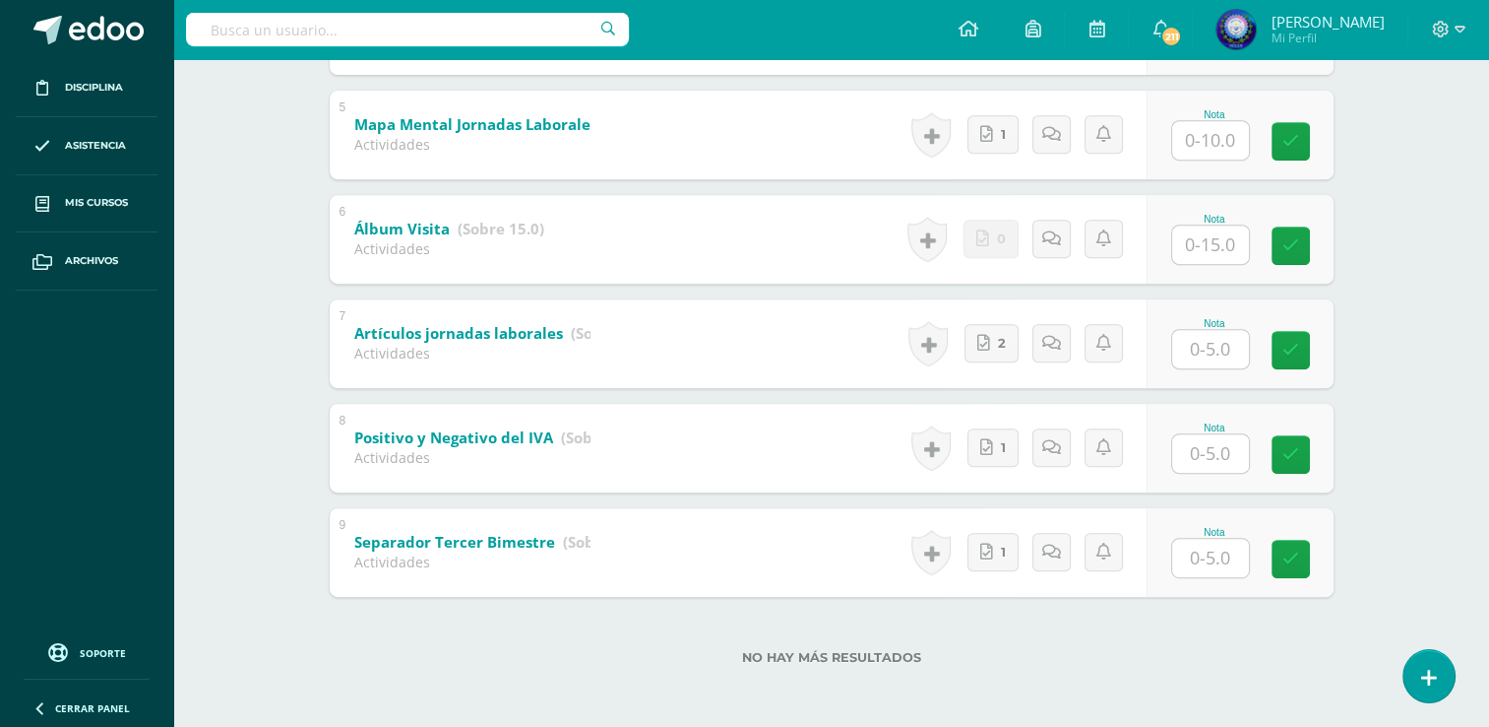
click at [1248, 560] on input "text" at bounding box center [1210, 557] width 77 height 38
type input "5"
click at [1189, 450] on input "text" at bounding box center [1210, 453] width 77 height 38
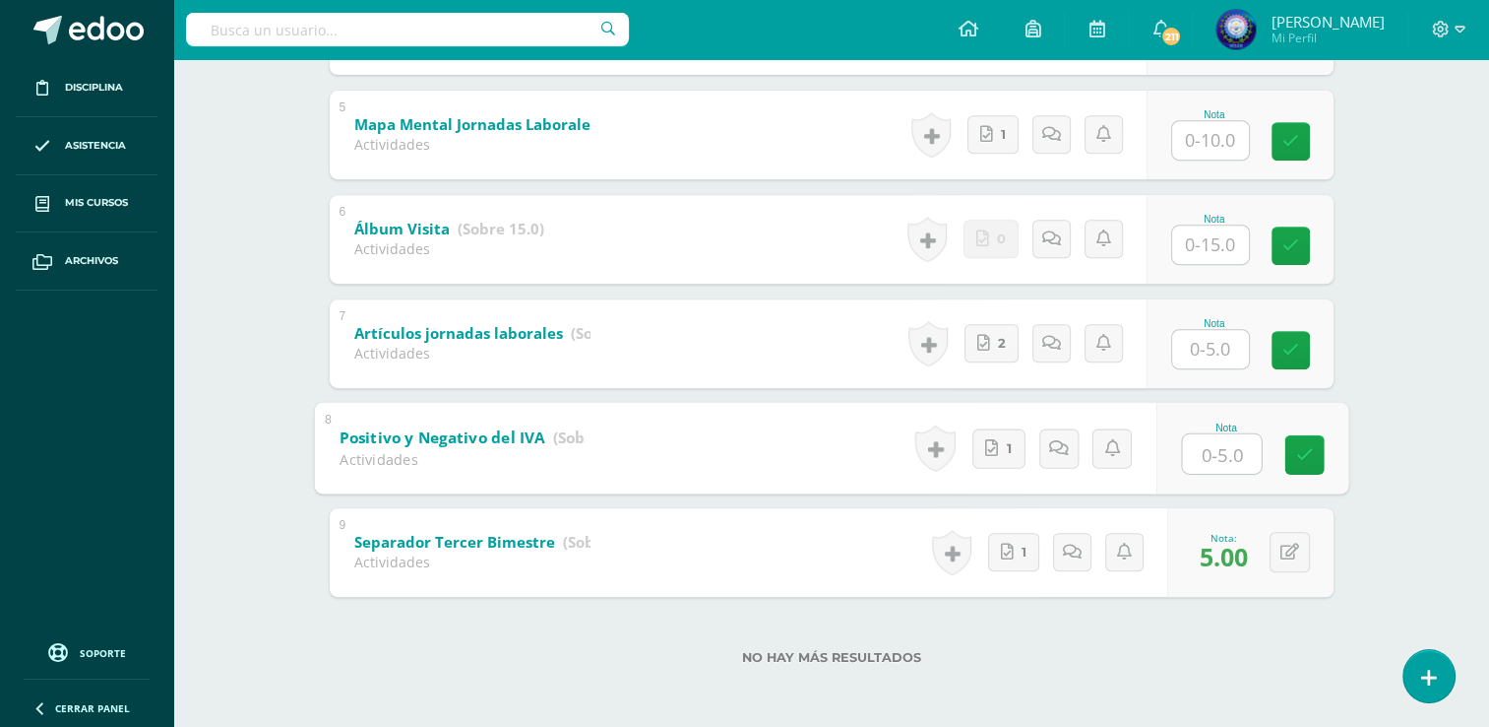
type input "5"
click at [1213, 350] on input "text" at bounding box center [1210, 349] width 77 height 38
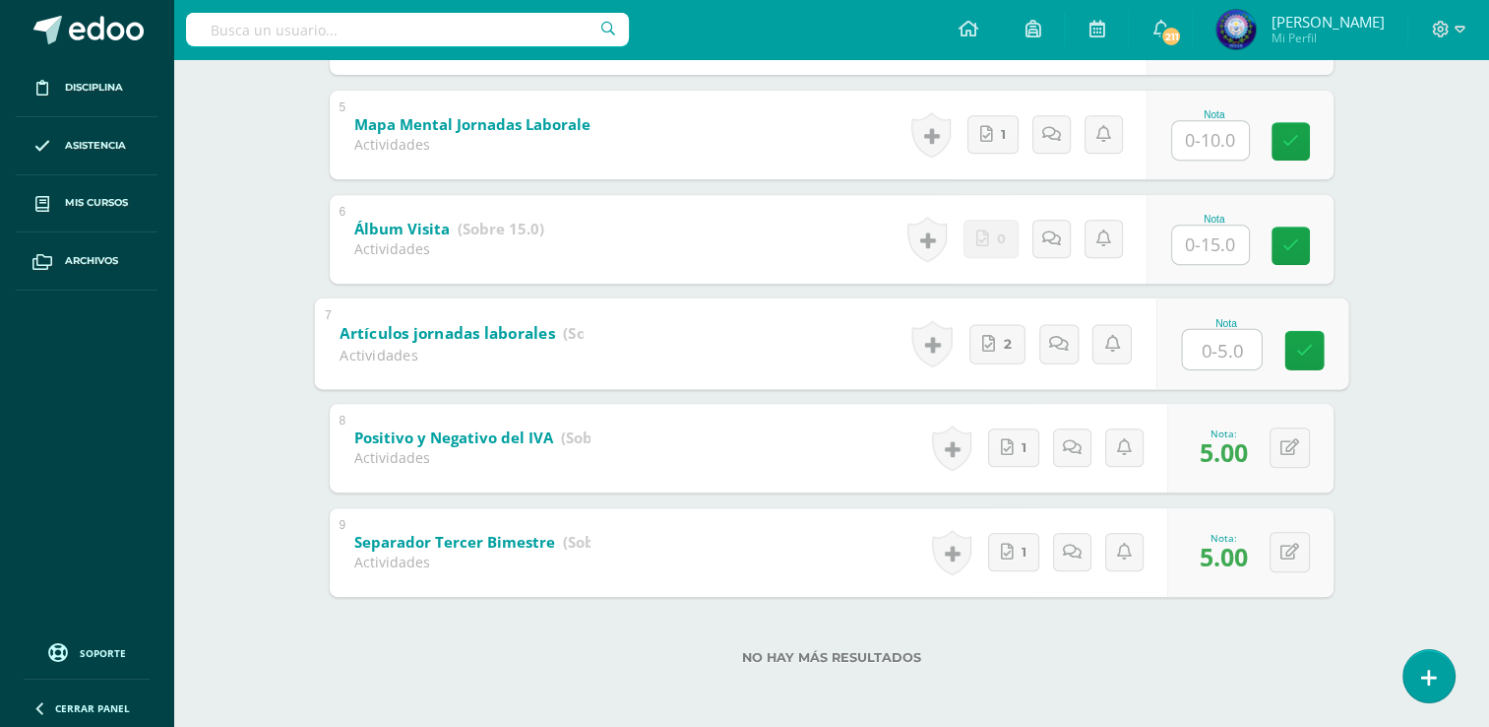
type input "5"
click at [1200, 242] on input "text" at bounding box center [1210, 244] width 77 height 38
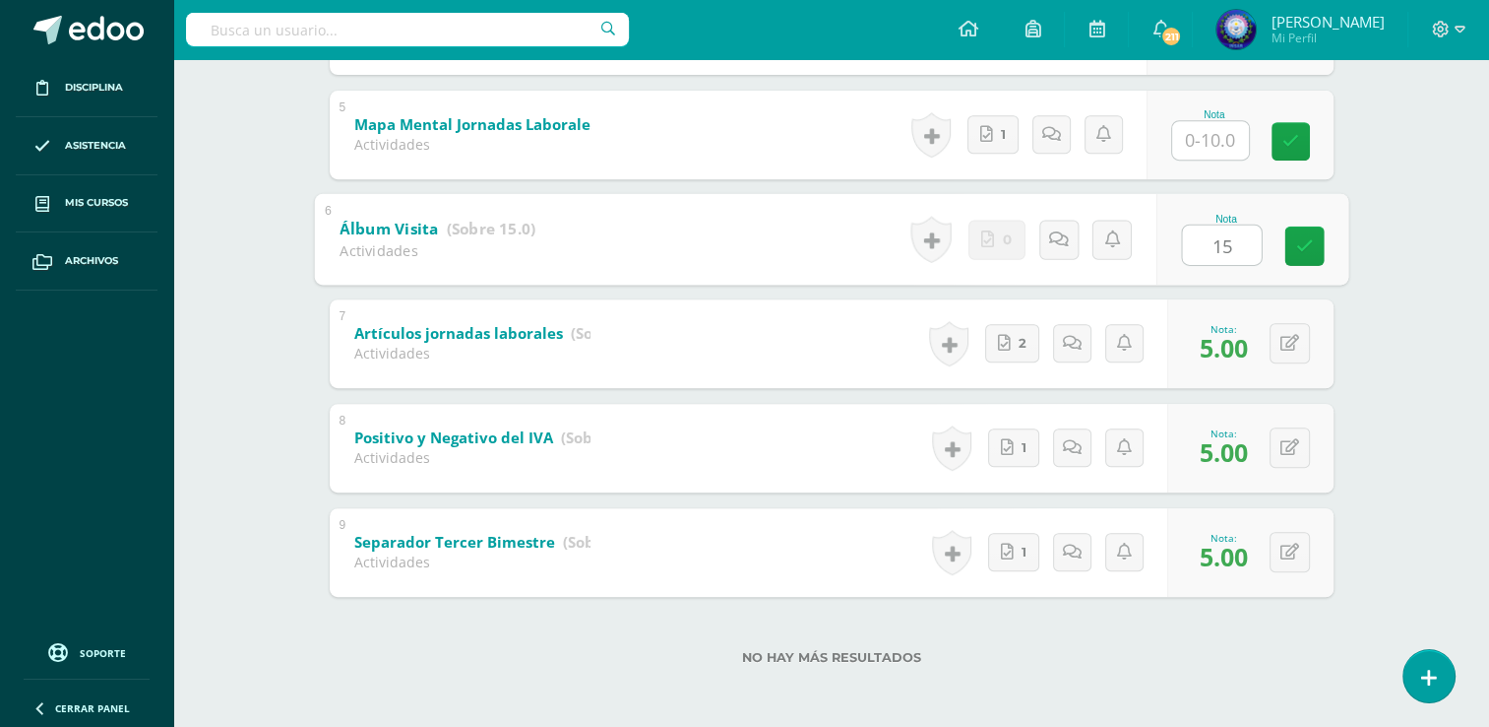
type input "15"
click at [1220, 140] on input "text" at bounding box center [1210, 140] width 77 height 38
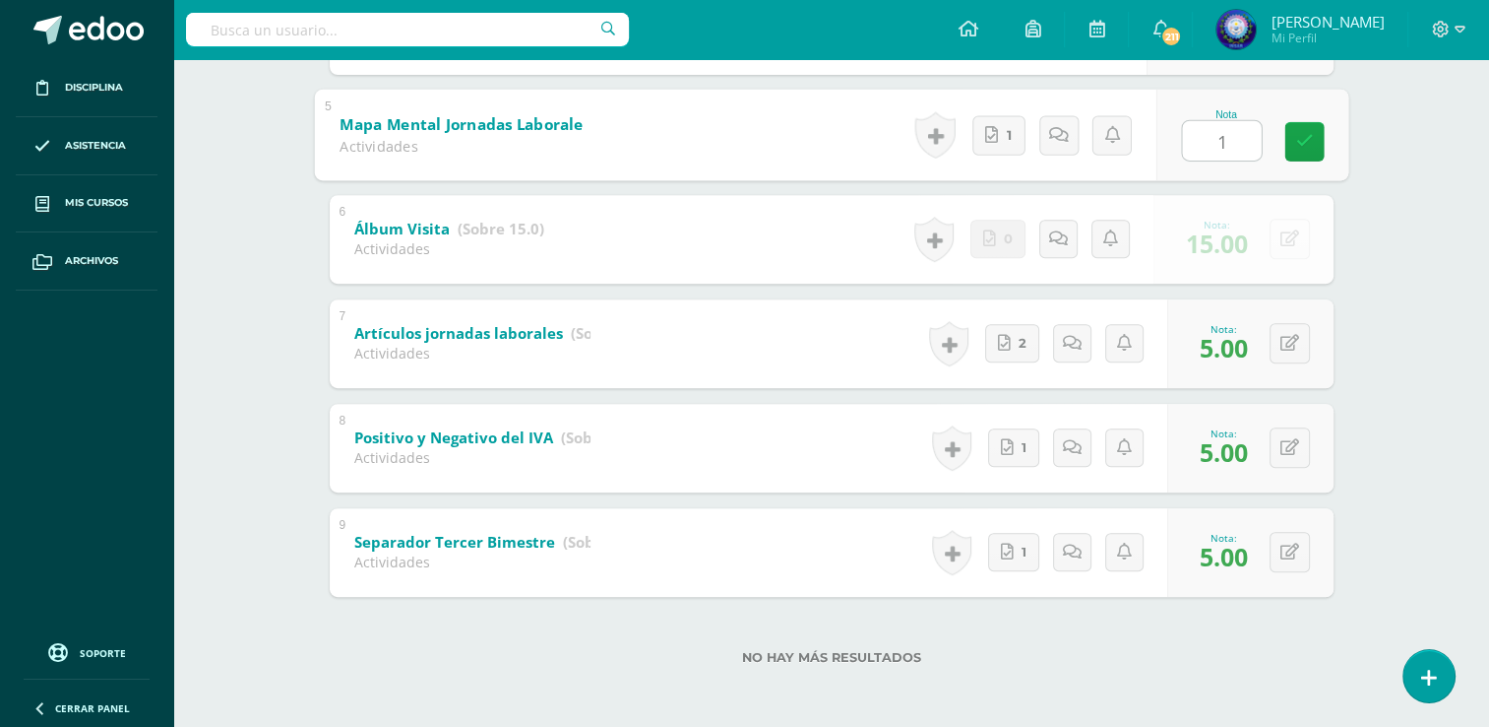
type input "10"
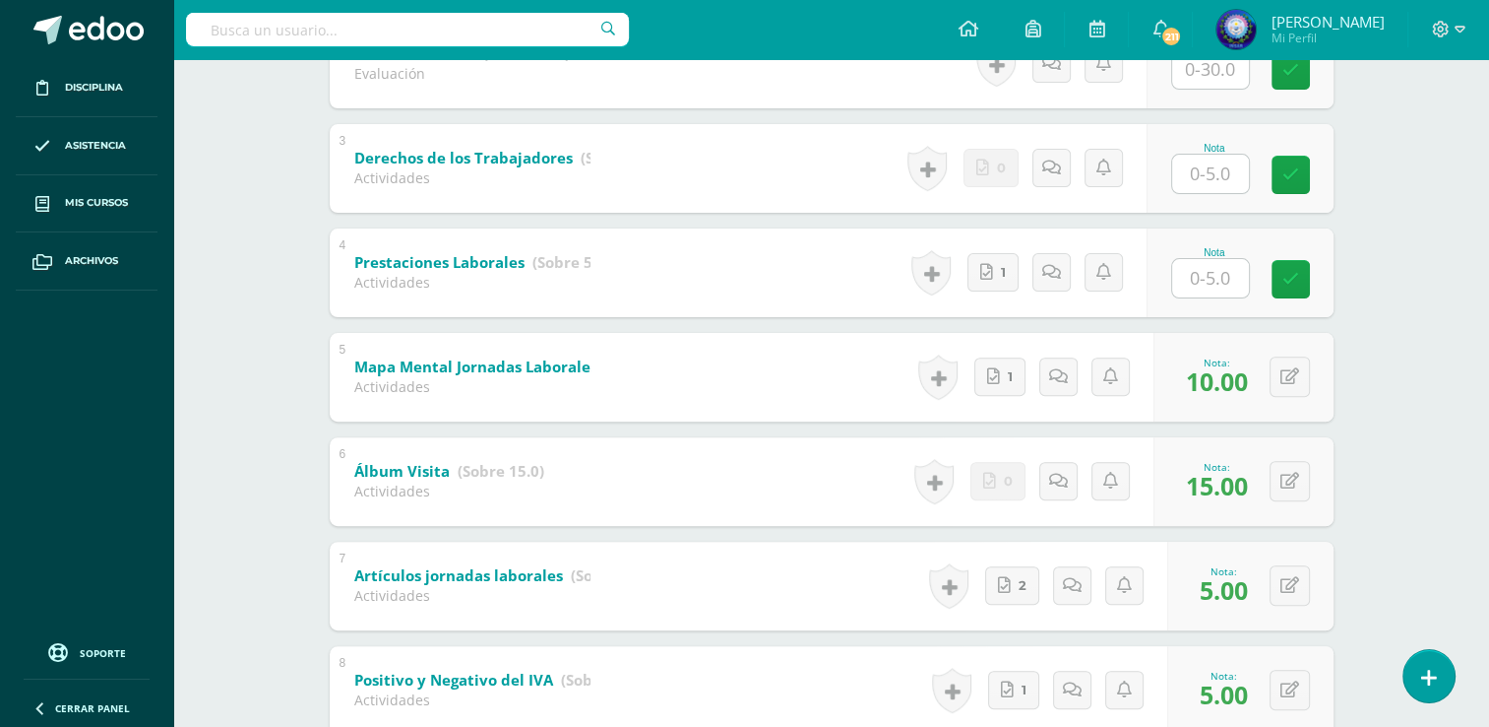
scroll to position [424, 0]
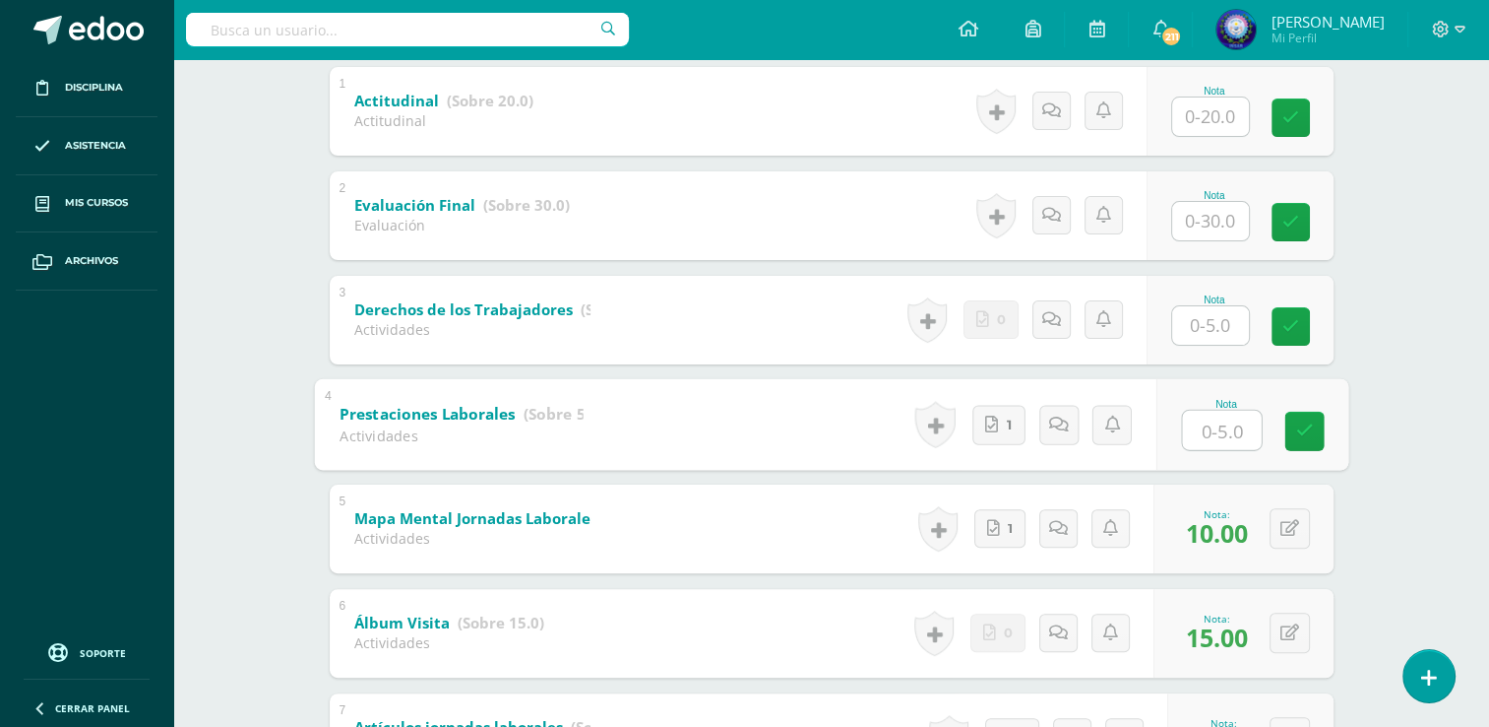
click at [1229, 411] on input "text" at bounding box center [1221, 429] width 79 height 39
type input "5"
click at [1221, 334] on input "text" at bounding box center [1210, 325] width 77 height 38
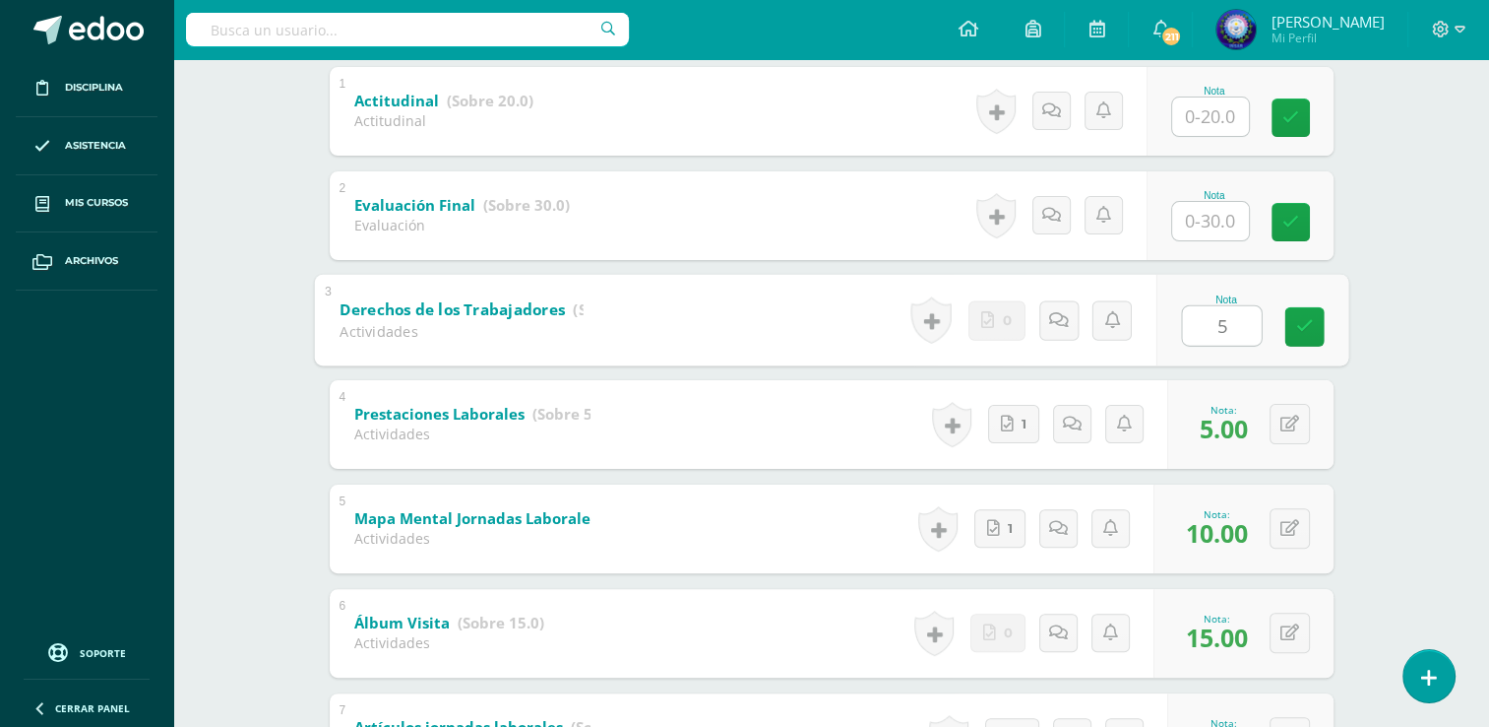
type input "5"
click at [1222, 109] on input "text" at bounding box center [1210, 116] width 77 height 38
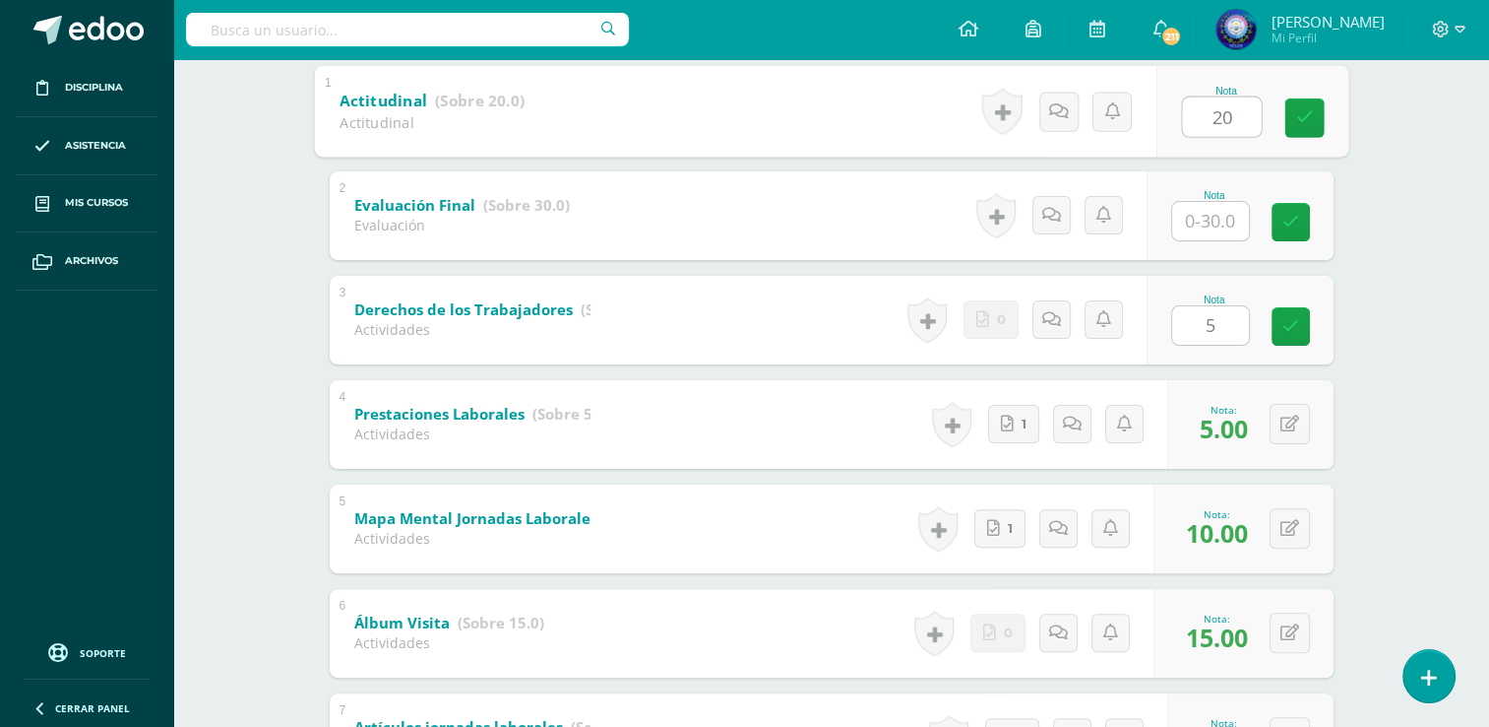
type input "20"
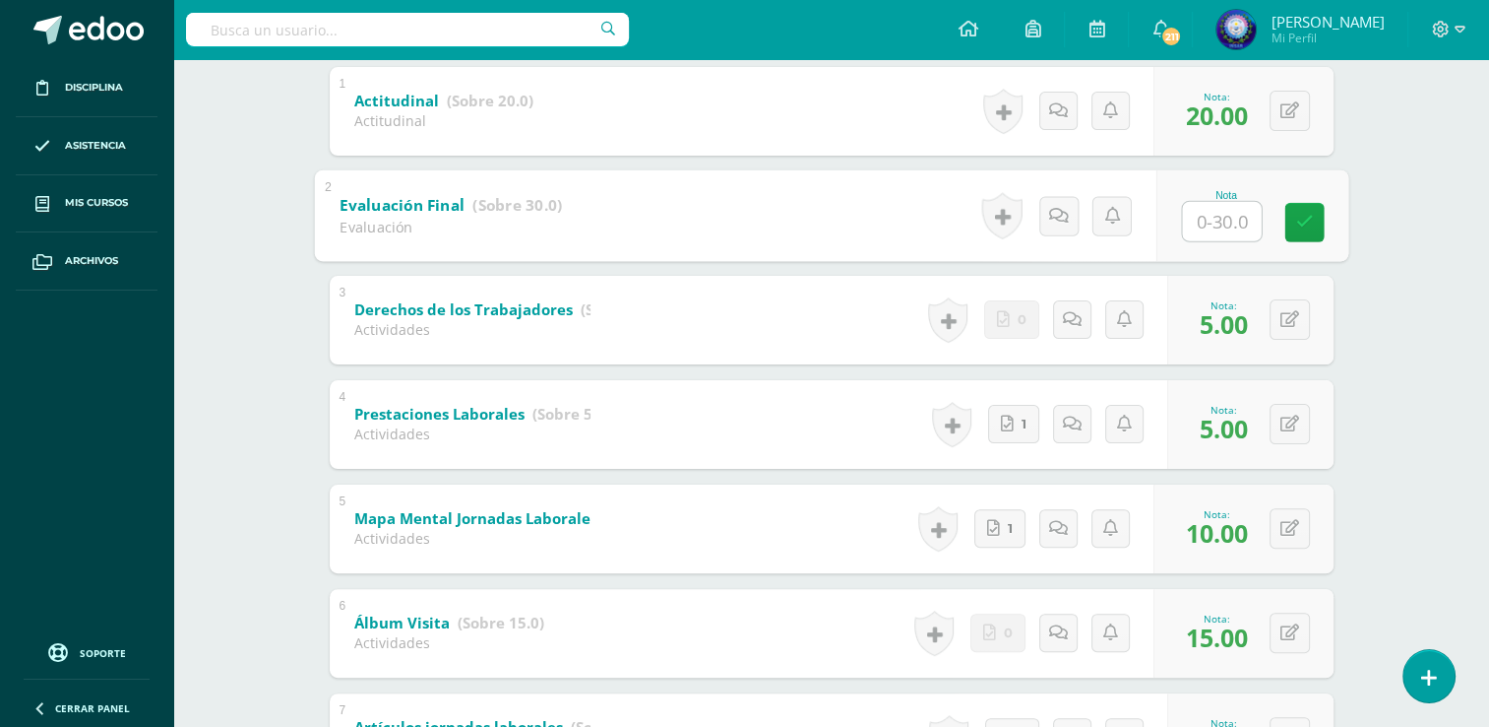
scroll to position [227, 0]
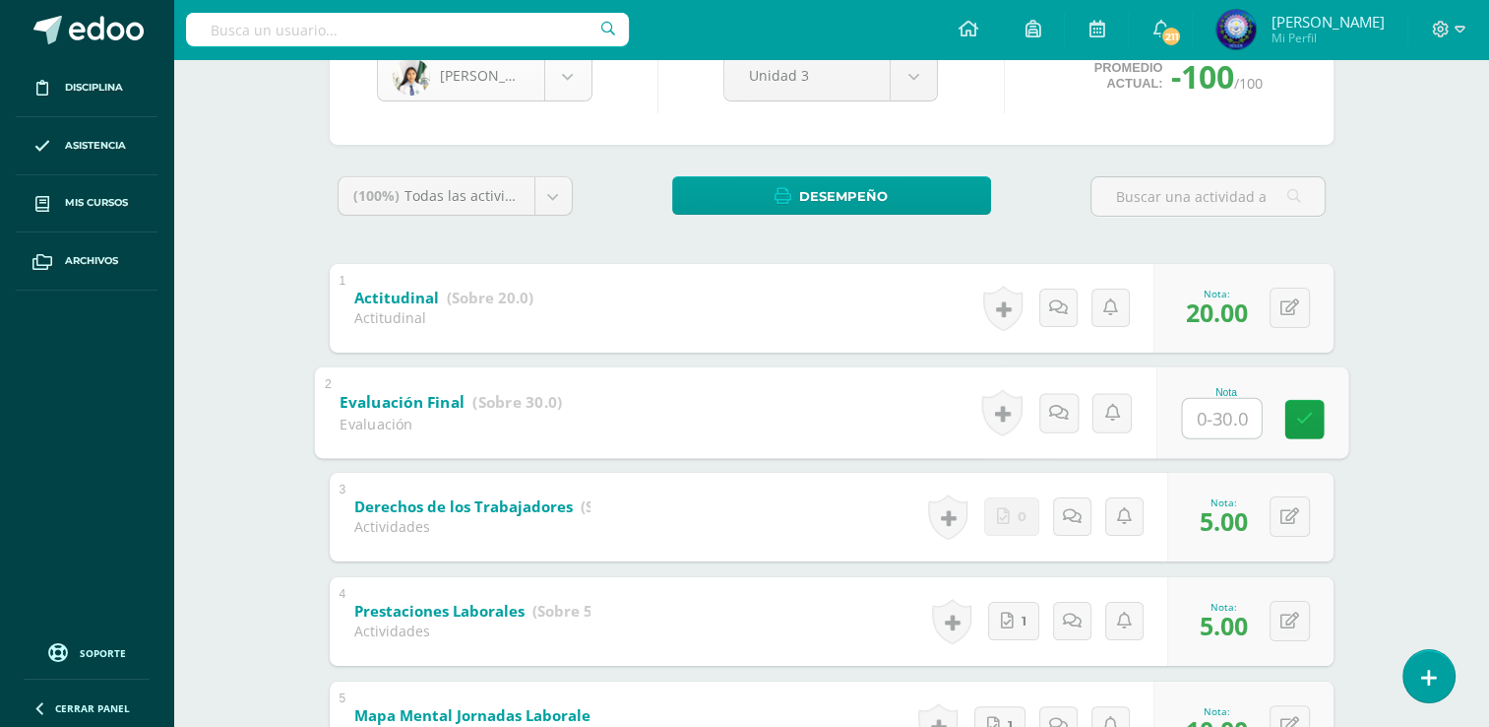
click at [574, 95] on body "Disciplina Asistencia Mis cursos Archivos Soporte Ayuda Reportar un problema Ce…" at bounding box center [744, 546] width 1489 height 1546
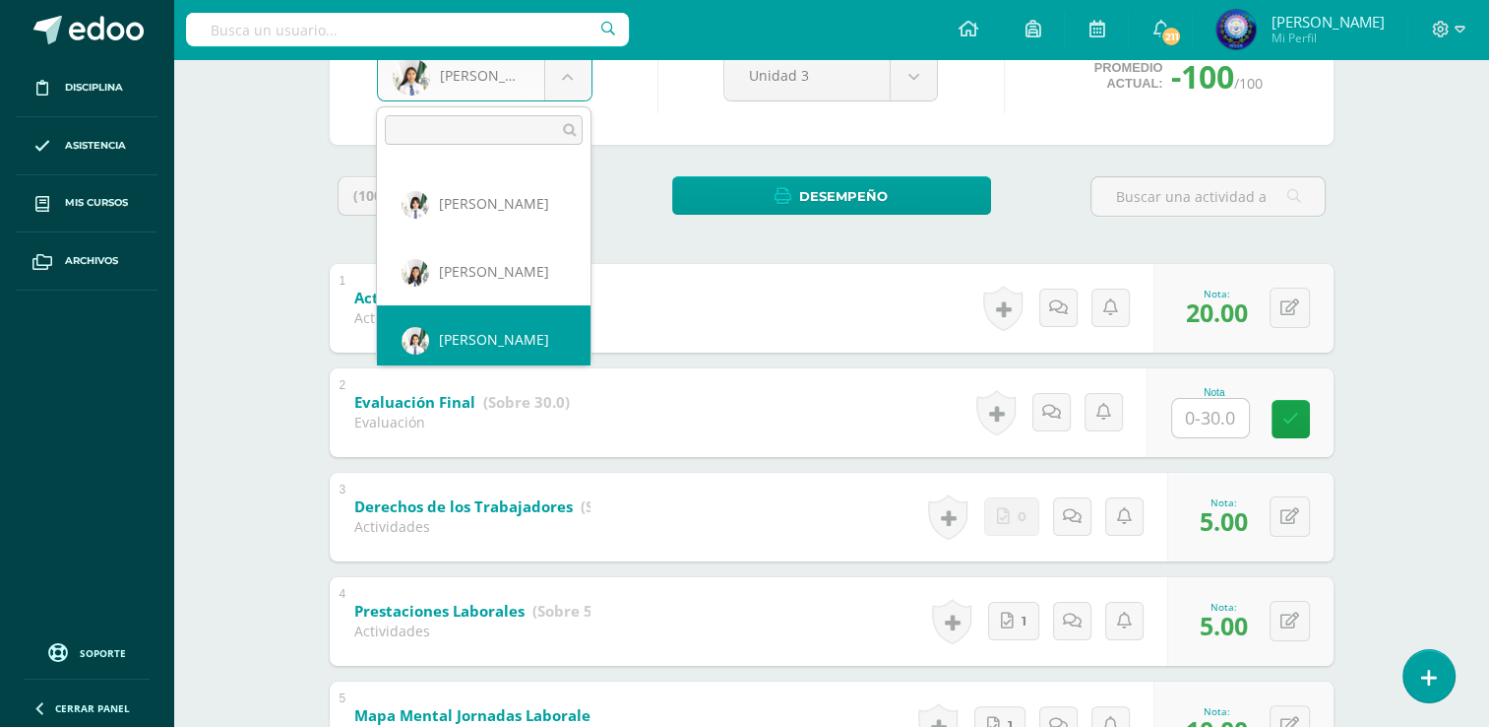
scroll to position [610, 0]
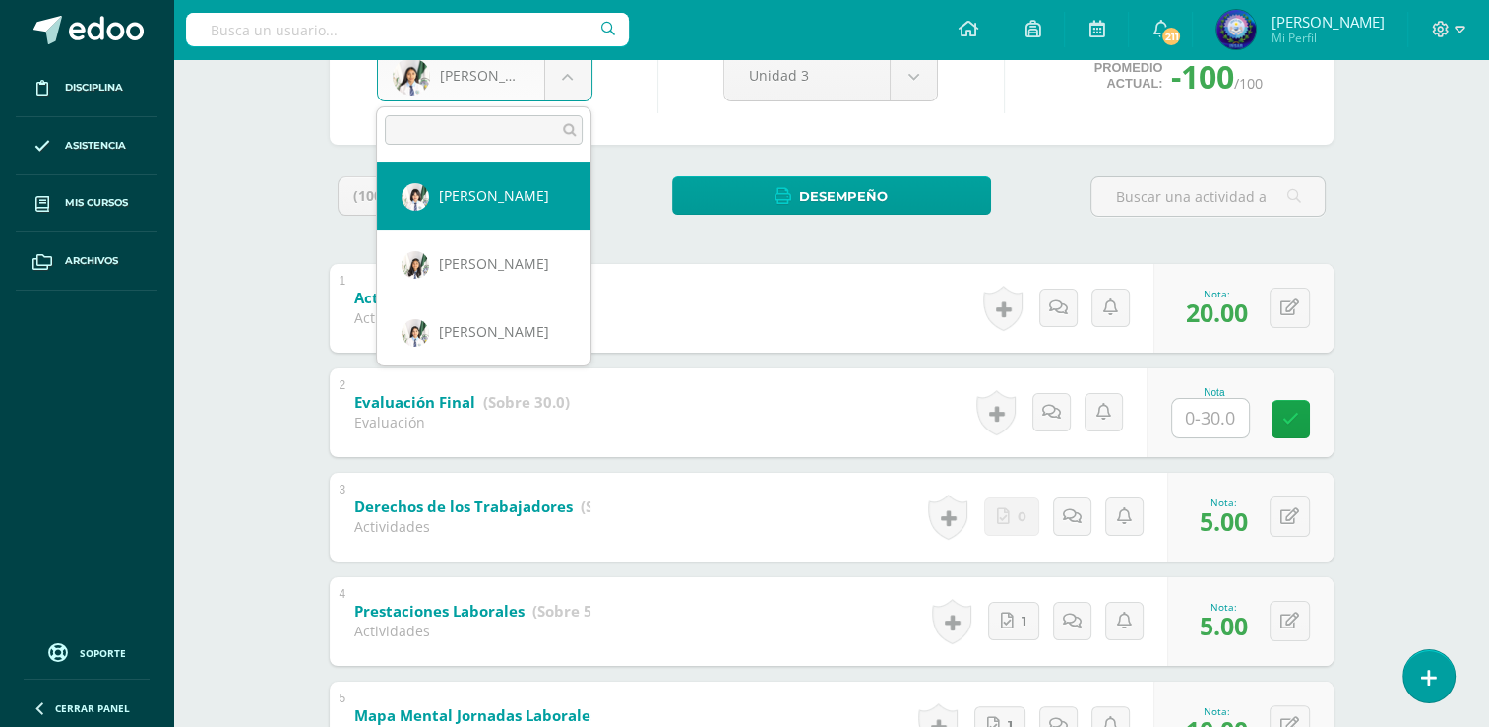
select select "7605"
drag, startPoint x: 558, startPoint y: 93, endPoint x: 556, endPoint y: 145, distance: 52.2
click at [558, 93] on body "Disciplina Asistencia Mis cursos Archivos Soporte Ayuda Reportar un problema Ce…" at bounding box center [744, 546] width 1489 height 1546
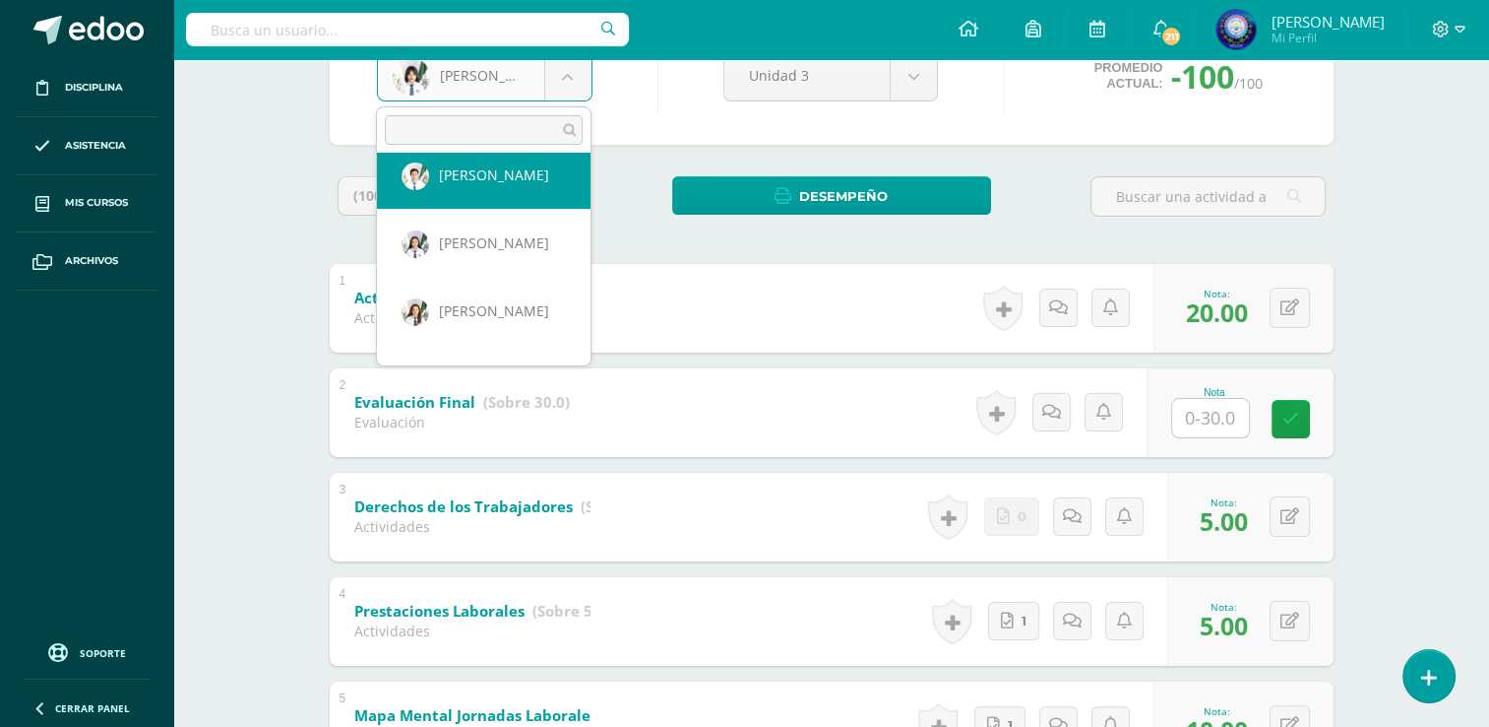
scroll to position [1297, 0]
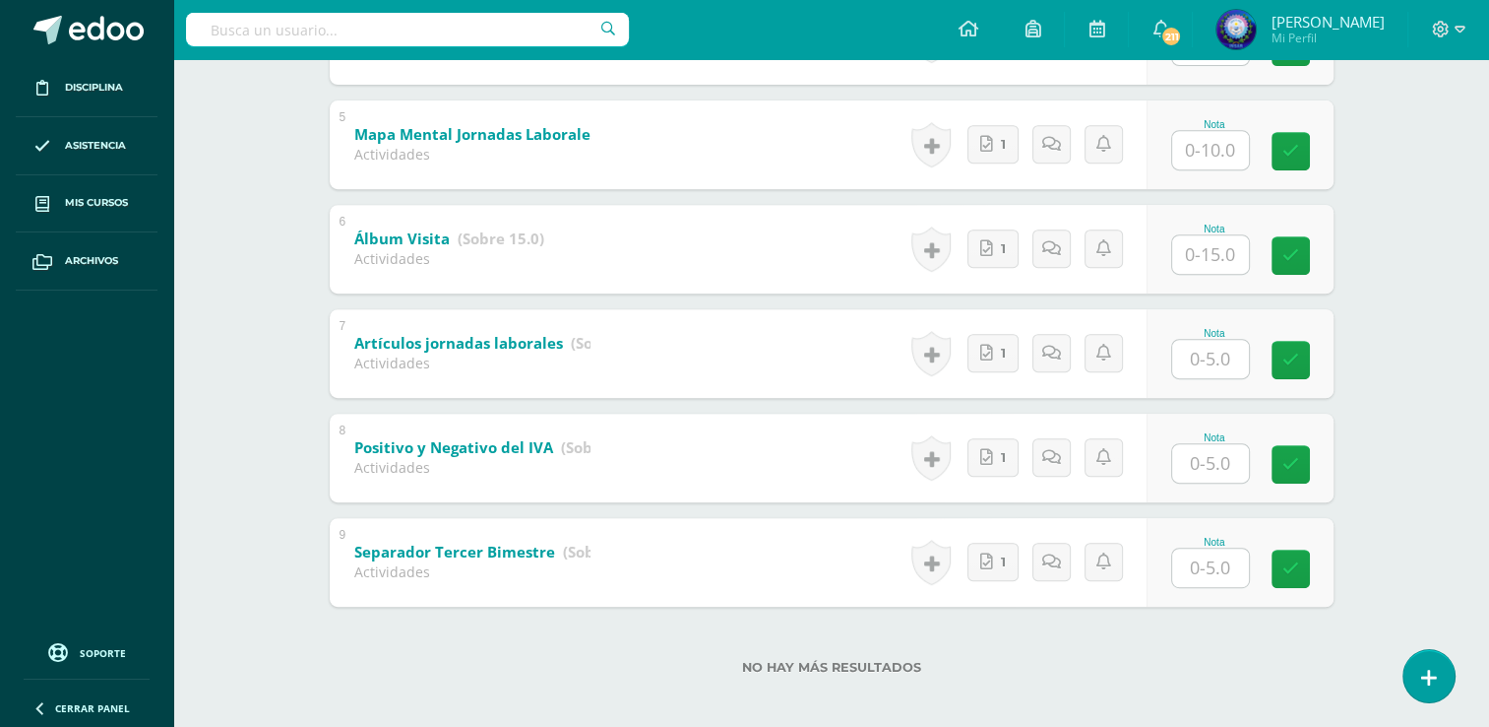
scroll to position [818, 0]
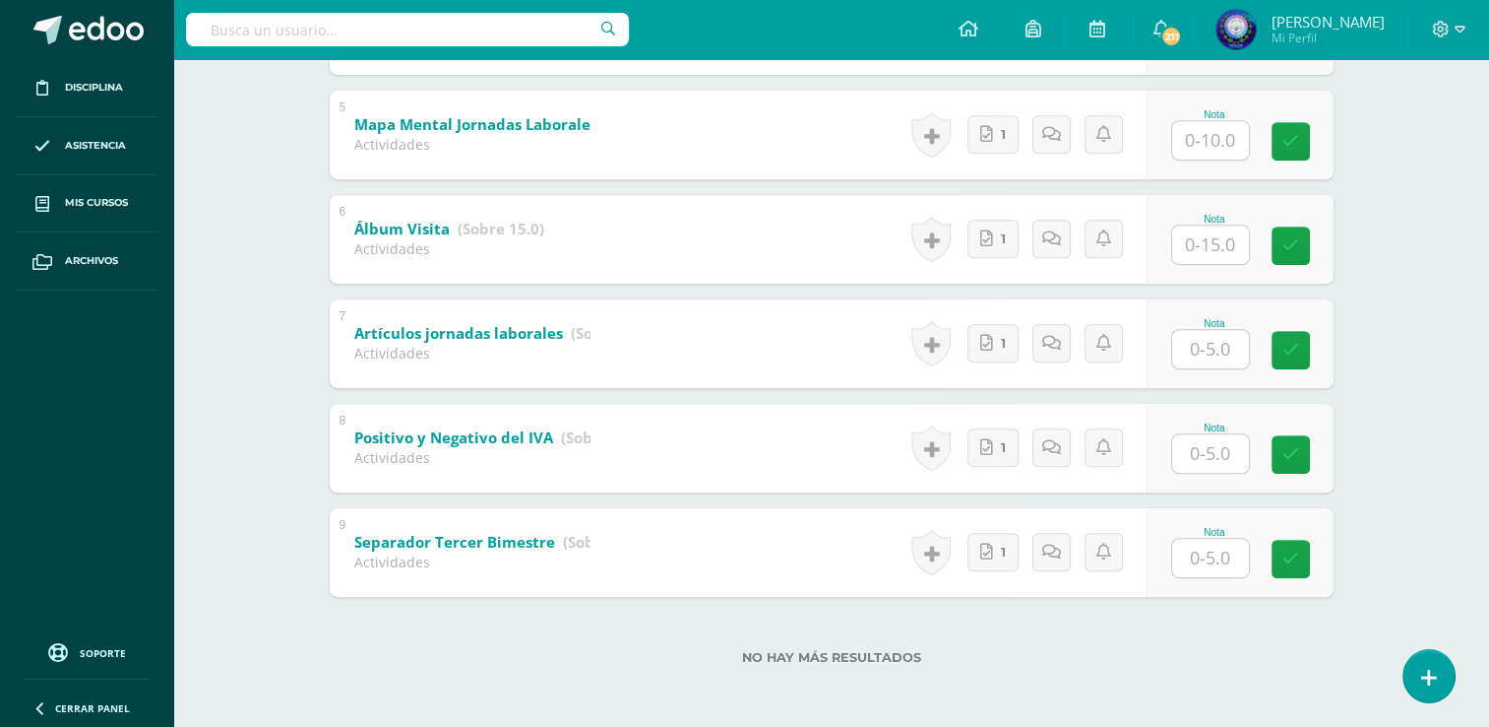
click at [1228, 567] on input "text" at bounding box center [1210, 557] width 77 height 38
type input "5"
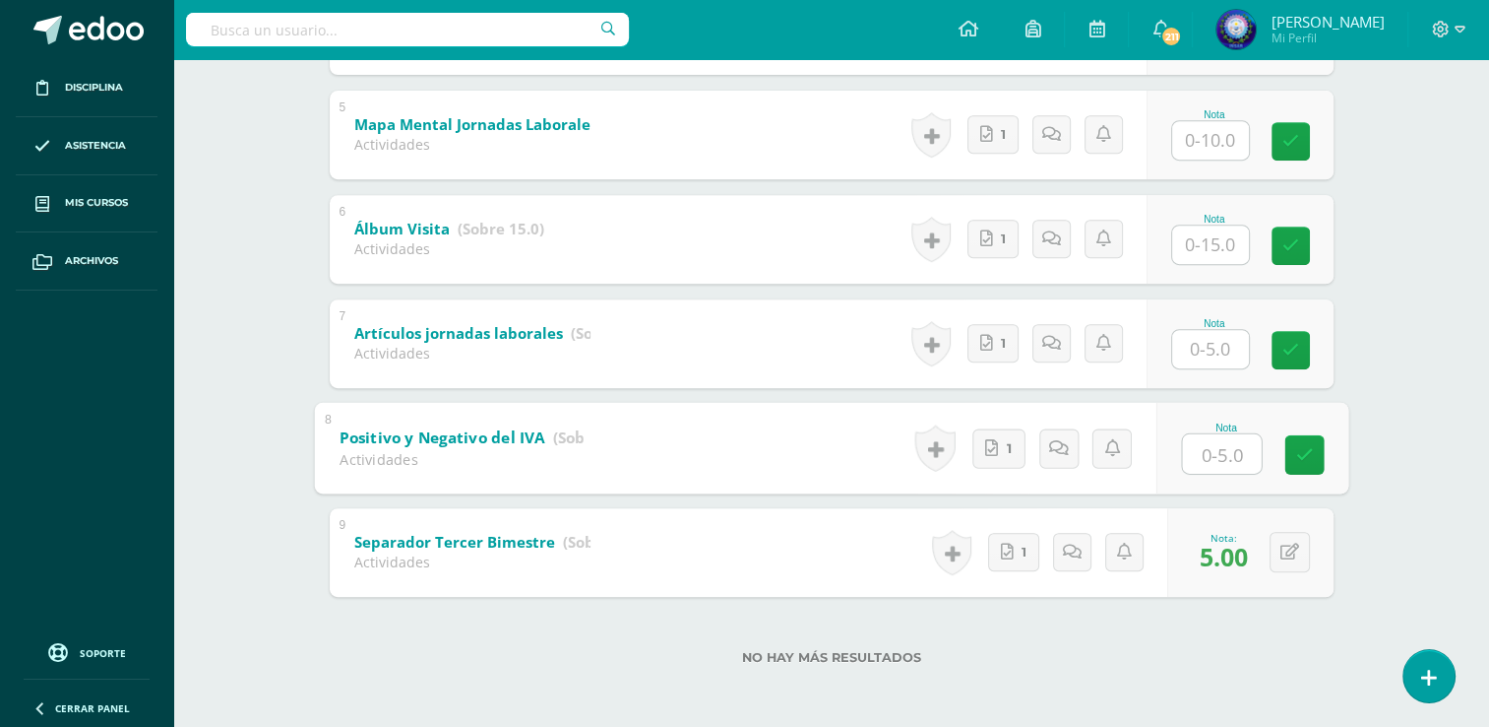
click at [1213, 448] on input "text" at bounding box center [1221, 452] width 79 height 39
type input "5"
click at [1225, 339] on input "text" at bounding box center [1210, 349] width 77 height 38
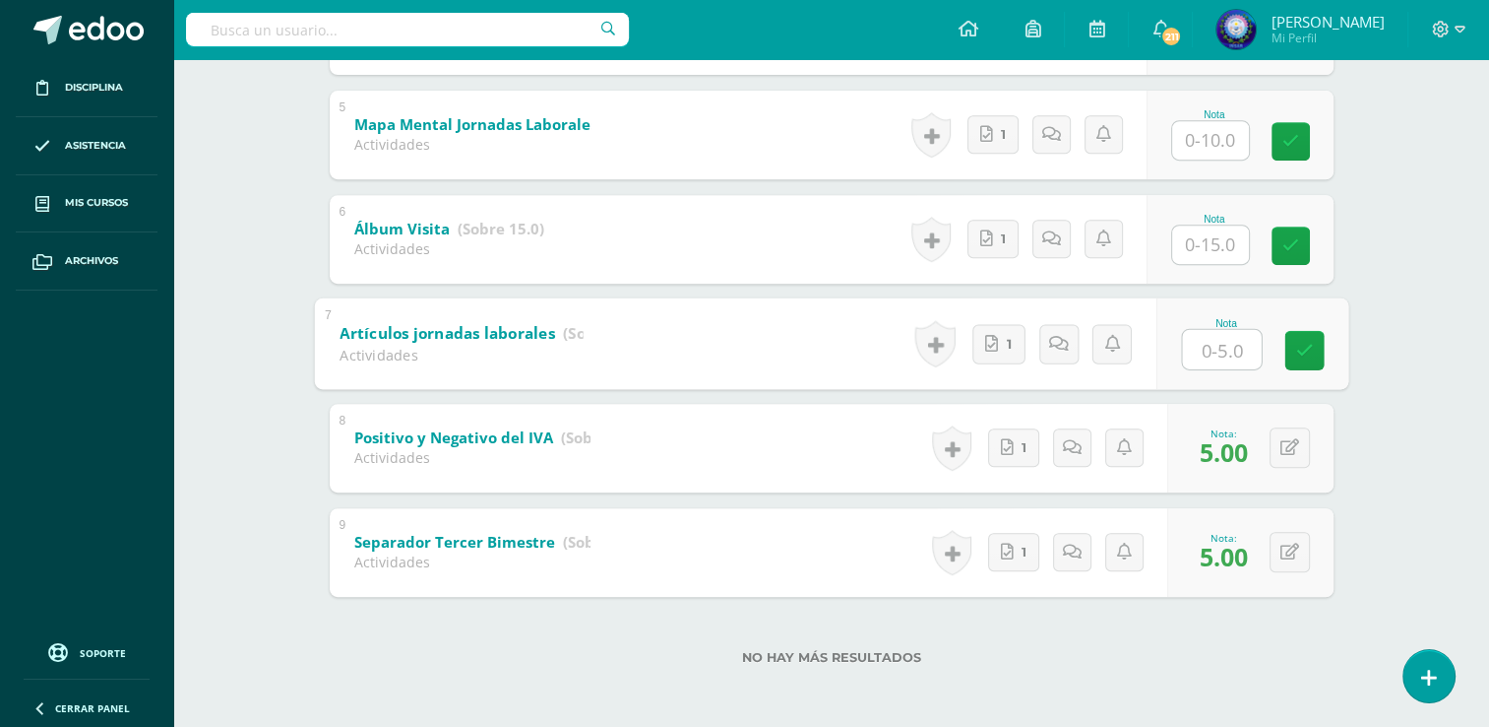
type input "5"
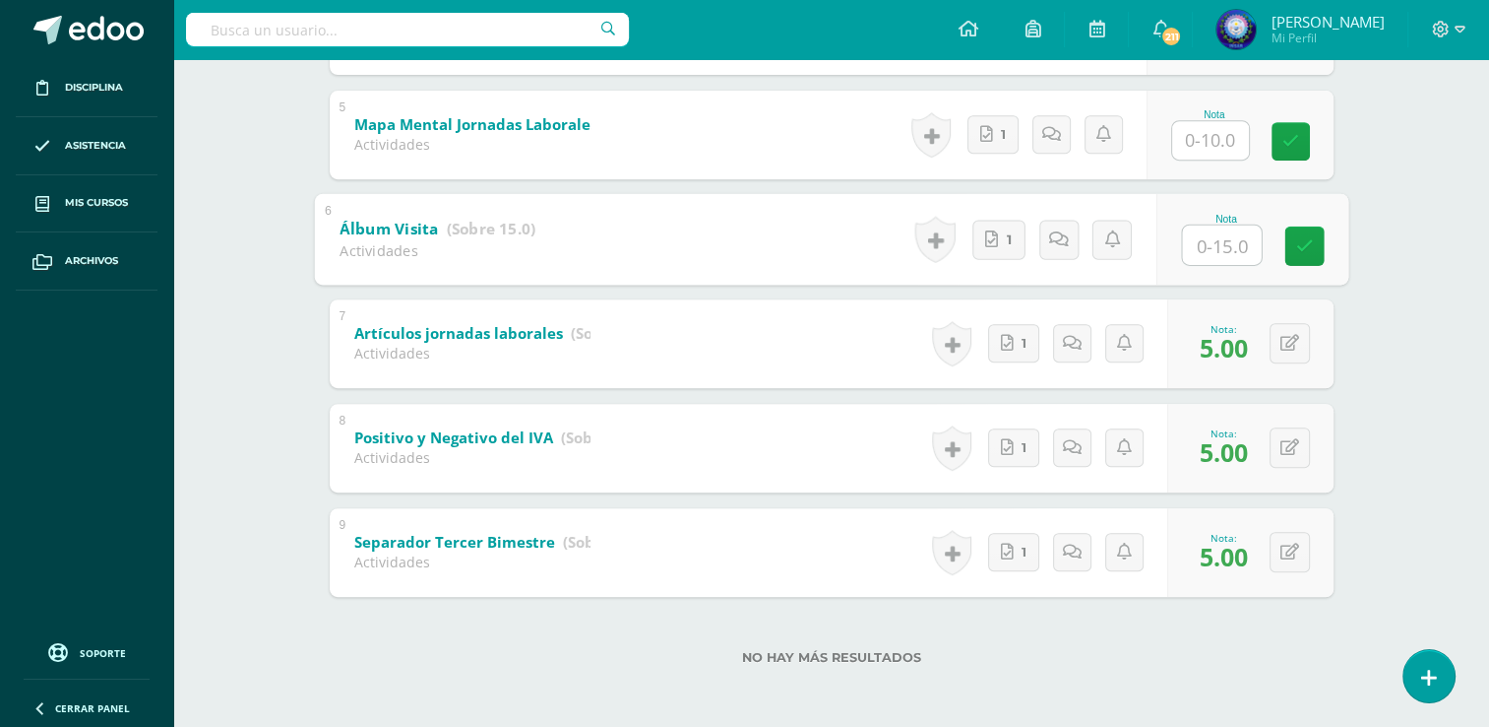
click at [1233, 246] on input "text" at bounding box center [1221, 243] width 79 height 39
click at [999, 242] on link "1" at bounding box center [998, 239] width 53 height 39
click at [1250, 235] on input "text" at bounding box center [1221, 243] width 79 height 39
type input "15"
click at [1228, 148] on input "text" at bounding box center [1210, 140] width 77 height 38
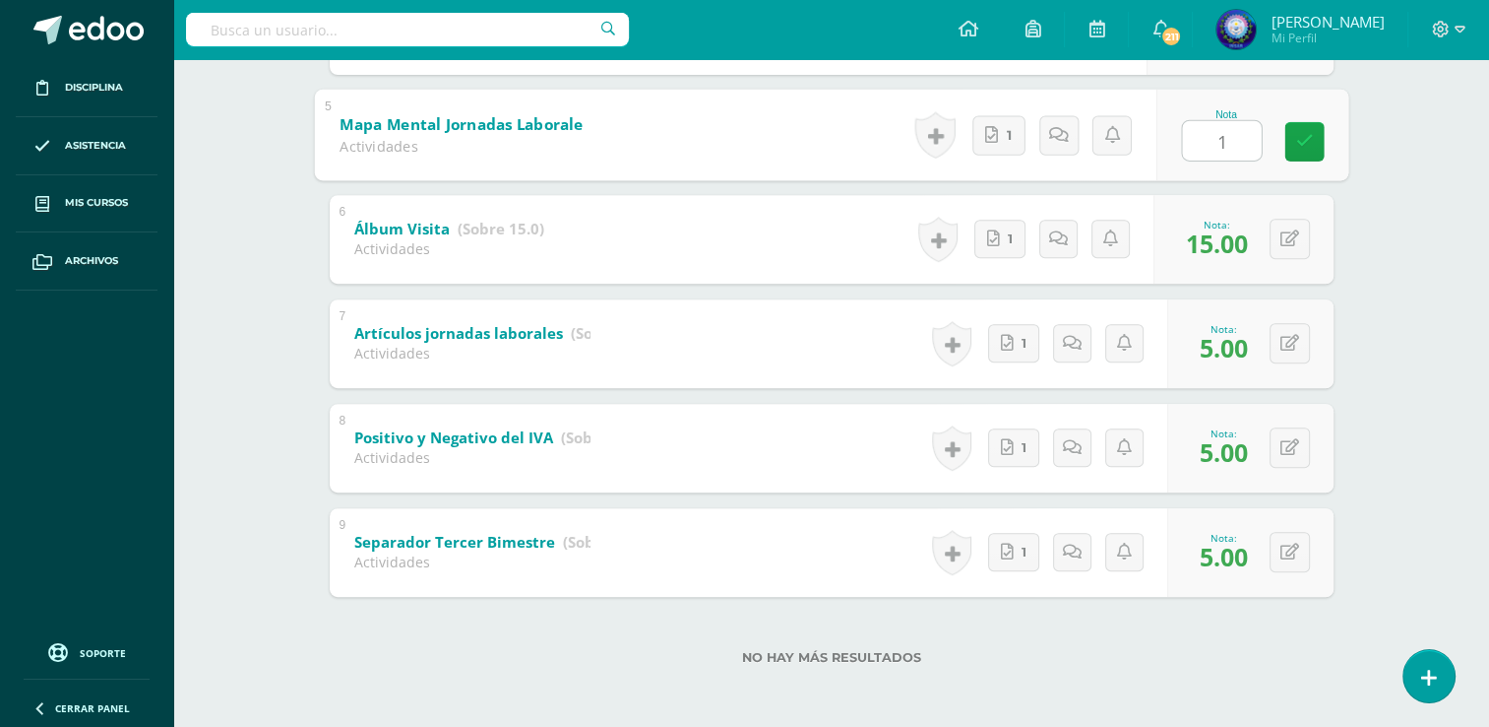
type input "10"
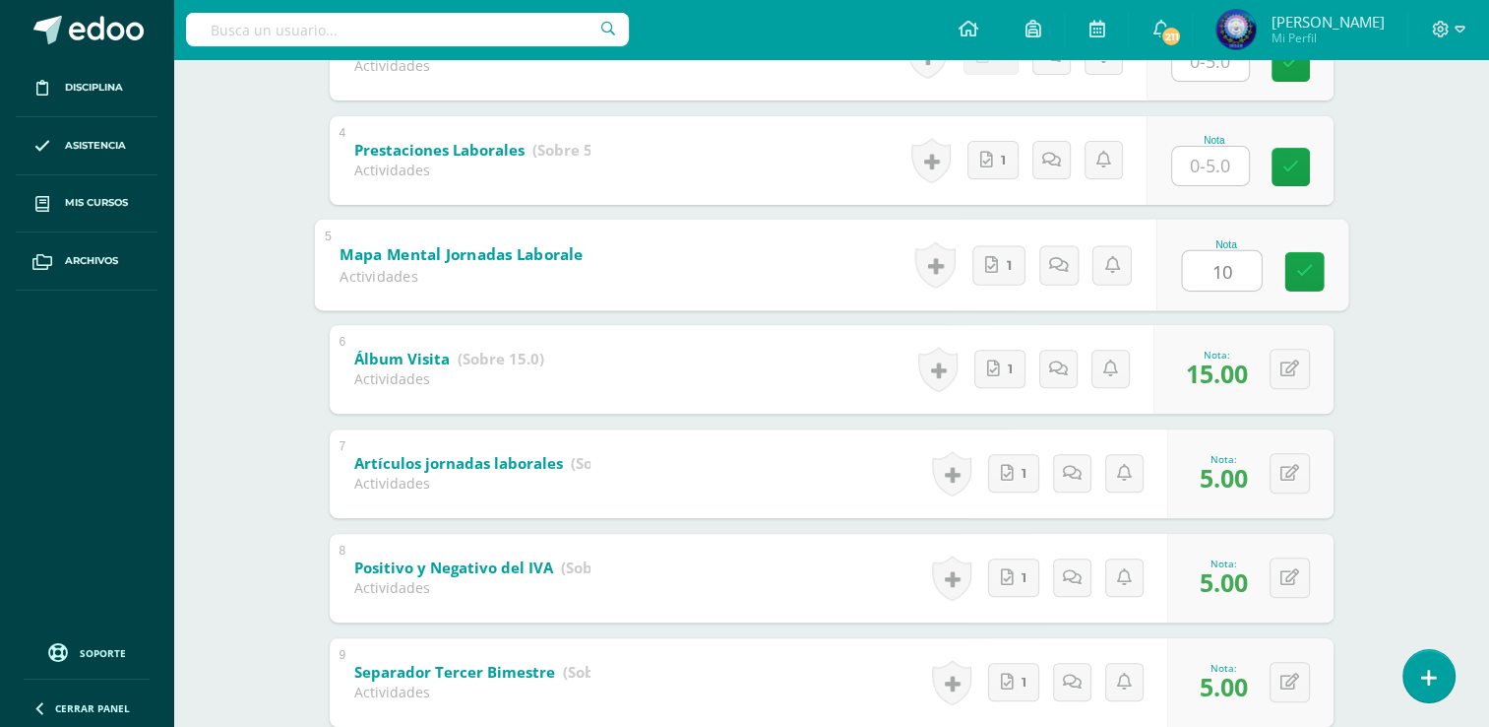
scroll to position [523, 0]
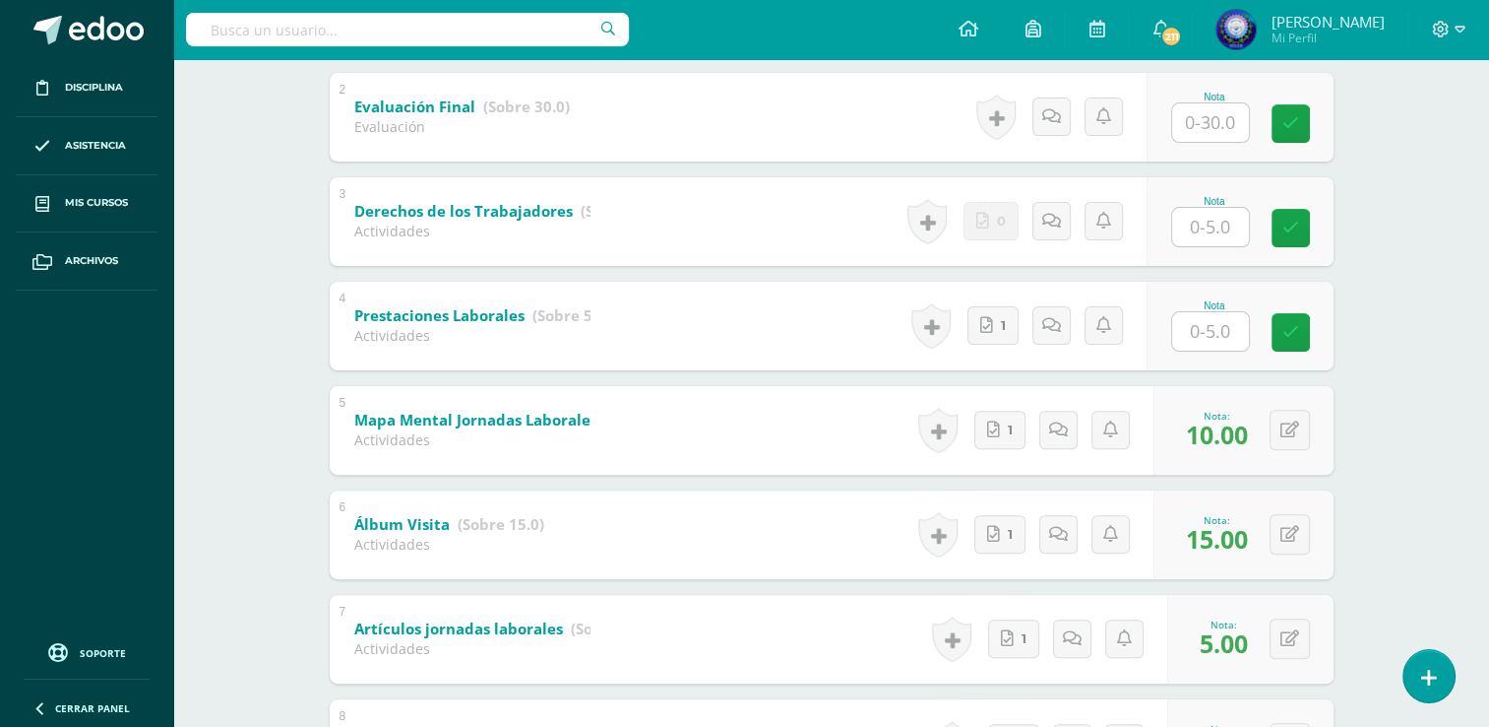
click at [1203, 307] on div "Nota" at bounding box center [1214, 305] width 87 height 11
click at [1214, 250] on div "Nota" at bounding box center [1240, 221] width 187 height 89
click at [1214, 230] on input "text" at bounding box center [1221, 226] width 79 height 39
type input "5"
click at [1233, 327] on input "text" at bounding box center [1210, 331] width 77 height 38
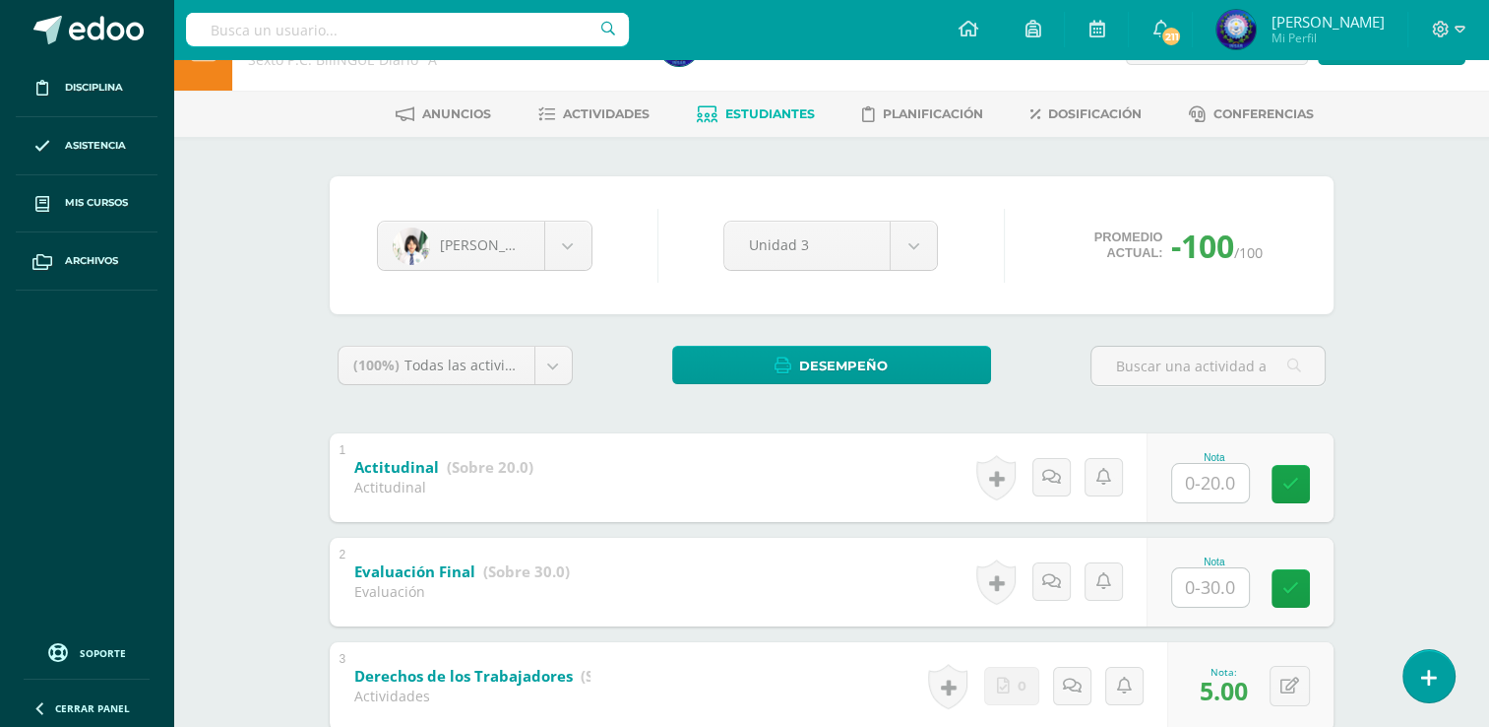
scroll to position [31, 0]
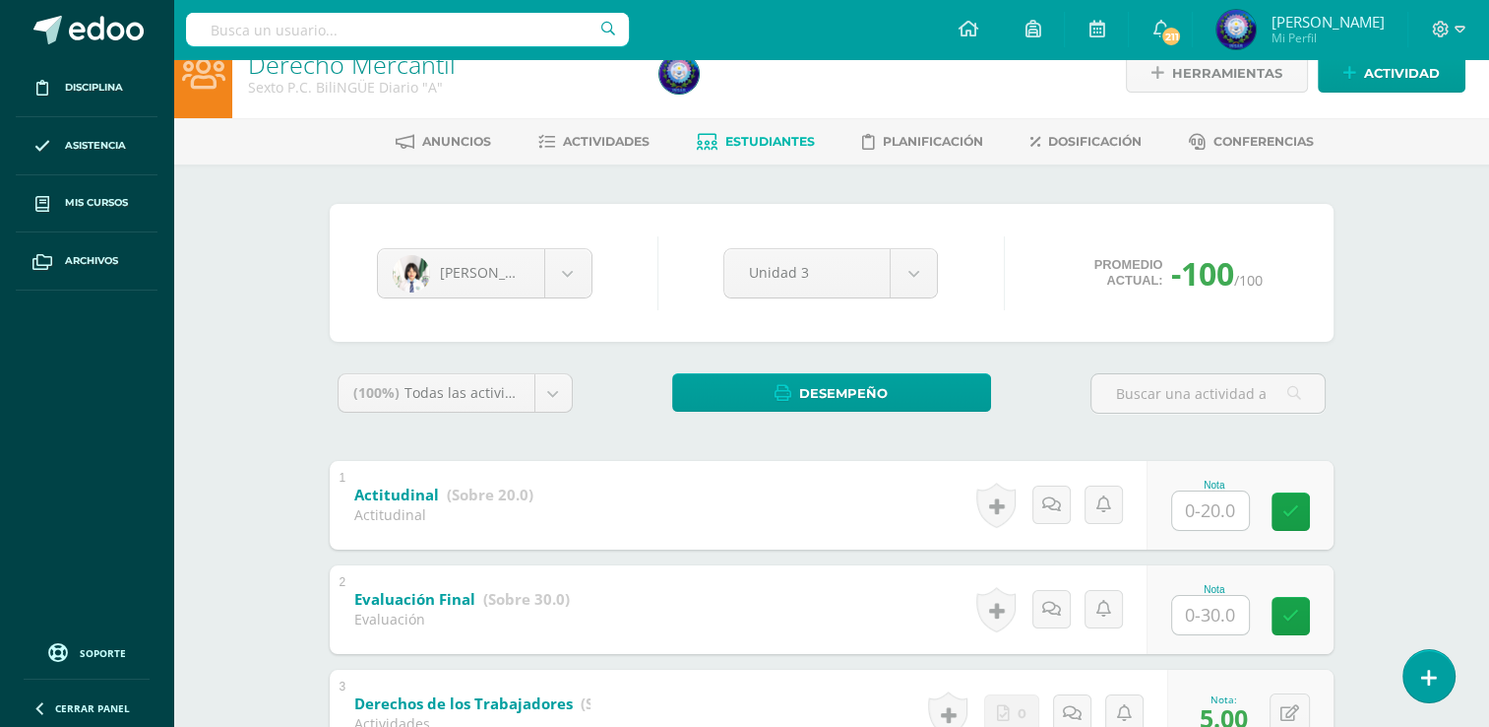
type input "5"
click at [1221, 516] on input "text" at bounding box center [1210, 510] width 77 height 38
type input "19"
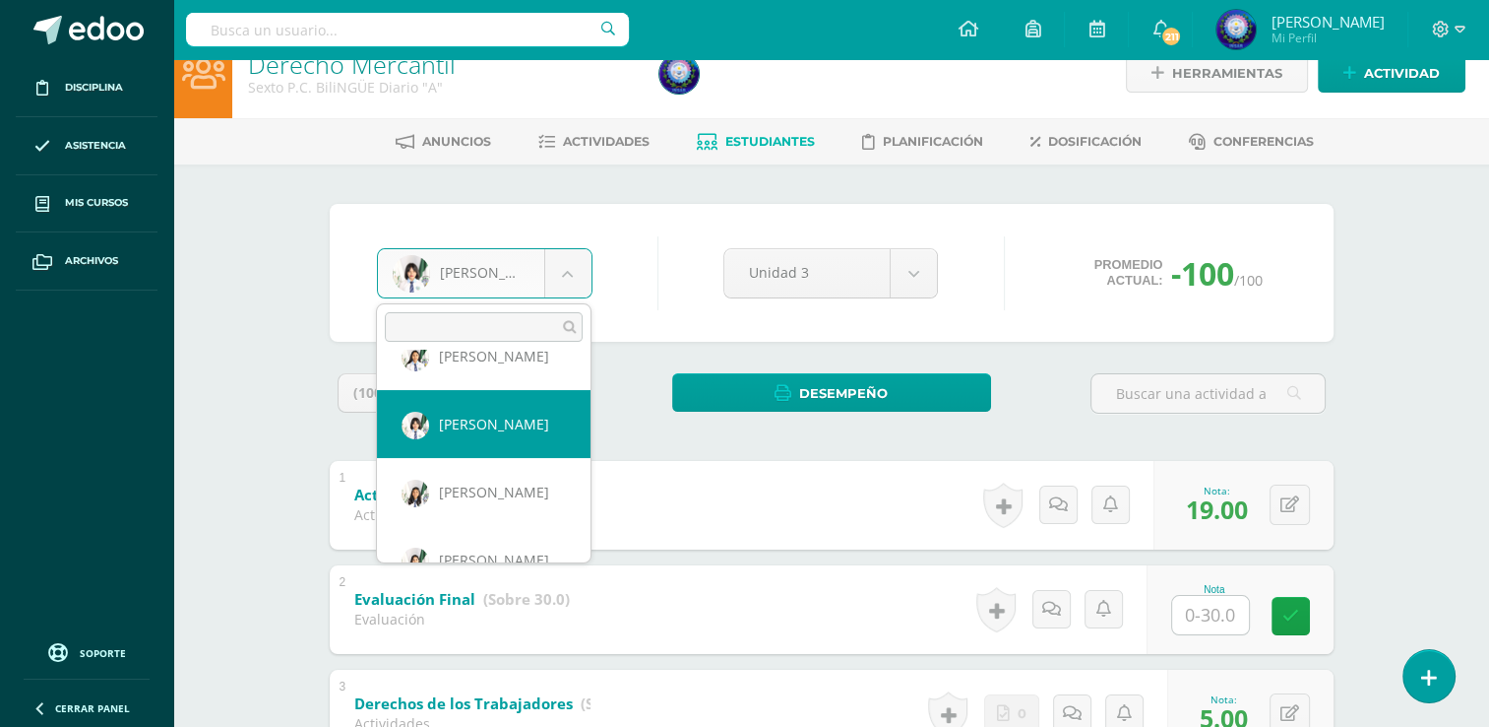
scroll to position [612, 0]
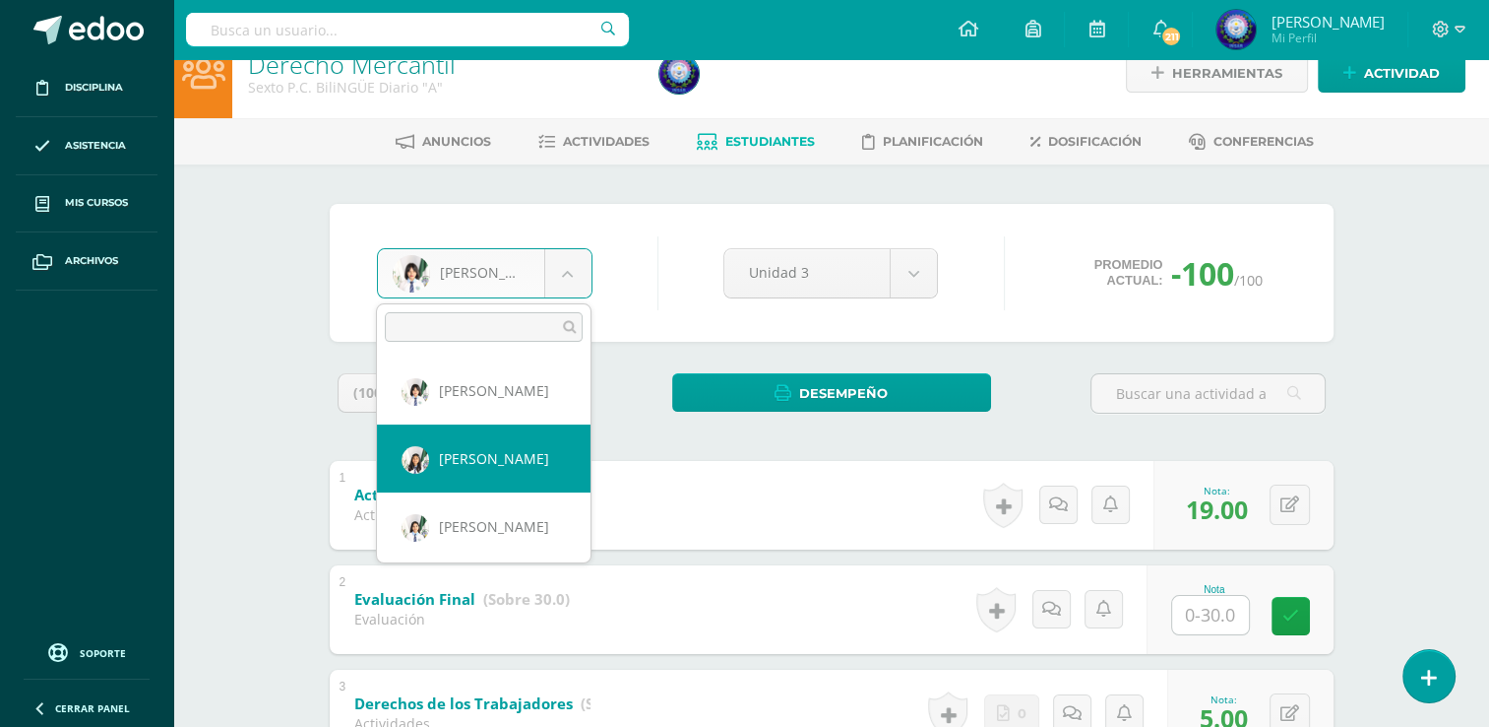
select select "7606"
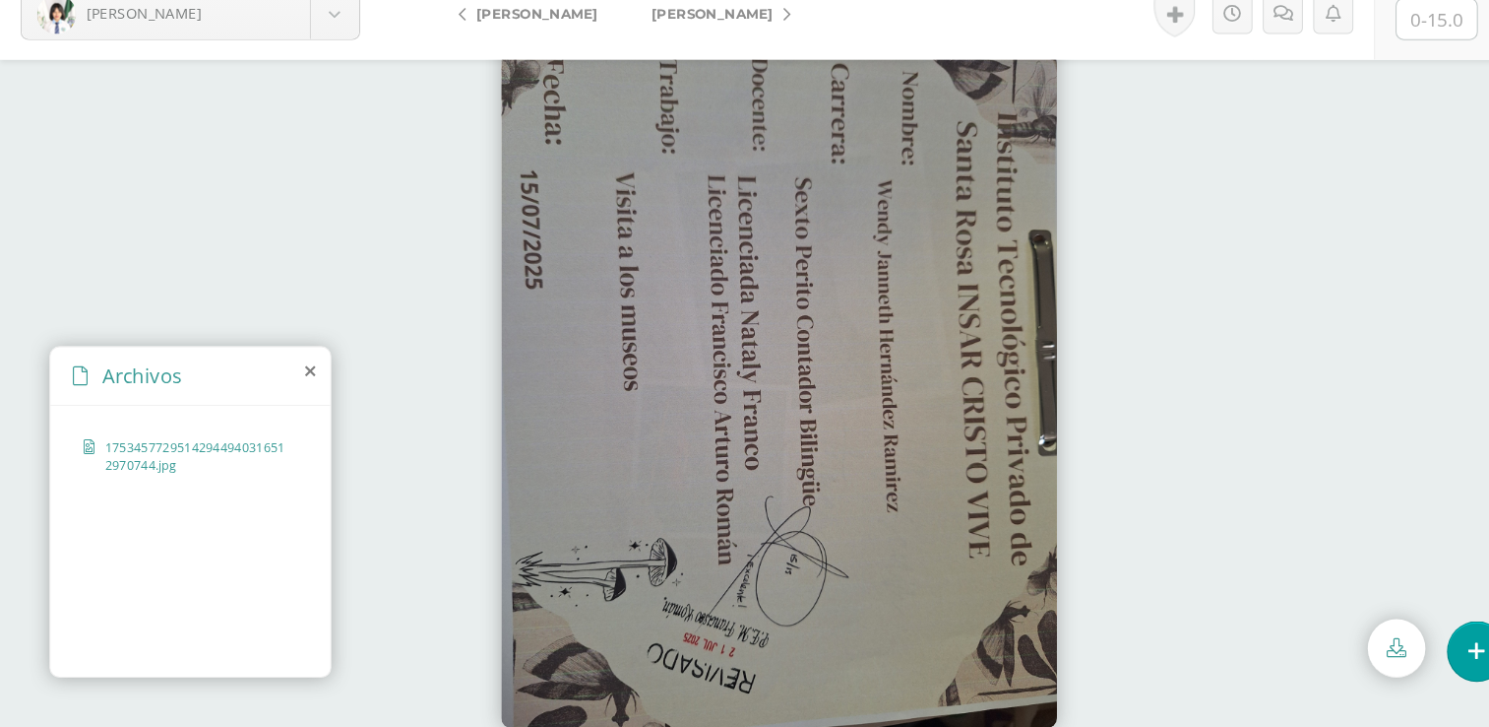
scroll to position [35, 0]
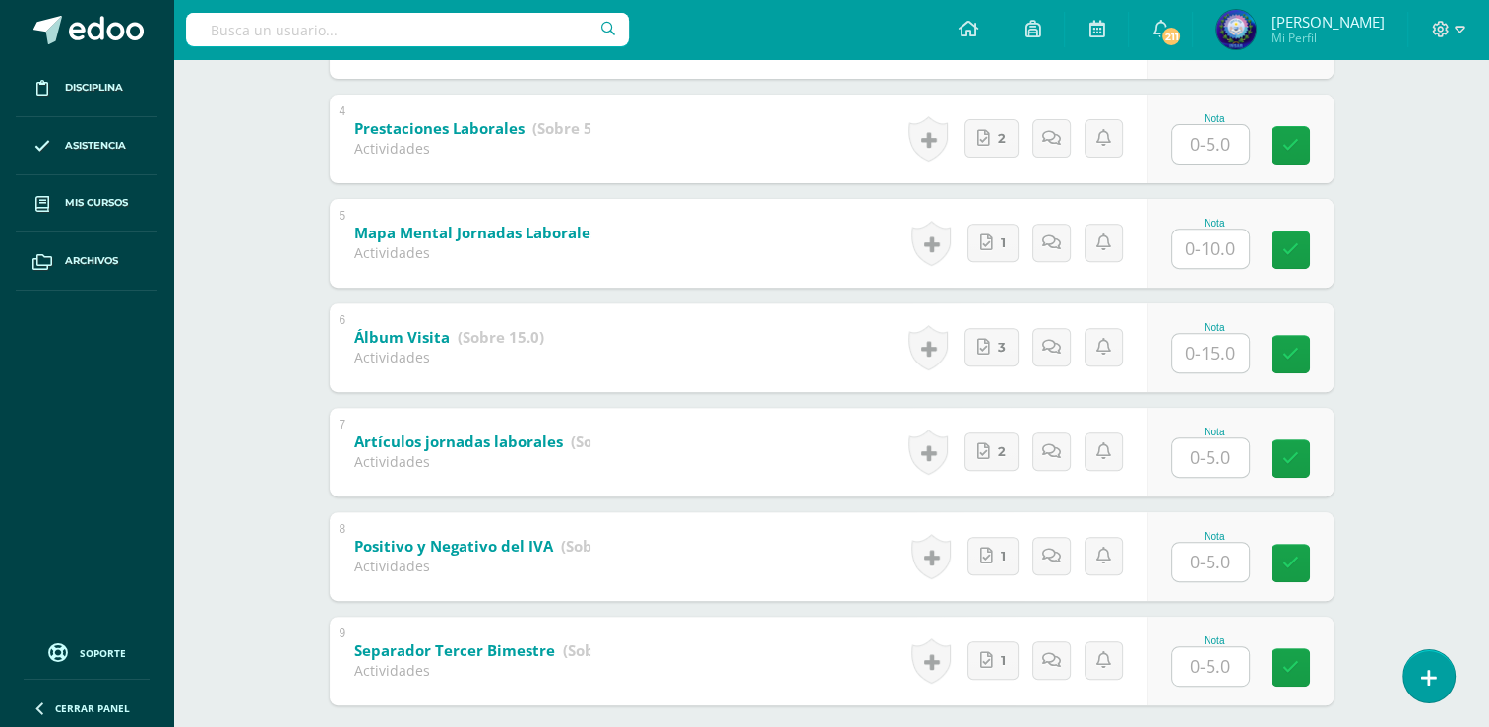
scroll to position [818, 0]
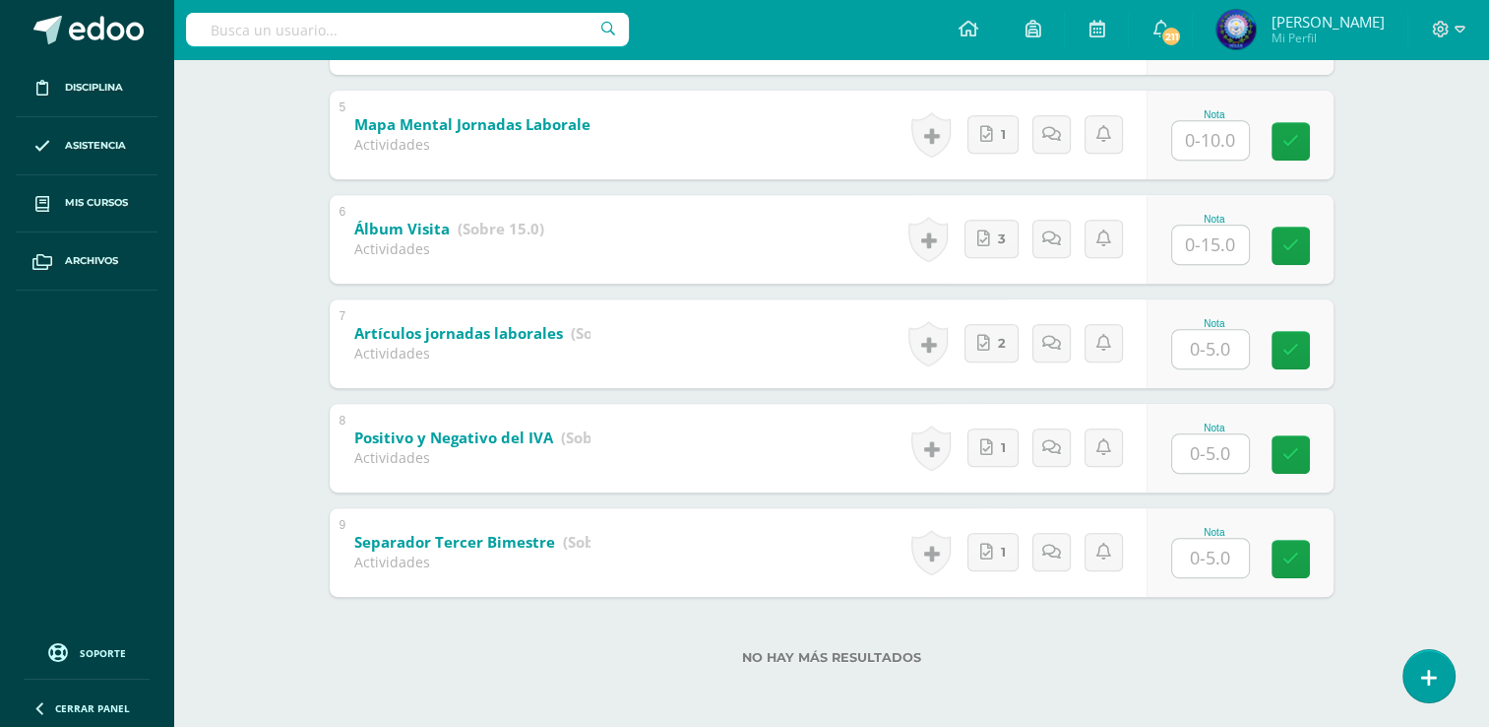
click at [1232, 567] on input "text" at bounding box center [1210, 557] width 77 height 38
type input "0"
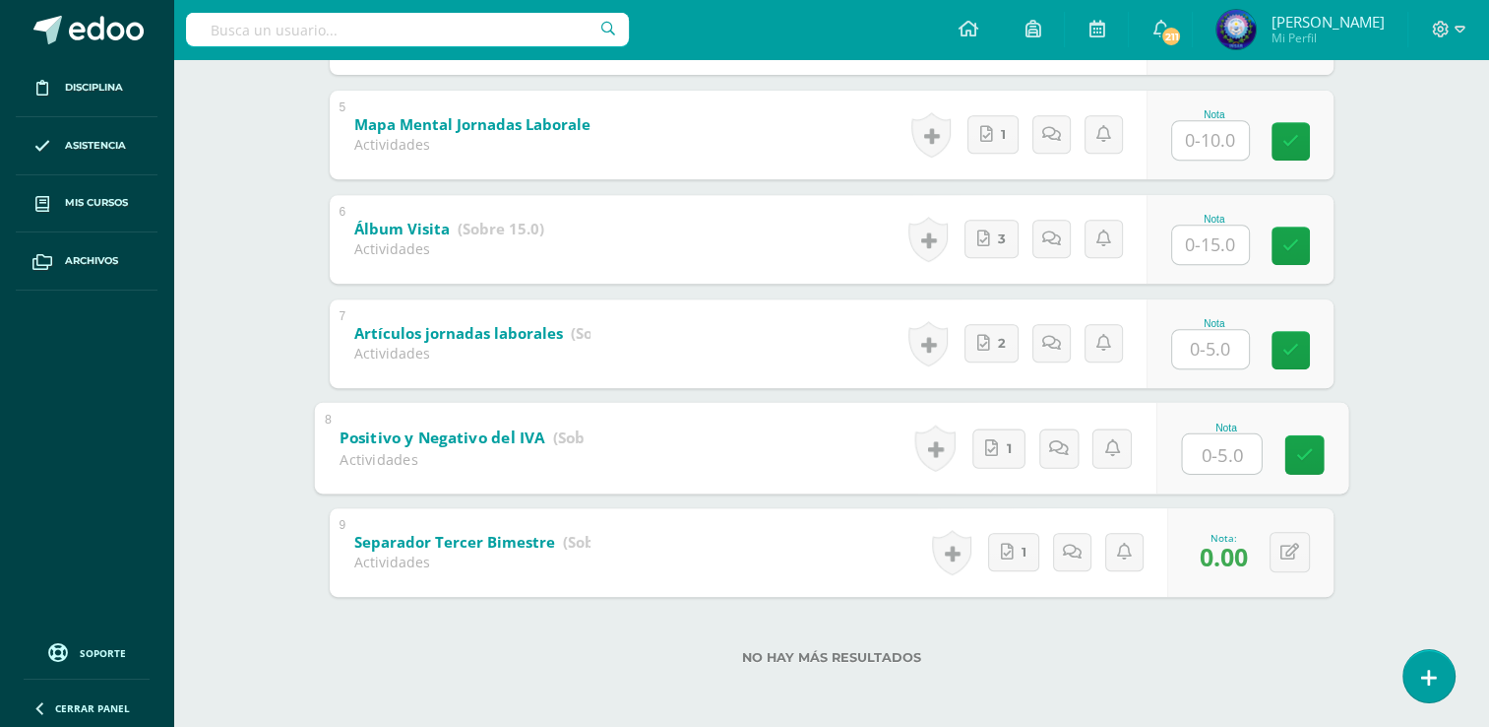
click at [1183, 455] on input "text" at bounding box center [1221, 452] width 79 height 39
type input "5"
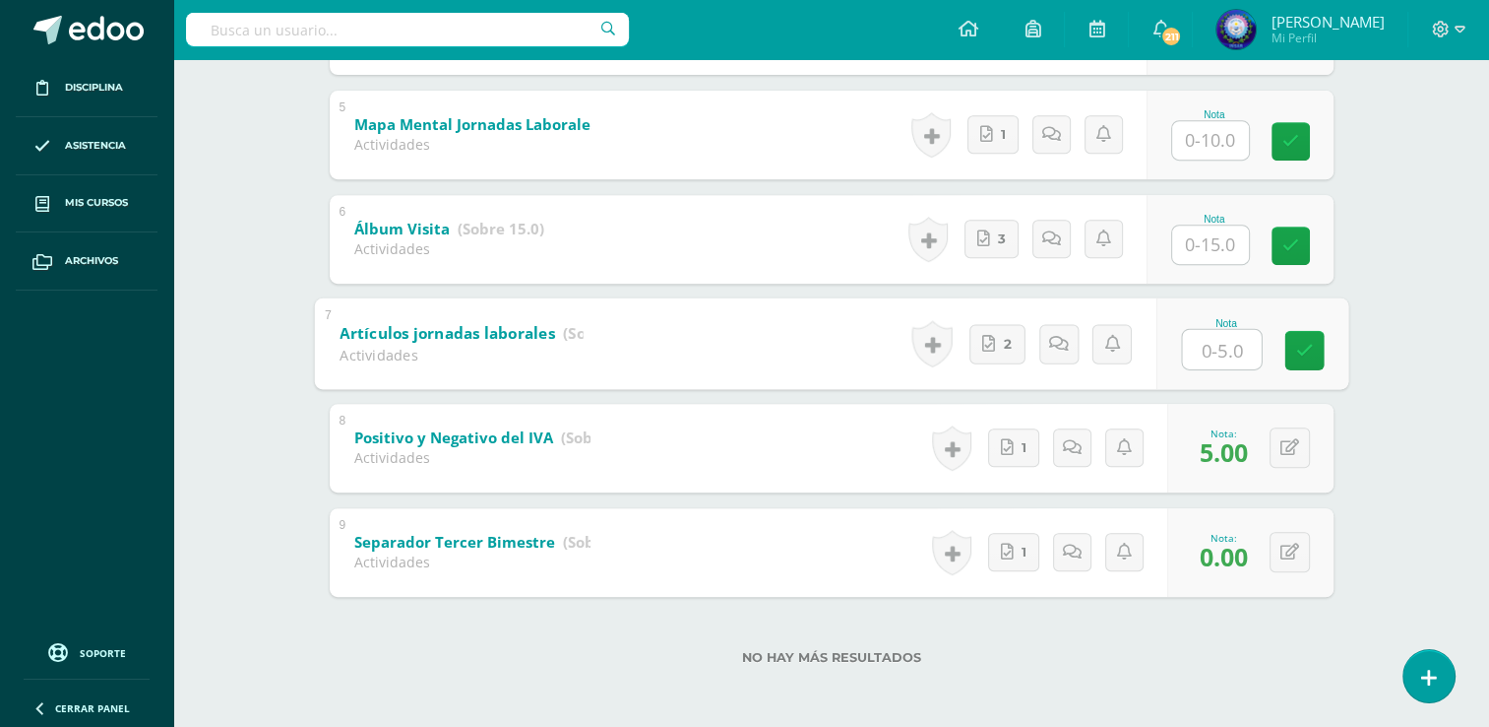
click at [1202, 346] on input "text" at bounding box center [1221, 348] width 79 height 39
type input "5"
click at [1004, 260] on div "Historial de actividad Keissy Jiménez ha subido 1752898144355879835408041179192…" at bounding box center [1024, 239] width 245 height 89
click at [1004, 256] on link "3" at bounding box center [992, 239] width 54 height 38
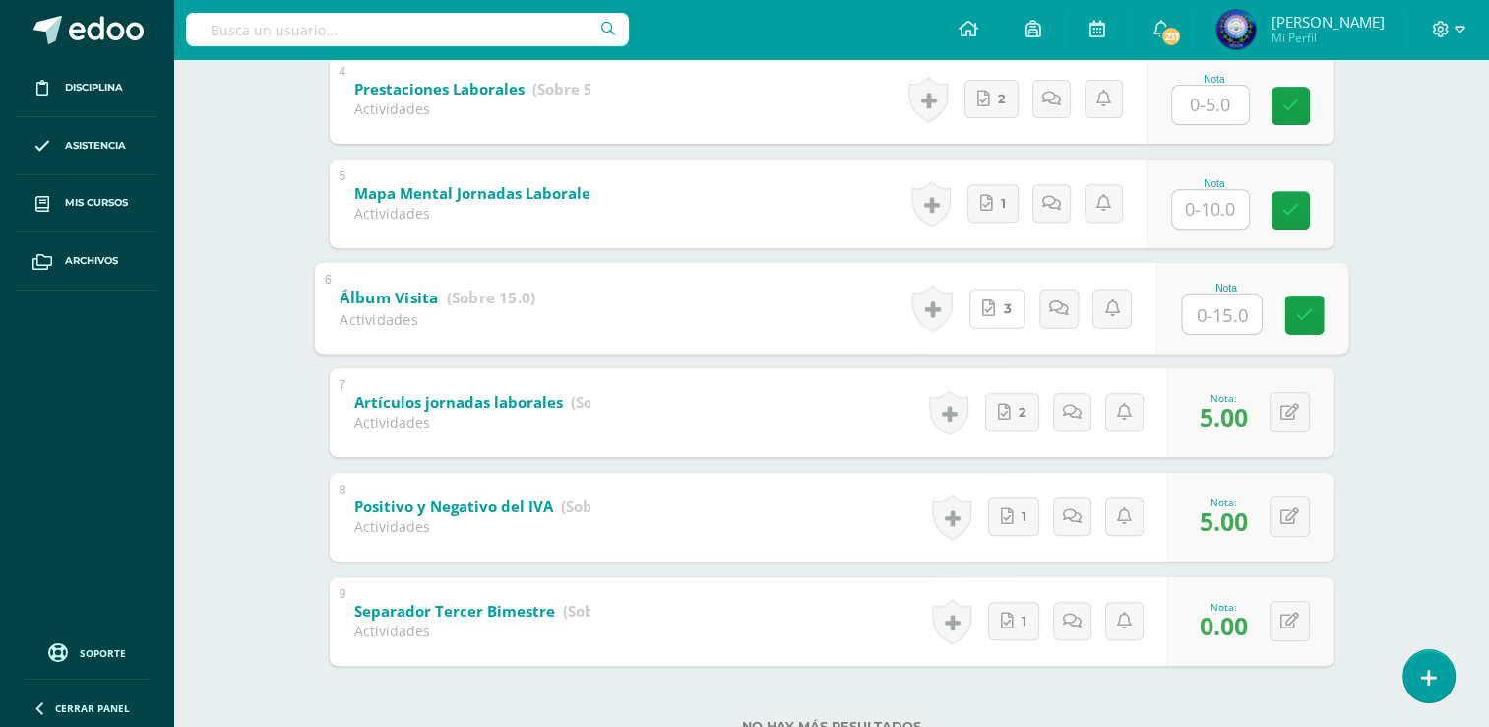
scroll to position [621, 0]
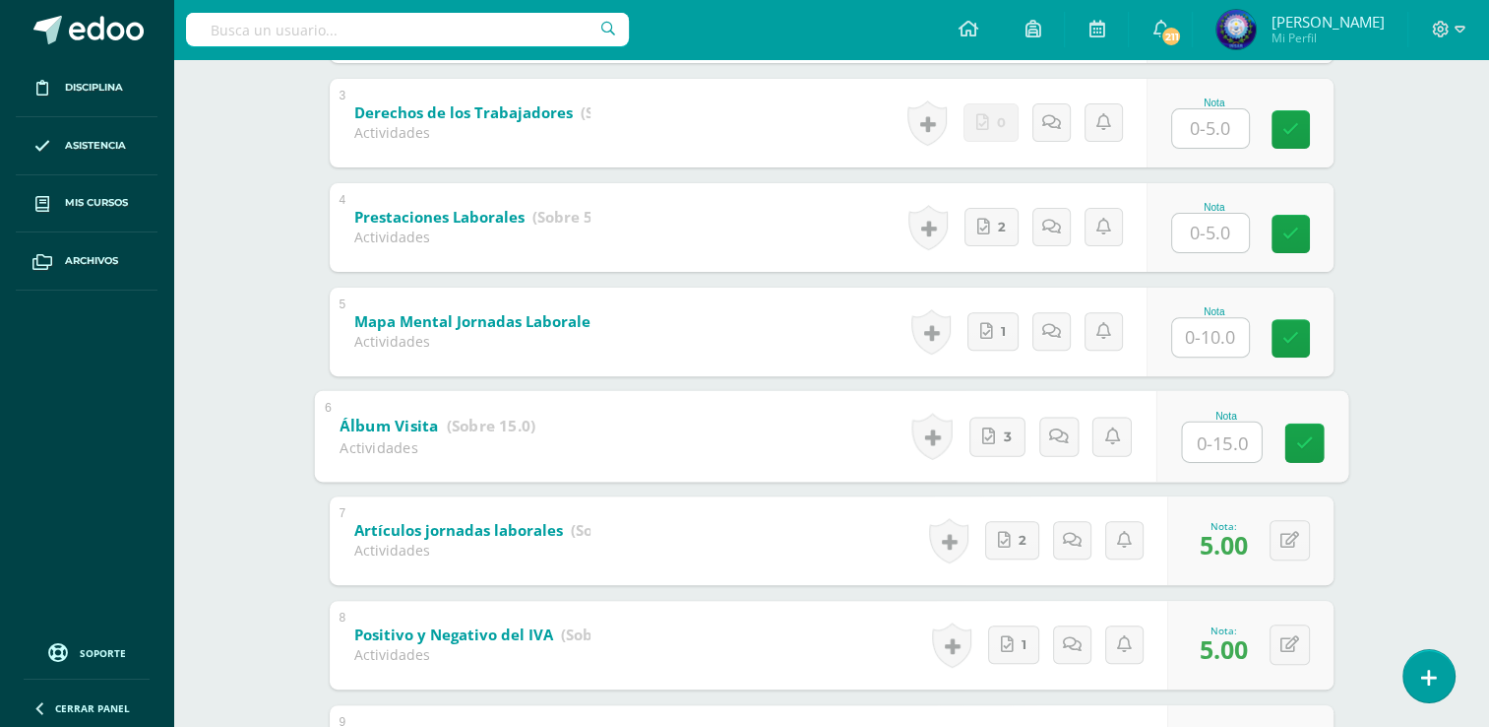
click at [1186, 449] on input "text" at bounding box center [1221, 440] width 79 height 39
type input "15"
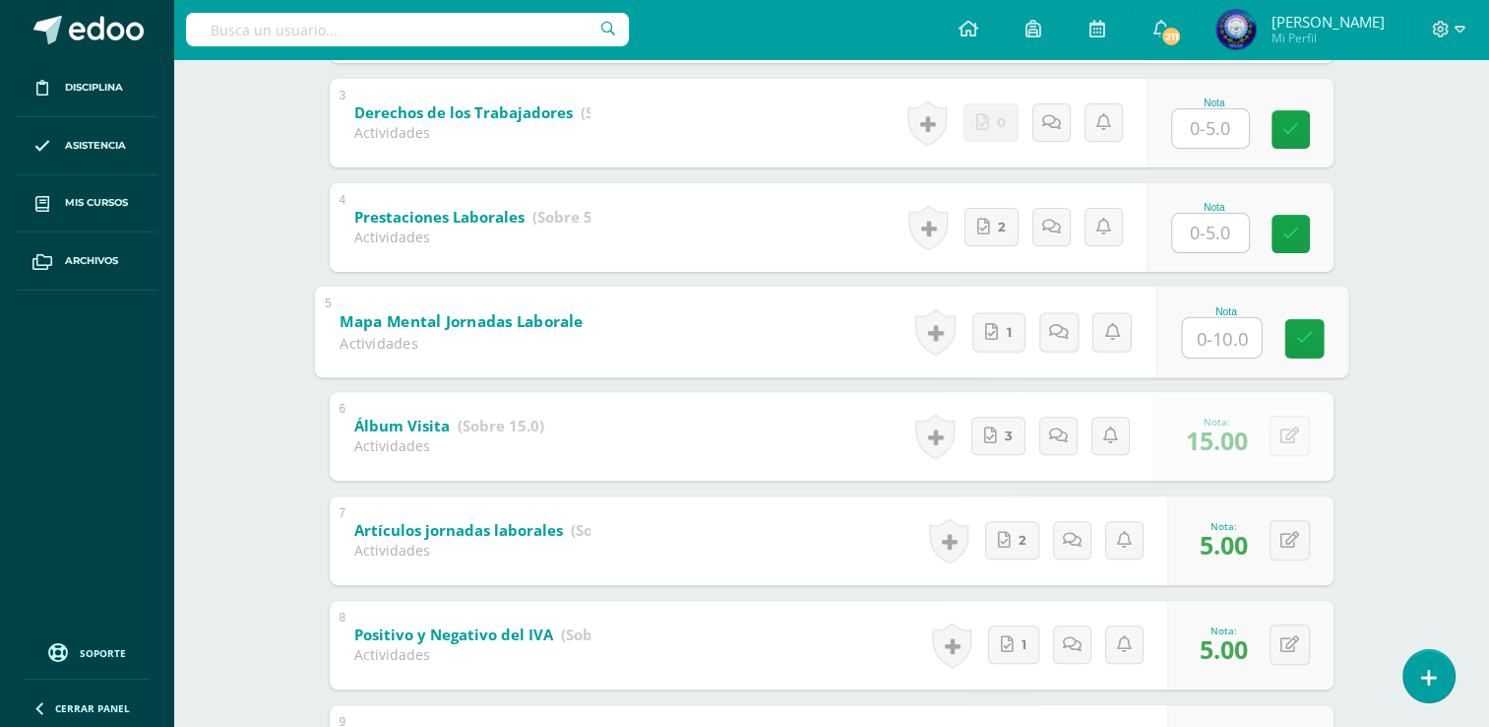
click at [1227, 333] on input "text" at bounding box center [1221, 336] width 79 height 39
type input "0"
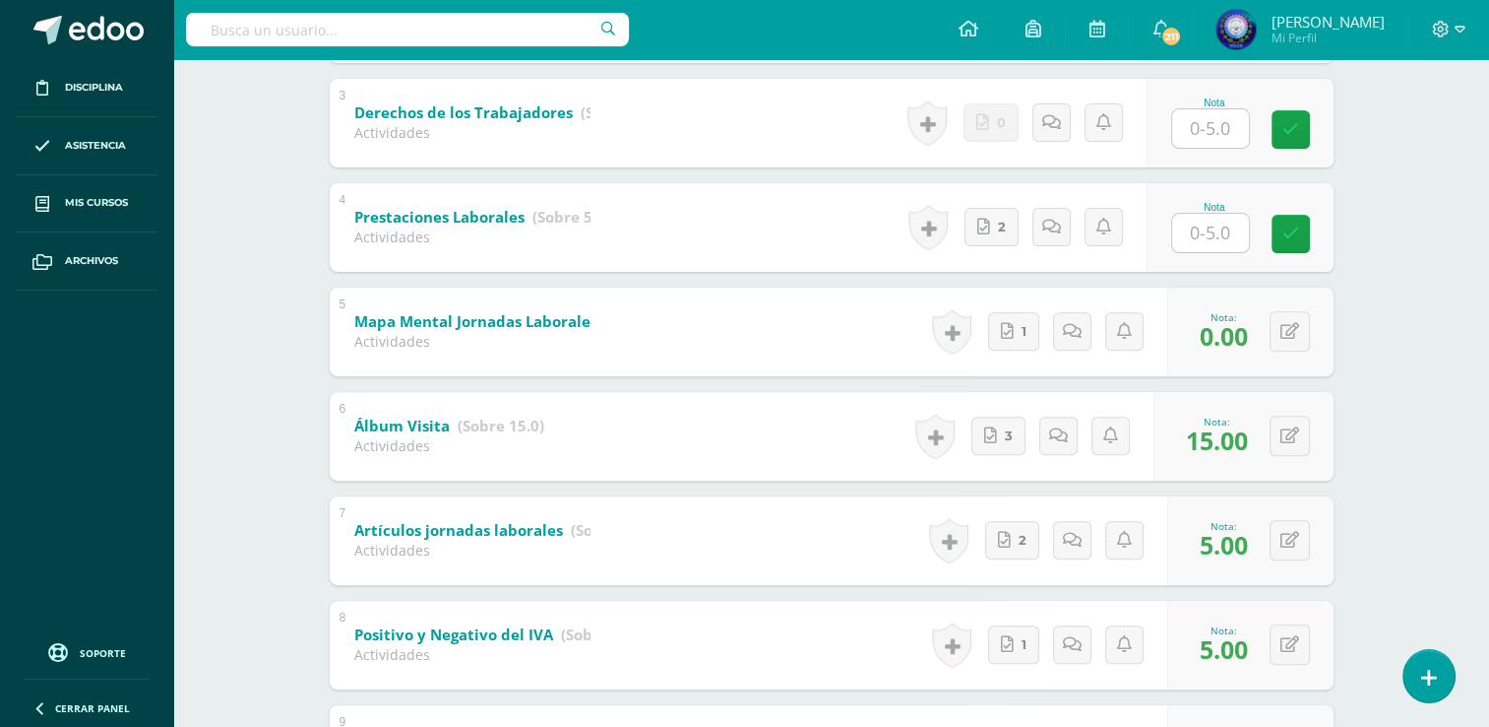
click at [1217, 244] on input "text" at bounding box center [1210, 233] width 77 height 38
type input "5"
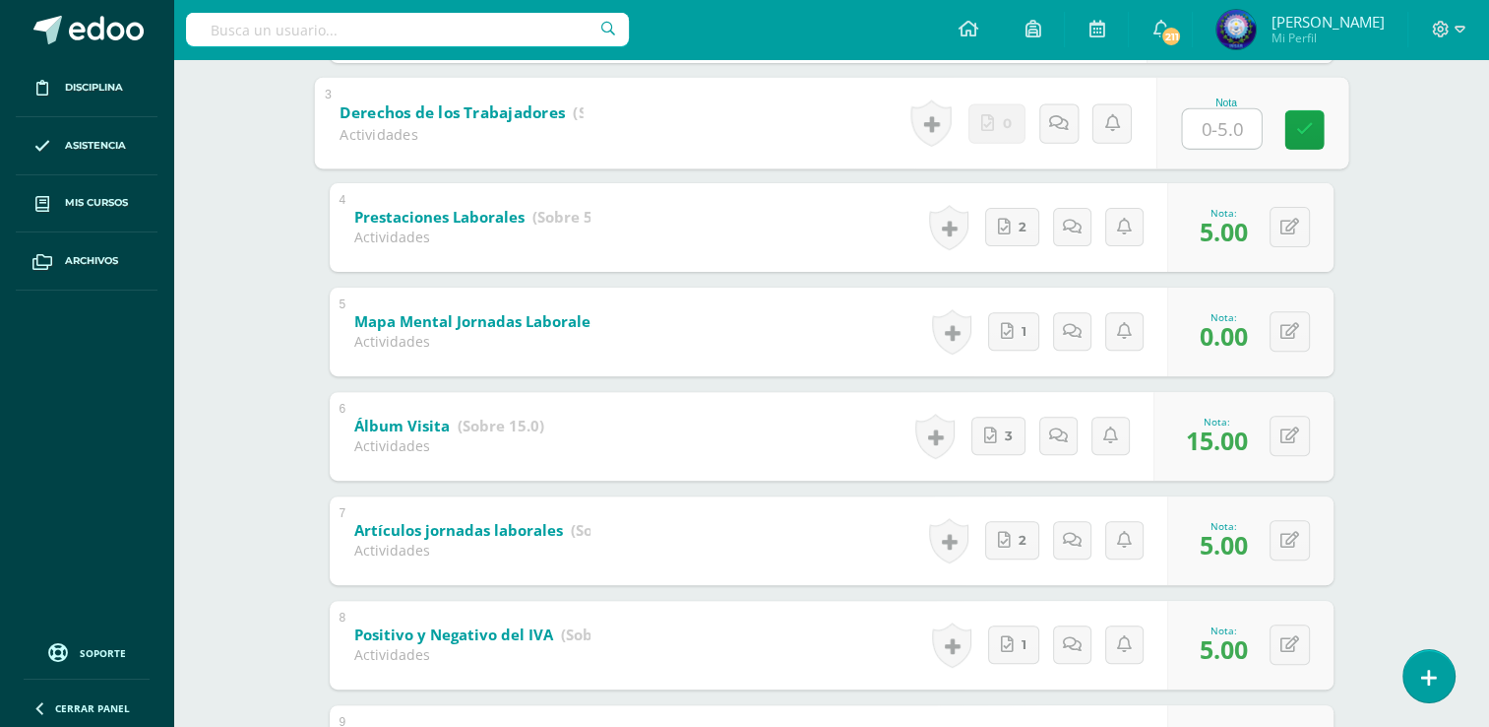
click at [1225, 129] on input "text" at bounding box center [1221, 127] width 79 height 39
type input "0"
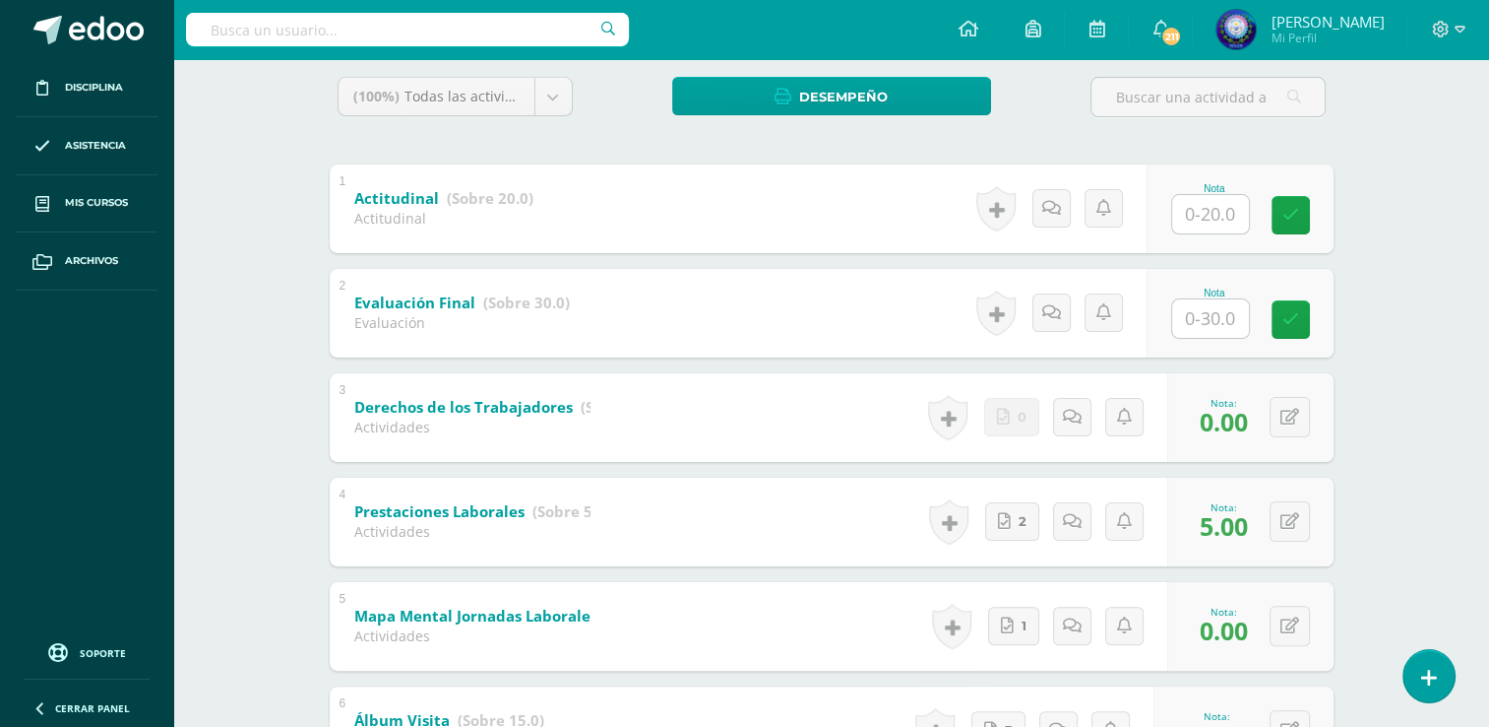
scroll to position [326, 0]
click at [1233, 222] on input "text" at bounding box center [1210, 215] width 77 height 38
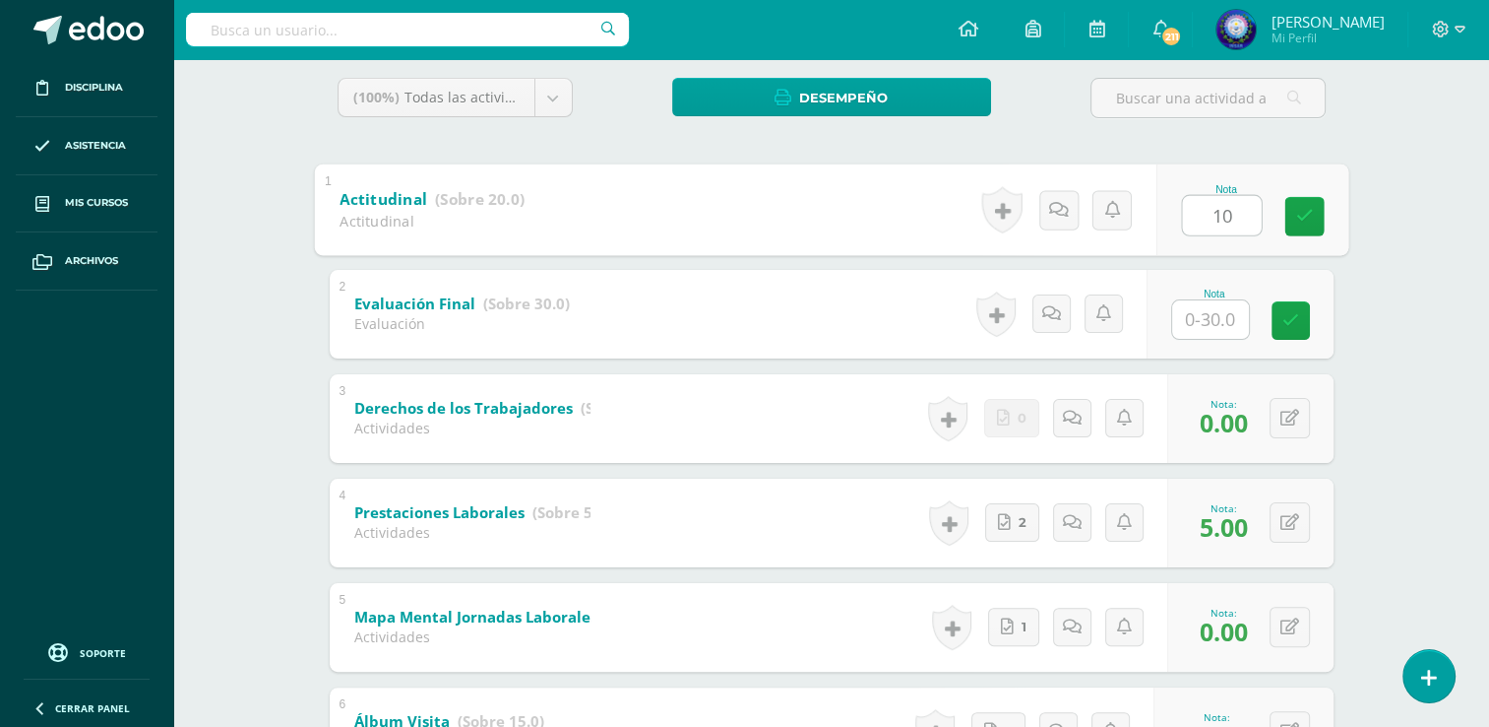
type input "10"
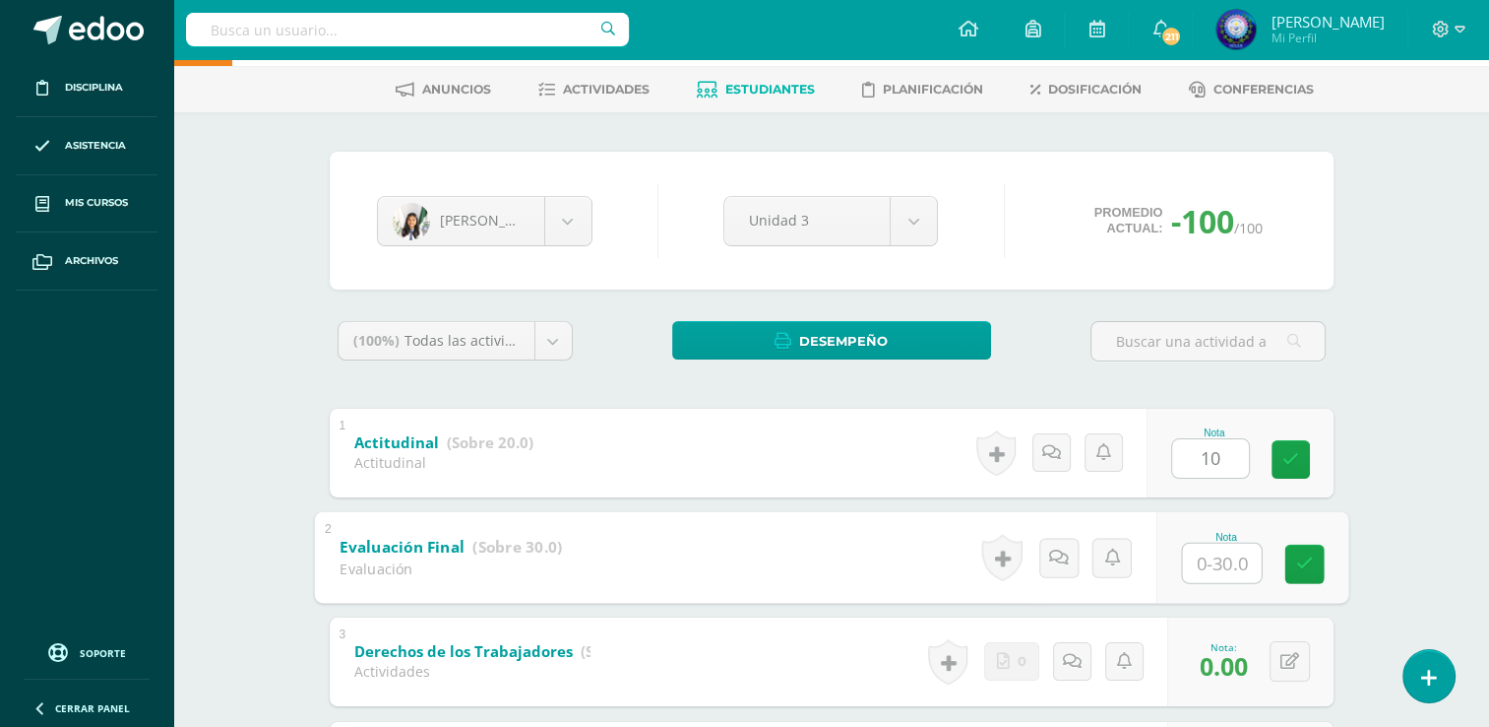
scroll to position [31, 0]
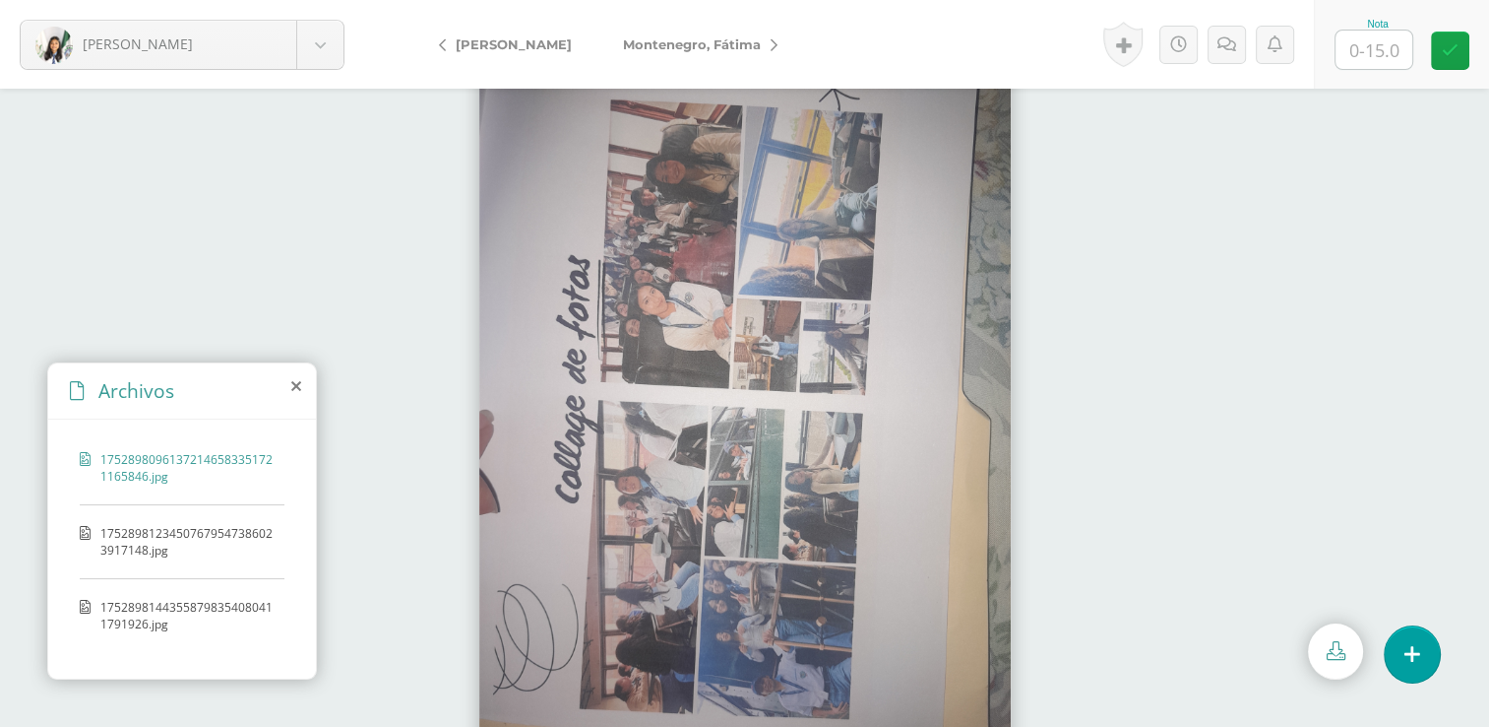
click at [203, 525] on span "17528981234507679547386023917148.jpg" at bounding box center [187, 541] width 174 height 33
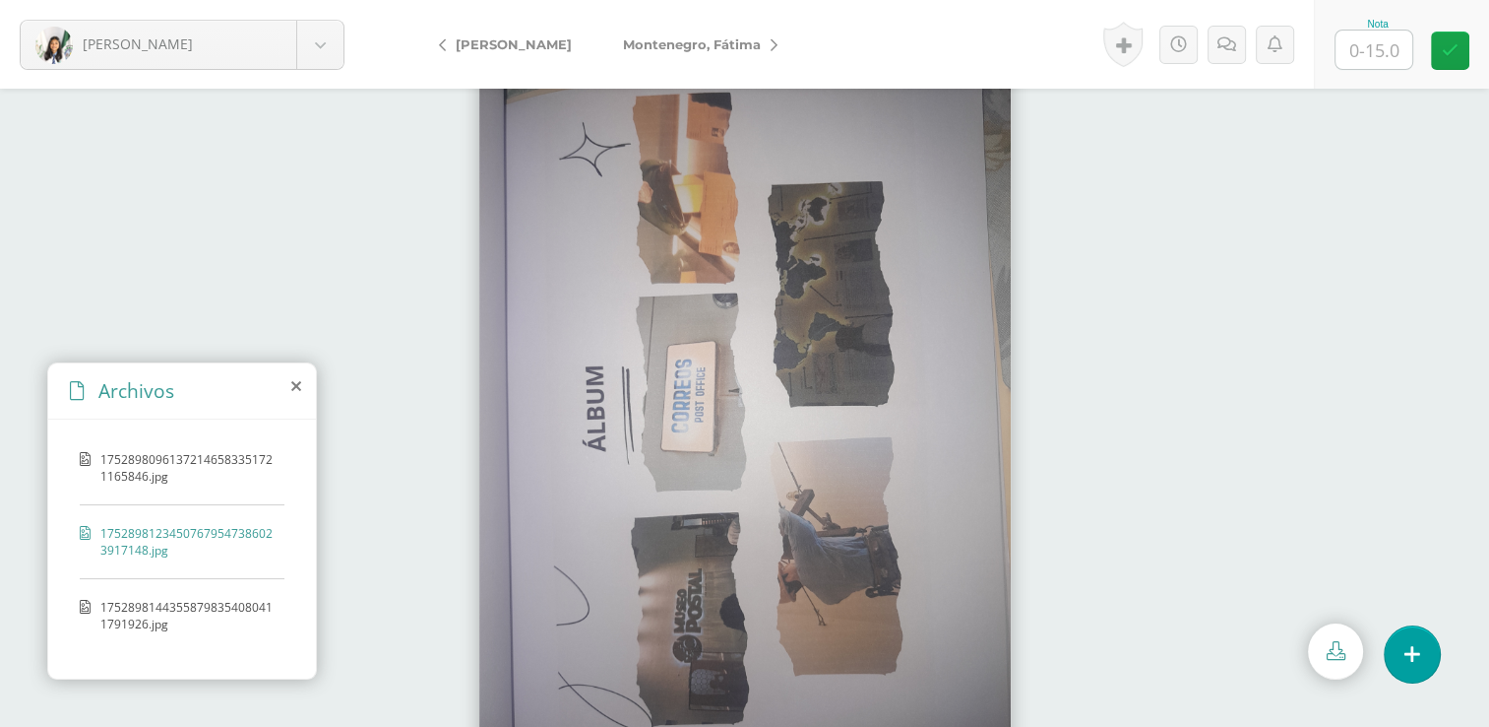
click at [177, 601] on span "17528981443558798354080411791926.jpg" at bounding box center [187, 615] width 174 height 33
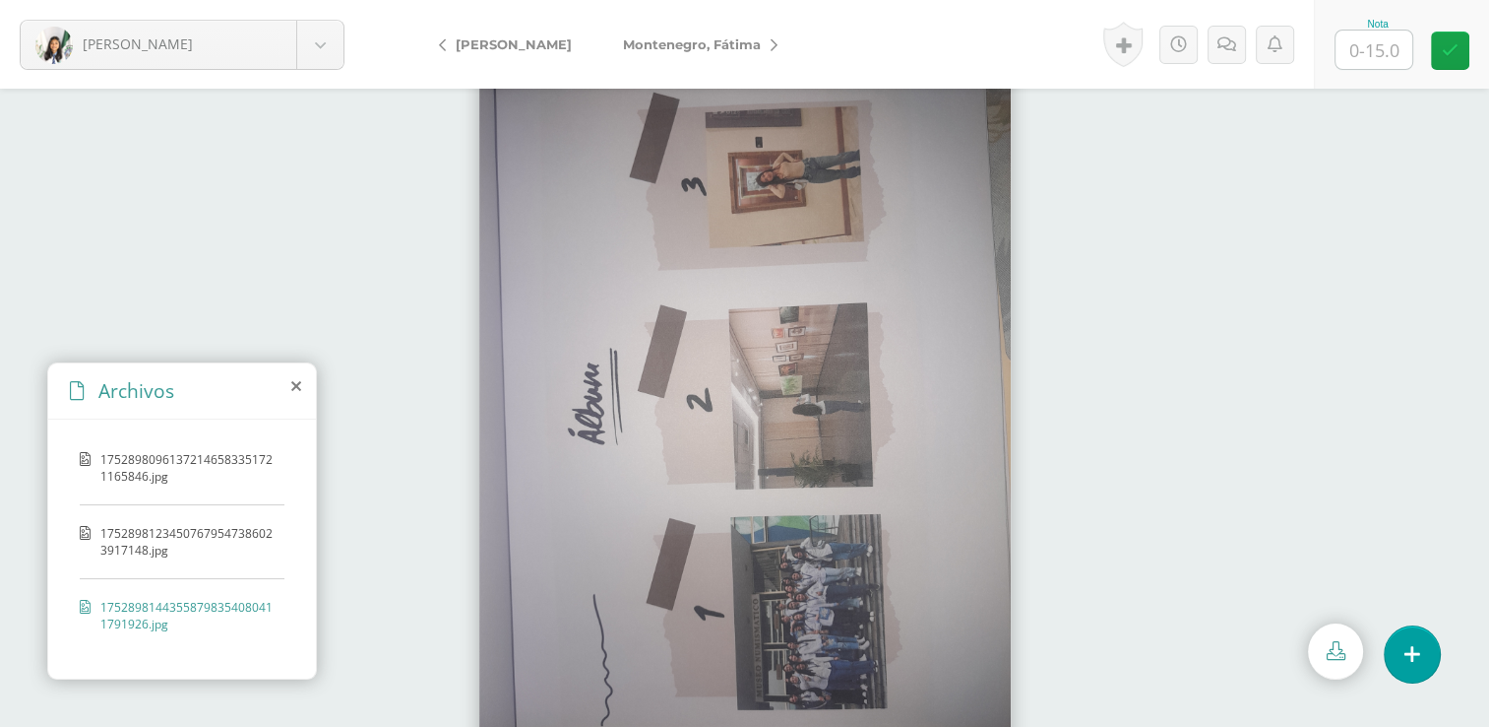
click at [186, 531] on span "17528981234507679547386023917148.jpg" at bounding box center [187, 541] width 174 height 33
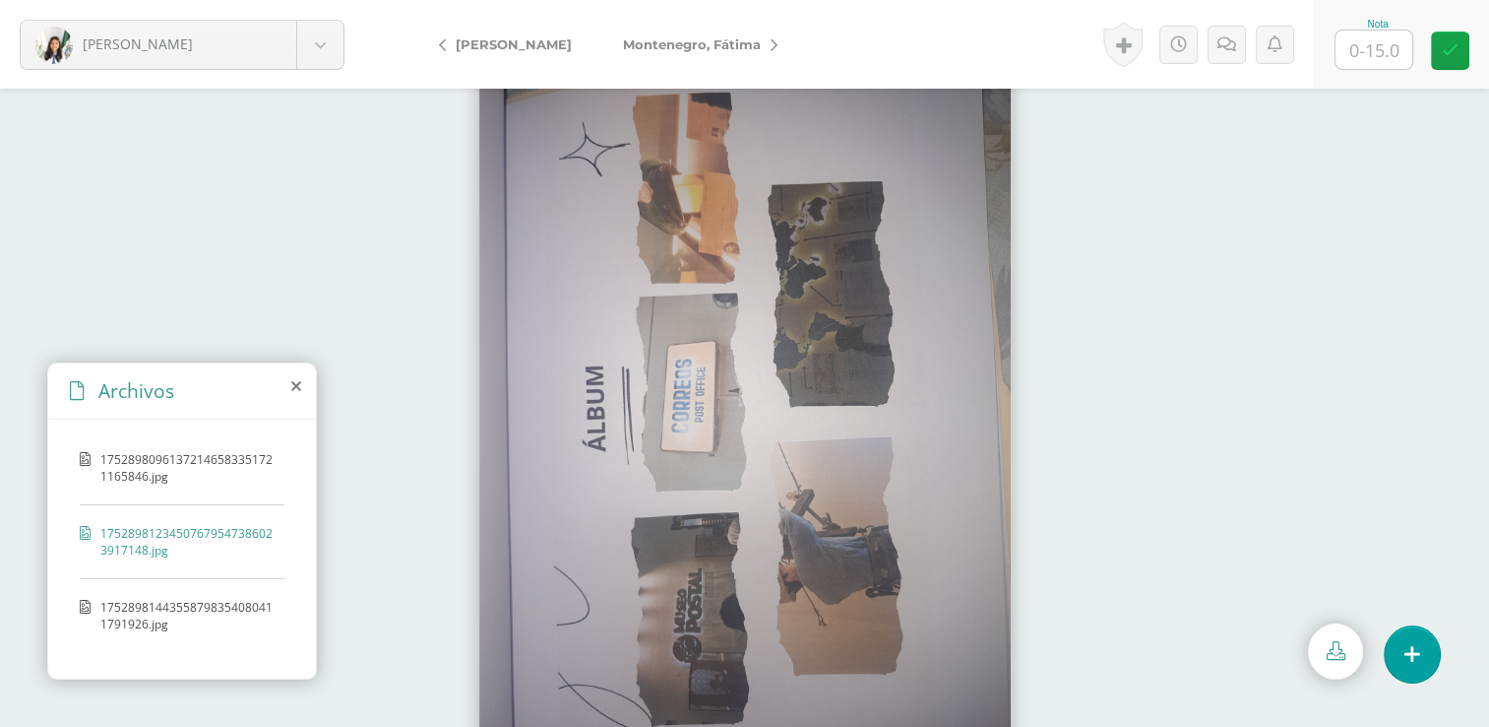
click at [209, 488] on div "17528980961372146583351721165846.jpg" at bounding box center [182, 478] width 205 height 54
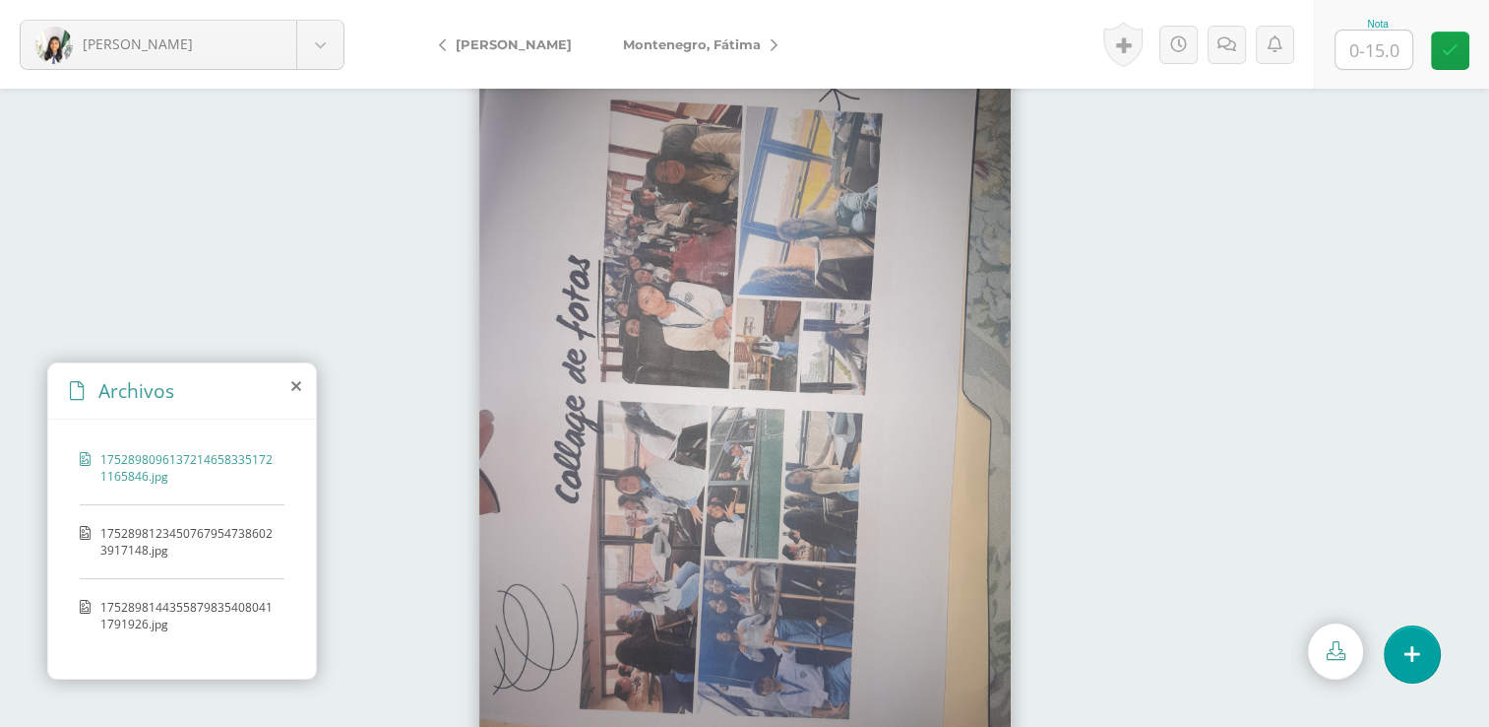
click at [180, 534] on span "17528981234507679547386023917148.jpg" at bounding box center [187, 541] width 174 height 33
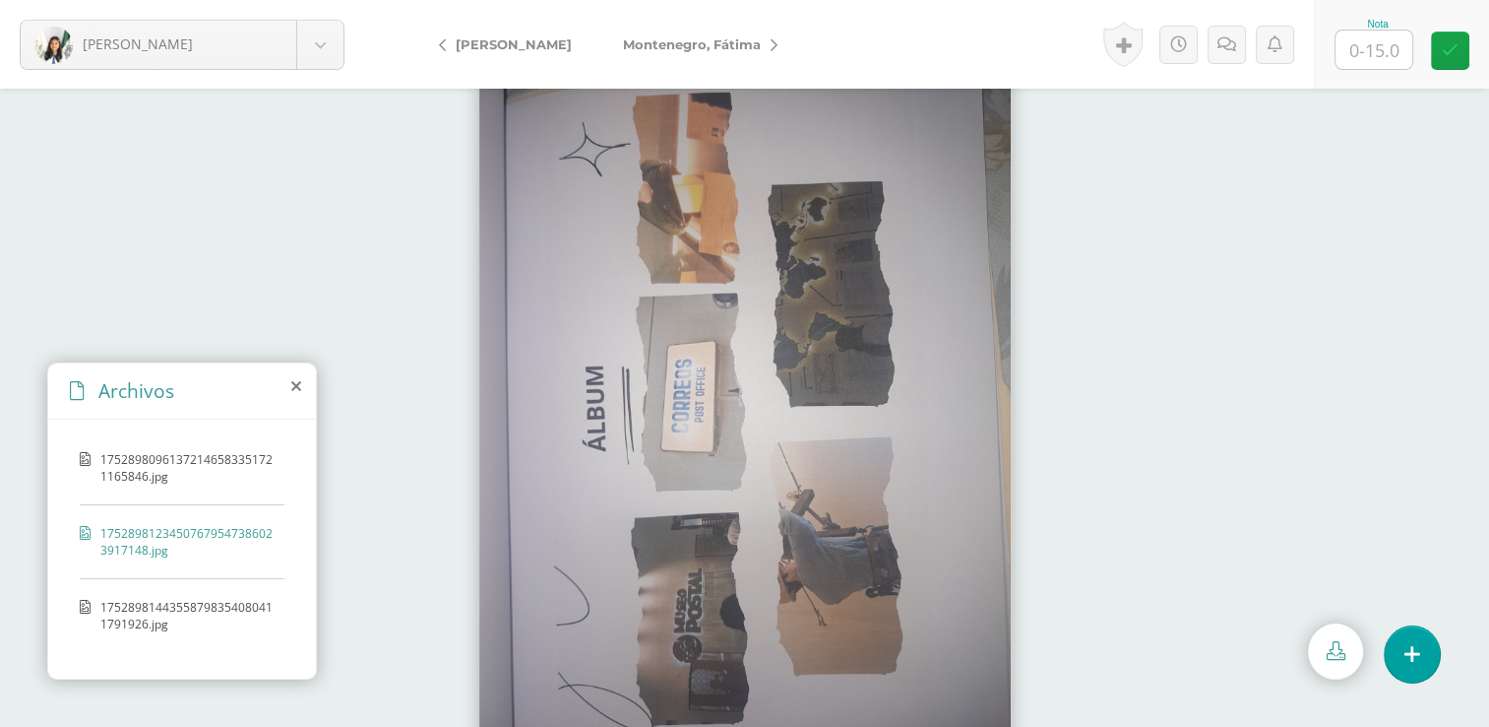
click at [165, 604] on span "17528981443558798354080411791926.jpg" at bounding box center [187, 615] width 174 height 33
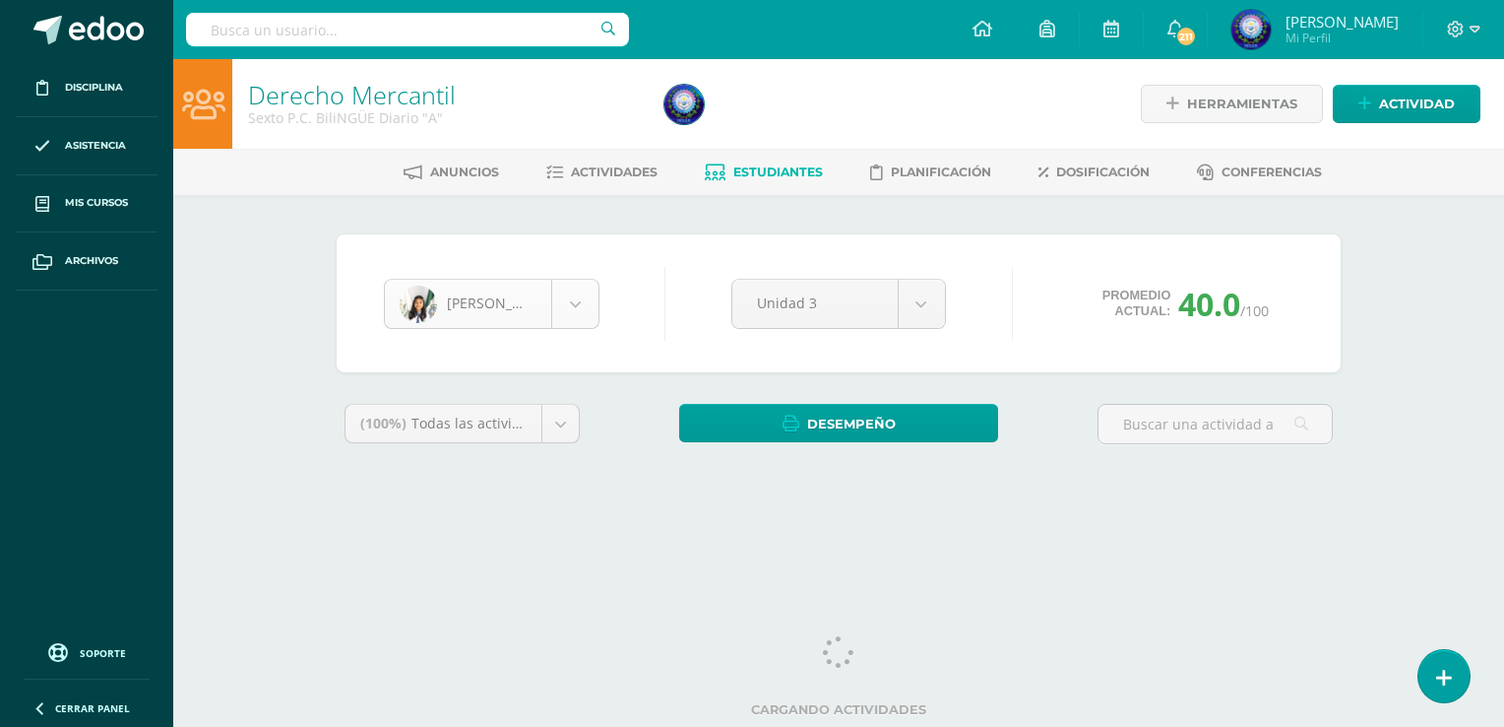
click at [583, 305] on body "Disciplina Asistencia Mis cursos Archivos Soporte Ayuda Reportar un problema Ce…" at bounding box center [752, 265] width 1504 height 531
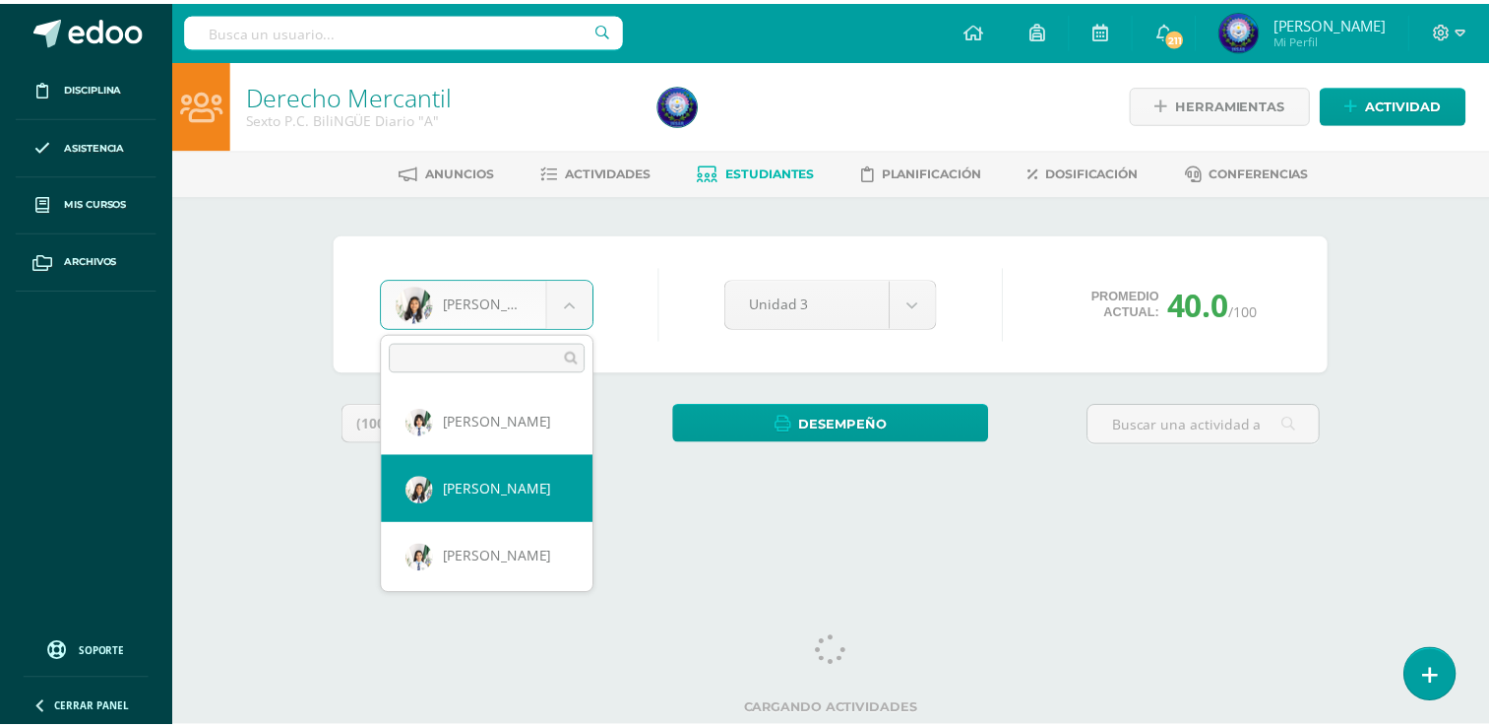
scroll to position [641, 0]
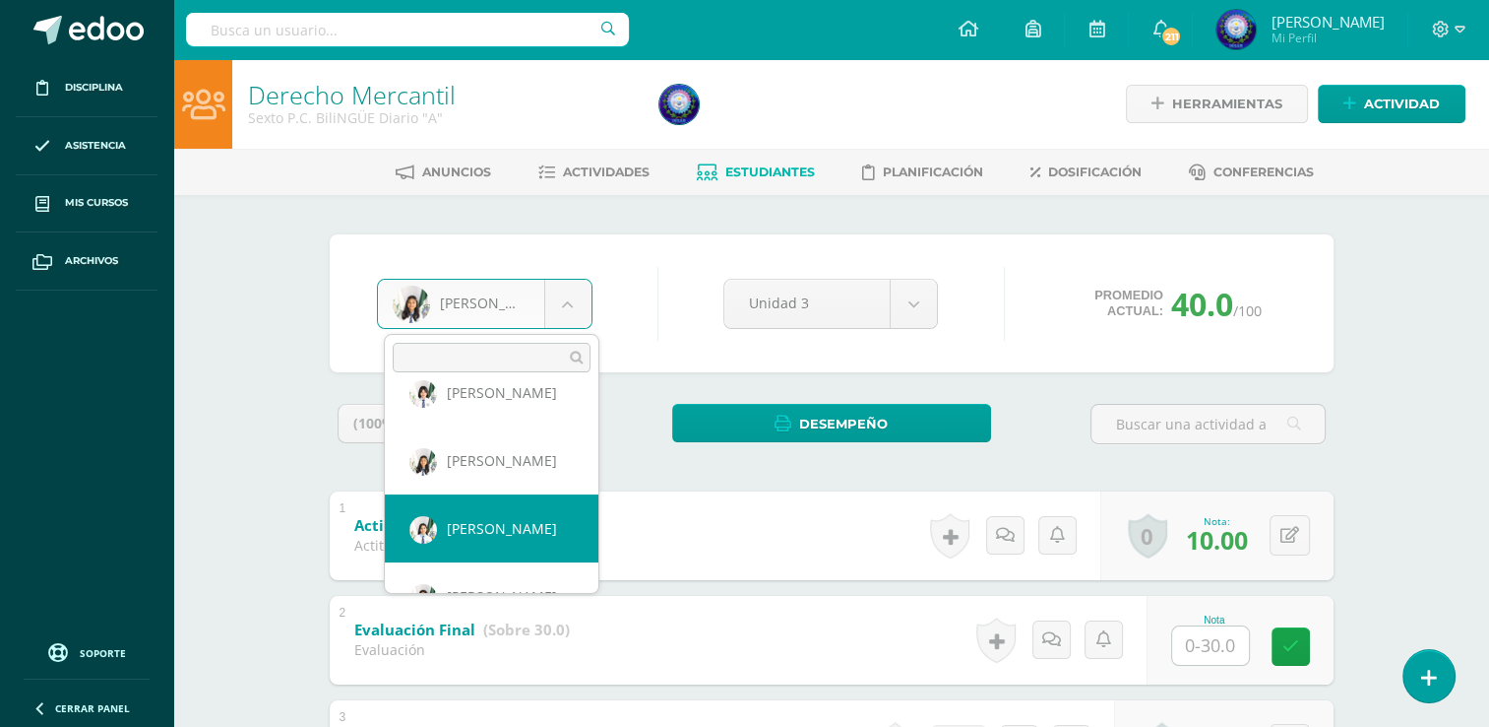
select select "7607"
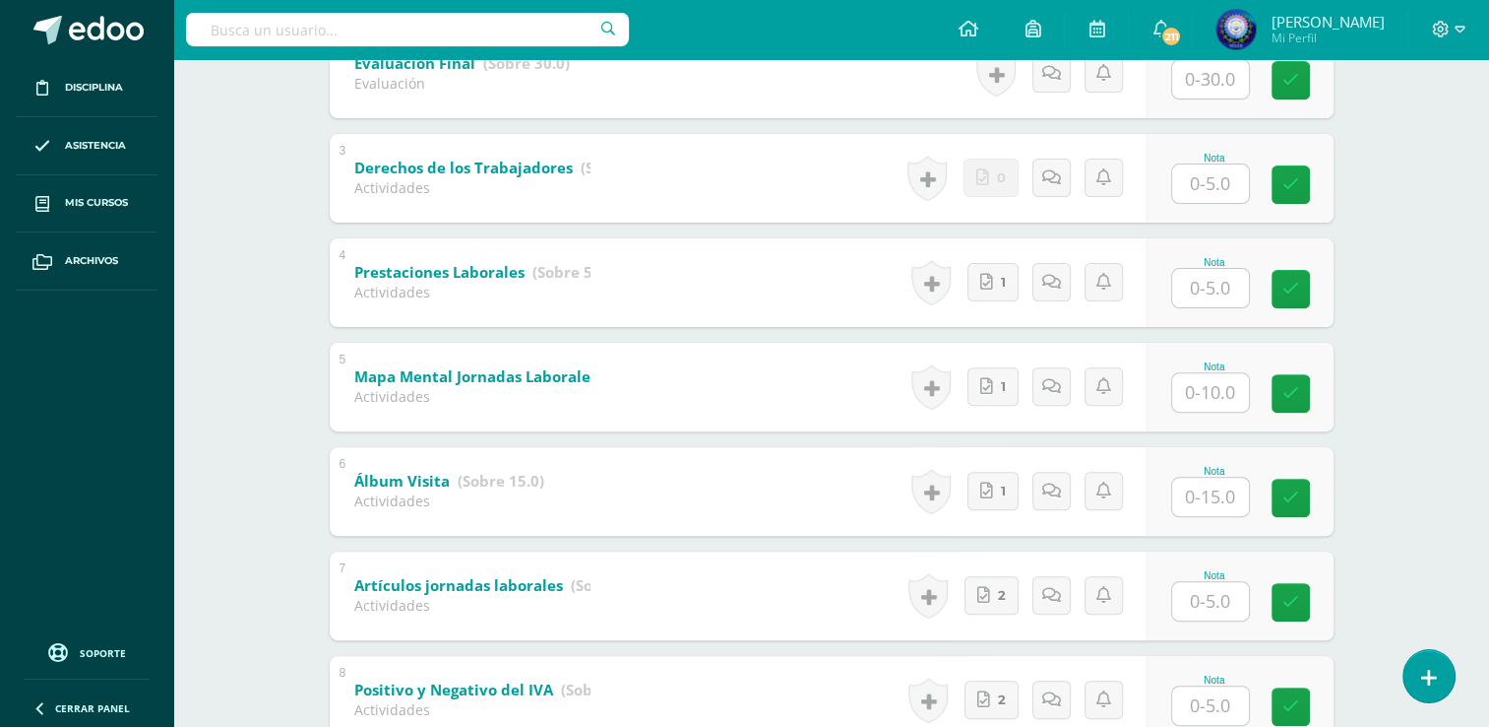
scroll to position [818, 0]
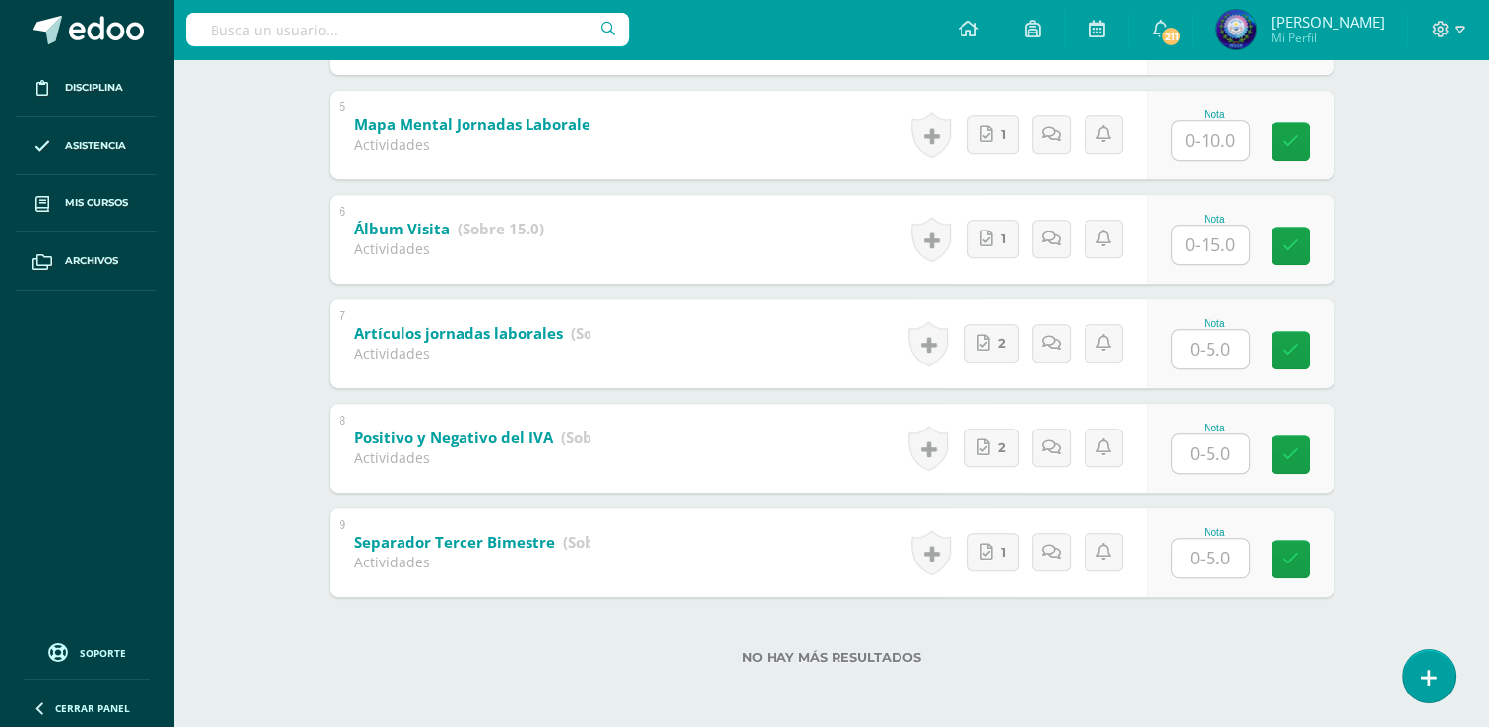
click at [1219, 568] on input "text" at bounding box center [1210, 557] width 77 height 38
type input "5"
click at [1219, 437] on input "text" at bounding box center [1210, 453] width 77 height 38
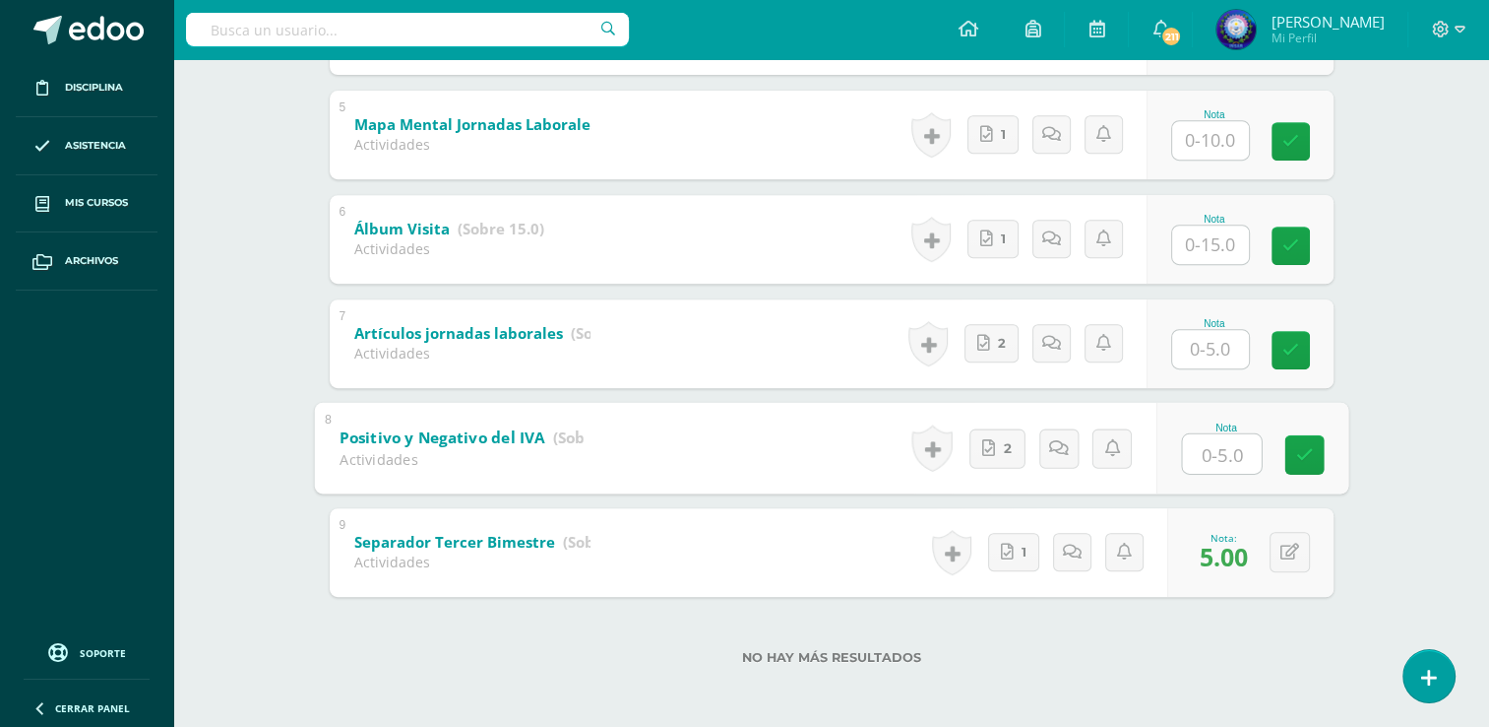
type input "5"
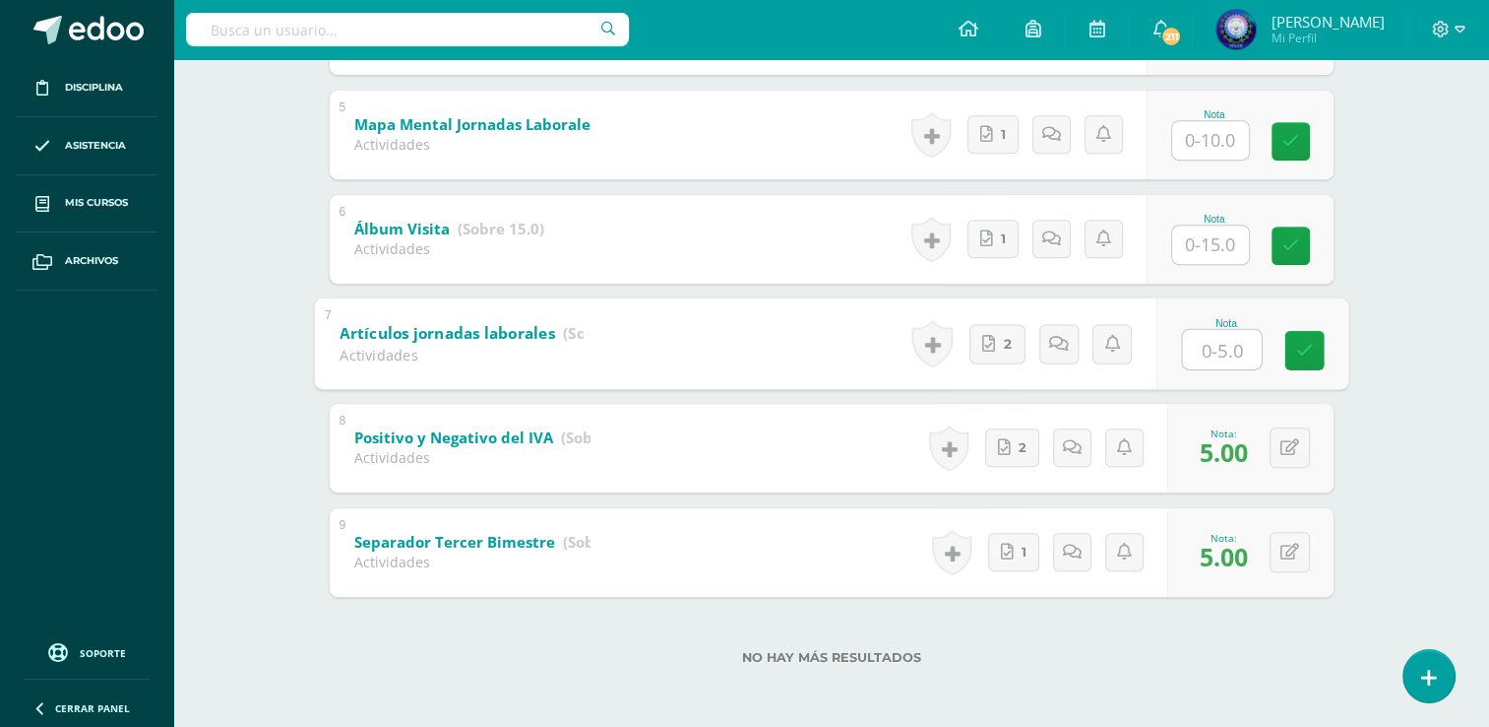
click at [1205, 357] on input "text" at bounding box center [1221, 348] width 79 height 39
type input "5"
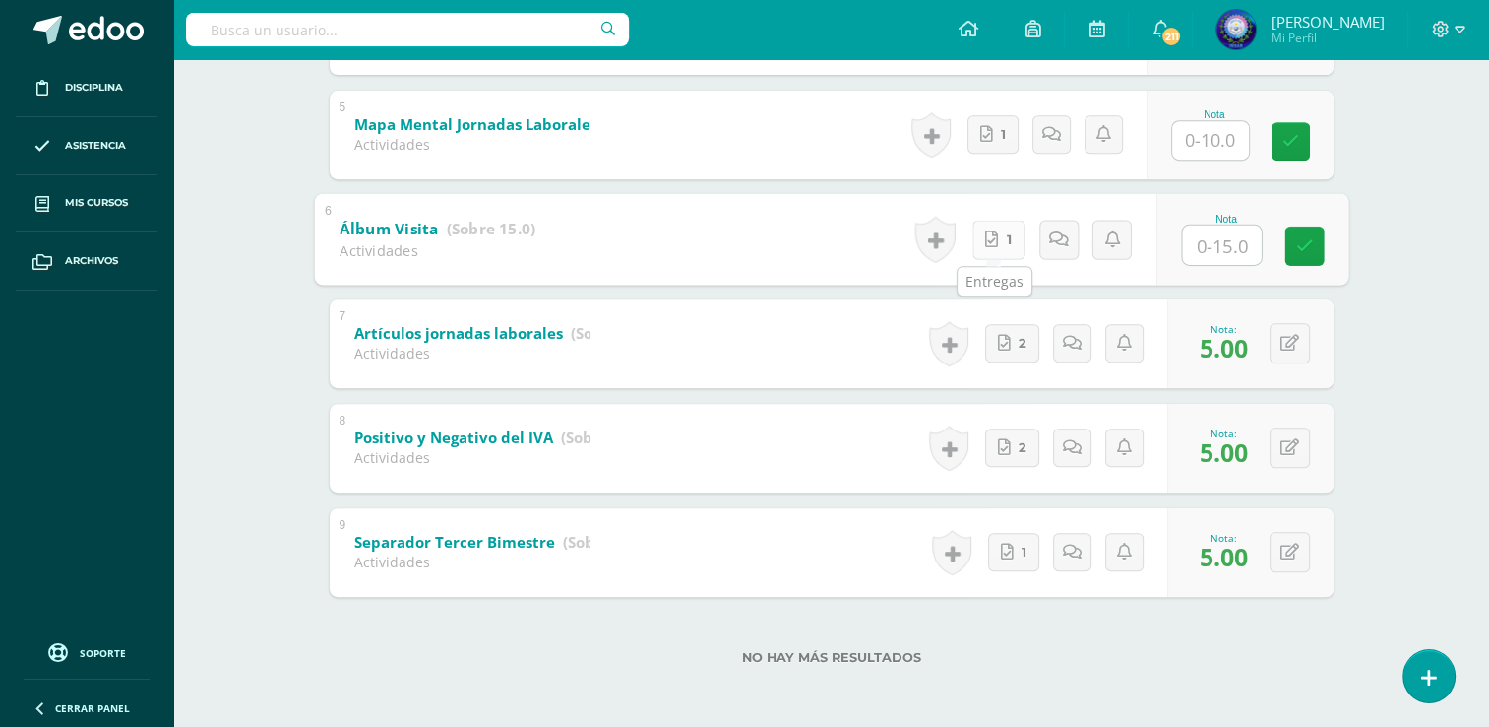
click at [1000, 242] on link "1" at bounding box center [998, 239] width 53 height 39
click at [1232, 254] on input "text" at bounding box center [1221, 243] width 79 height 39
type input "15"
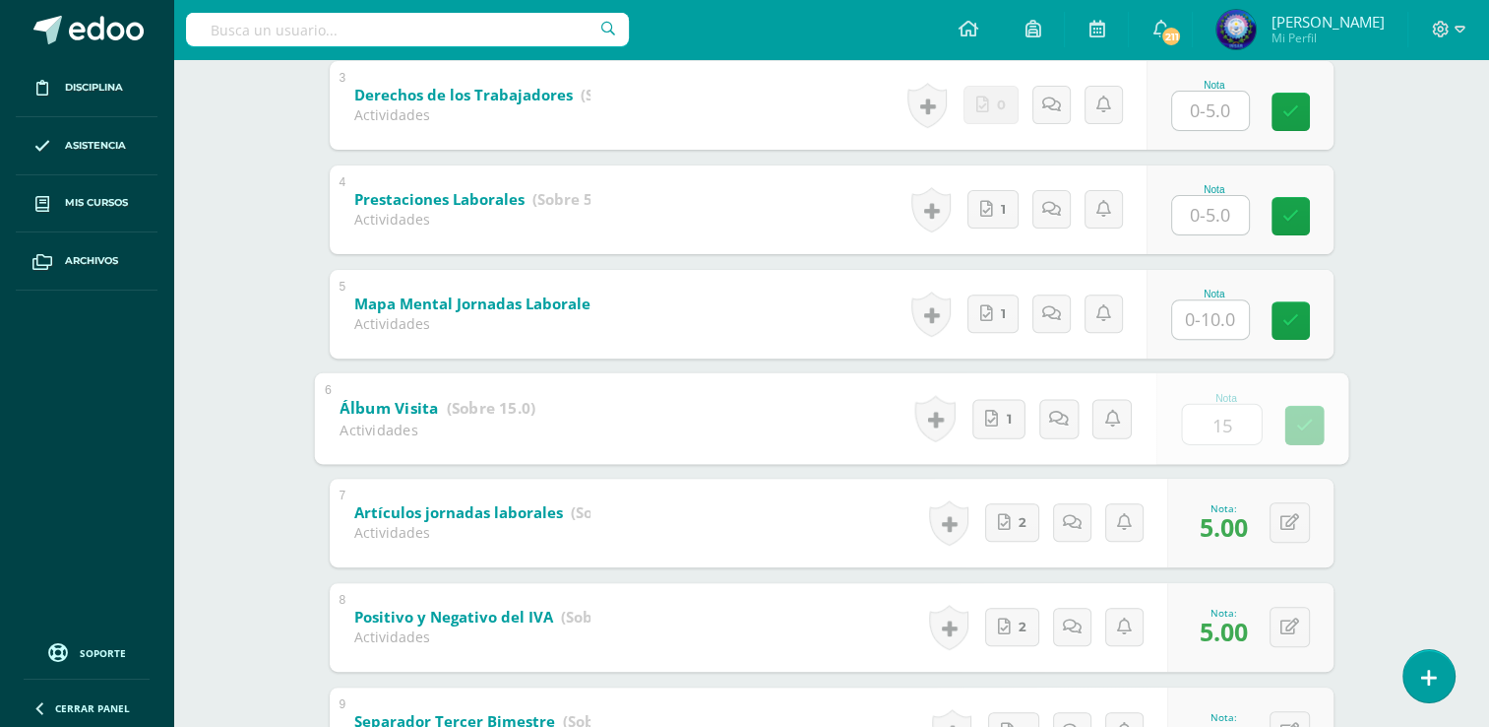
scroll to position [424, 0]
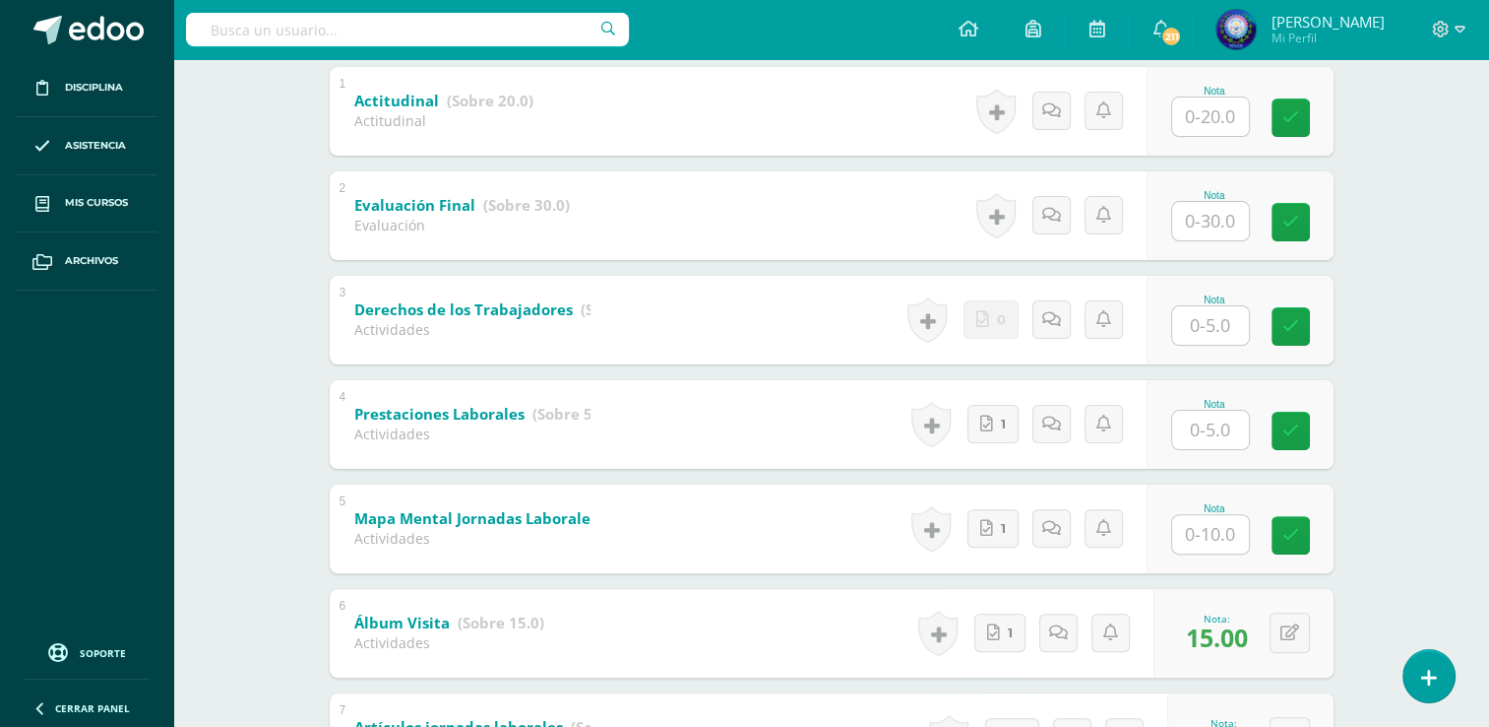
click at [1224, 533] on input "text" at bounding box center [1210, 534] width 77 height 38
type input "10"
click at [1197, 417] on input "text" at bounding box center [1221, 429] width 79 height 39
type input "5"
click at [1235, 312] on input "text" at bounding box center [1210, 325] width 77 height 38
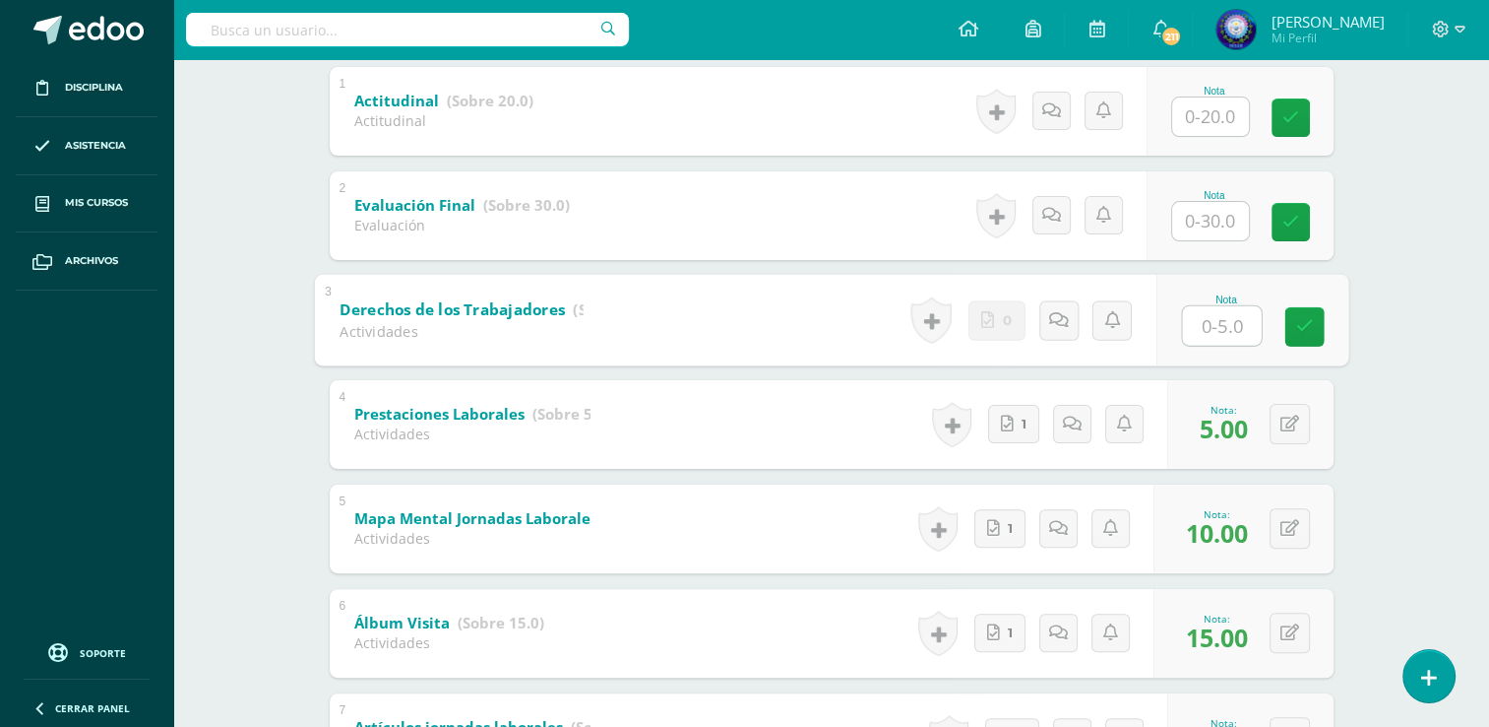
type input "5"
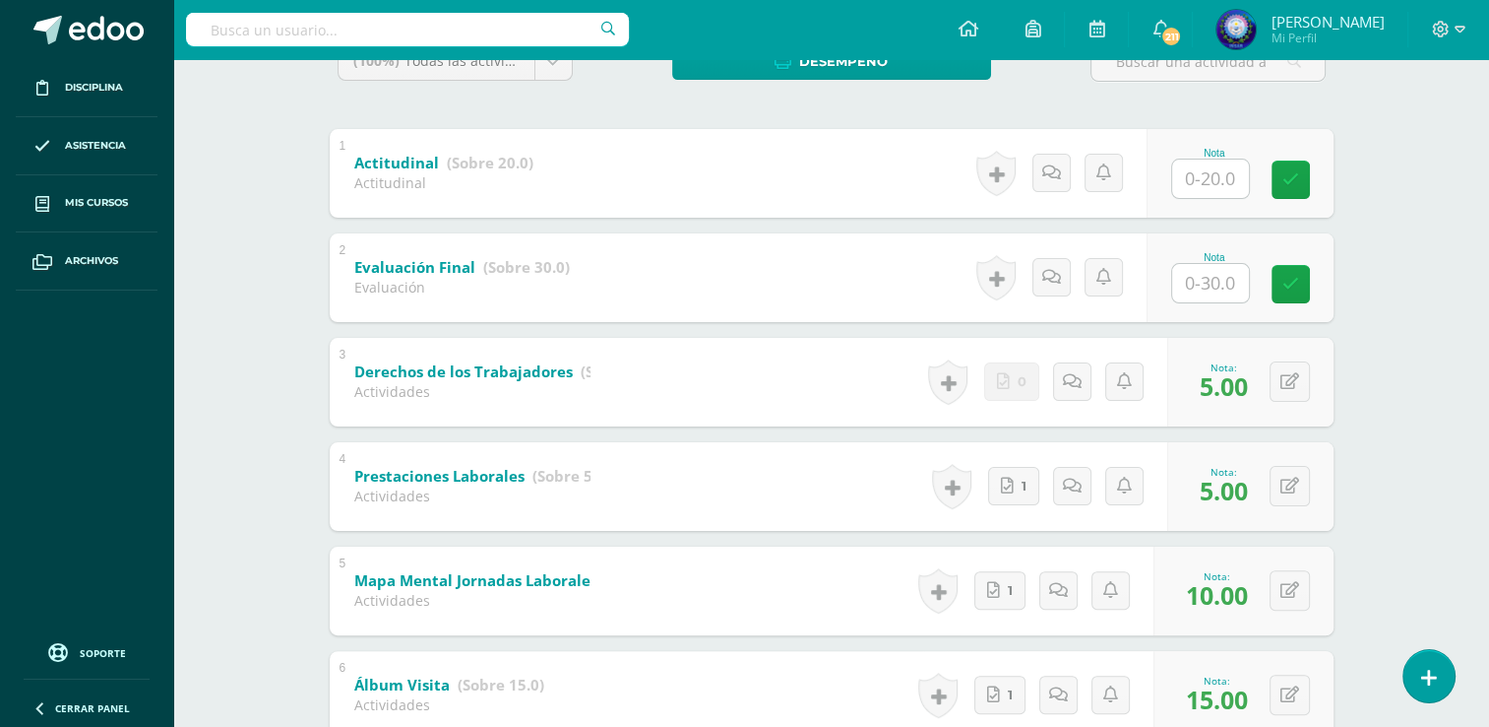
scroll to position [326, 0]
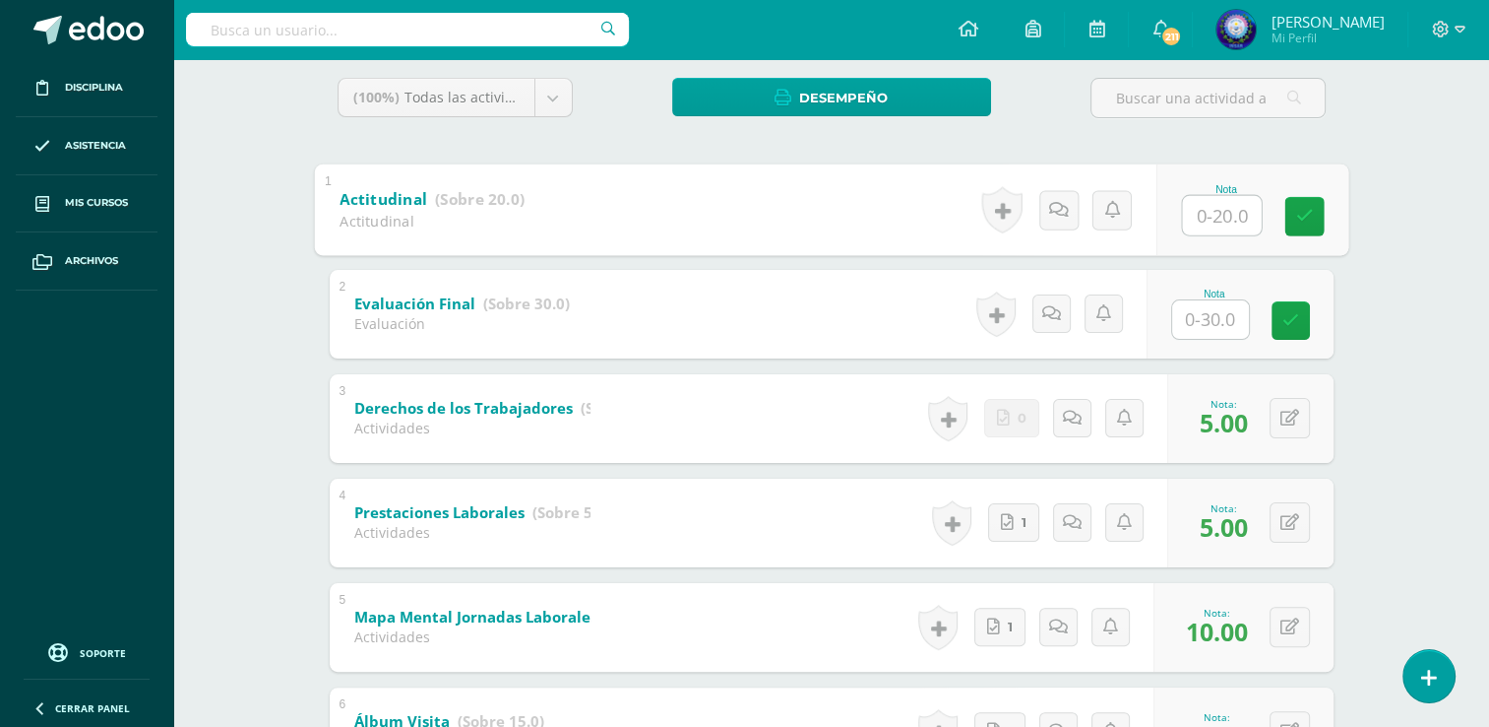
click at [1228, 208] on input "text" at bounding box center [1221, 214] width 79 height 39
type input "19+"
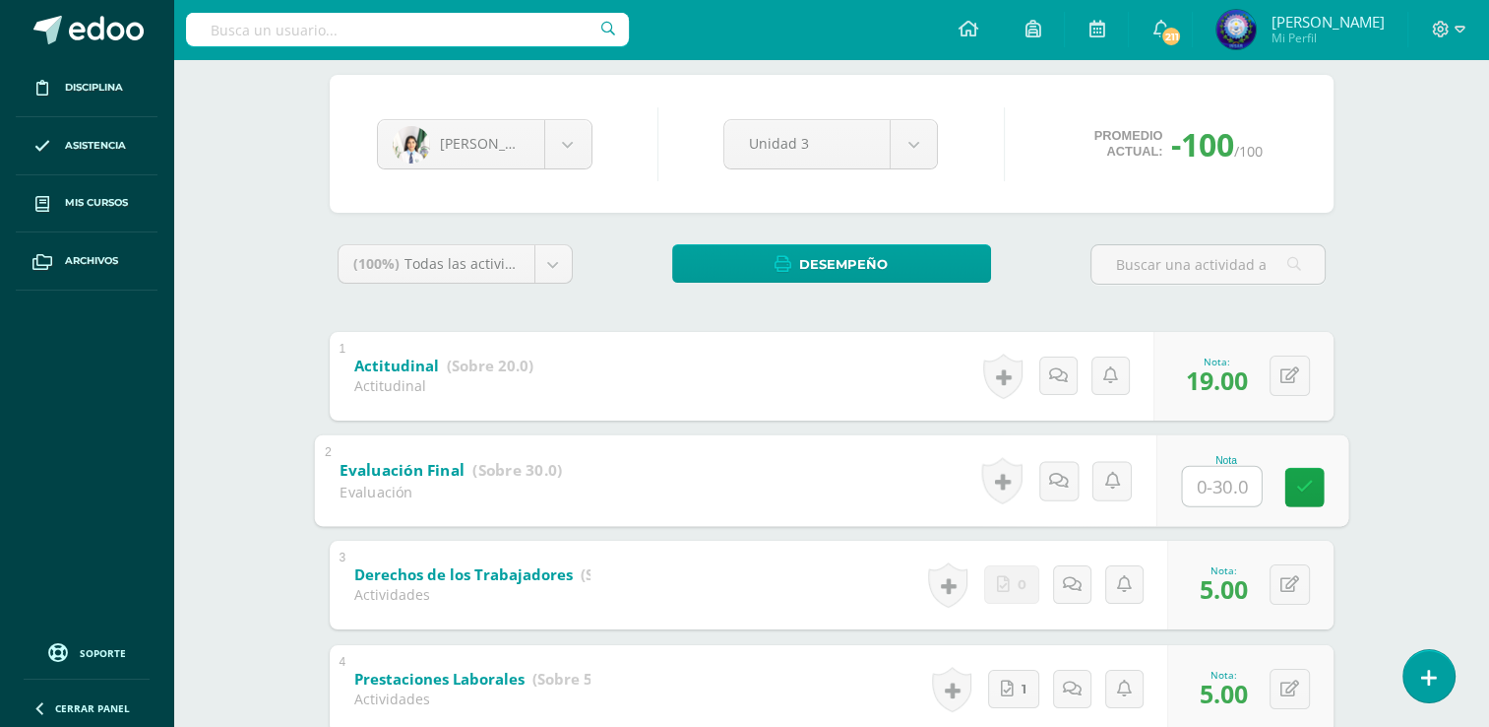
scroll to position [0, 0]
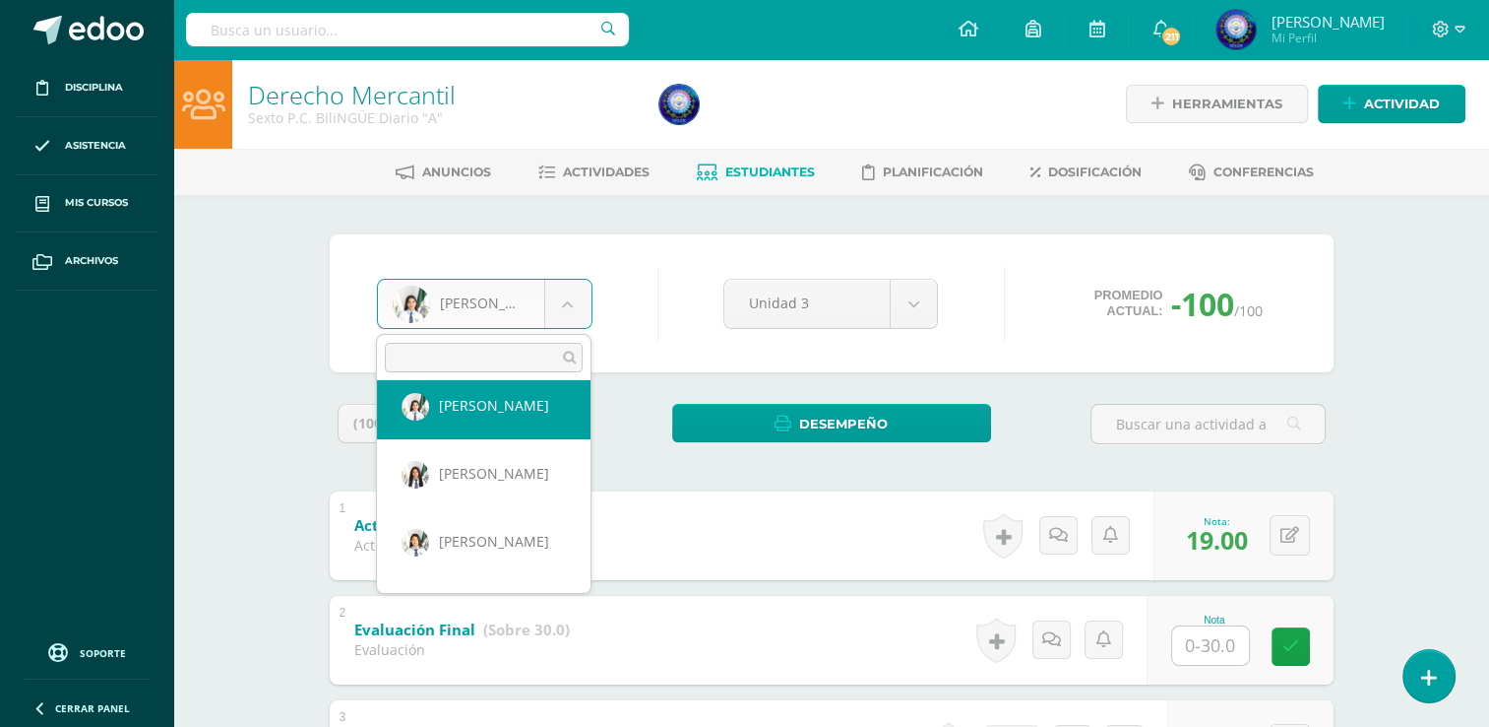
scroll to position [807, 0]
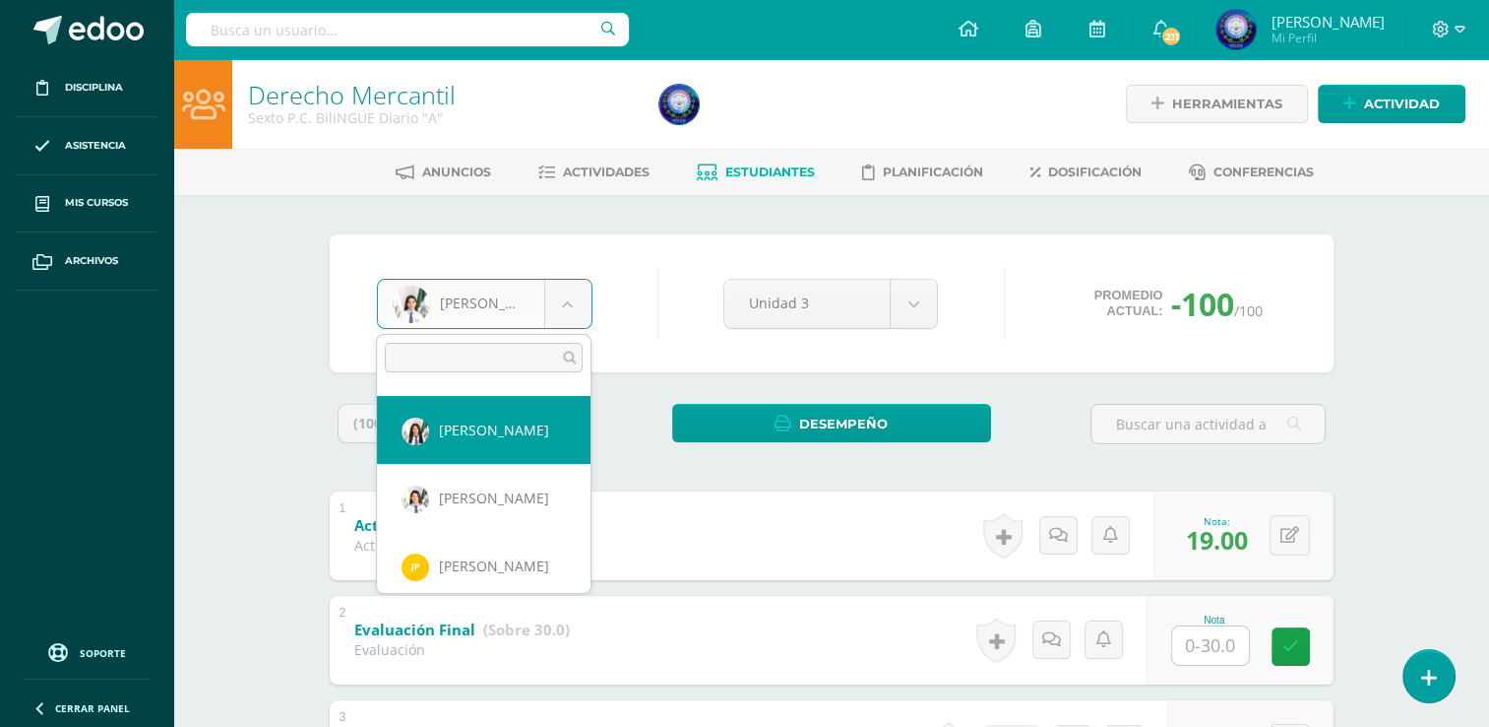
select select "7608"
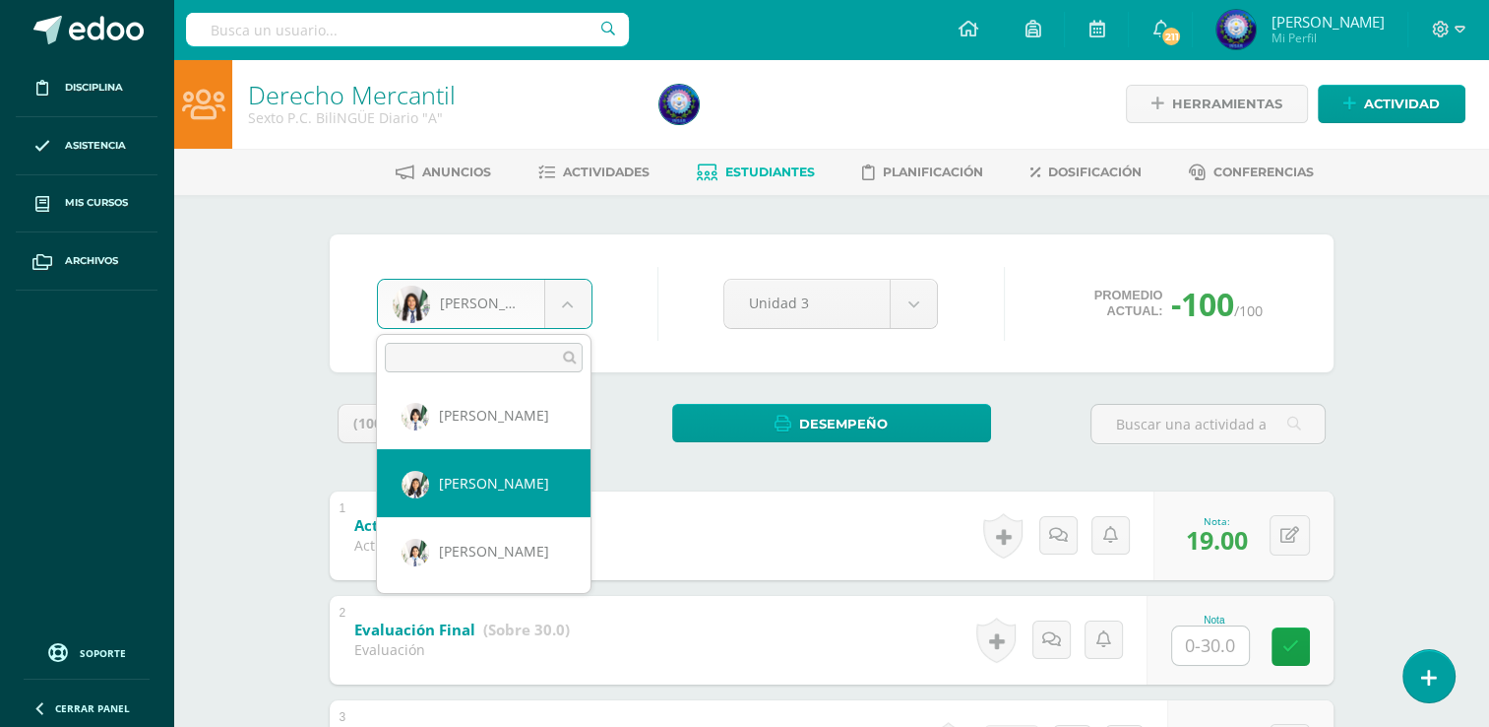
scroll to position [689, 0]
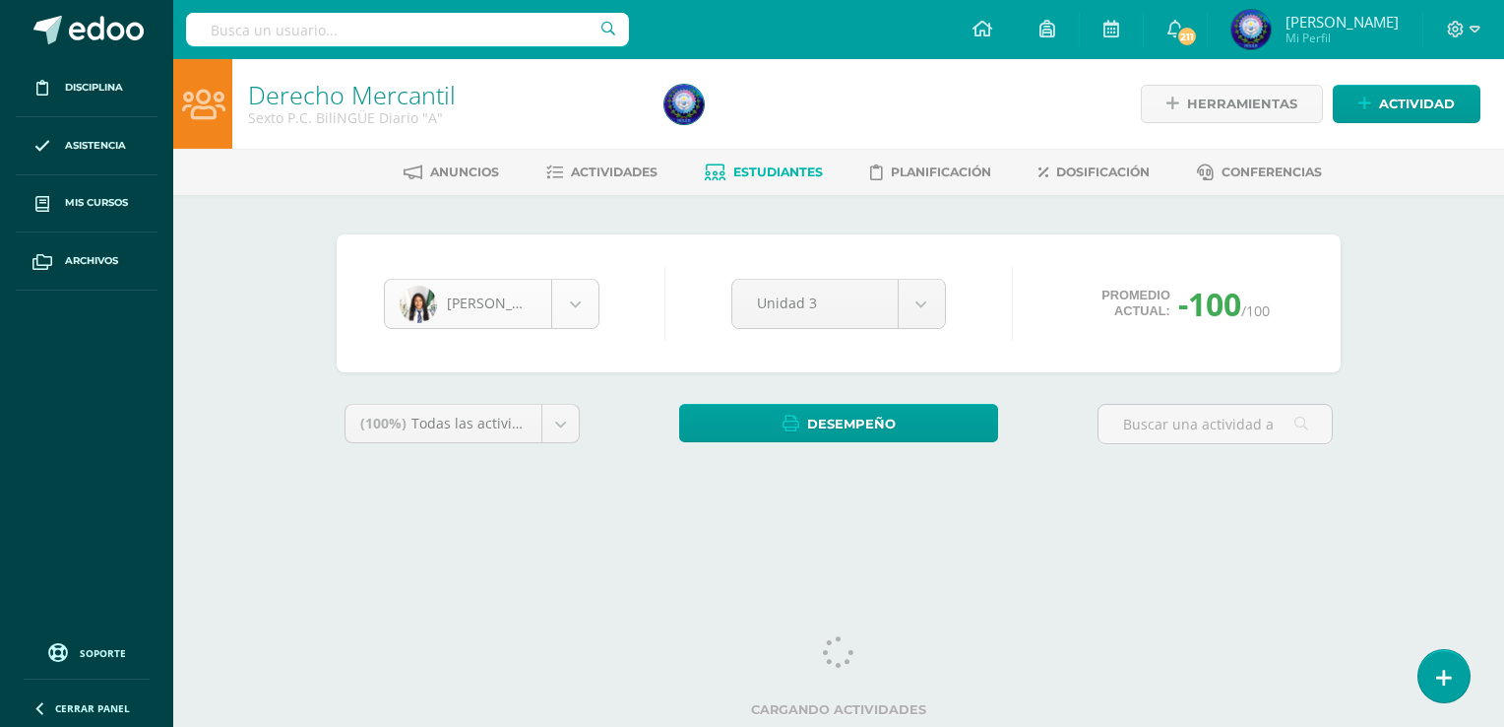
drag, startPoint x: 558, startPoint y: 335, endPoint x: 573, endPoint y: 317, distance: 23.1
click at [559, 333] on div "[PERSON_NAME] [PERSON_NAME] [PERSON_NAME] [PERSON_NAME] [PERSON_NAME] [PERSON_N…" at bounding box center [838, 303] width 925 height 75
click at [573, 318] on body "Disciplina Asistencia Mis cursos Archivos Soporte Ayuda Reportar un problema Ce…" at bounding box center [752, 265] width 1504 height 531
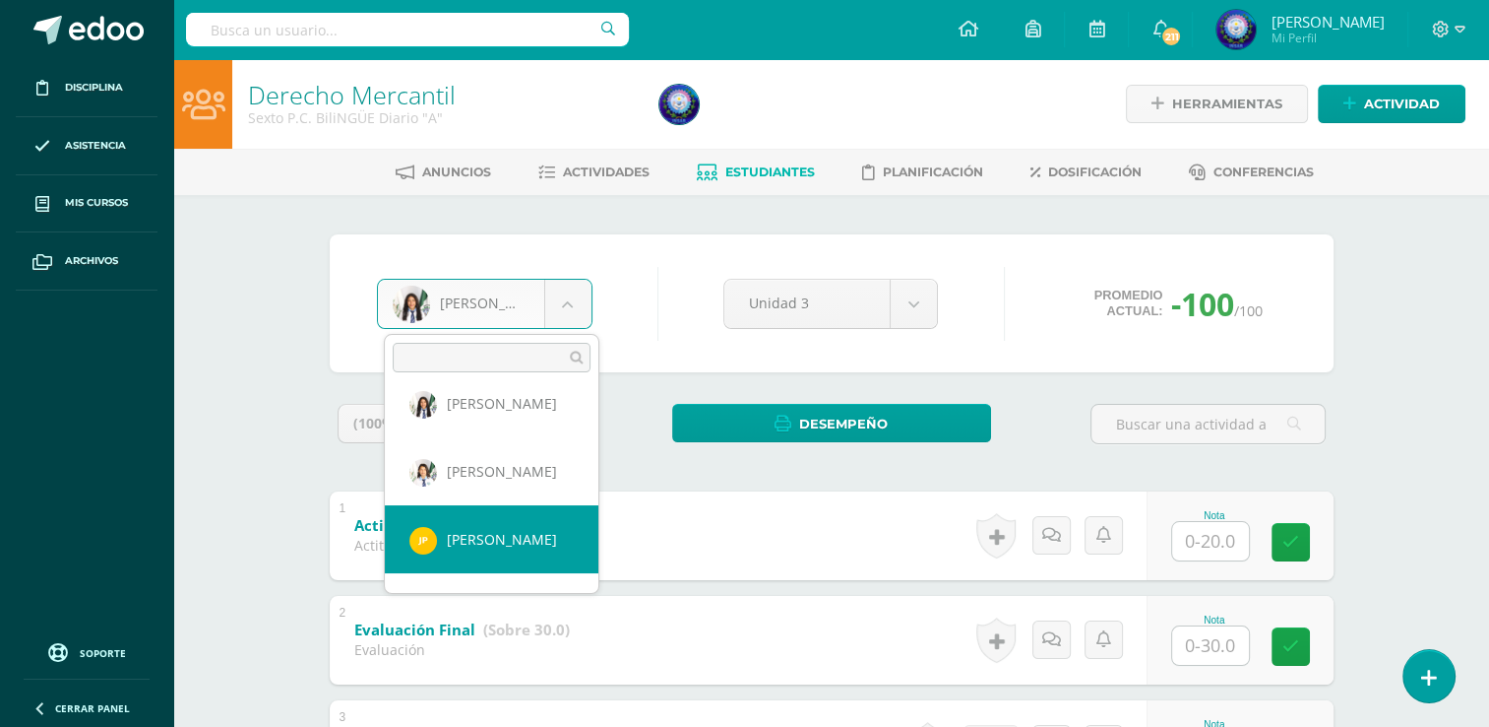
scroll to position [804, 0]
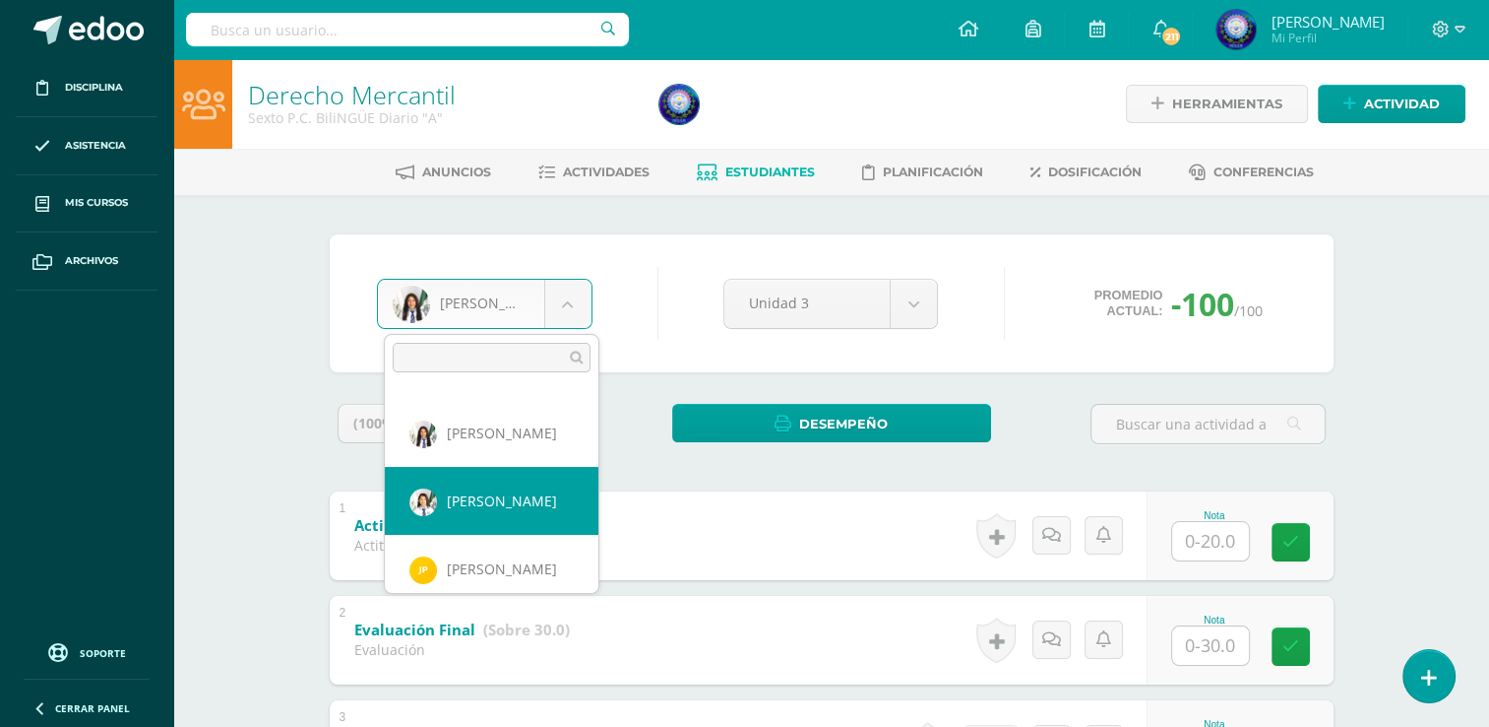
select select "7609"
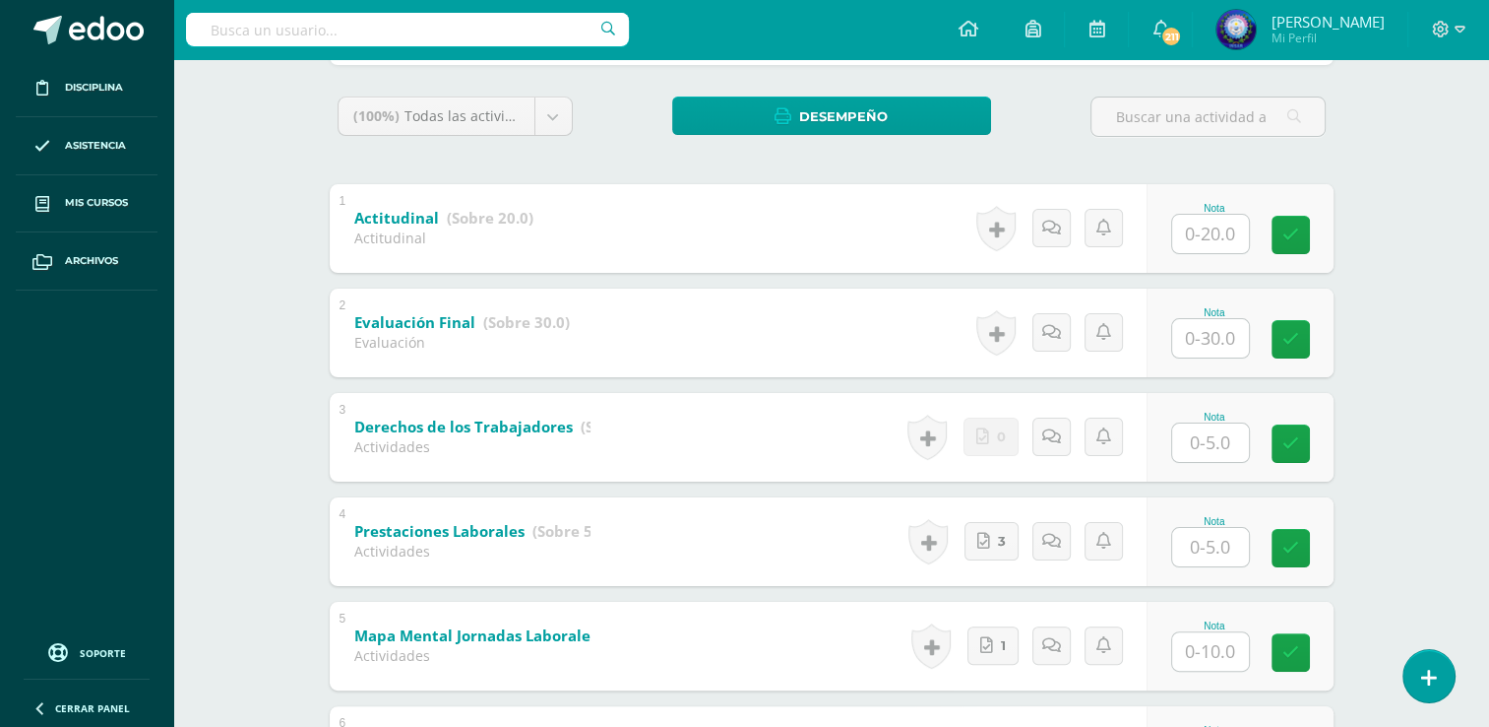
scroll to position [818, 0]
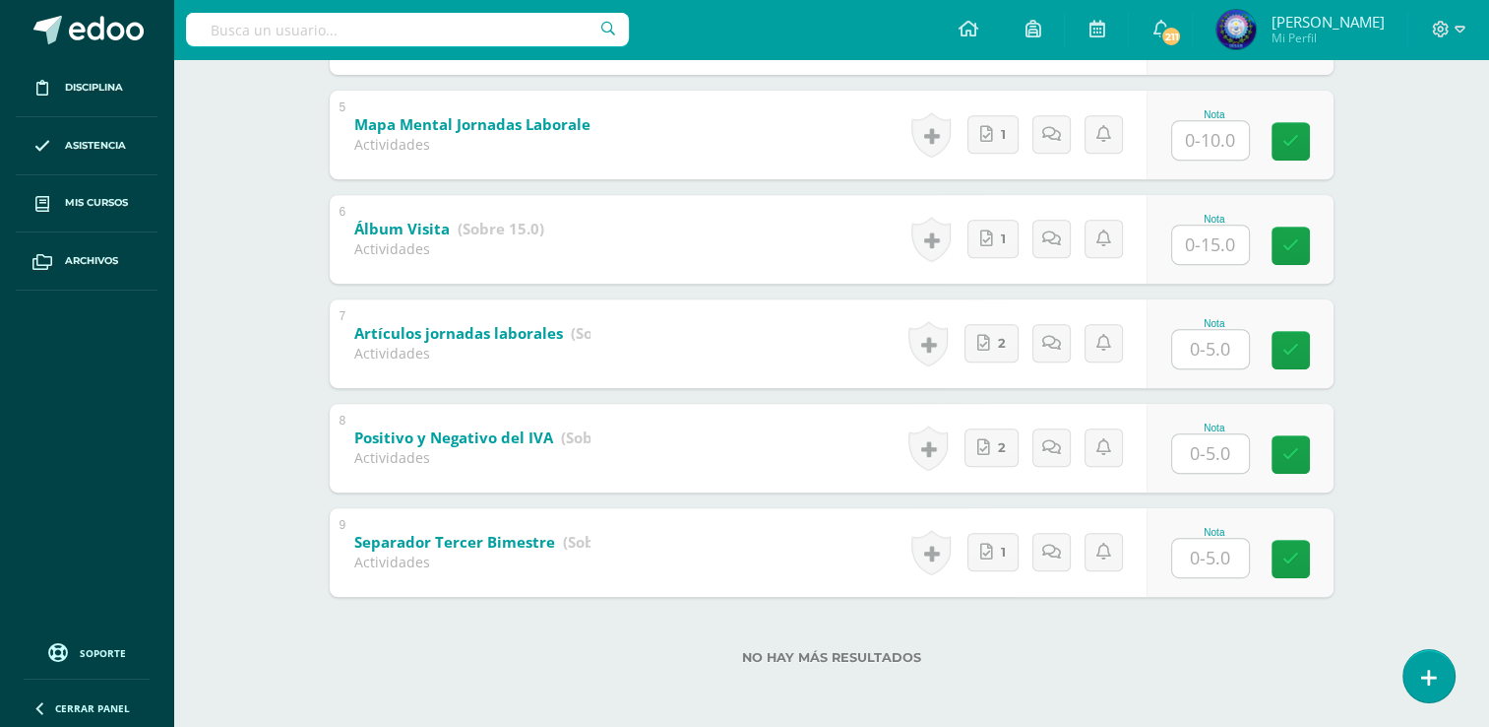
click at [1231, 557] on input "text" at bounding box center [1210, 557] width 77 height 38
type input "5"
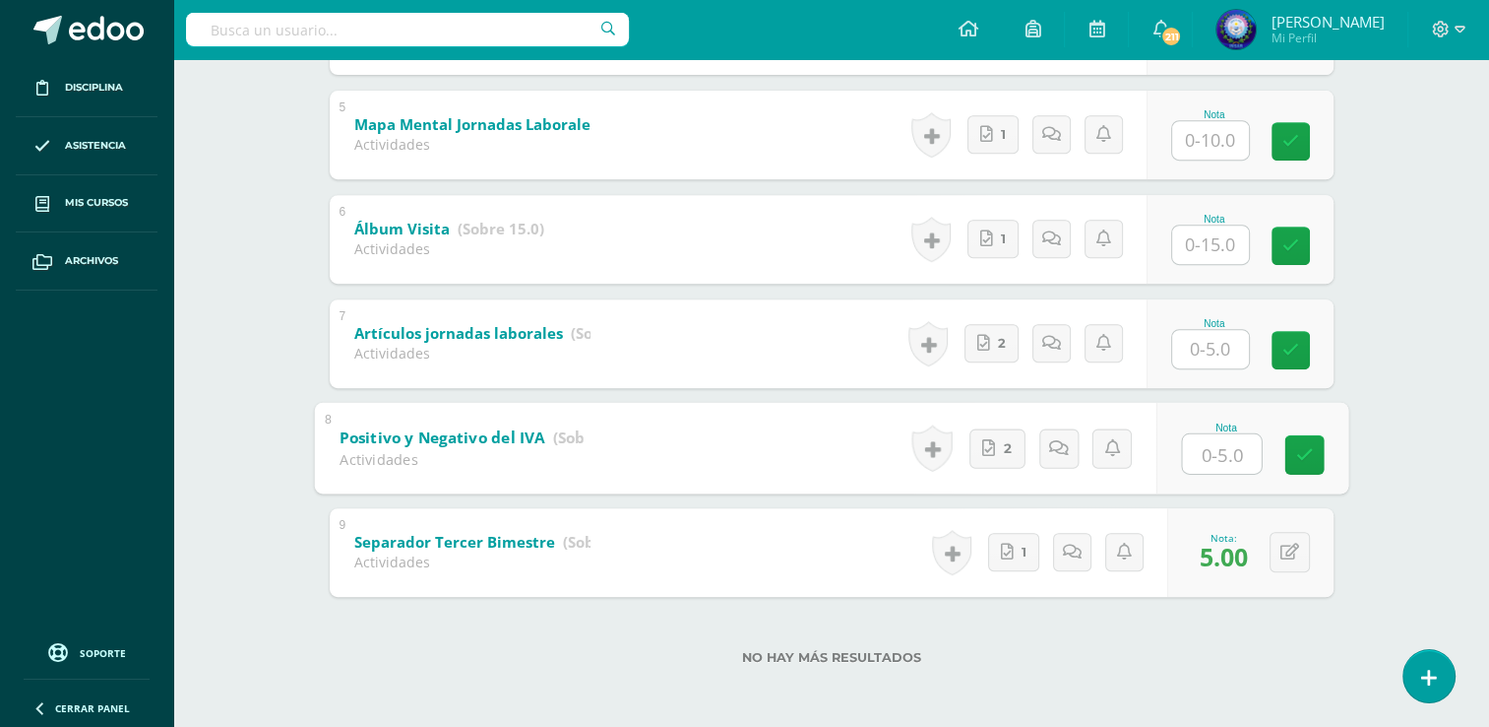
click at [1218, 466] on input "text" at bounding box center [1221, 452] width 79 height 39
type input "5"
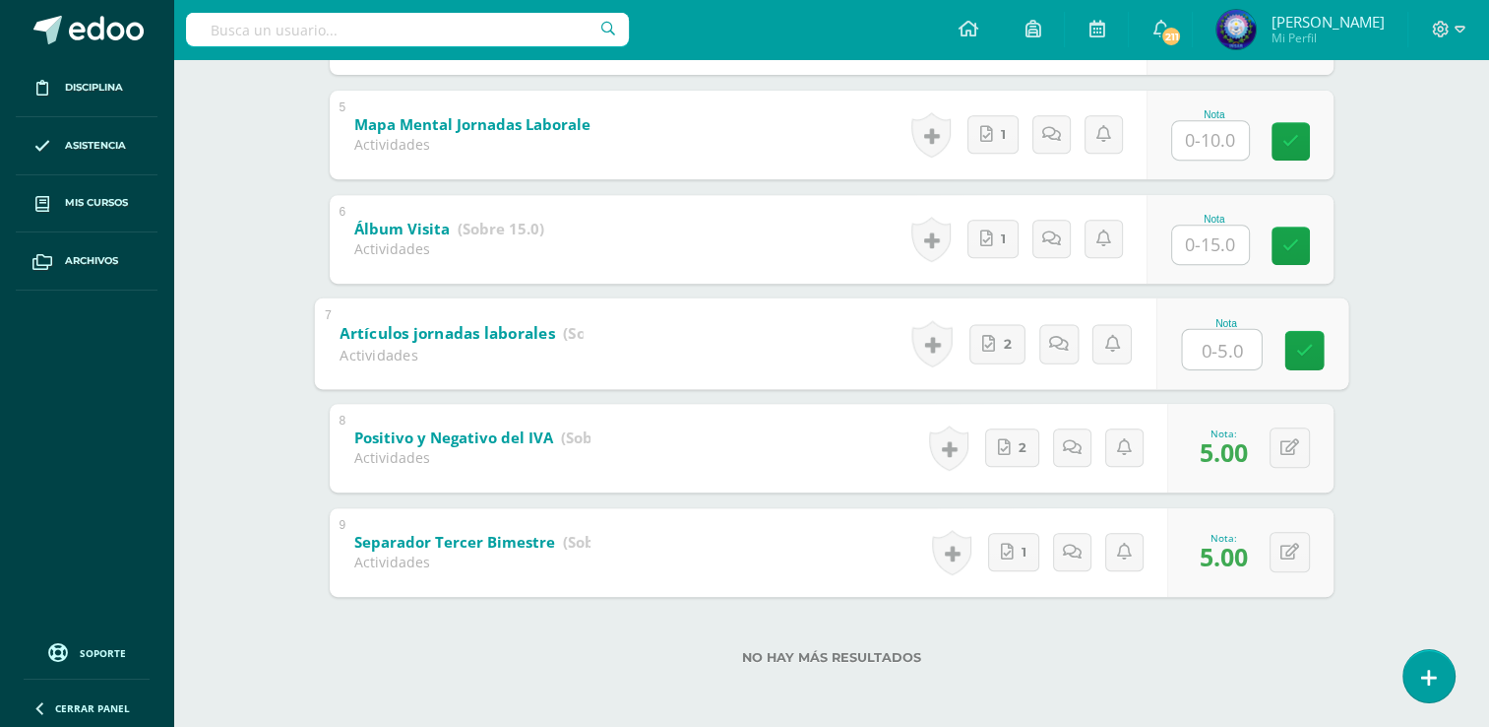
click at [1235, 345] on input "text" at bounding box center [1221, 348] width 79 height 39
type input "5"
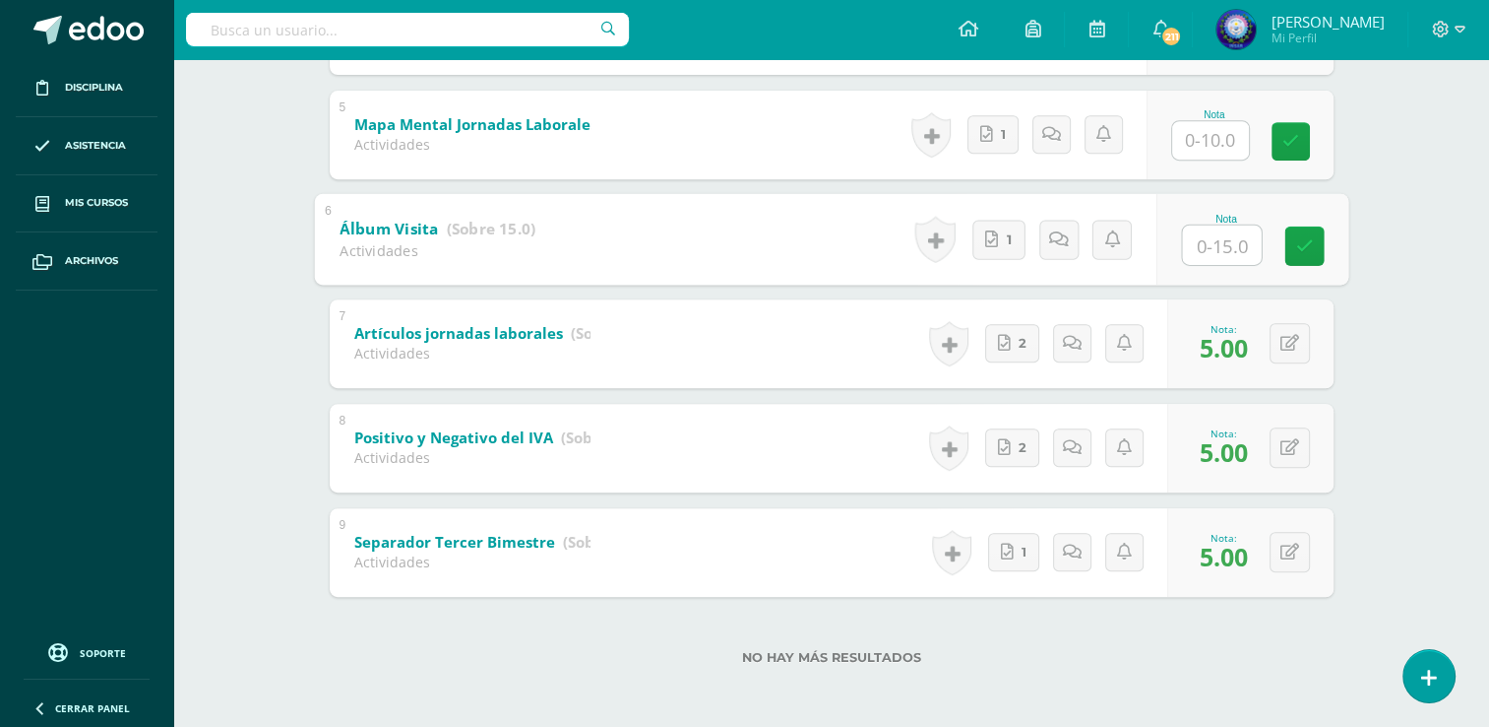
click at [1245, 242] on input "text" at bounding box center [1221, 243] width 79 height 39
type input "15"
click at [1205, 132] on input "text" at bounding box center [1210, 140] width 77 height 38
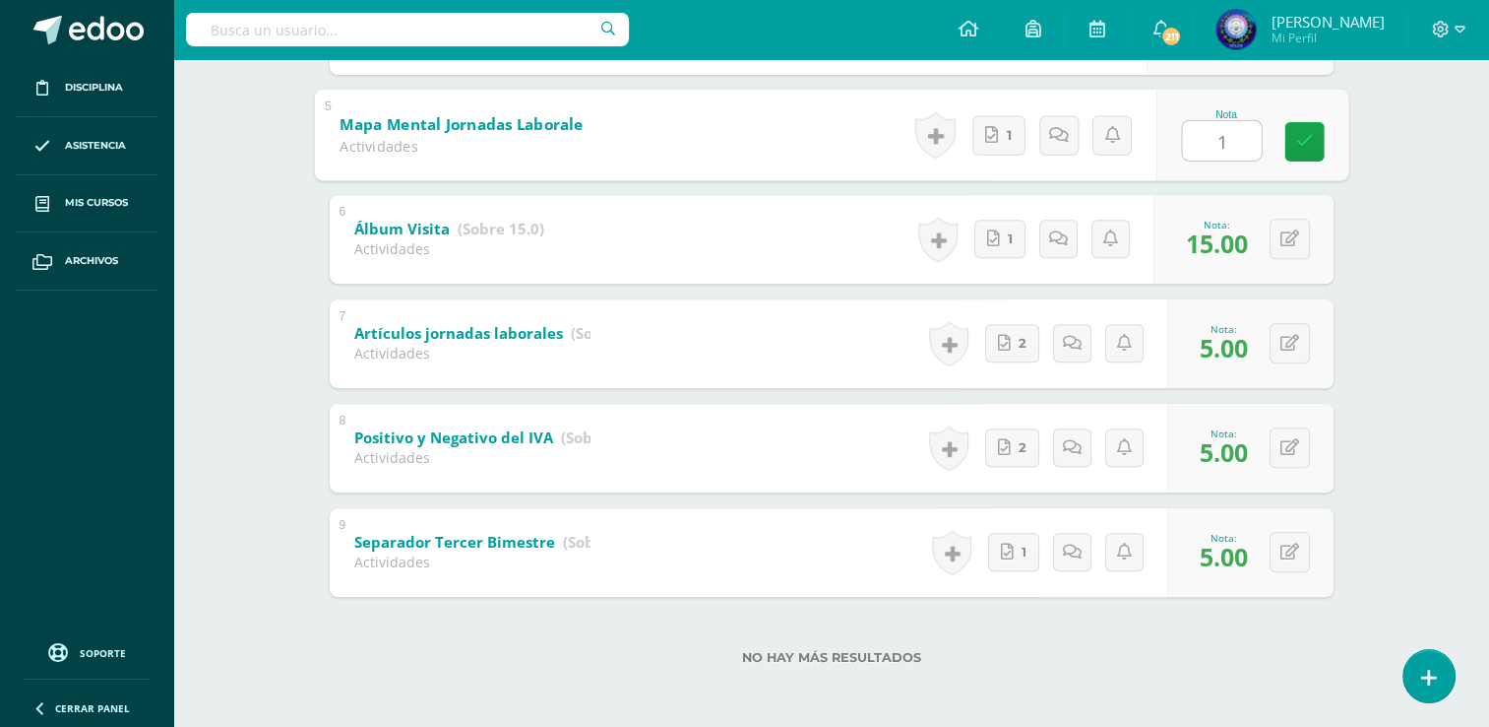
type input "10"
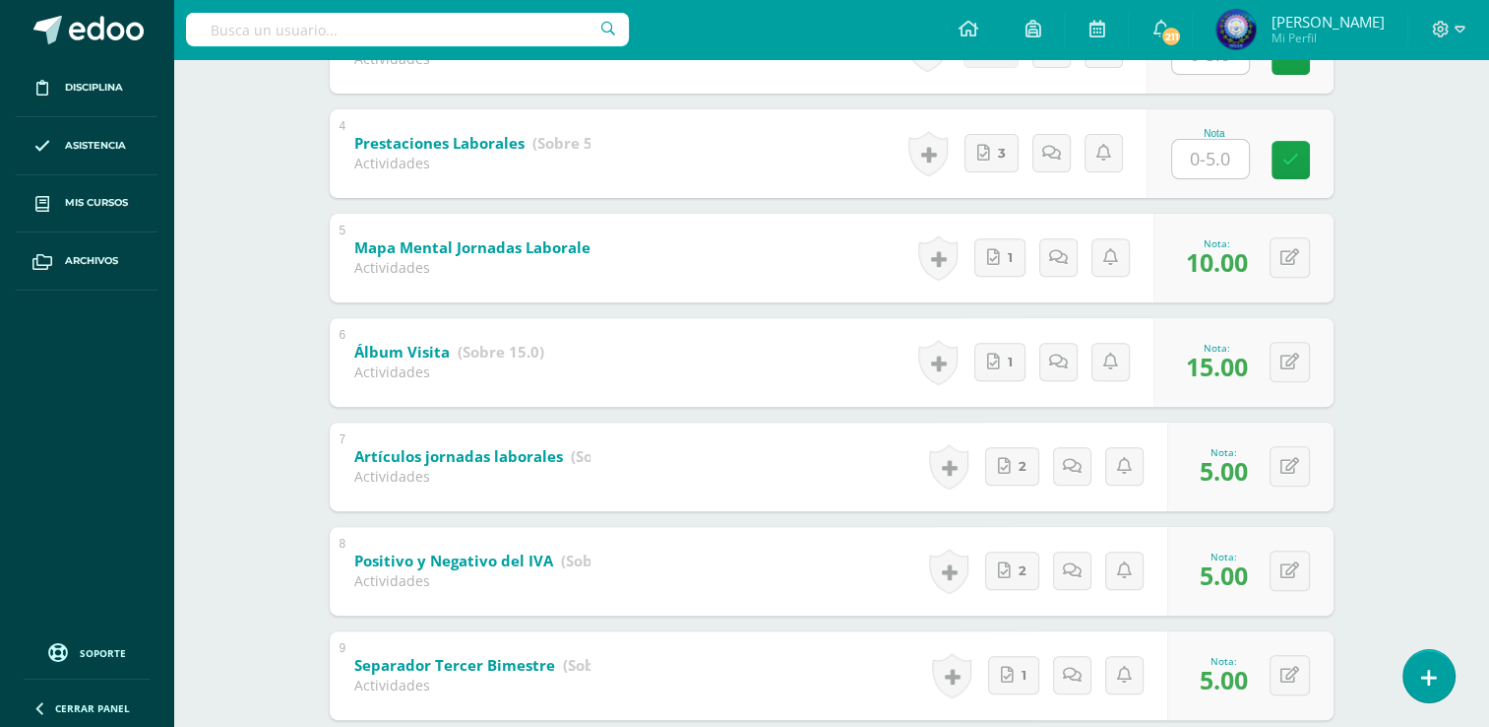
scroll to position [523, 0]
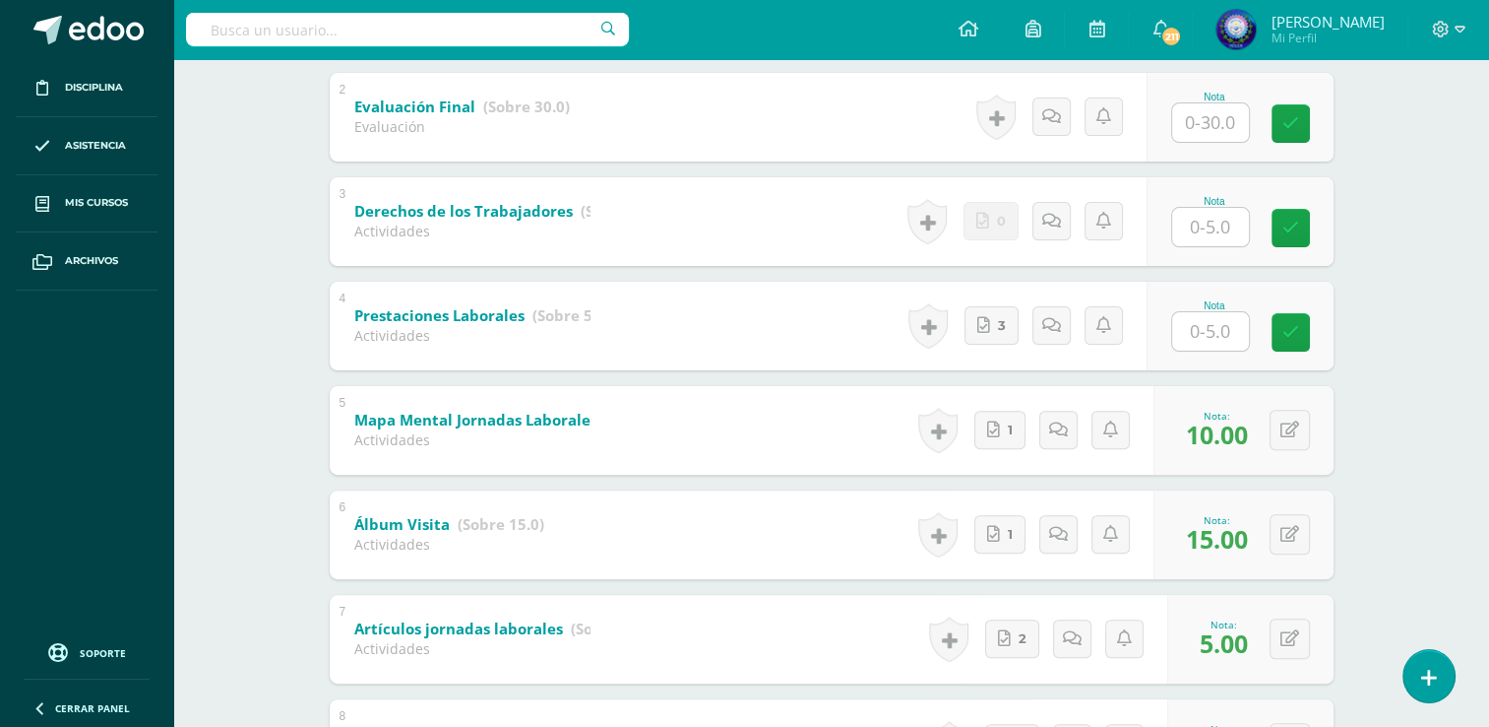
click at [1202, 330] on input "text" at bounding box center [1210, 331] width 77 height 38
type input "5"
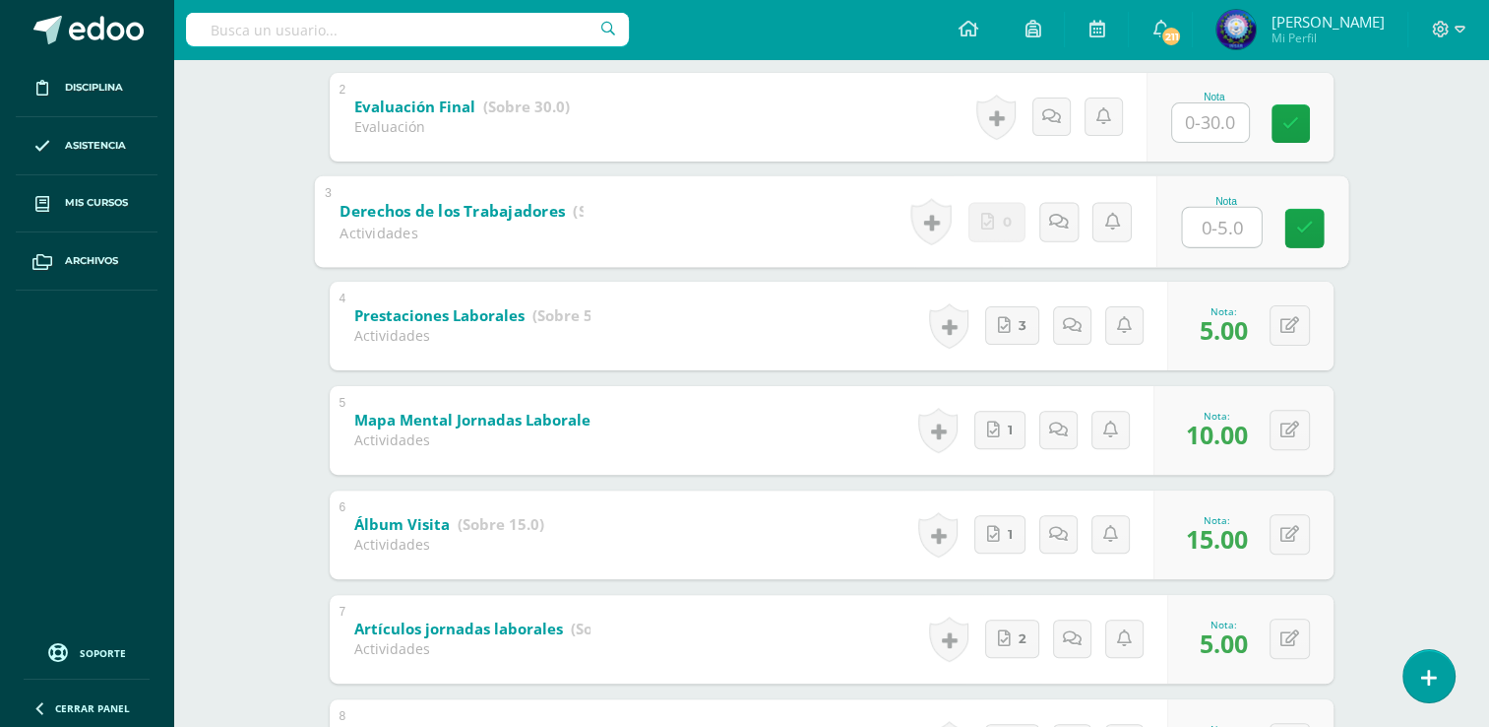
click at [1221, 236] on input "text" at bounding box center [1221, 226] width 79 height 39
type input "5"
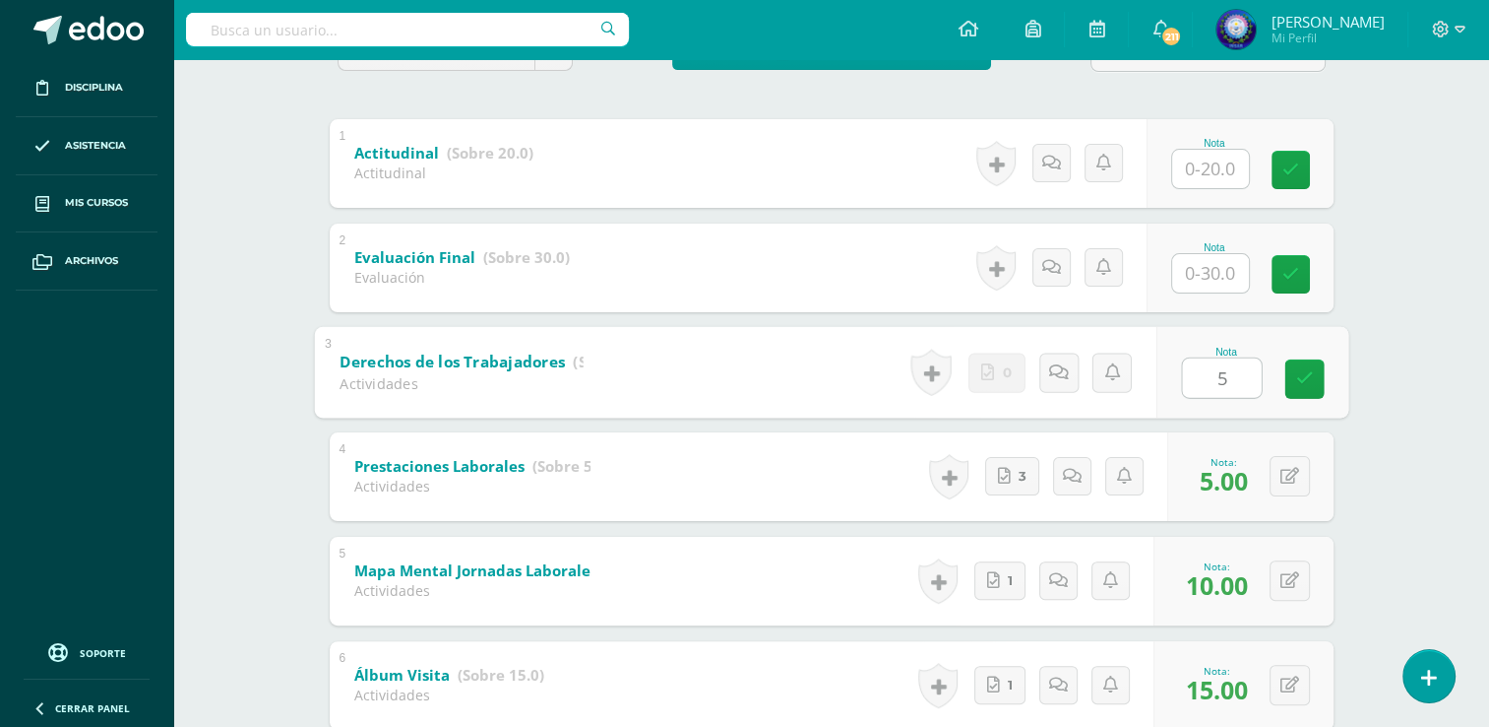
scroll to position [326, 0]
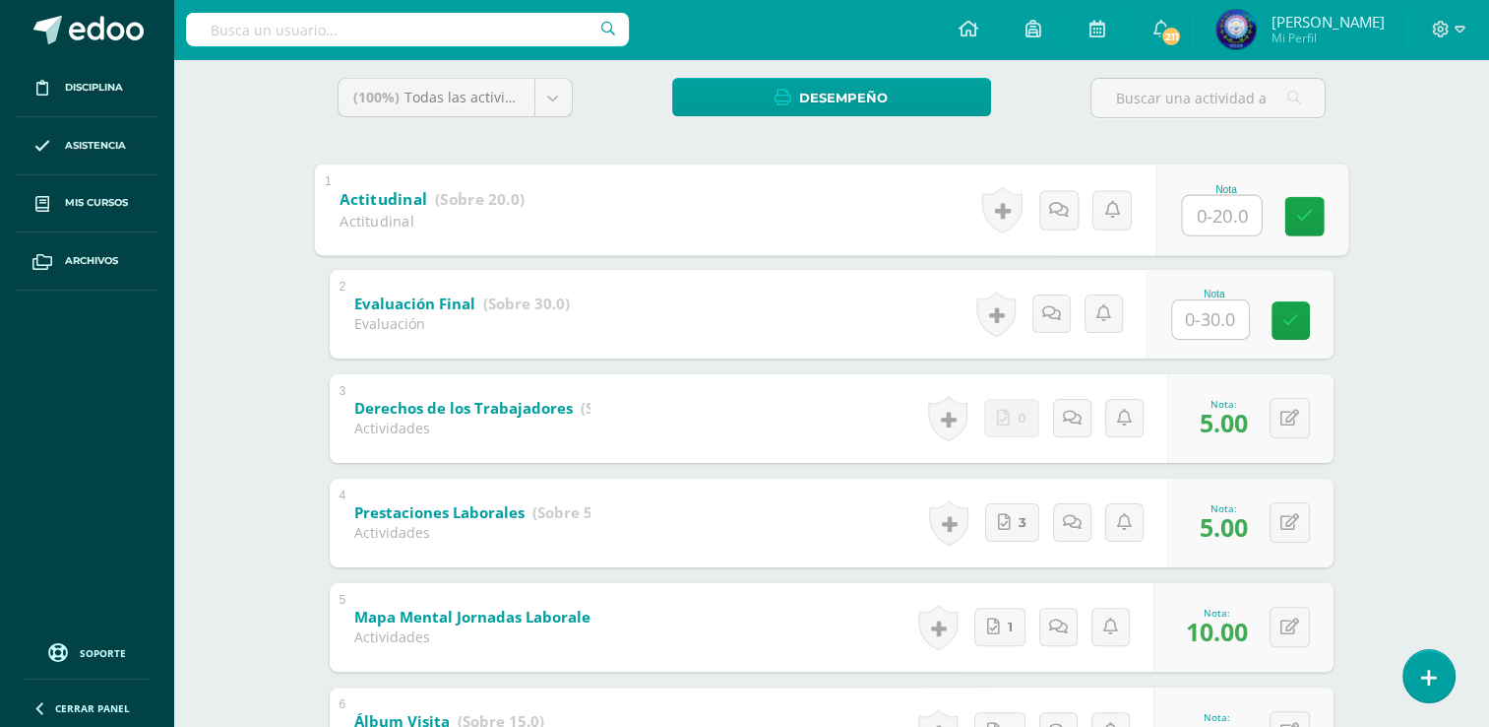
click at [1199, 212] on input "text" at bounding box center [1221, 214] width 79 height 39
type input "20"
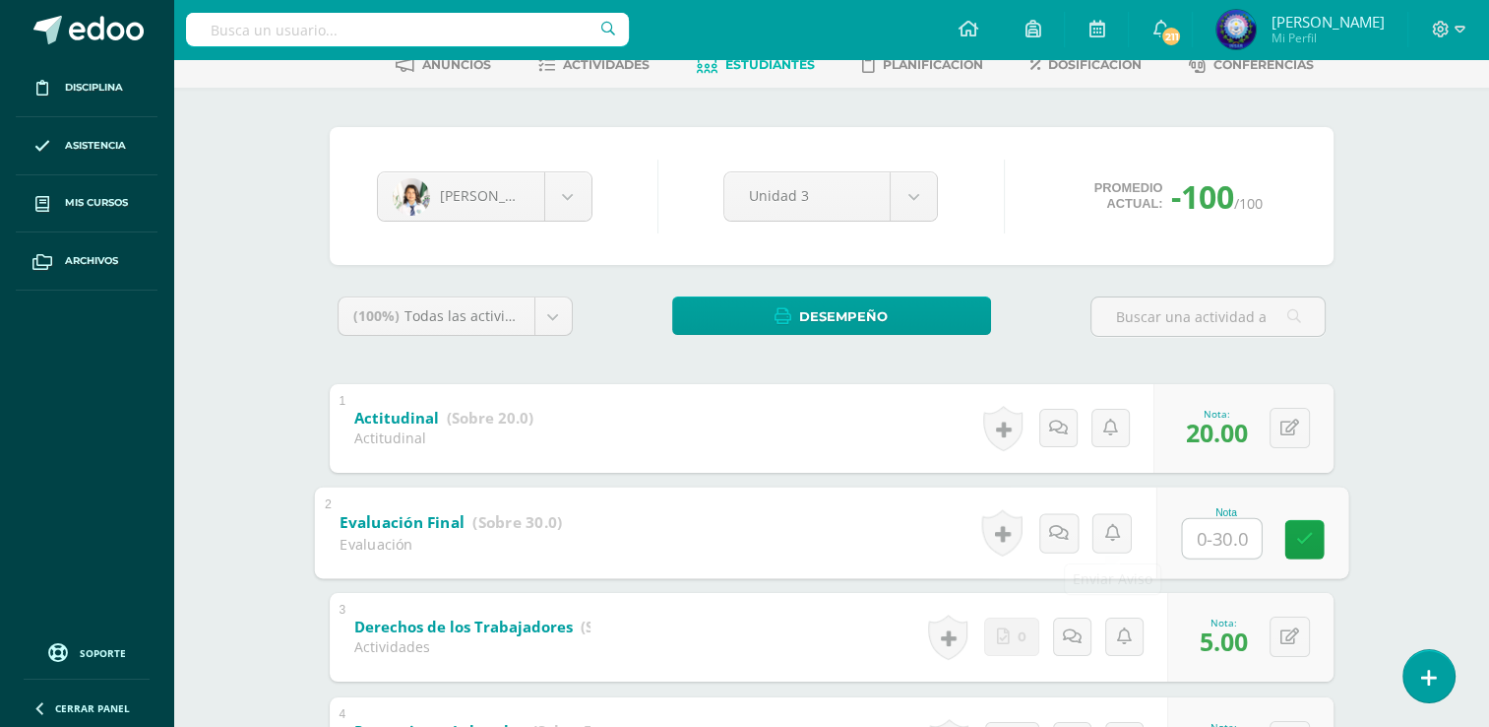
scroll to position [31, 0]
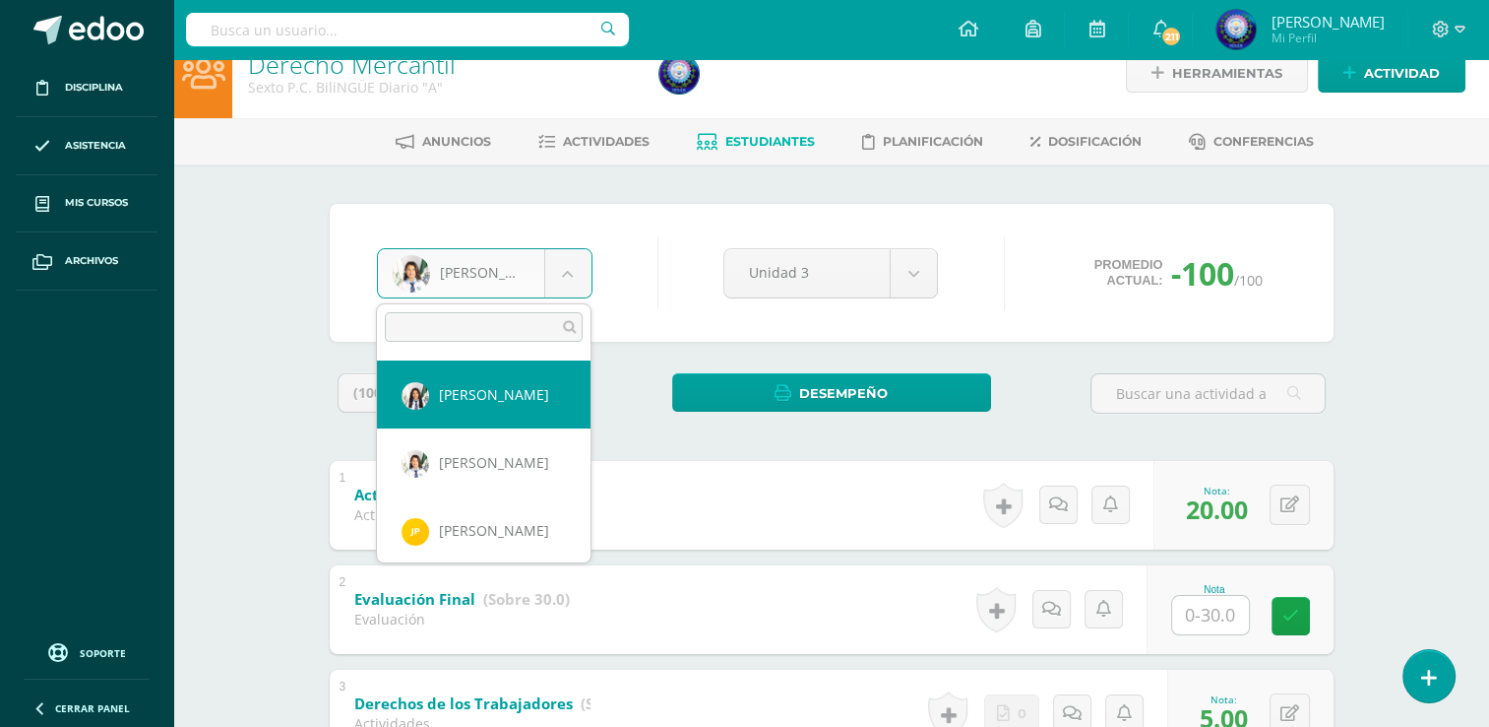
scroll to position [845, 0]
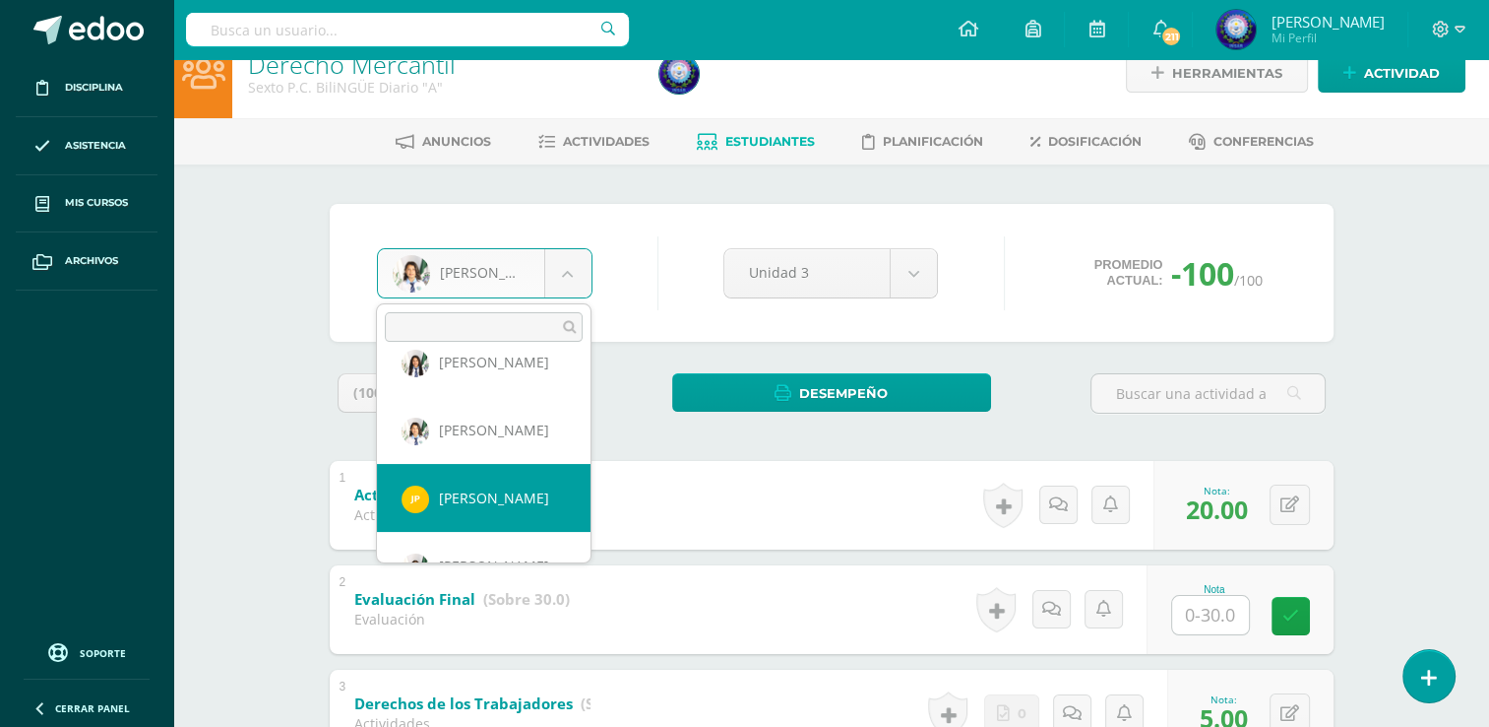
select select "8115"
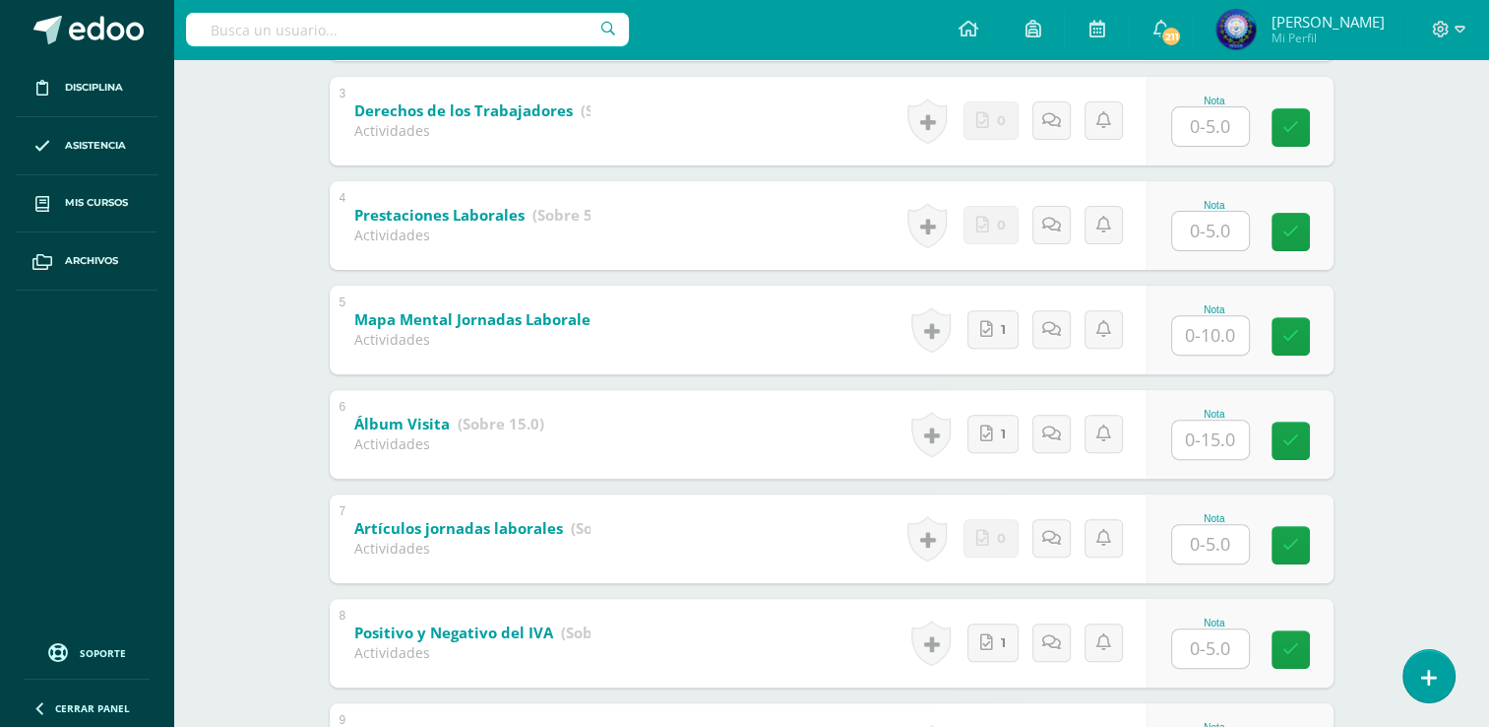
scroll to position [818, 0]
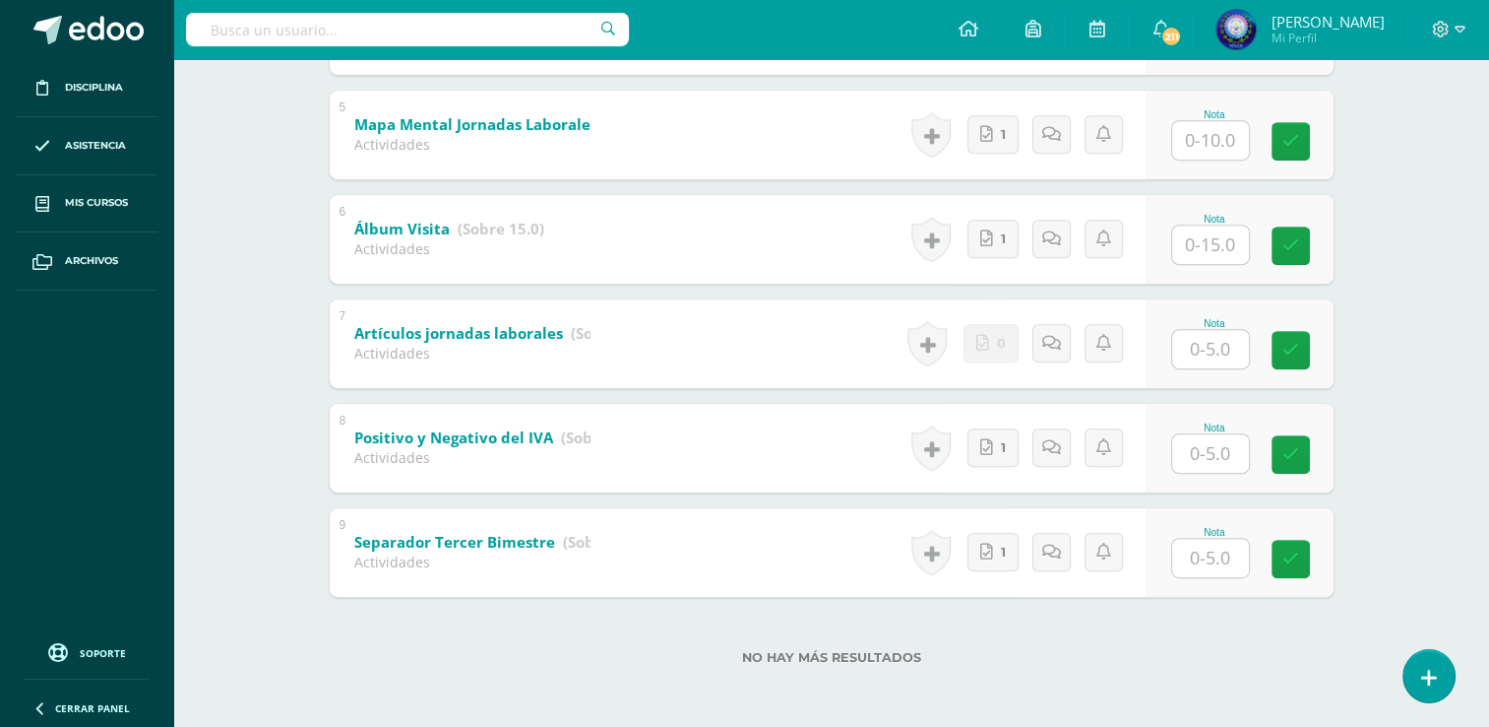
click at [1225, 545] on input "text" at bounding box center [1210, 557] width 77 height 38
type input "2"
click at [1203, 463] on input "text" at bounding box center [1210, 453] width 77 height 38
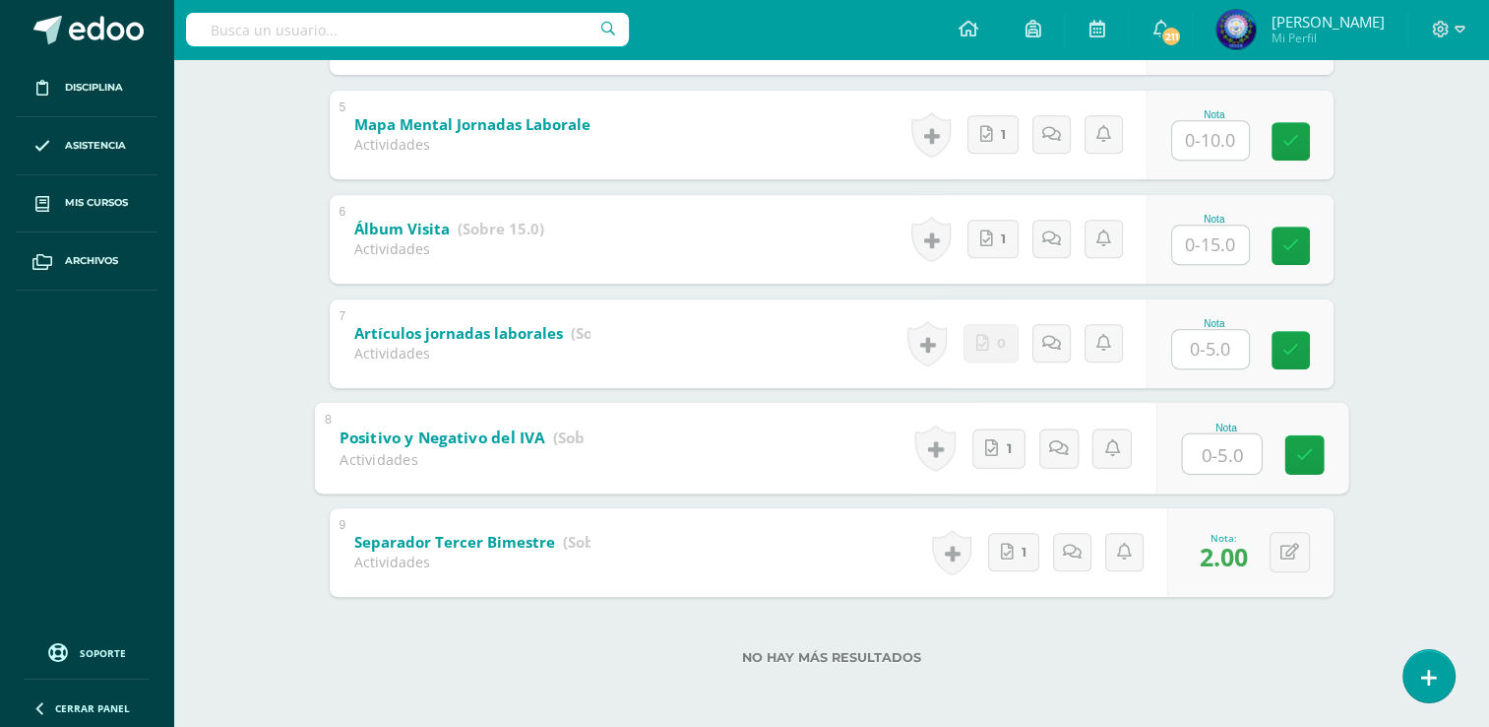
click at [1265, 439] on div "Nota" at bounding box center [1252, 448] width 192 height 92
click at [1201, 451] on input "text" at bounding box center [1210, 453] width 77 height 38
type input "5"
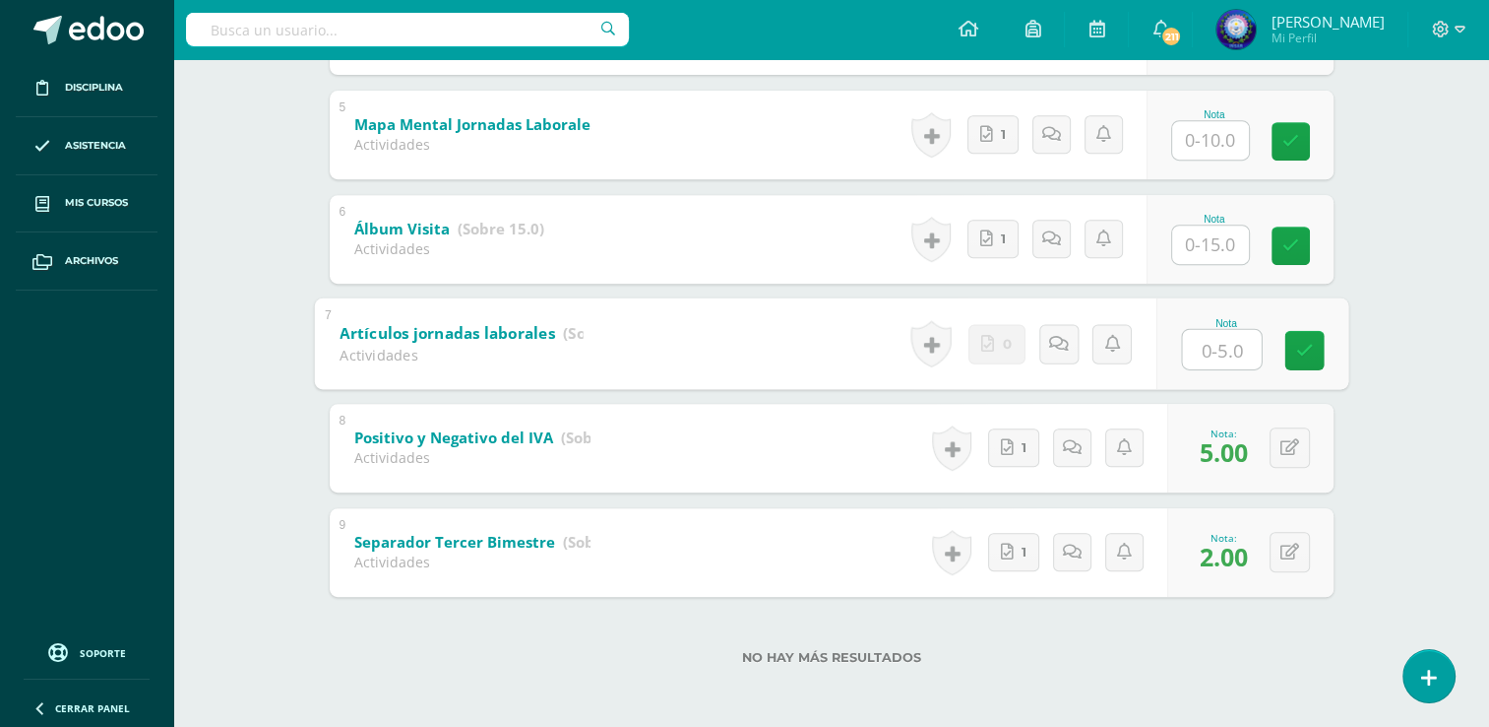
click at [1185, 329] on input "text" at bounding box center [1221, 348] width 79 height 39
type input "5"
click at [1211, 254] on input "text" at bounding box center [1210, 244] width 77 height 38
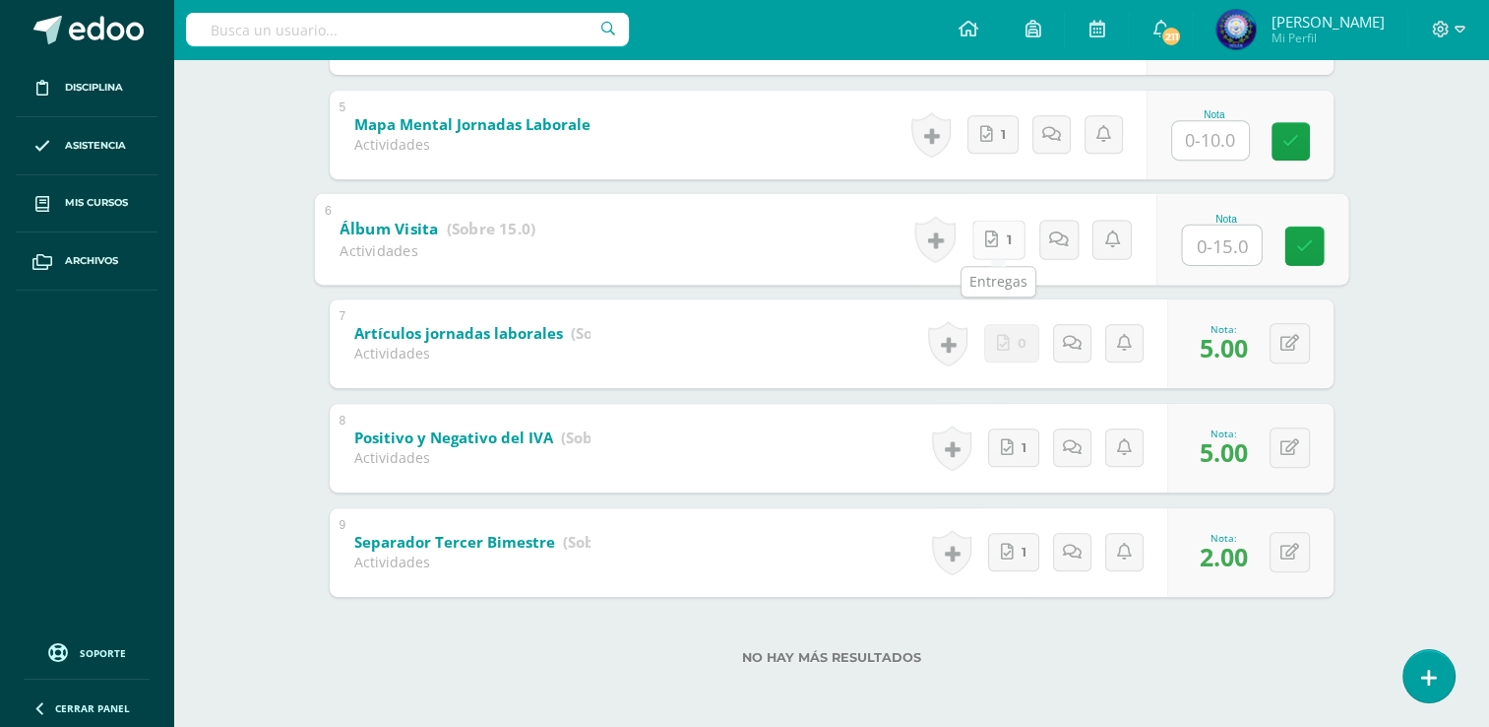
click at [1000, 242] on link "1" at bounding box center [998, 239] width 53 height 39
click at [1186, 238] on input "text" at bounding box center [1221, 243] width 79 height 39
type input "15"
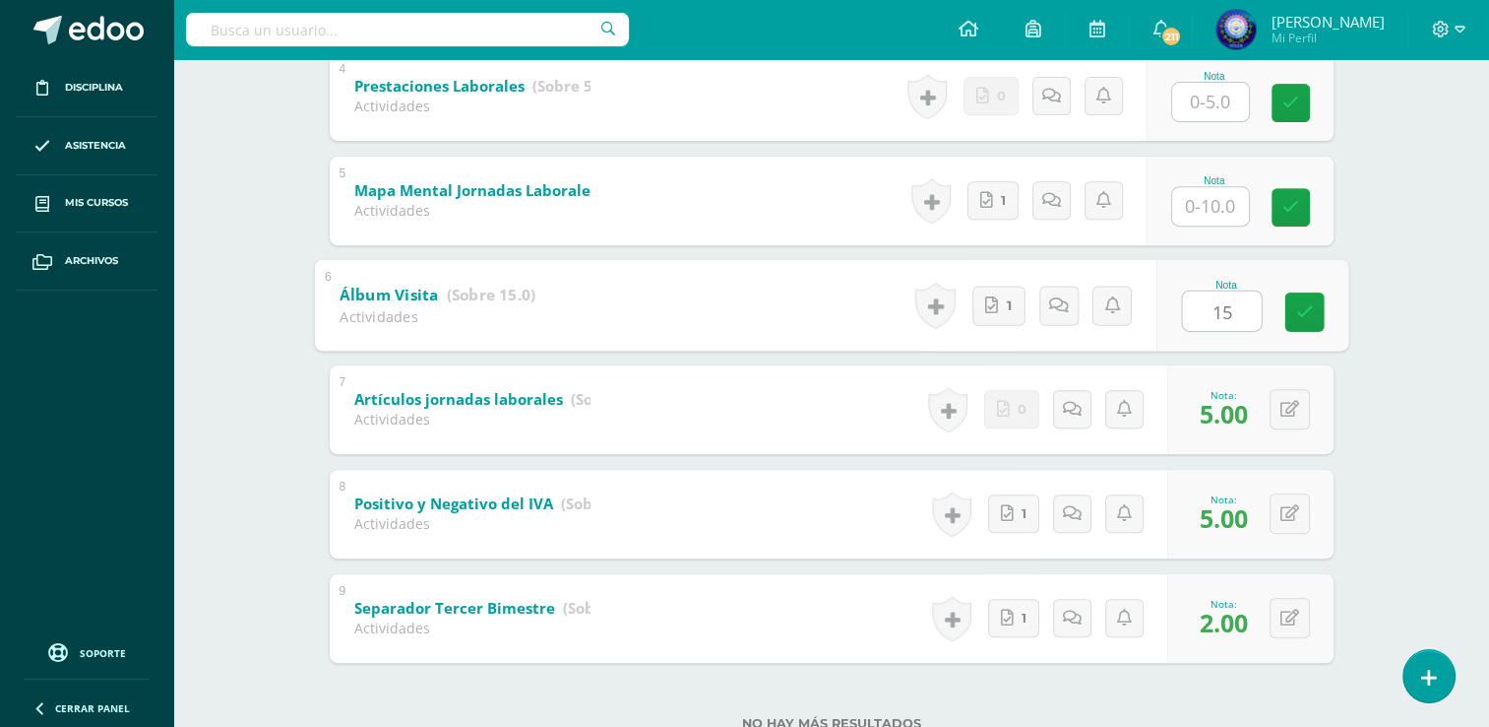
scroll to position [720, 0]
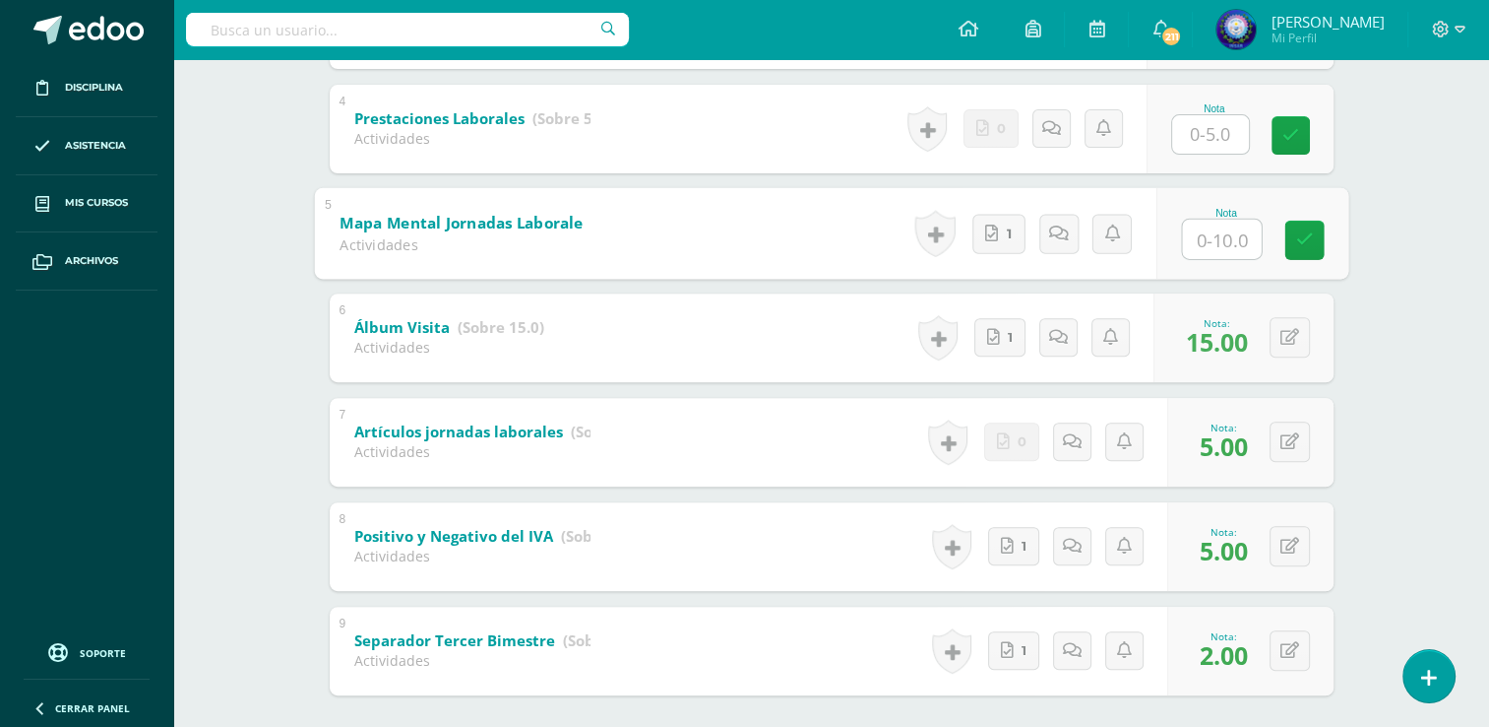
click at [1208, 242] on input "text" at bounding box center [1221, 238] width 79 height 39
type input "8"
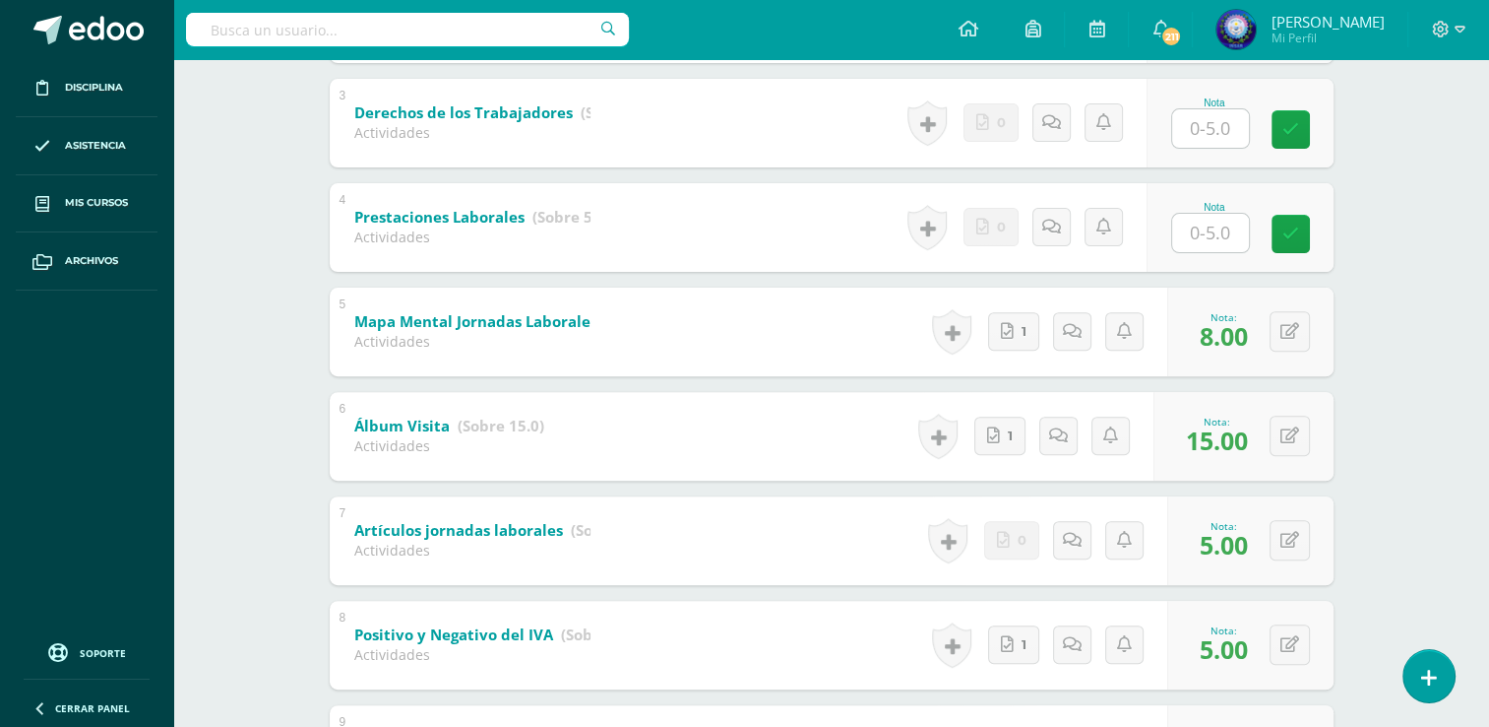
click at [1206, 230] on input "text" at bounding box center [1210, 233] width 77 height 38
type input "4"
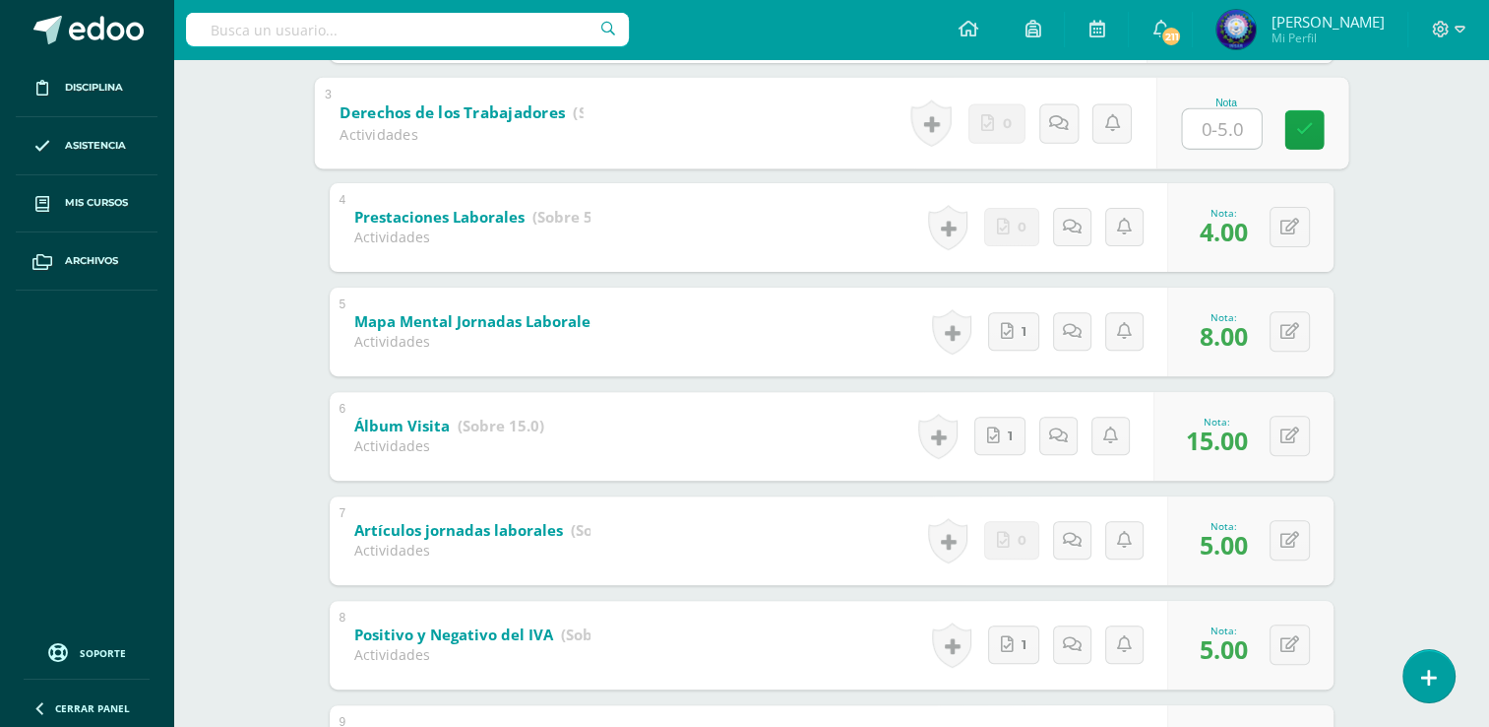
click at [1204, 142] on input "text" at bounding box center [1221, 127] width 79 height 39
type input "0"
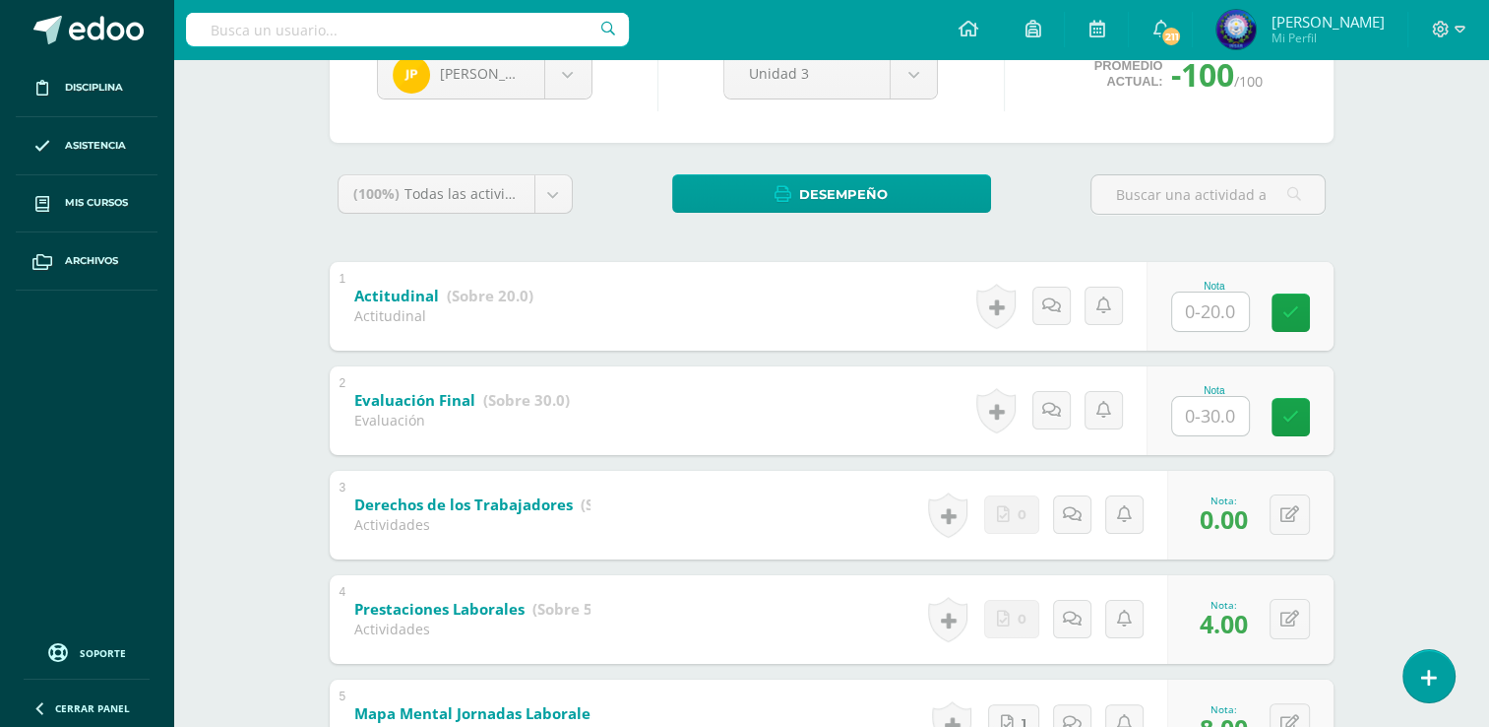
scroll to position [227, 0]
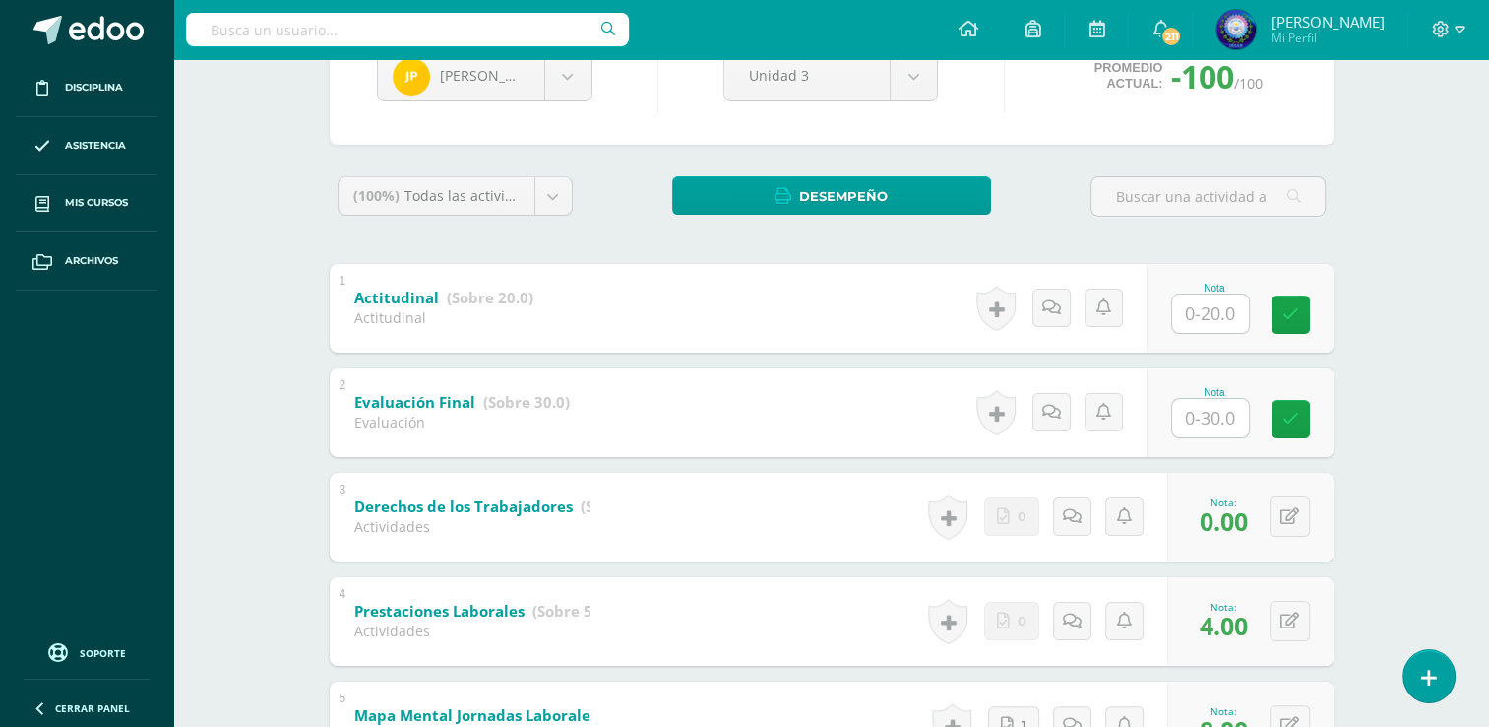
click at [1200, 317] on input "text" at bounding box center [1210, 313] width 77 height 38
type input "16"
click at [568, 72] on body "Disciplina Asistencia Mis cursos Archivos Soporte Ayuda Reportar un problema Ce…" at bounding box center [744, 546] width 1489 height 1546
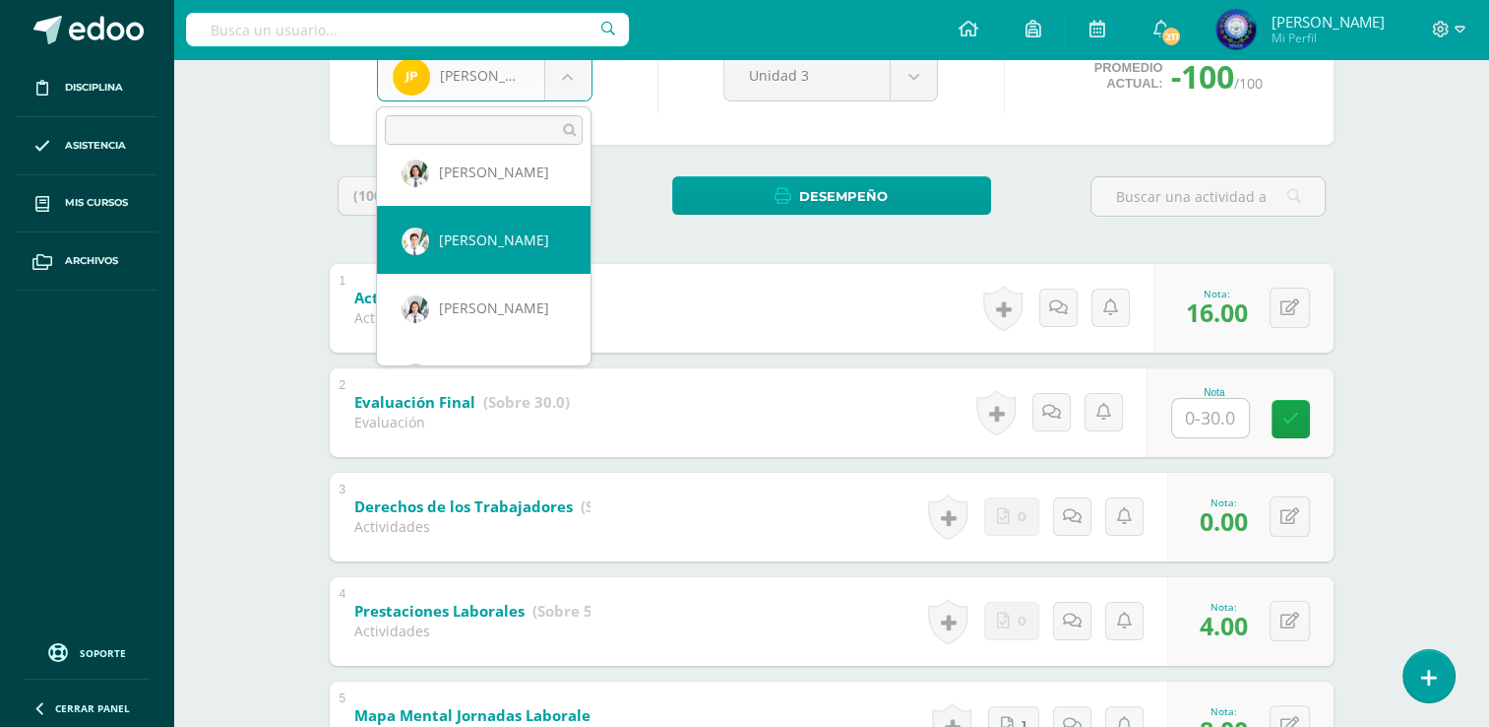
scroll to position [1095, 0]
